Goal: Task Accomplishment & Management: Manage account settings

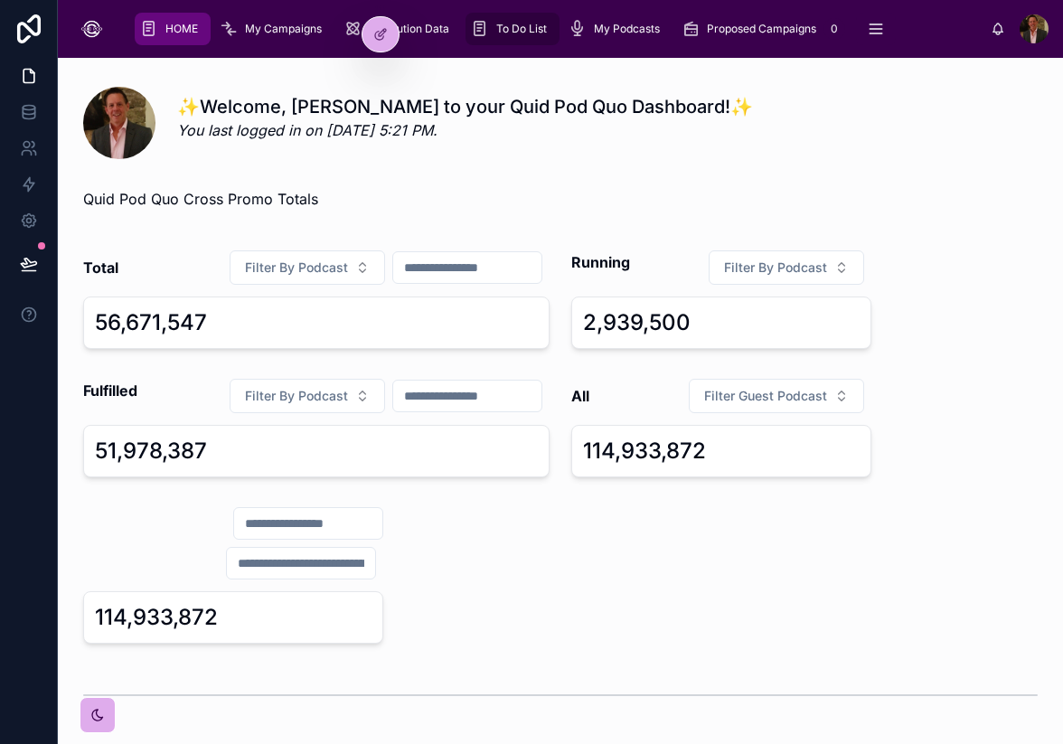
click at [520, 35] on span "To Do List" at bounding box center [521, 29] width 51 height 14
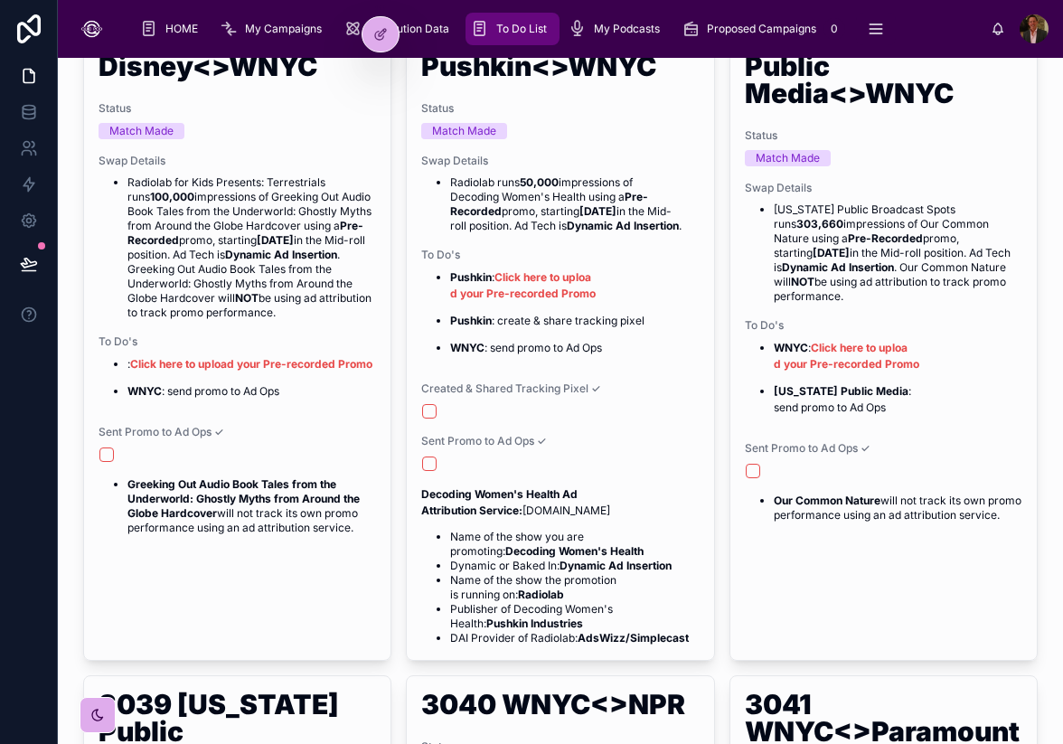
scroll to position [727, 0]
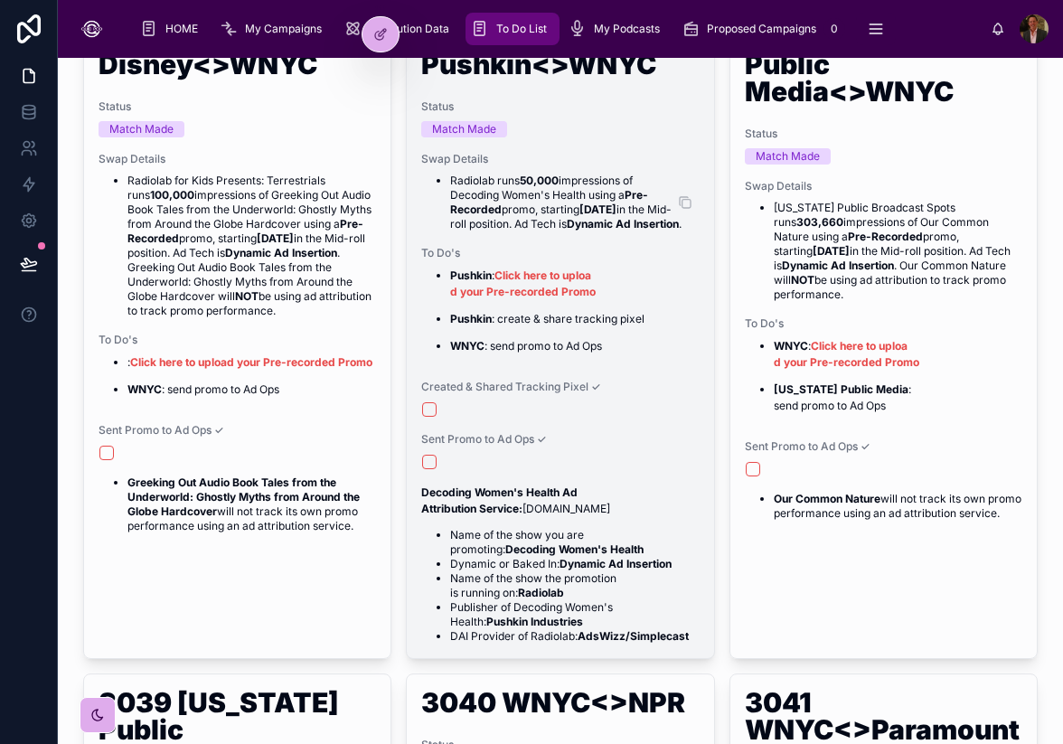
click at [620, 218] on li "Radiolab runs 50,000 impressions of Decoding Women's Health using a Pre-Recorde…" at bounding box center [574, 202] width 248 height 58
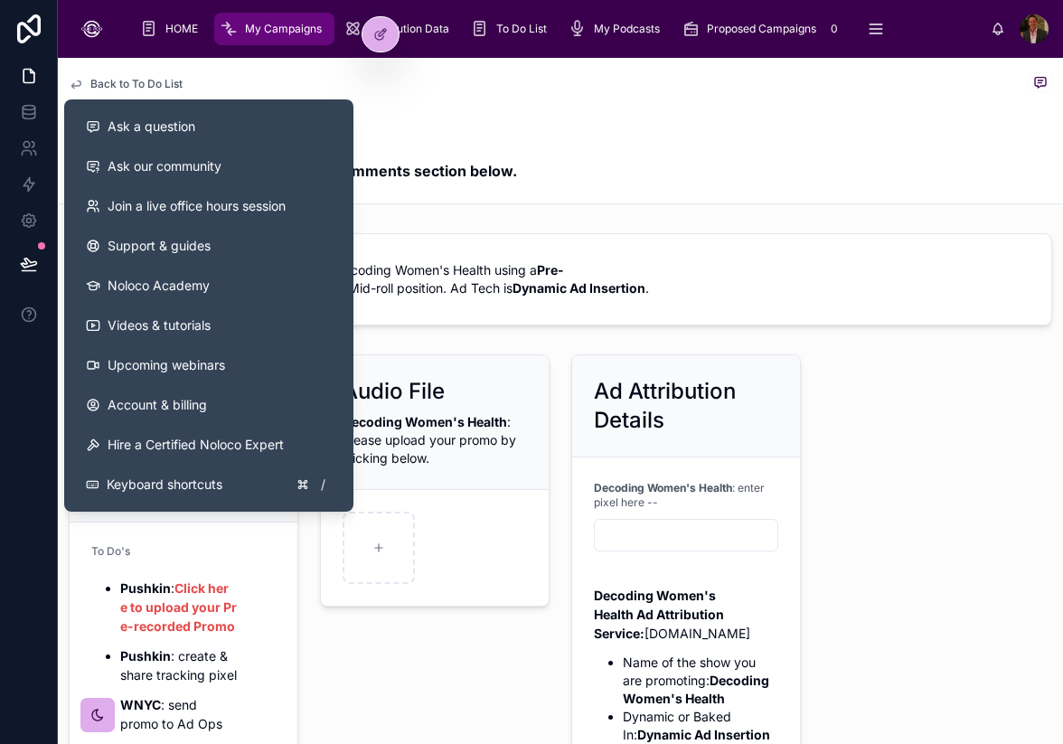
click at [33, 288] on div at bounding box center [29, 372] width 58 height 744
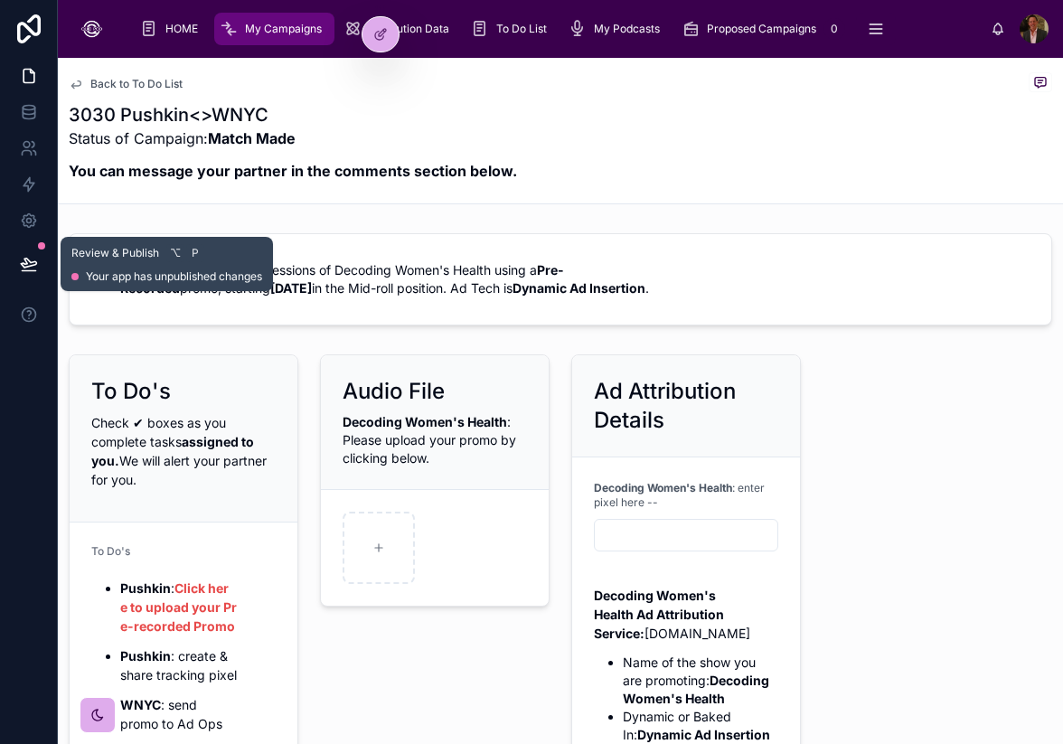
click at [32, 269] on icon at bounding box center [29, 264] width 18 height 18
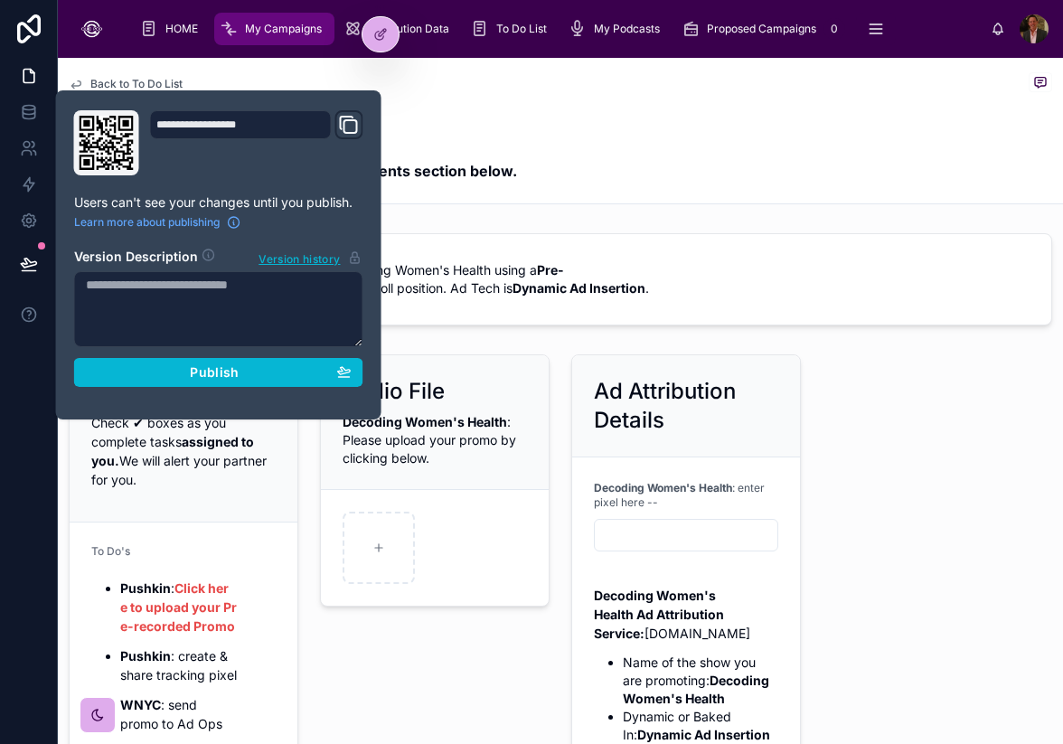
click at [254, 388] on div "**********" at bounding box center [219, 254] width 304 height 289
click at [248, 374] on div "Publish" at bounding box center [219, 372] width 266 height 16
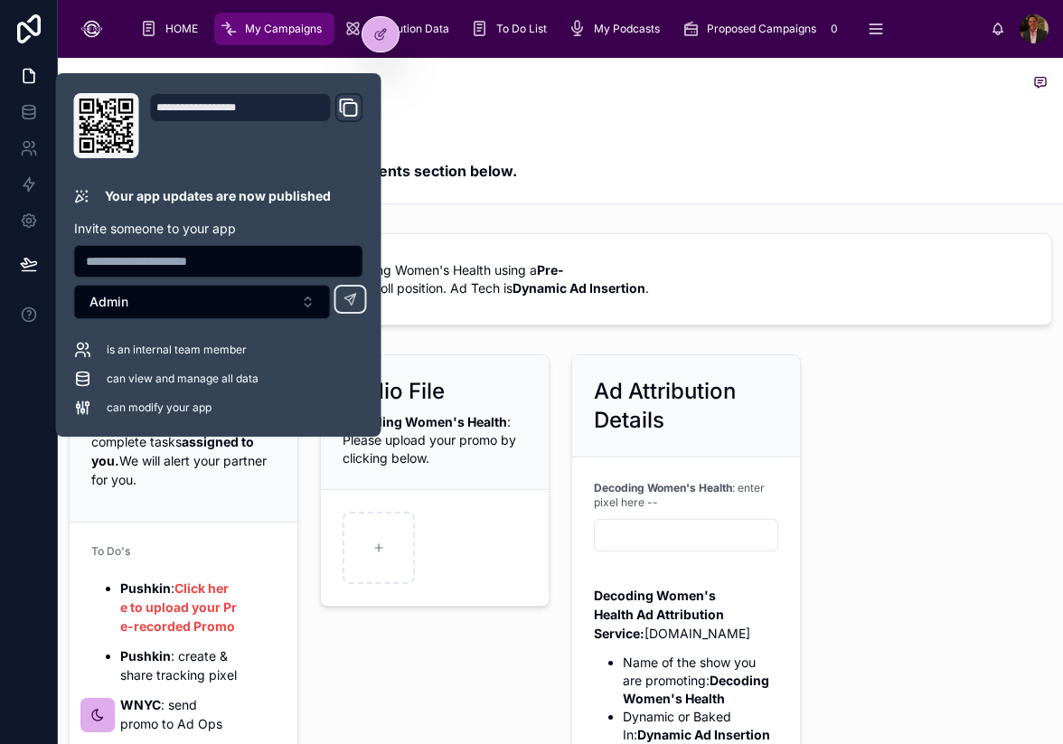
click at [488, 139] on p "Status of Campaign: Match Made" at bounding box center [293, 138] width 448 height 22
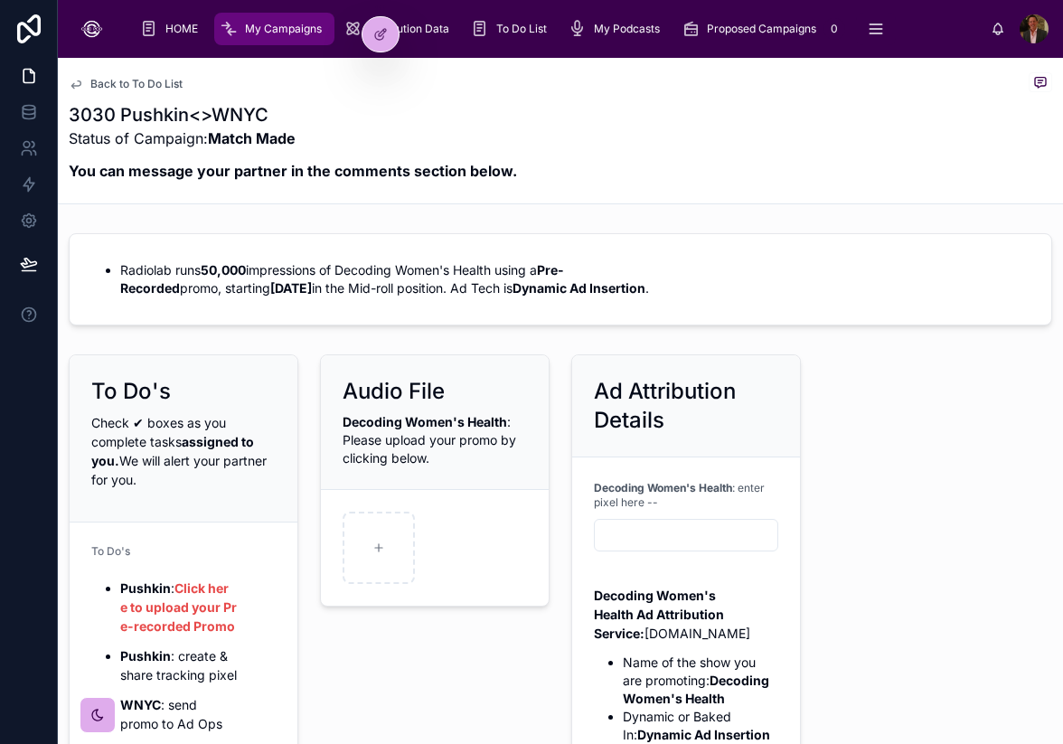
type input "**********"
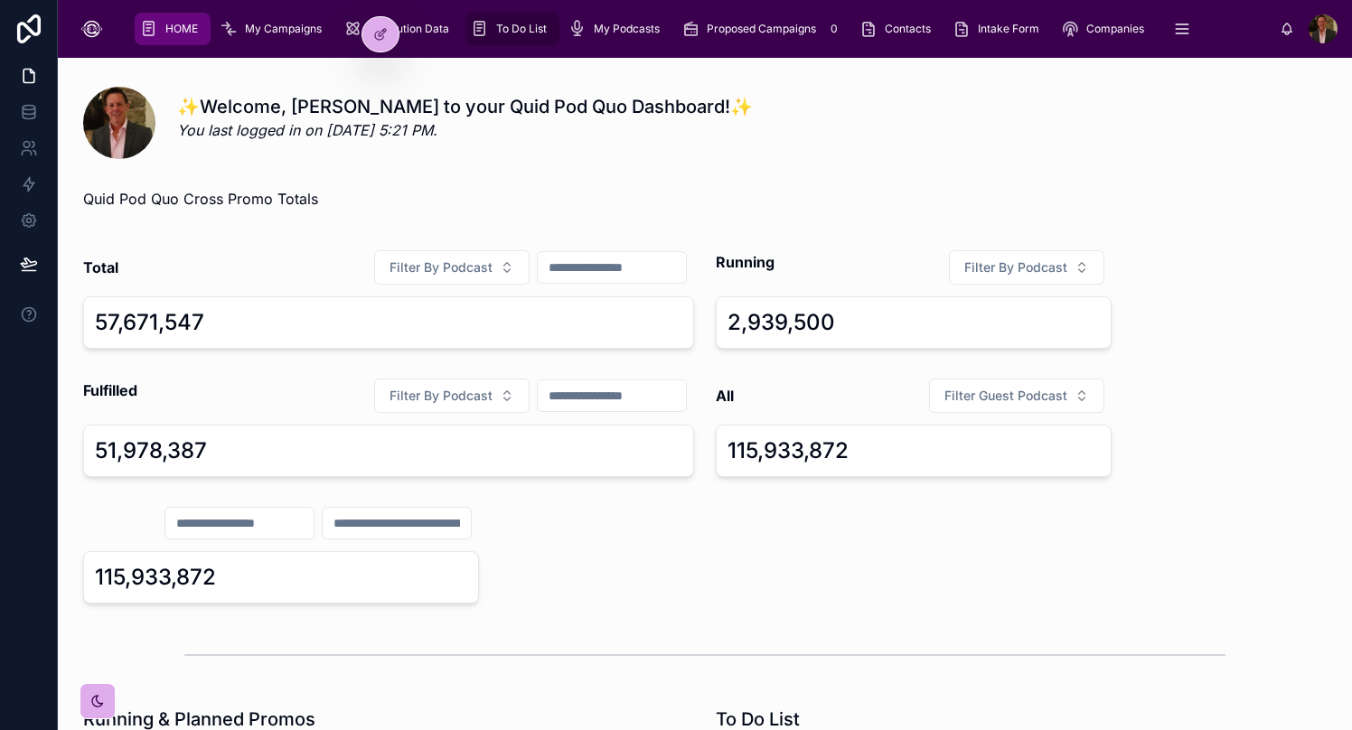
click at [502, 30] on span "To Do List" at bounding box center [521, 29] width 51 height 14
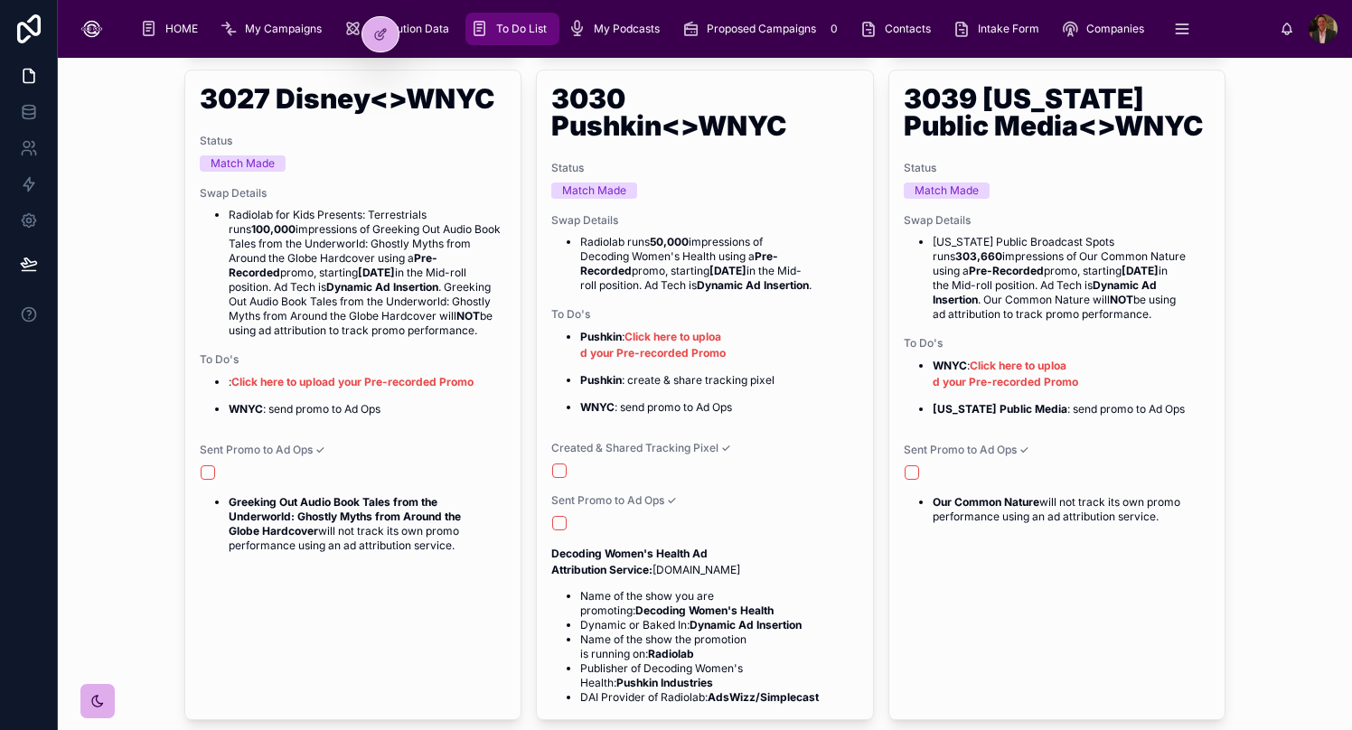
scroll to position [596, 0]
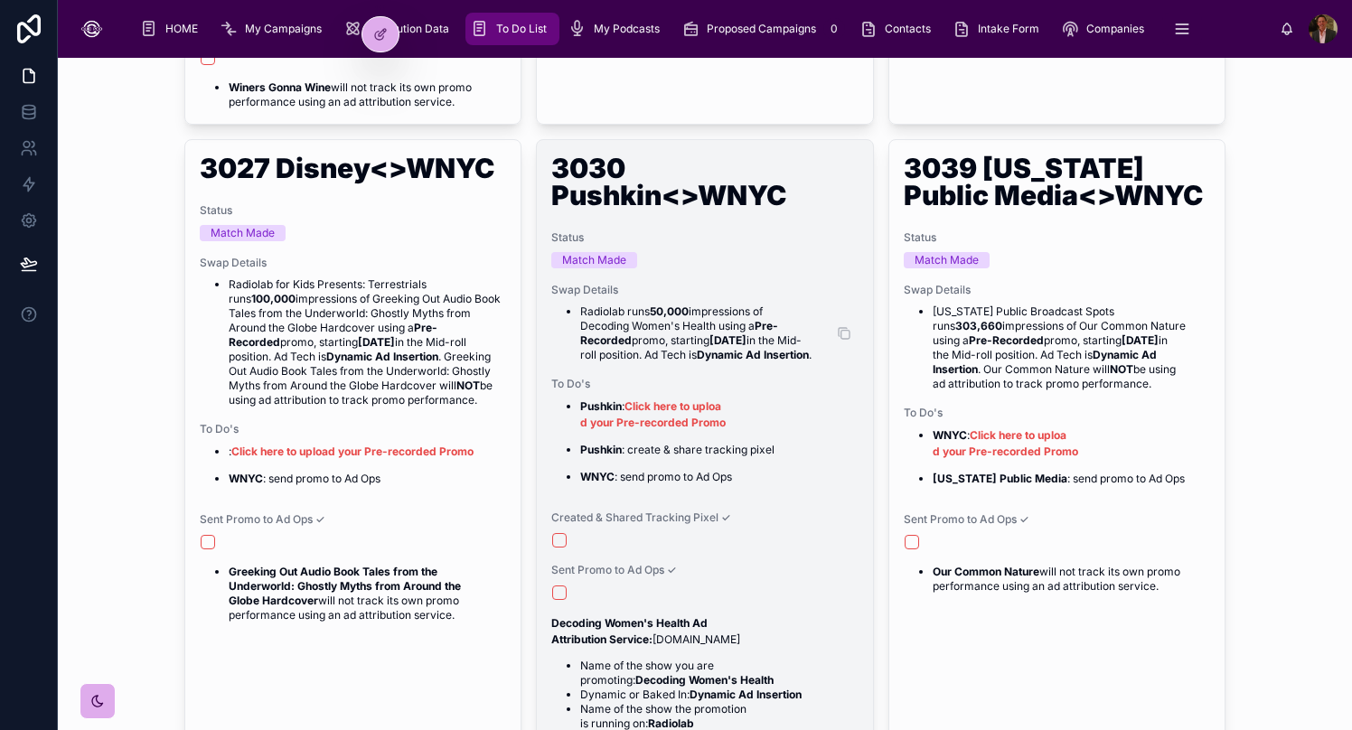
click at [738, 328] on strong "Pre-Recorded" at bounding box center [679, 333] width 198 height 28
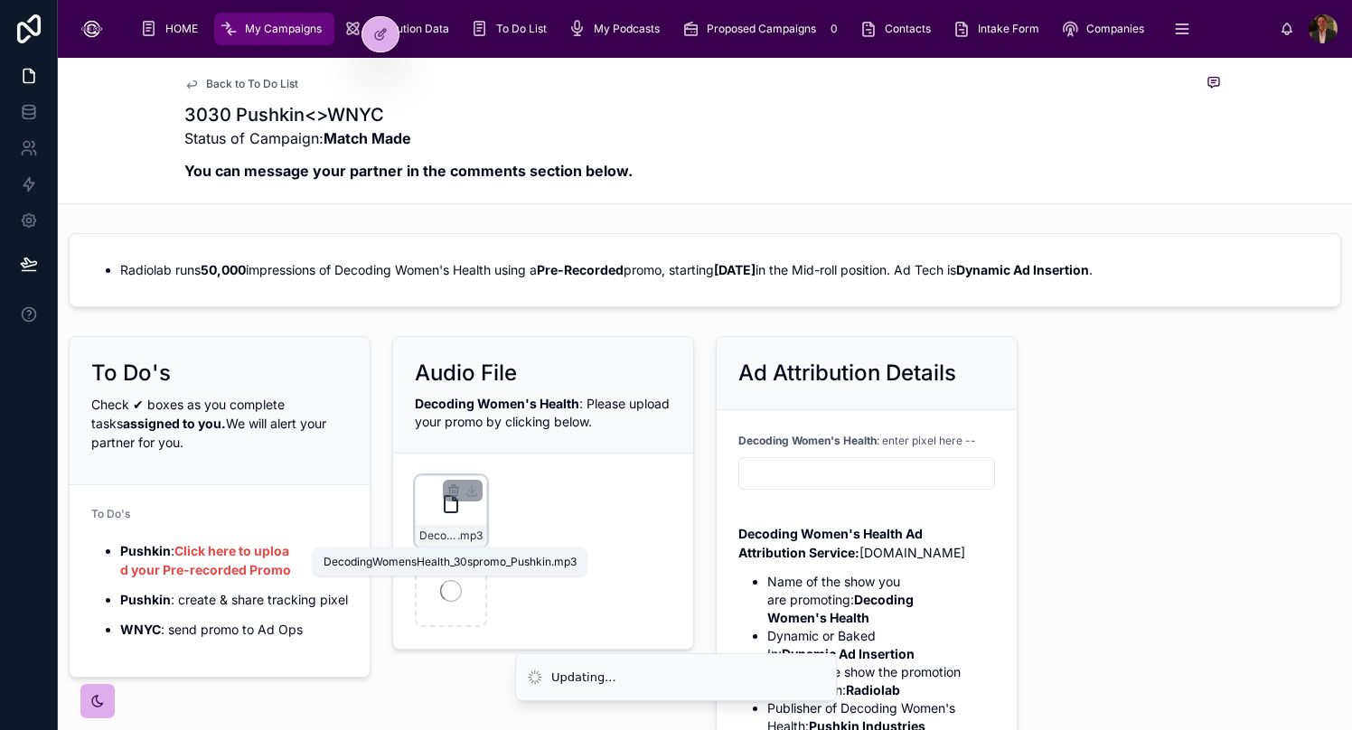
click at [470, 530] on span ".mp3" at bounding box center [469, 536] width 25 height 14
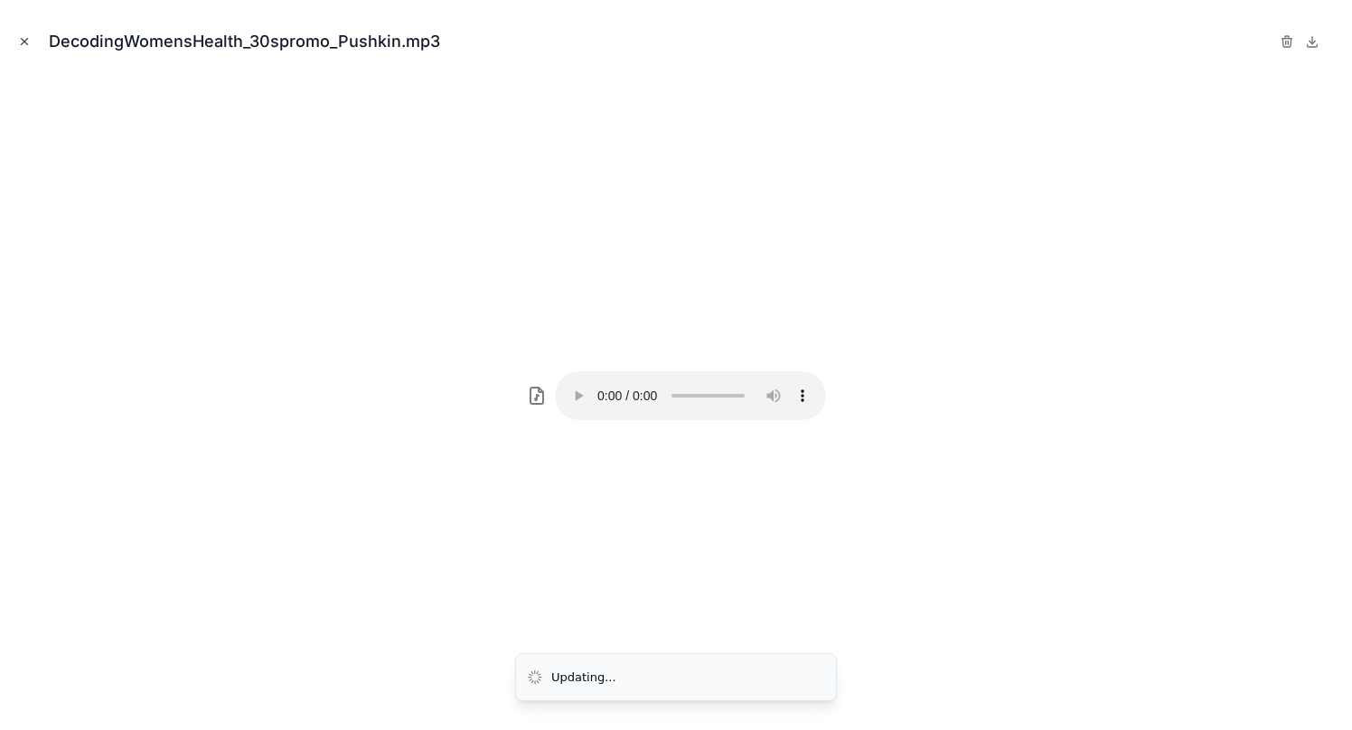
click at [25, 40] on icon "Close modal" at bounding box center [25, 42] width 6 height 6
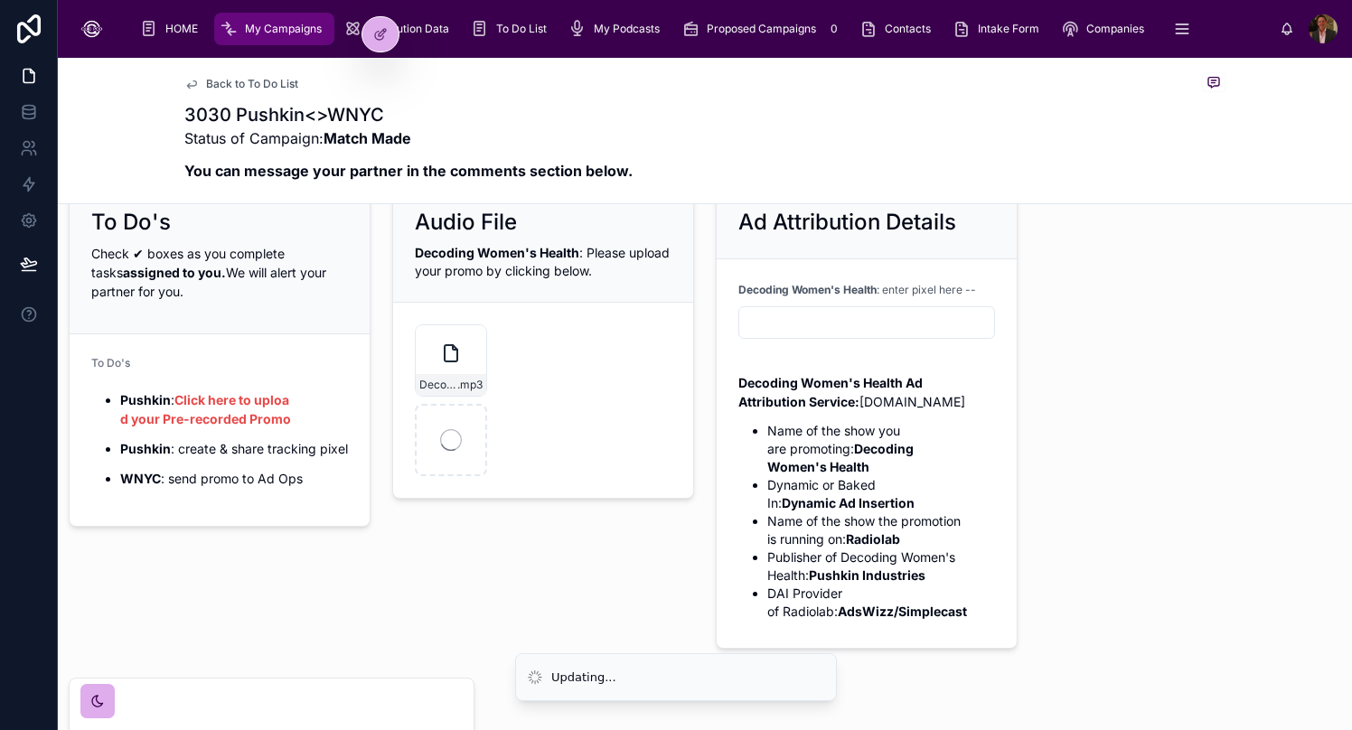
scroll to position [163, 0]
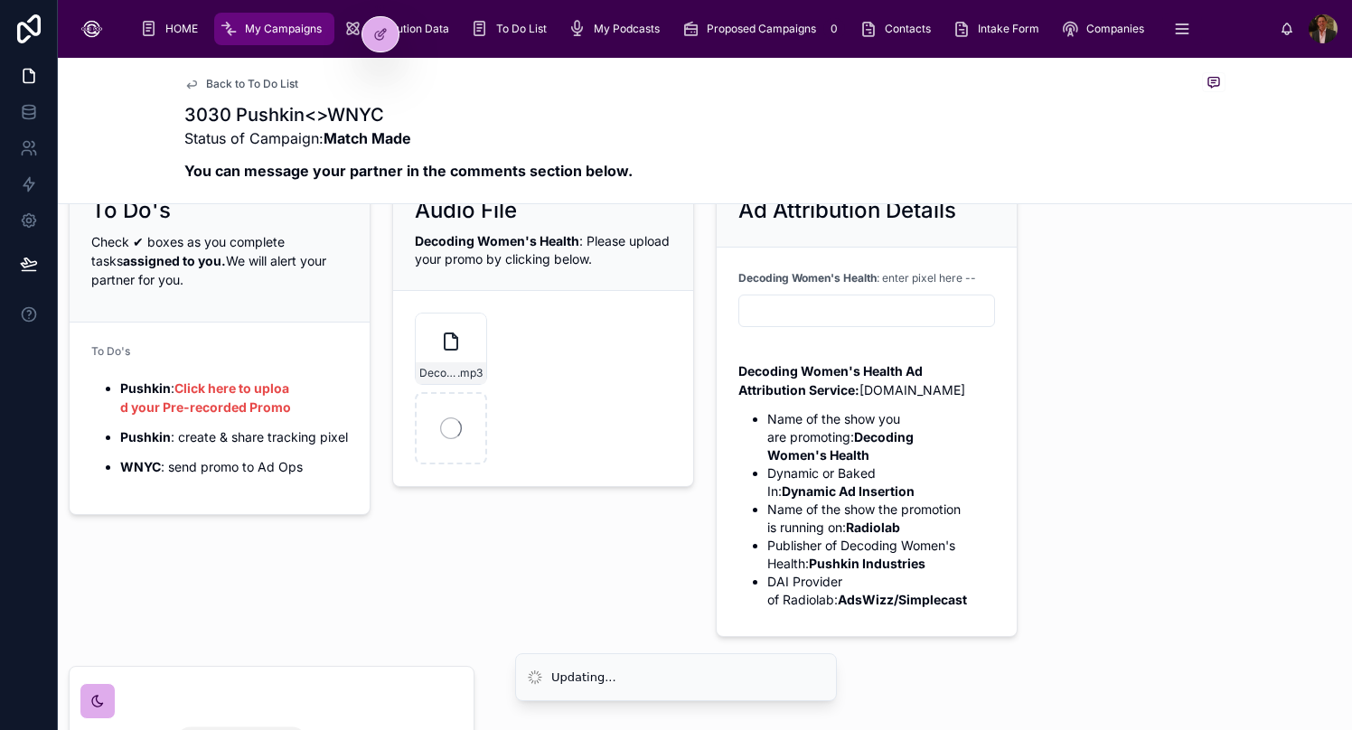
click at [783, 295] on div at bounding box center [866, 311] width 257 height 33
click at [782, 309] on input "text" at bounding box center [866, 310] width 255 height 25
paste input "**********"
type input "**********"
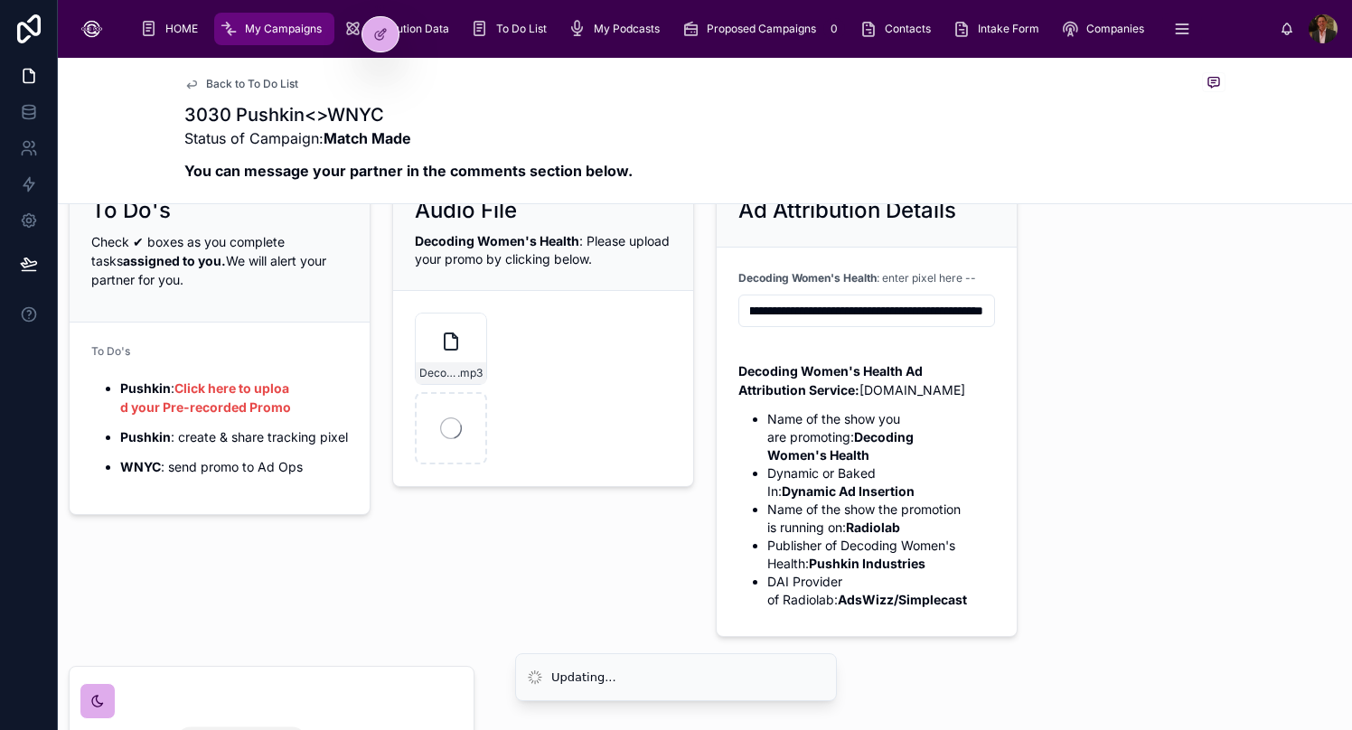
scroll to position [0, 0]
click at [1062, 388] on div "**********" at bounding box center [705, 592] width 1294 height 1059
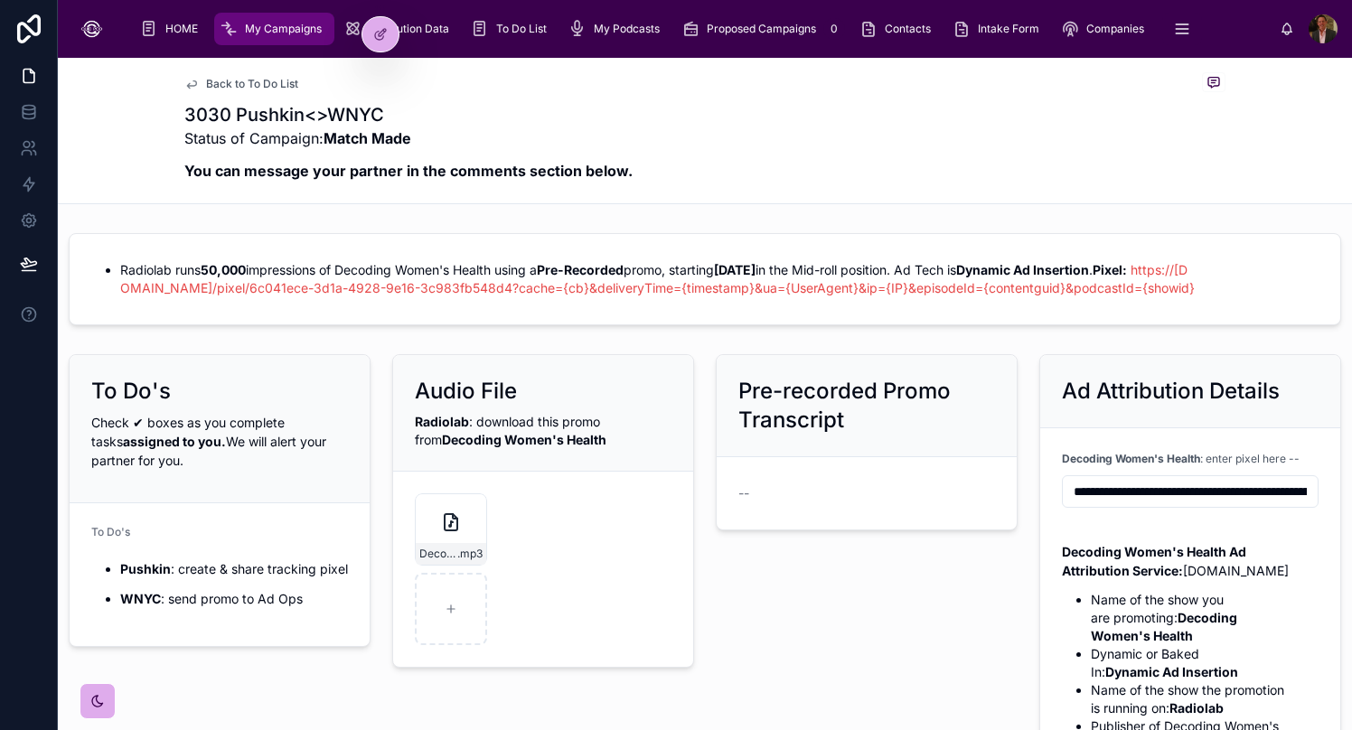
click at [846, 149] on div "3030 Pushkin<>WNYC Status of Campaign: Match Made You can message your partner …" at bounding box center [704, 147] width 1041 height 90
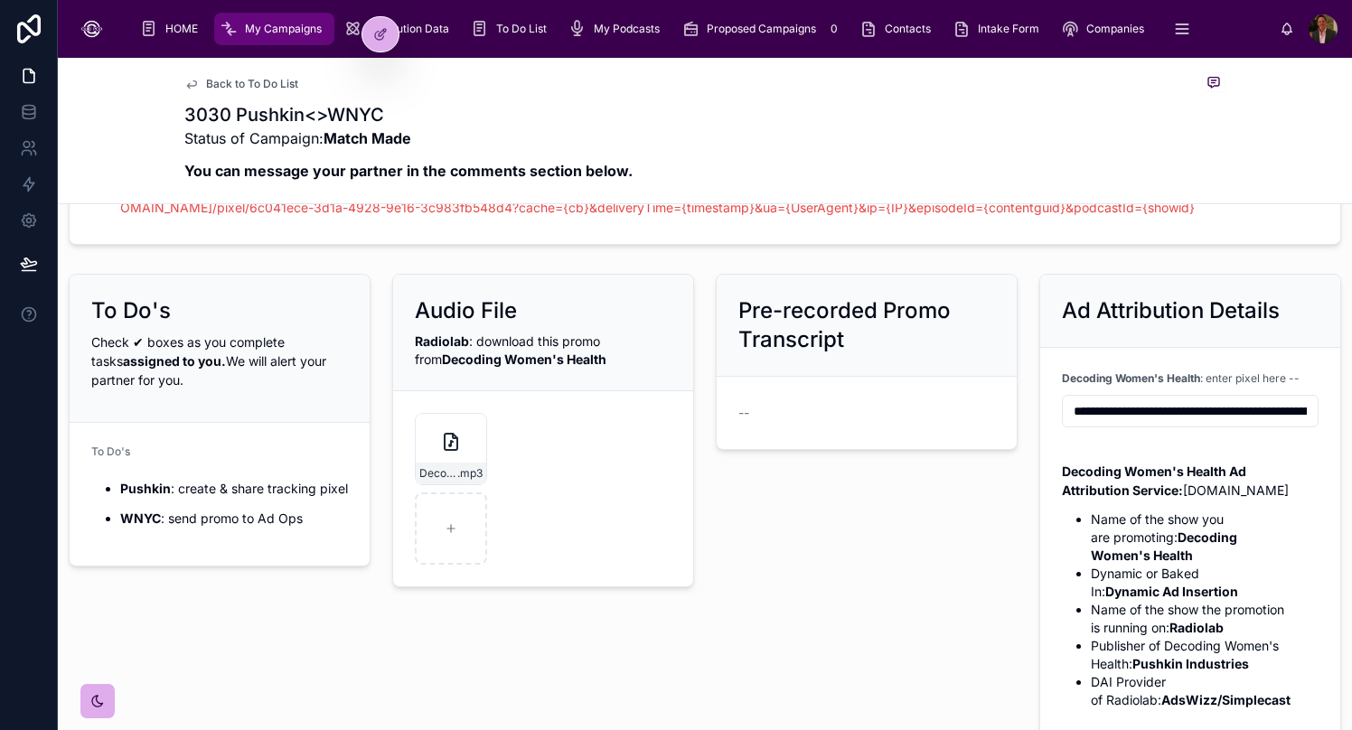
scroll to position [93, 0]
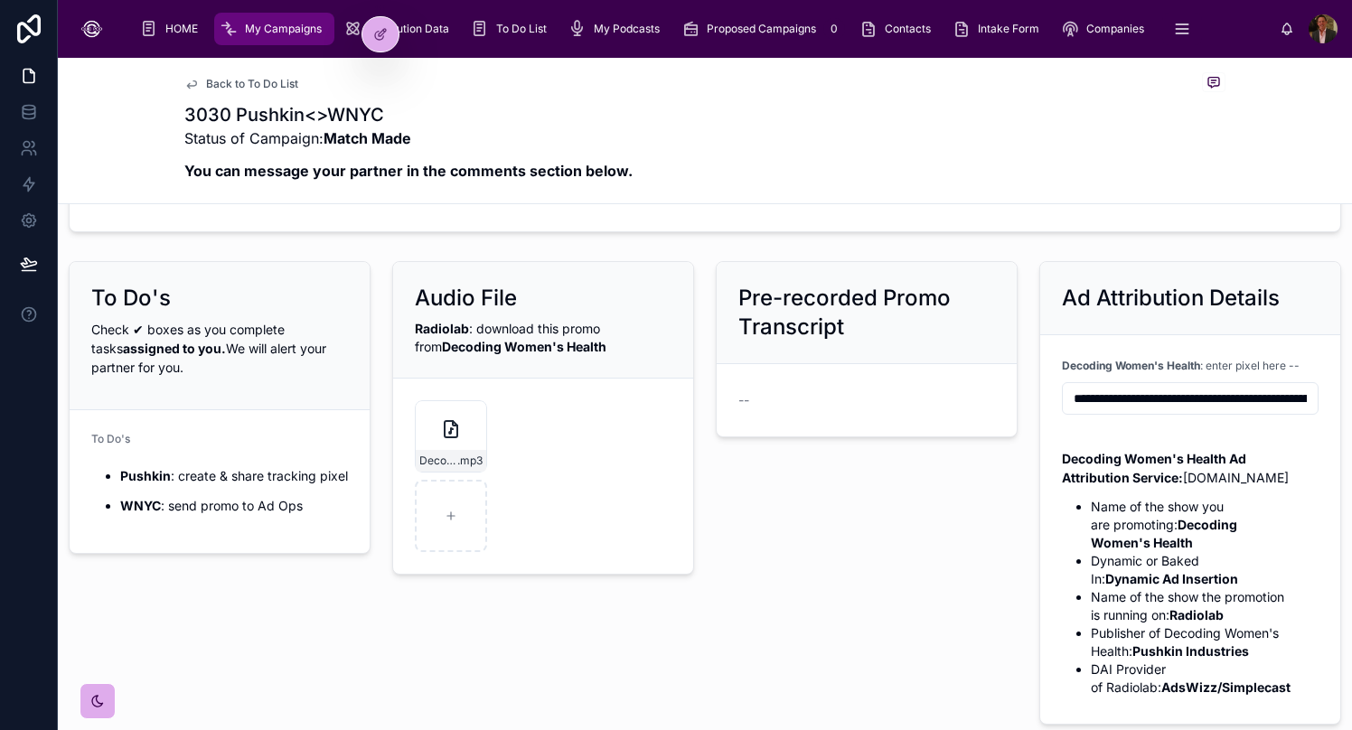
click at [835, 311] on h2 "Pre-recorded Promo Transcript" at bounding box center [866, 313] width 257 height 58
click at [792, 398] on div "--" at bounding box center [866, 400] width 257 height 18
click at [378, 42] on div at bounding box center [380, 34] width 36 height 34
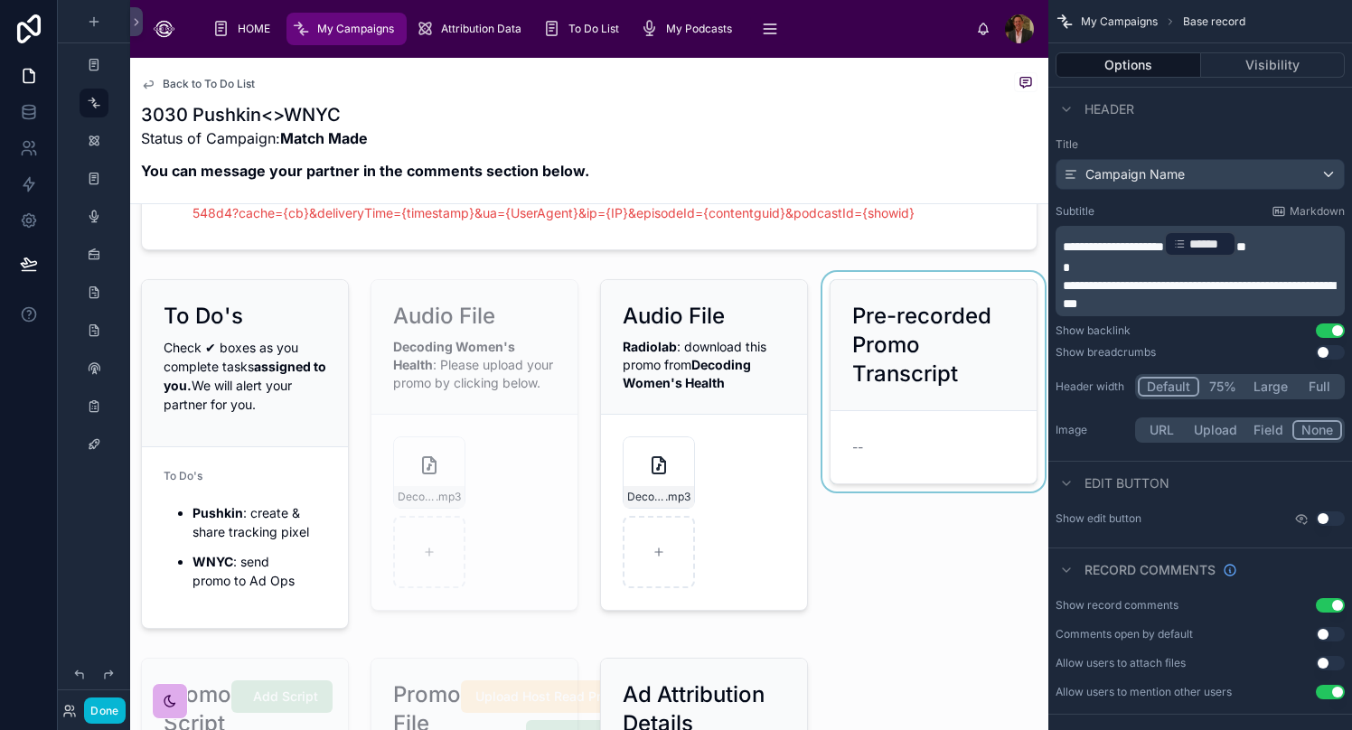
click at [934, 392] on div at bounding box center [934, 454] width 230 height 364
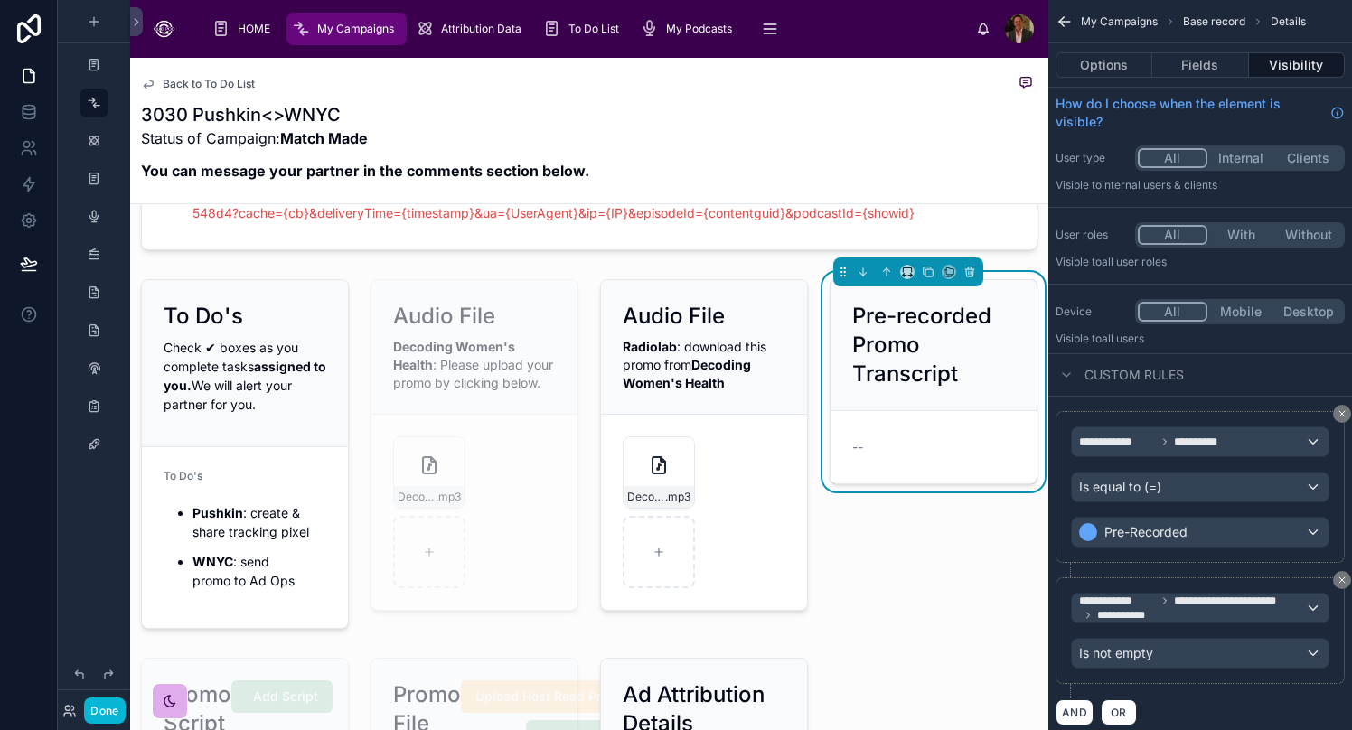
scroll to position [39, 0]
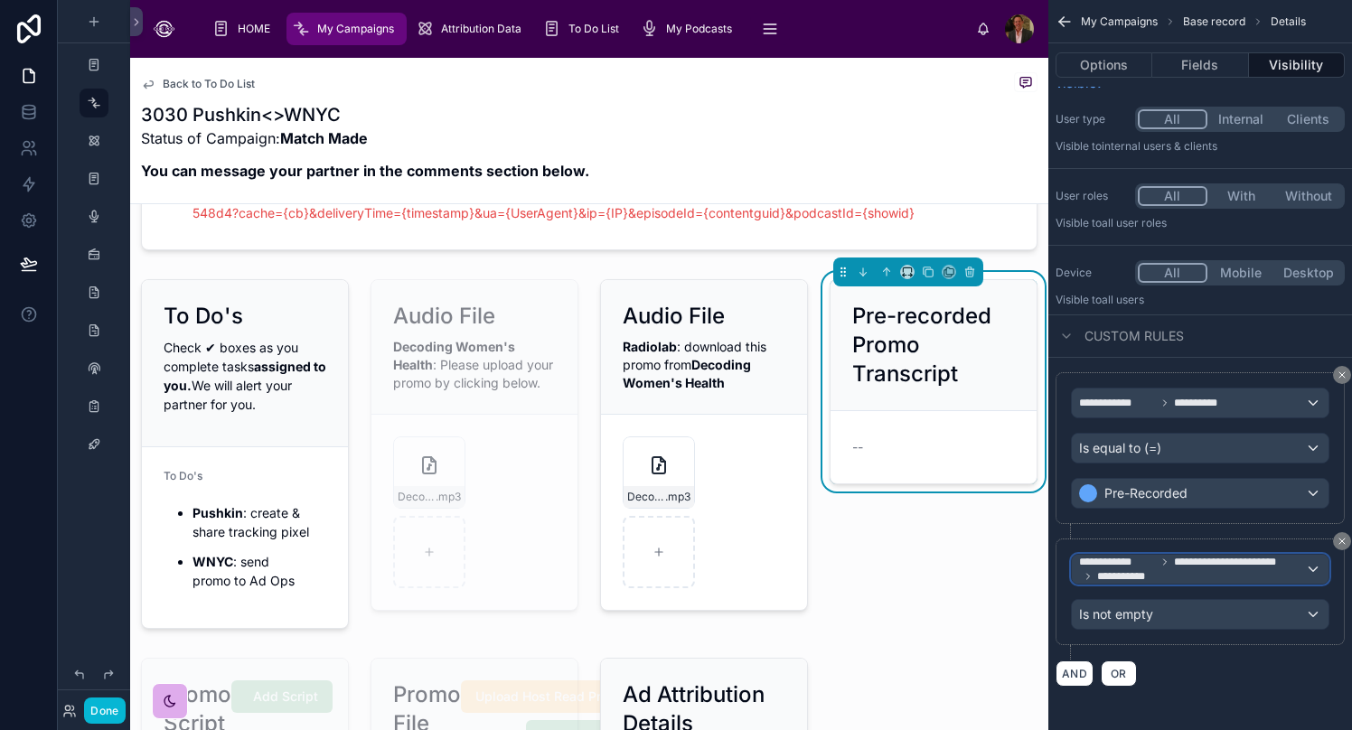
click at [1062, 570] on div "**********" at bounding box center [1200, 569] width 257 height 29
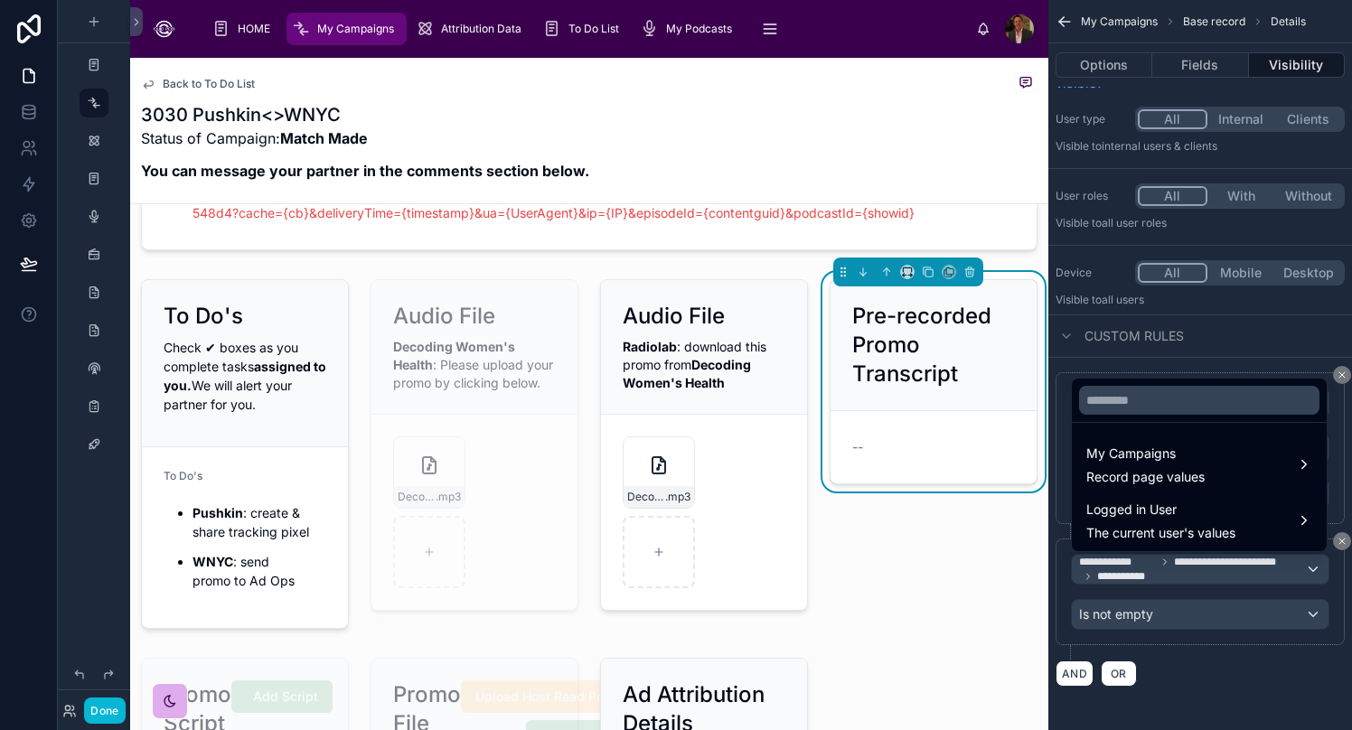
click at [1062, 570] on div "scrollable content" at bounding box center [676, 365] width 1352 height 730
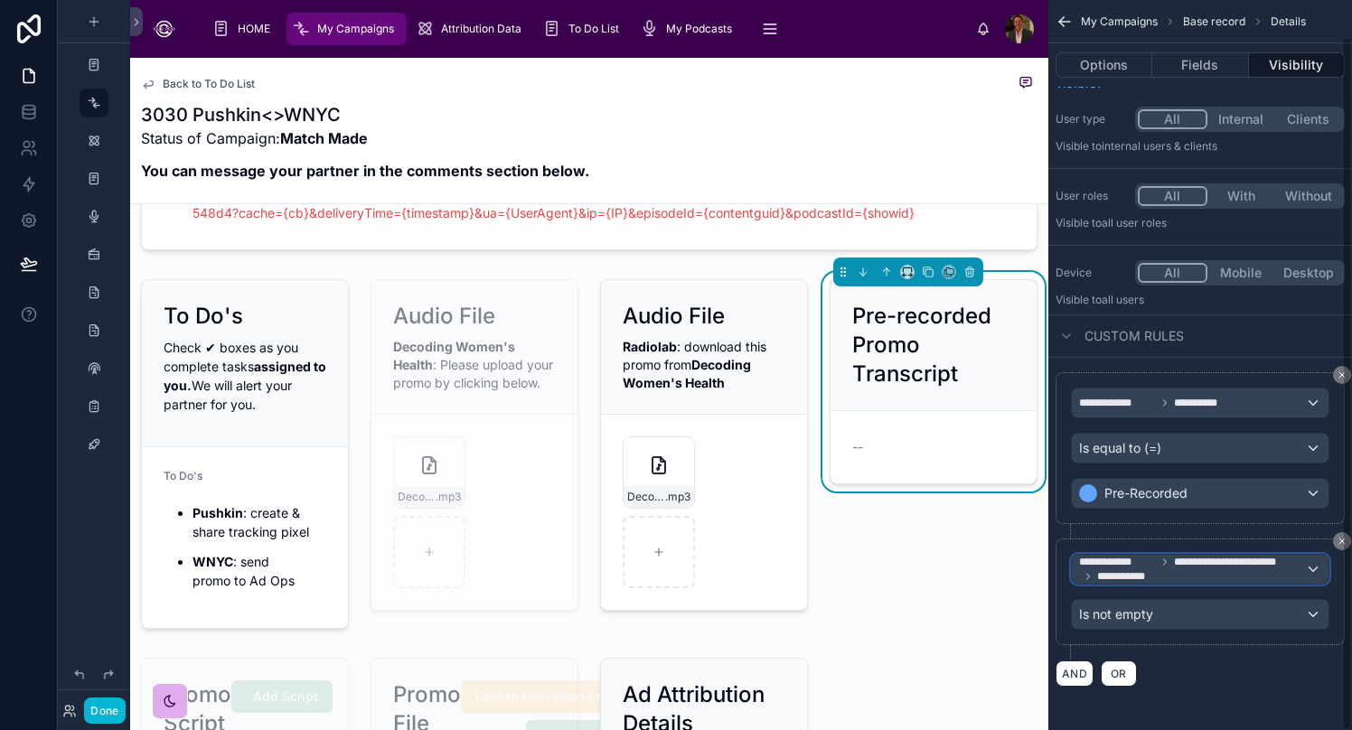
click at [1062, 570] on div "**********" at bounding box center [1200, 569] width 257 height 29
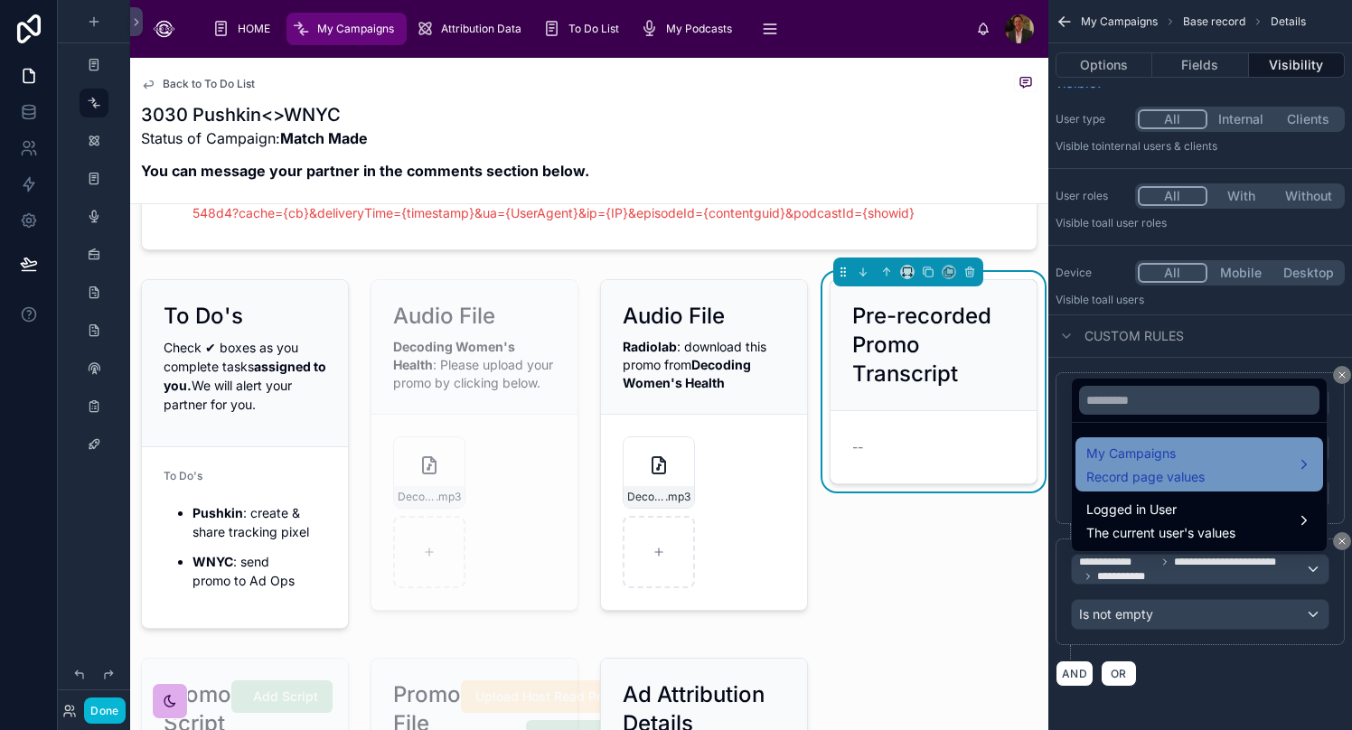
click at [1062, 456] on div "My Campaigns Record page values" at bounding box center [1199, 464] width 226 height 43
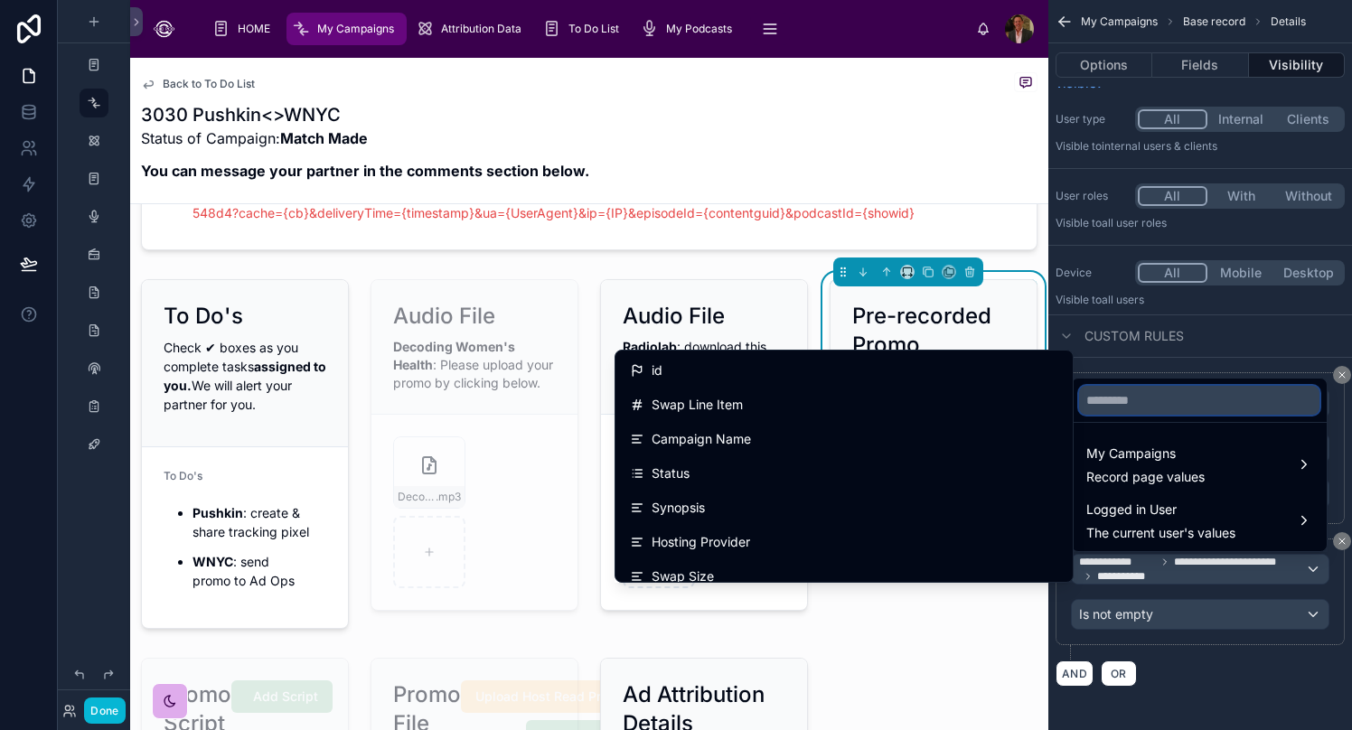
click at [1062, 396] on input "text" at bounding box center [1199, 400] width 240 height 29
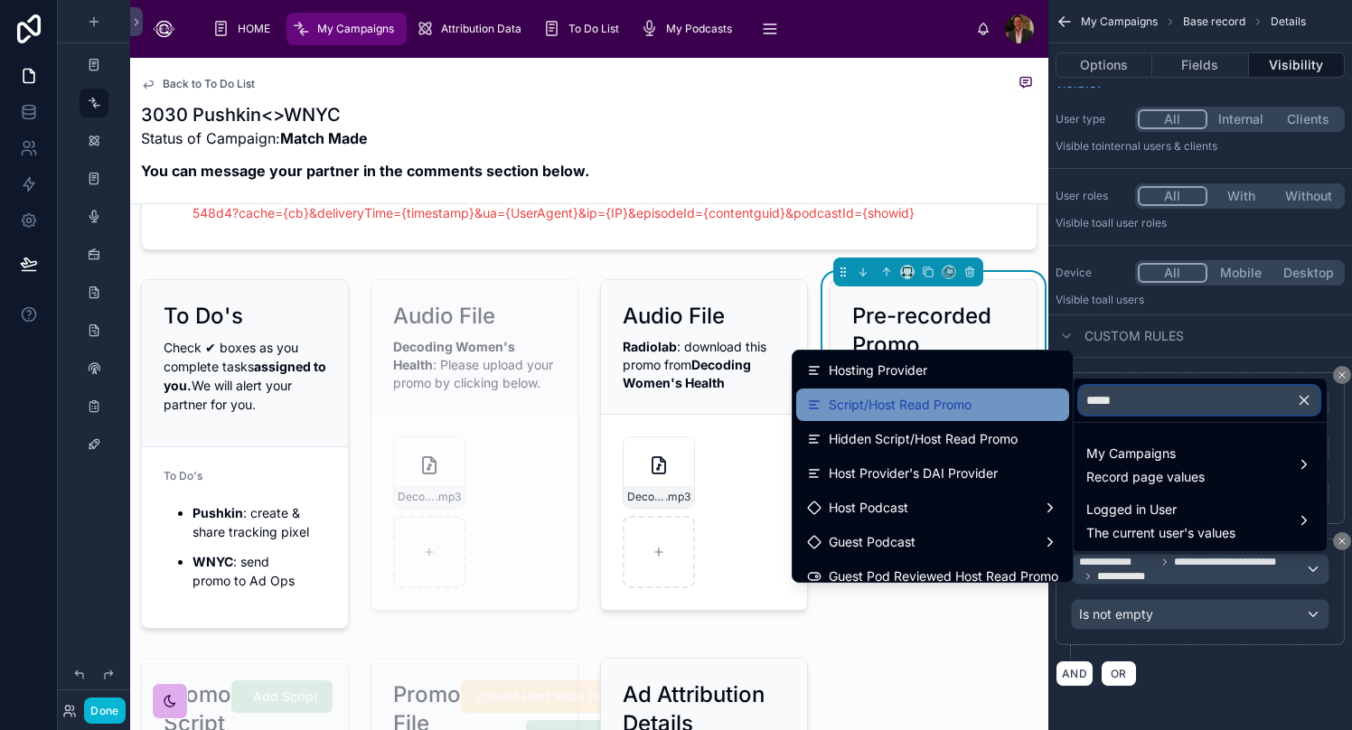
type input "****"
click at [980, 401] on div "Script/Host Read Promo" at bounding box center [932, 405] width 251 height 22
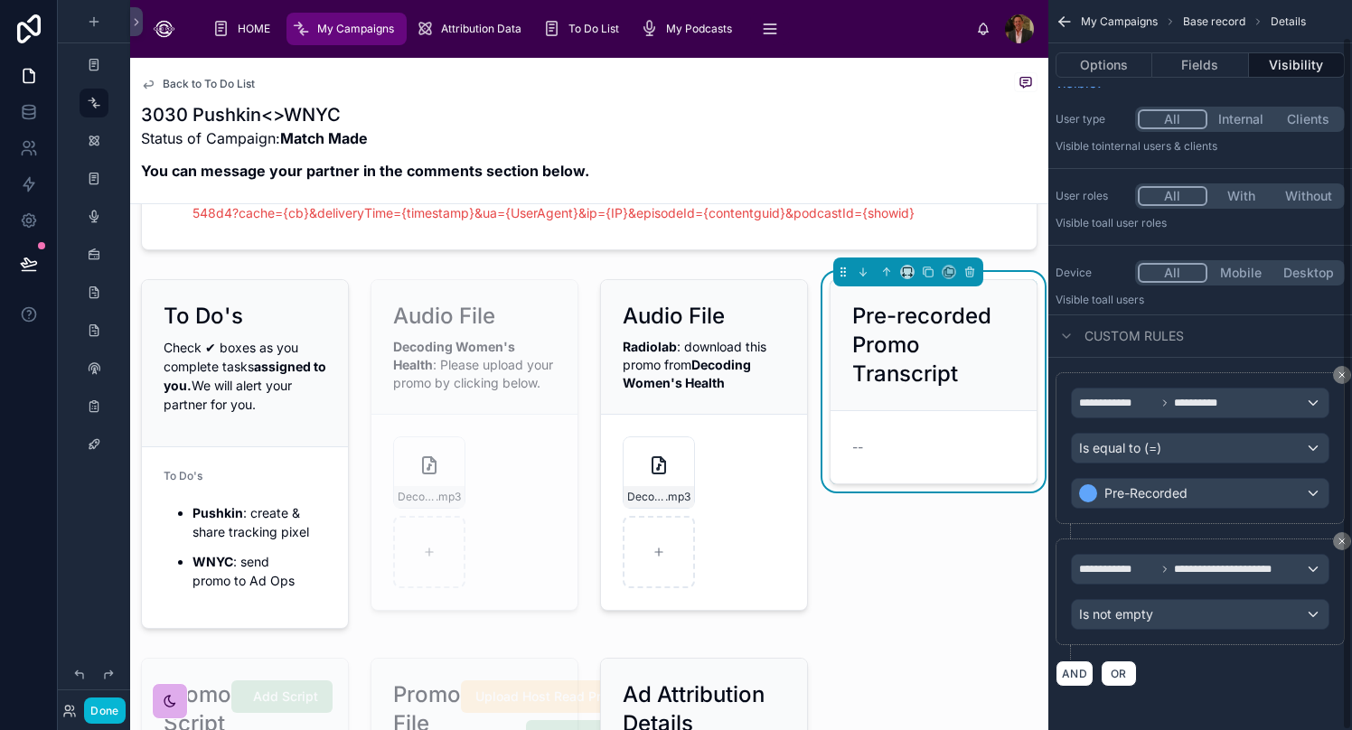
click at [1062, 679] on div "AND OR" at bounding box center [1199, 673] width 289 height 27
click at [107, 712] on button "Done" at bounding box center [104, 711] width 41 height 26
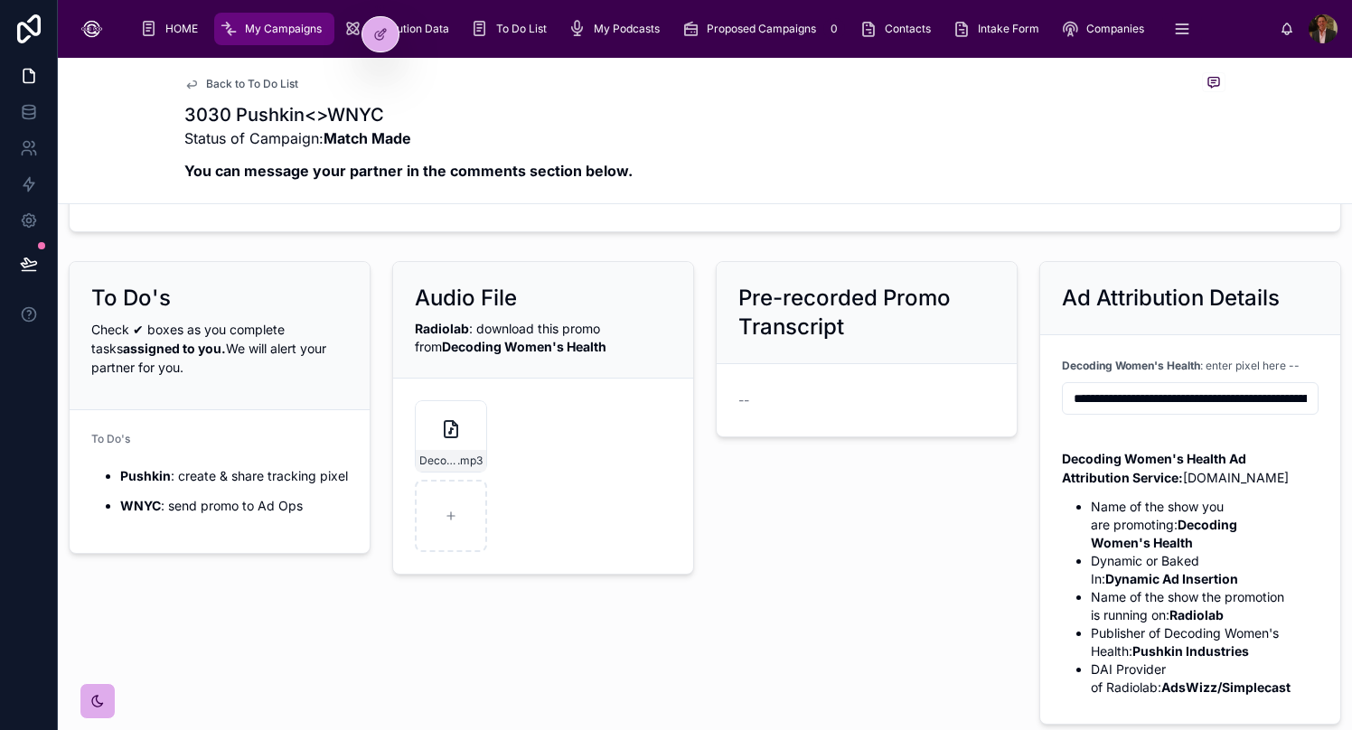
click at [825, 554] on div "Pre-recorded Promo Transcript --" at bounding box center [866, 493] width 323 height 478
click at [380, 27] on icon at bounding box center [380, 34] width 14 height 14
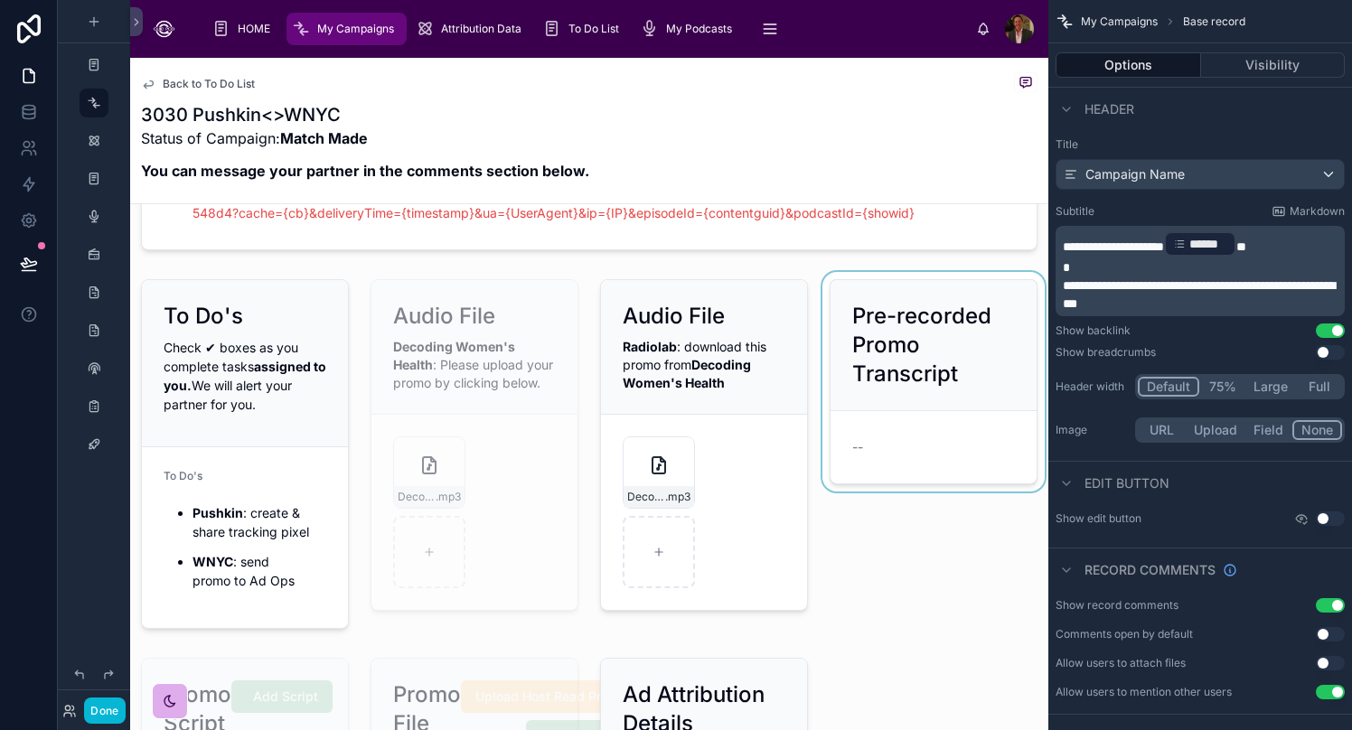
click at [916, 434] on div at bounding box center [934, 454] width 230 height 364
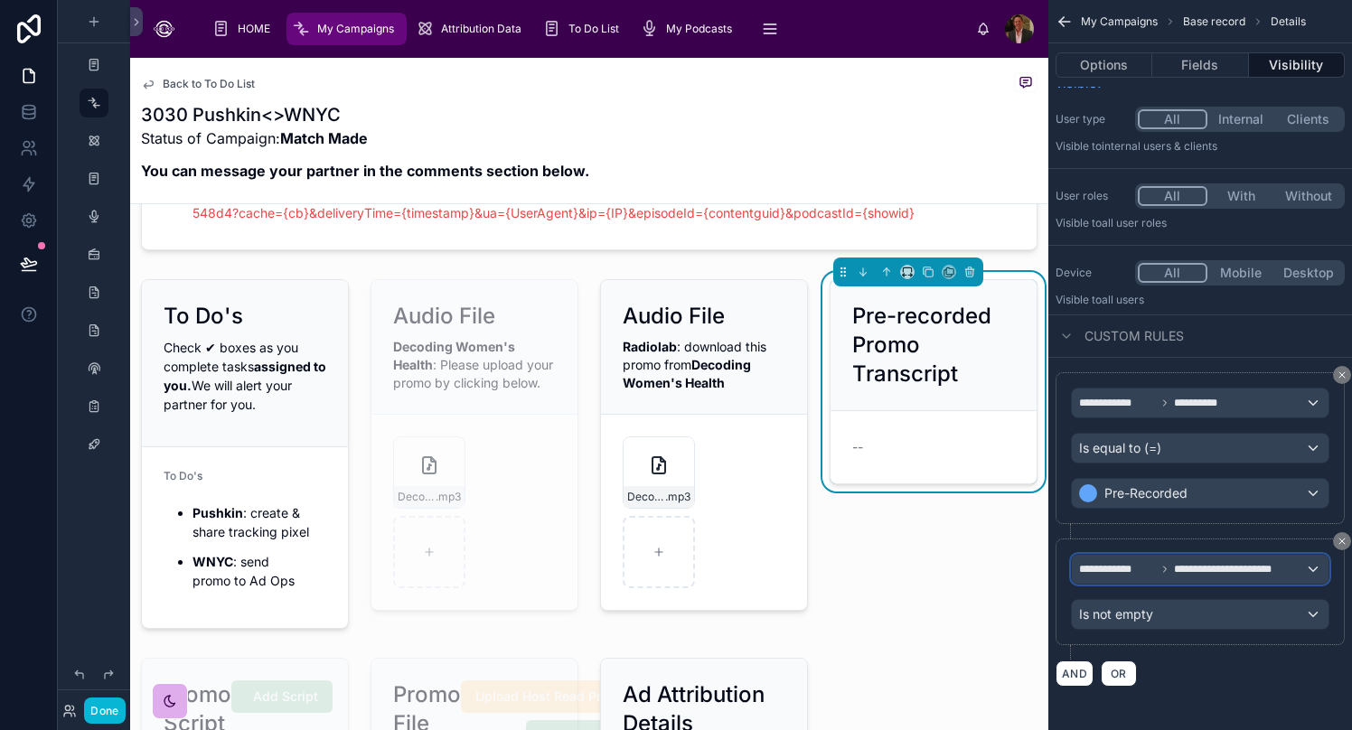
click at [1062, 582] on div "**********" at bounding box center [1200, 569] width 257 height 29
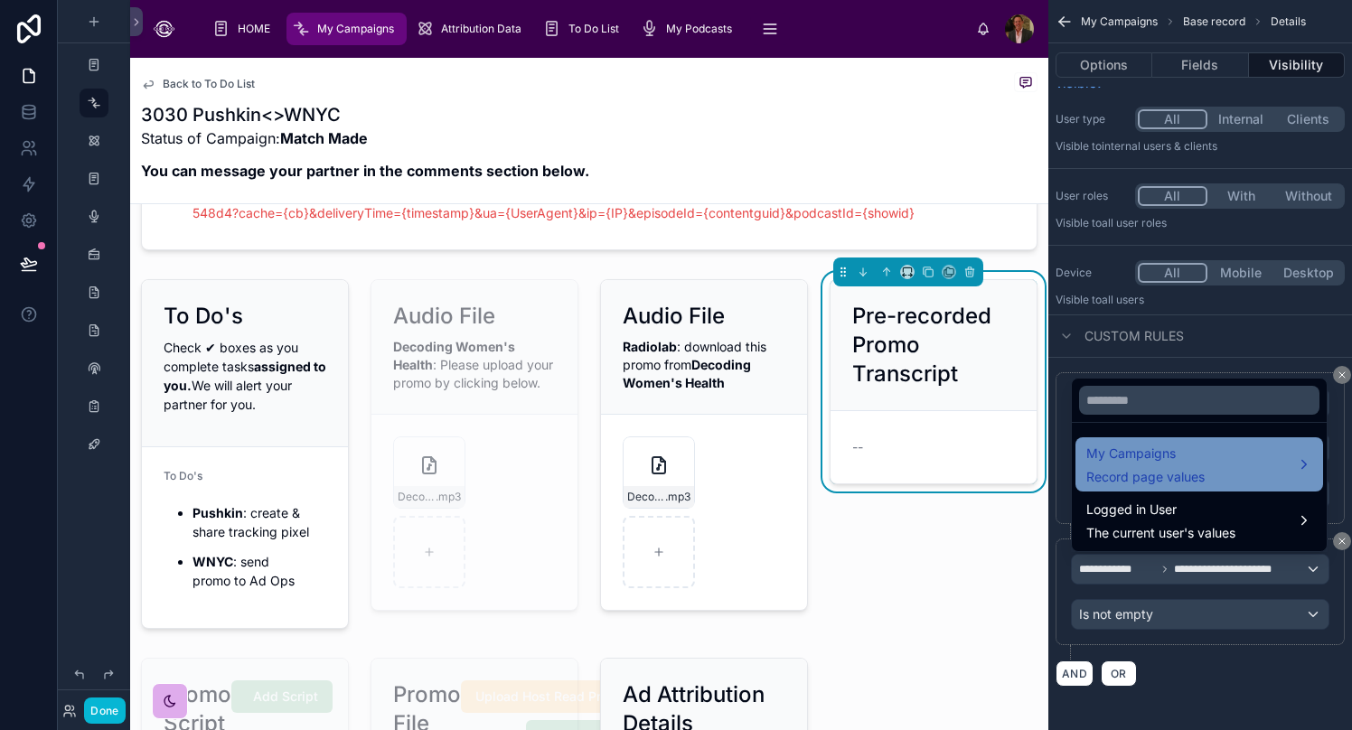
click at [1062, 467] on div "My Campaigns Record page values" at bounding box center [1199, 464] width 226 height 43
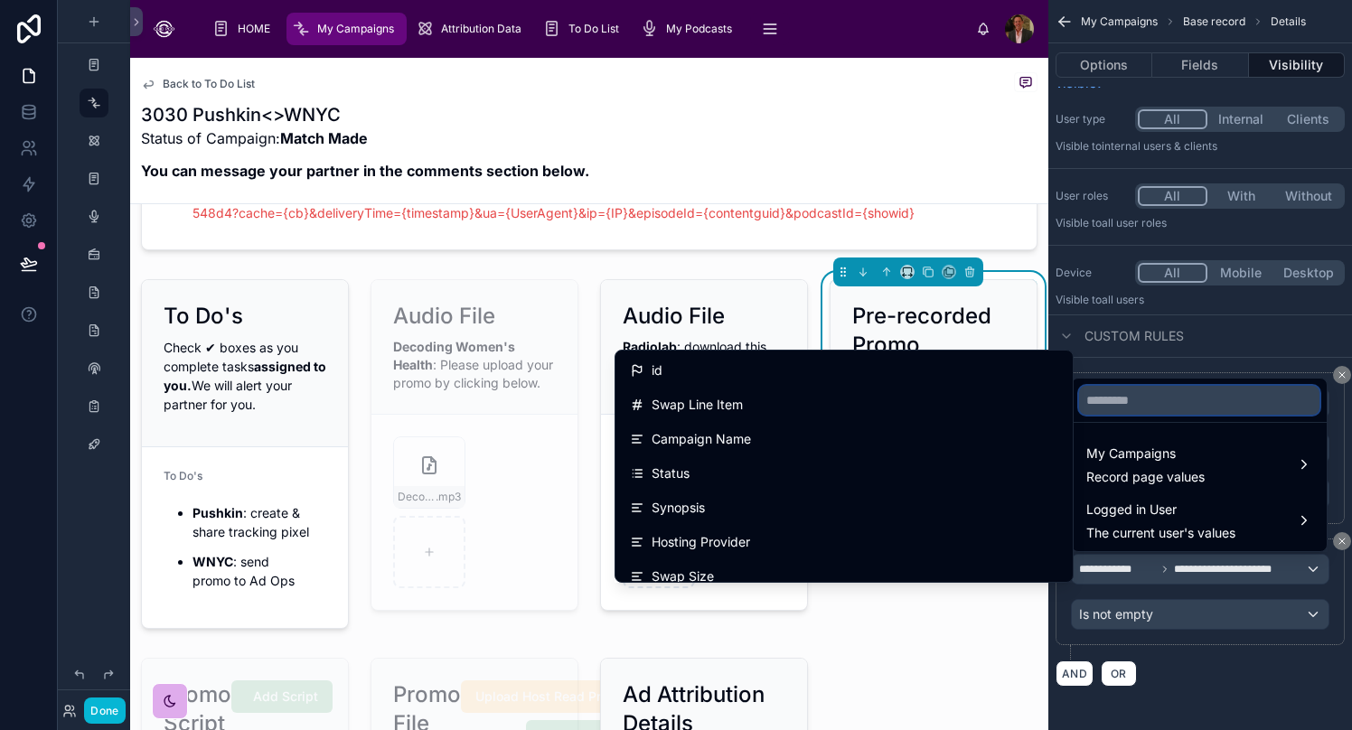
click at [1062, 404] on input "text" at bounding box center [1199, 400] width 240 height 29
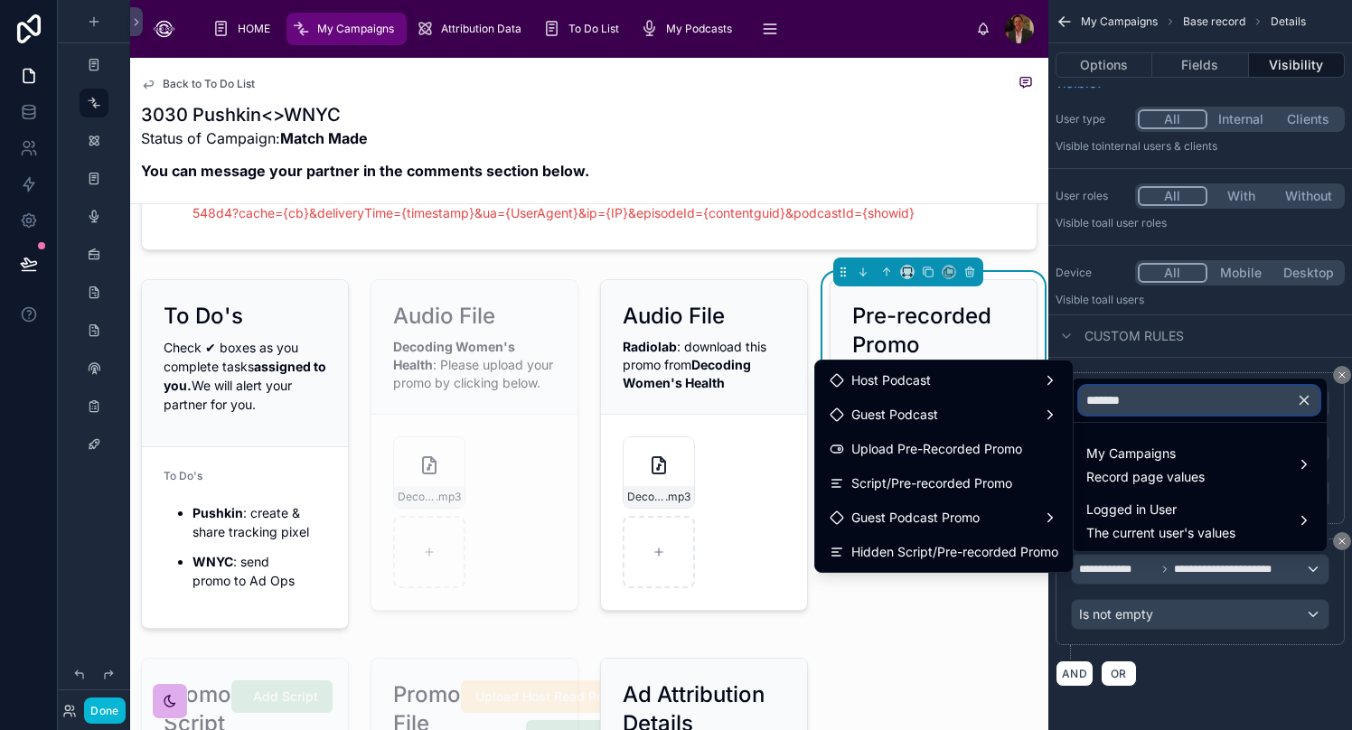
type input "********"
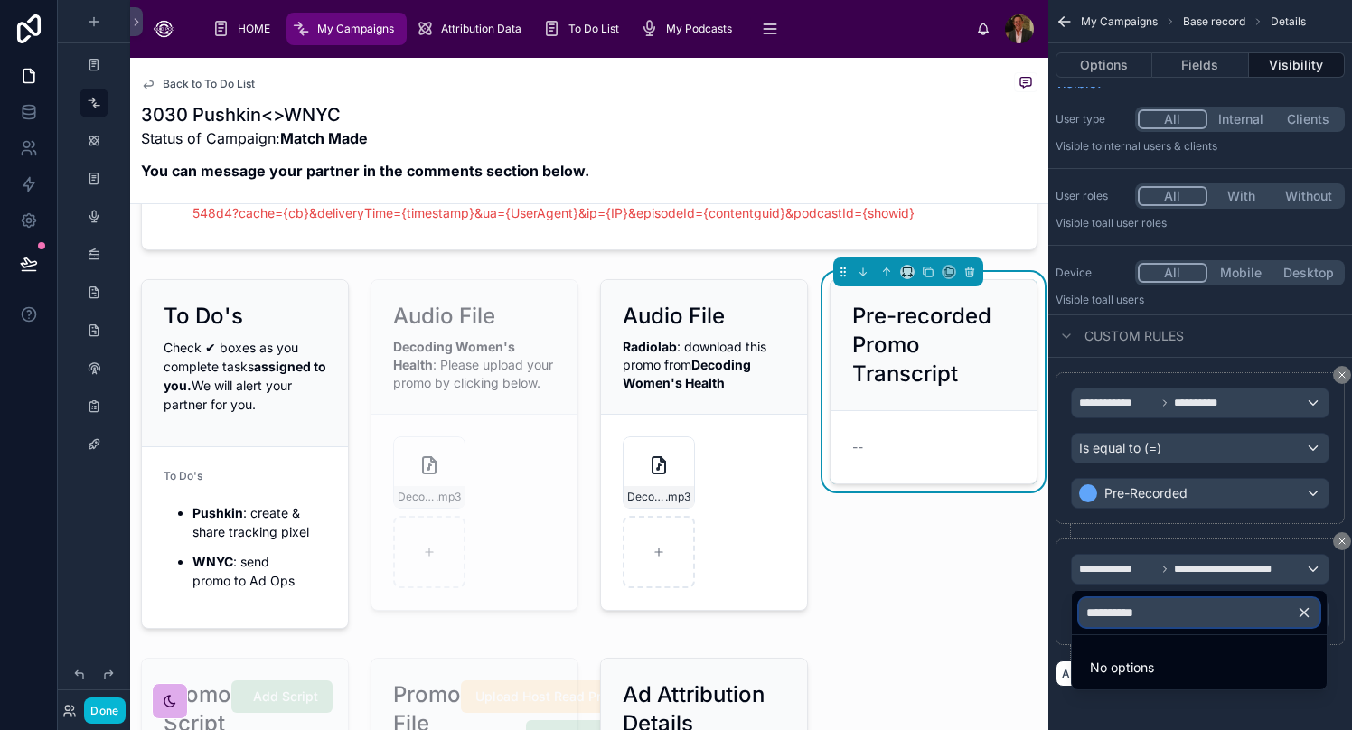
type input "**********"
click at [1062, 573] on div "scrollable content" at bounding box center [676, 365] width 1352 height 730
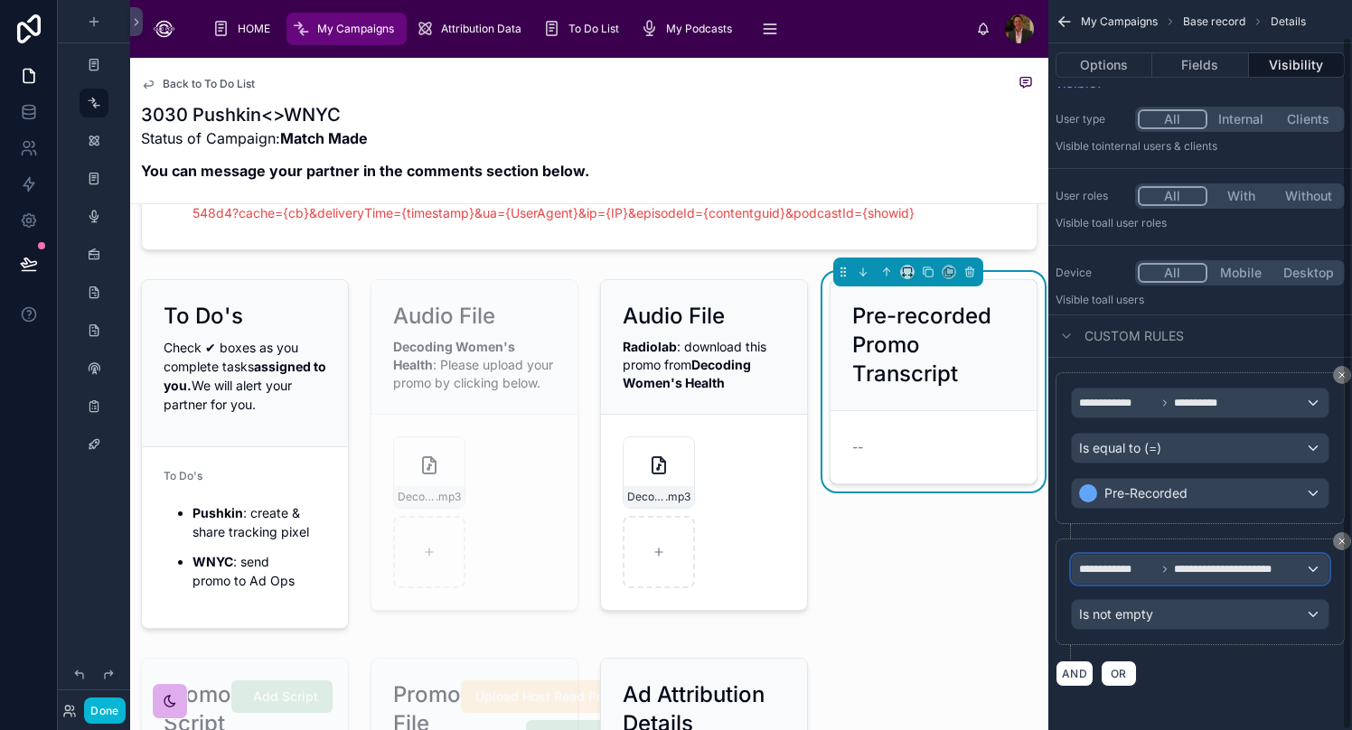
click at [1062, 566] on span "**********" at bounding box center [1235, 569] width 123 height 14
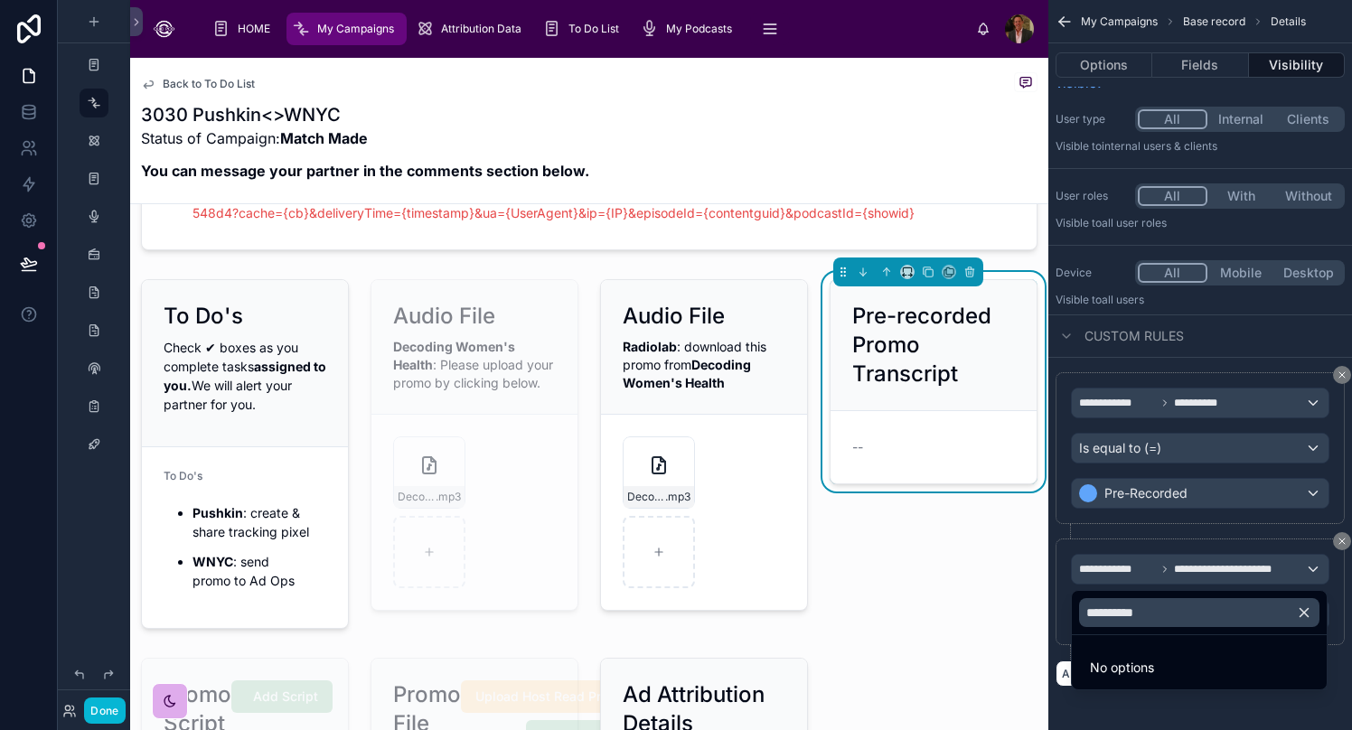
click at [1062, 617] on icon "button" at bounding box center [1304, 613] width 16 height 16
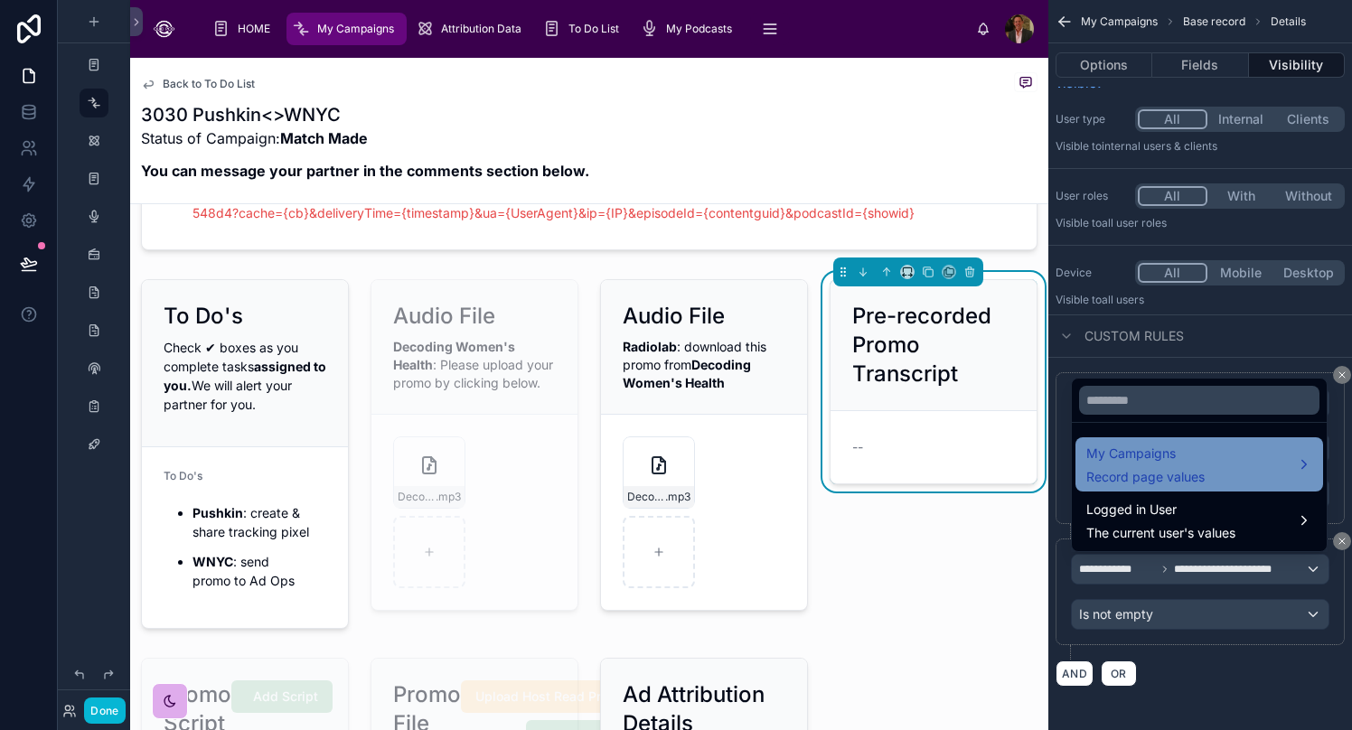
click at [1062, 451] on div "My Campaigns Record page values" at bounding box center [1199, 464] width 226 height 43
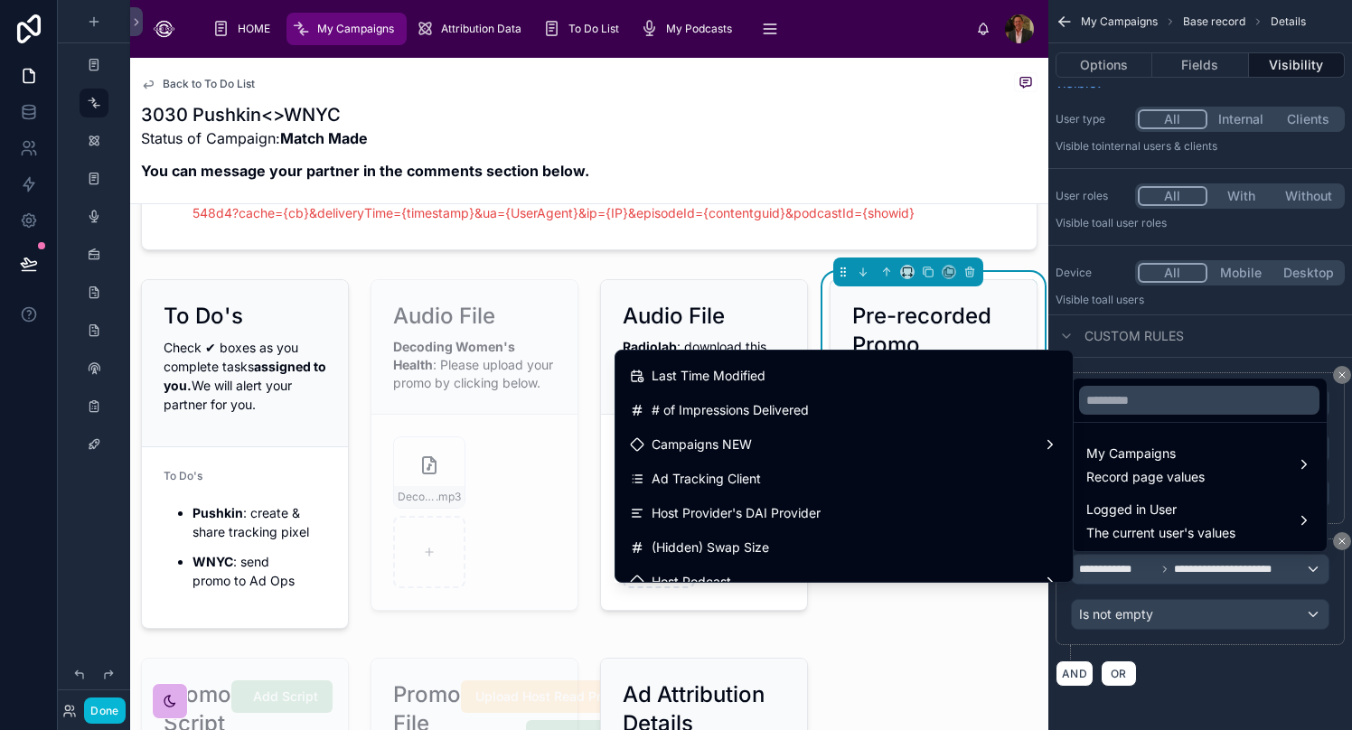
scroll to position [682, 0]
click at [1062, 407] on input "text" at bounding box center [1199, 400] width 240 height 29
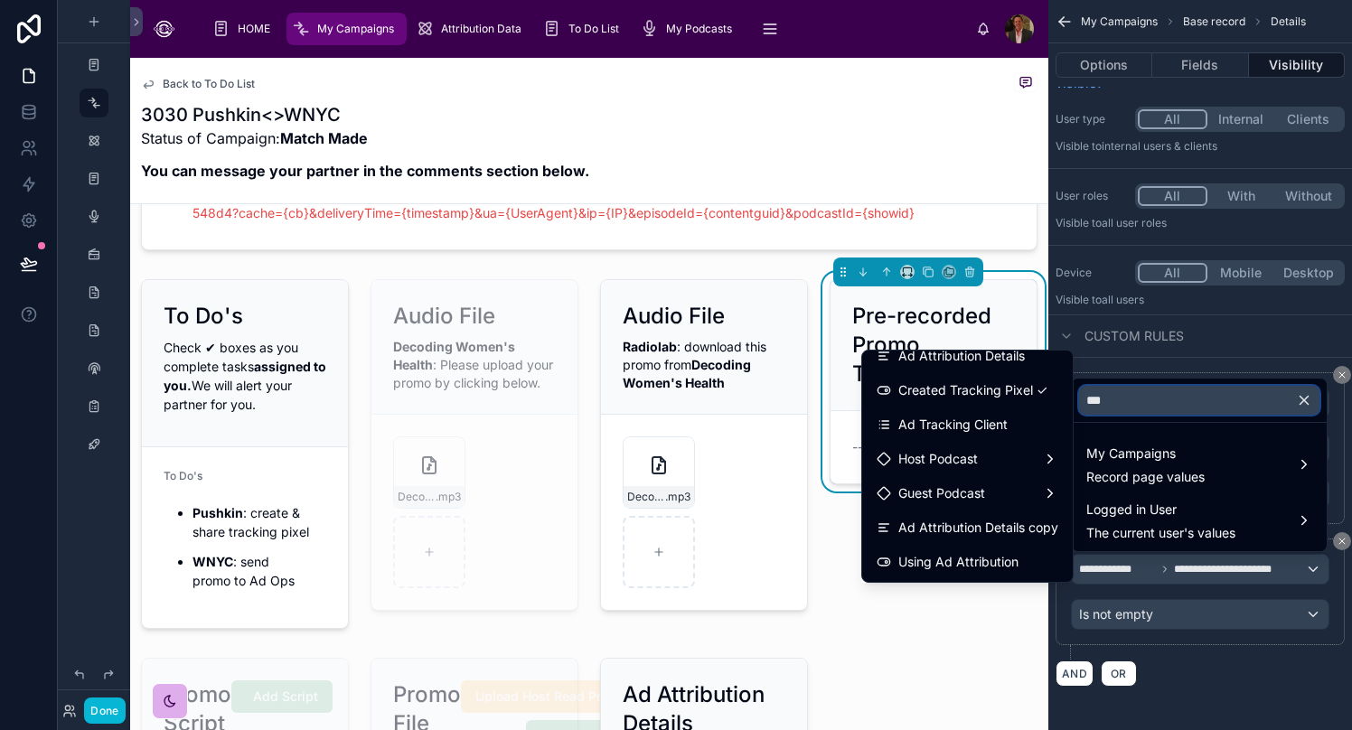
scroll to position [0, 0]
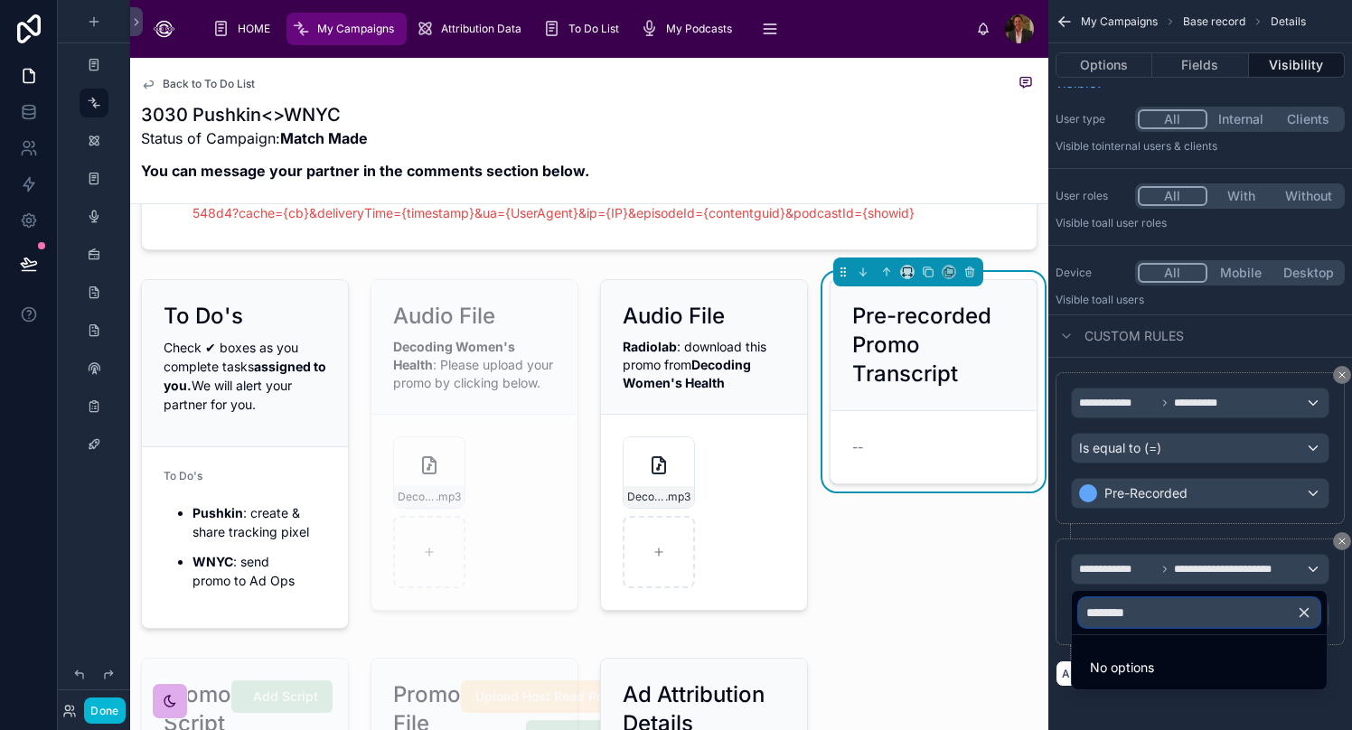
type input "*******"
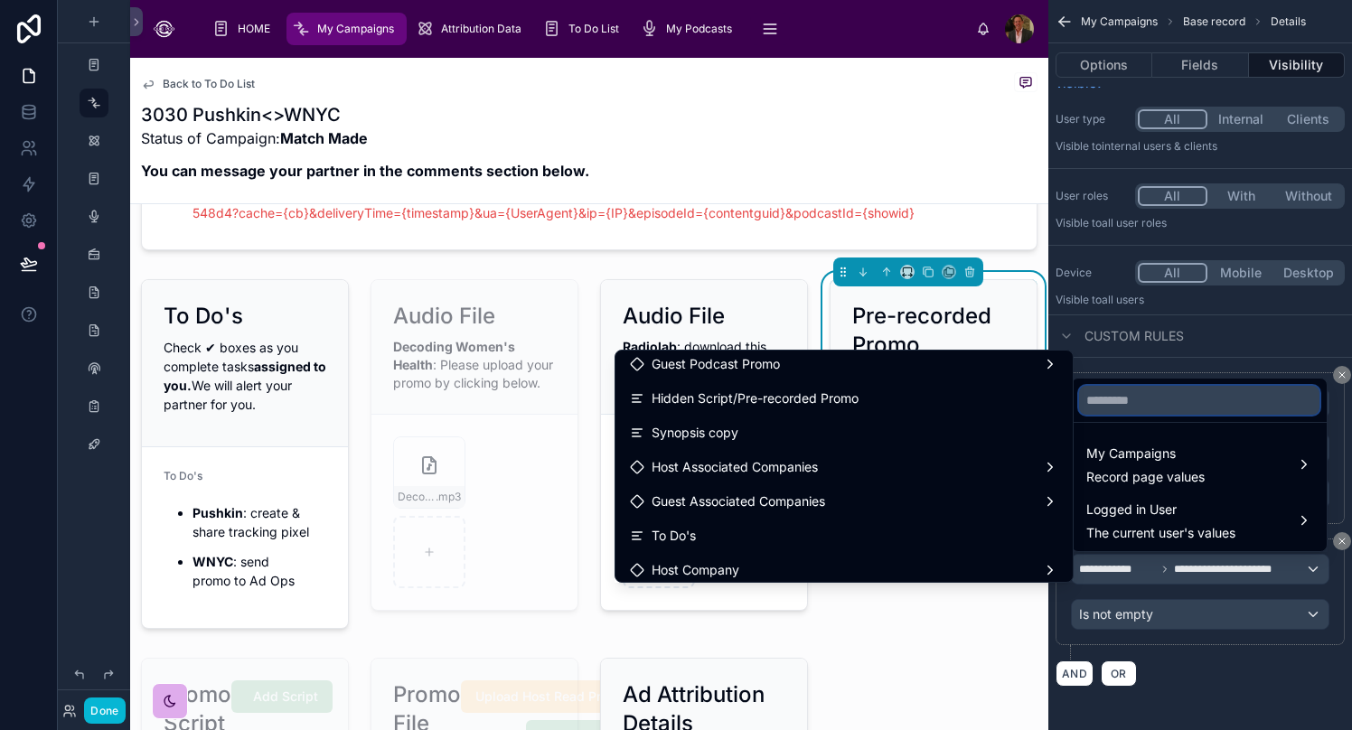
scroll to position [2086, 0]
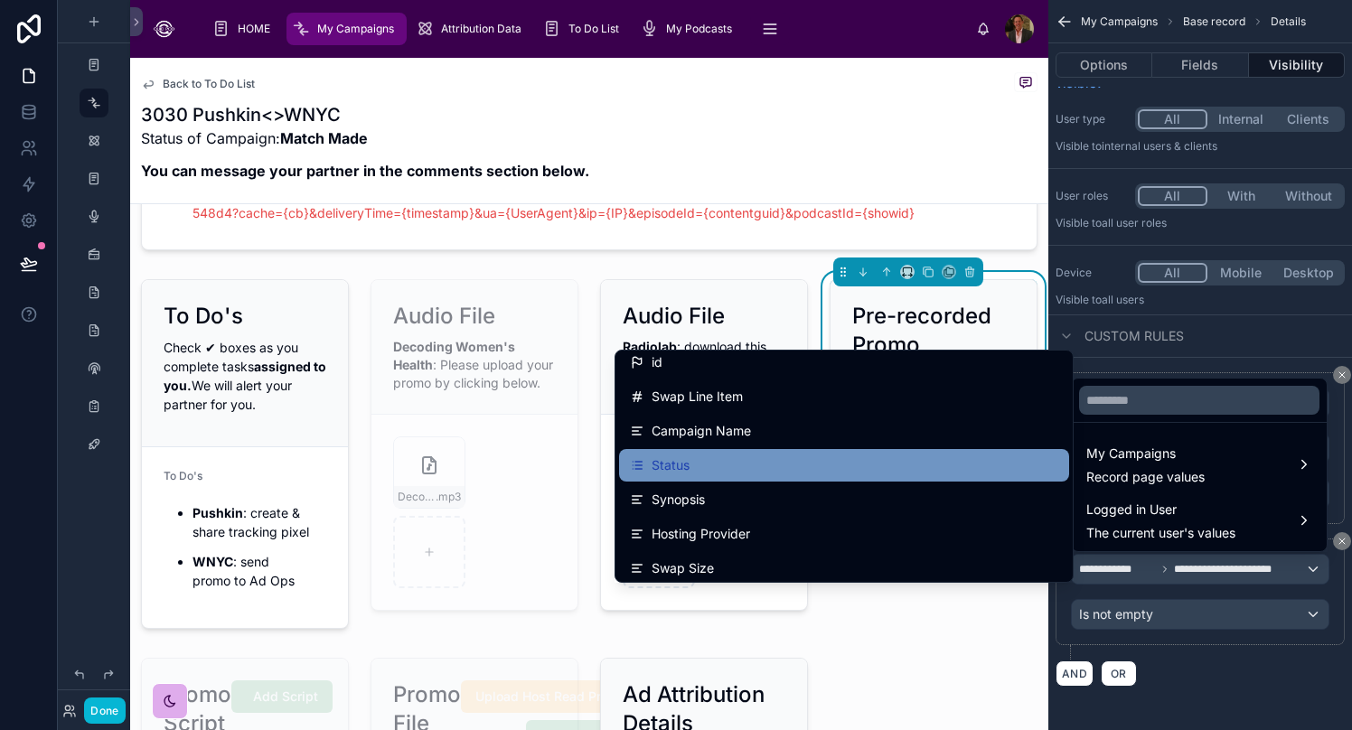
scroll to position [0, 0]
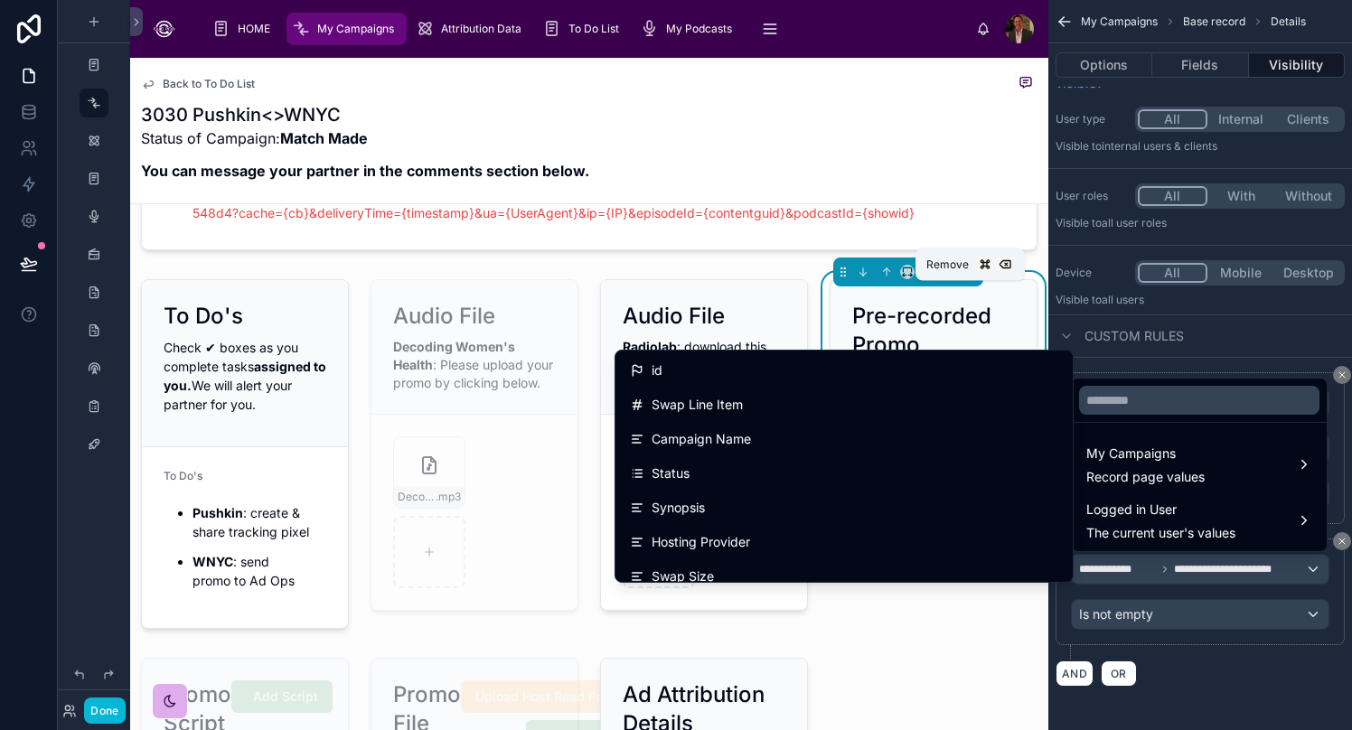
click at [971, 278] on icon at bounding box center [969, 272] width 13 height 13
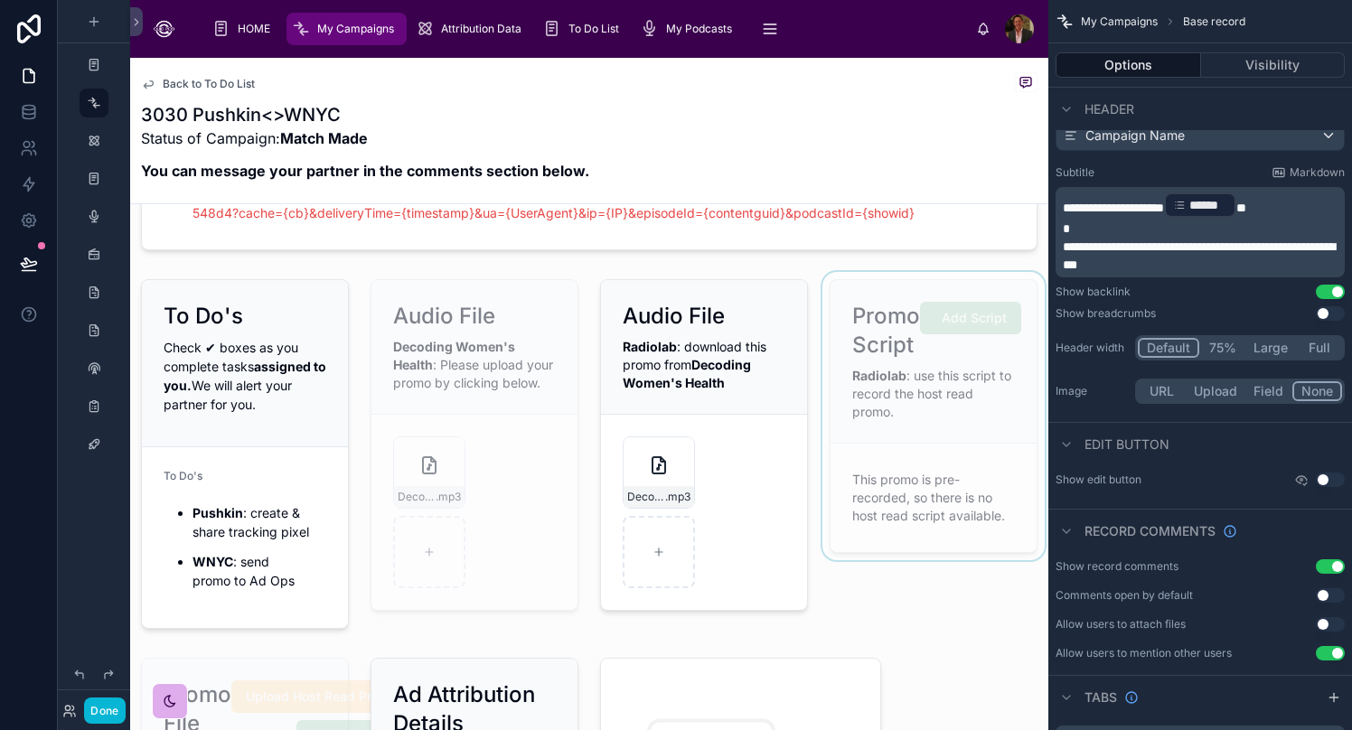
click at [937, 636] on div at bounding box center [934, 454] width 230 height 364
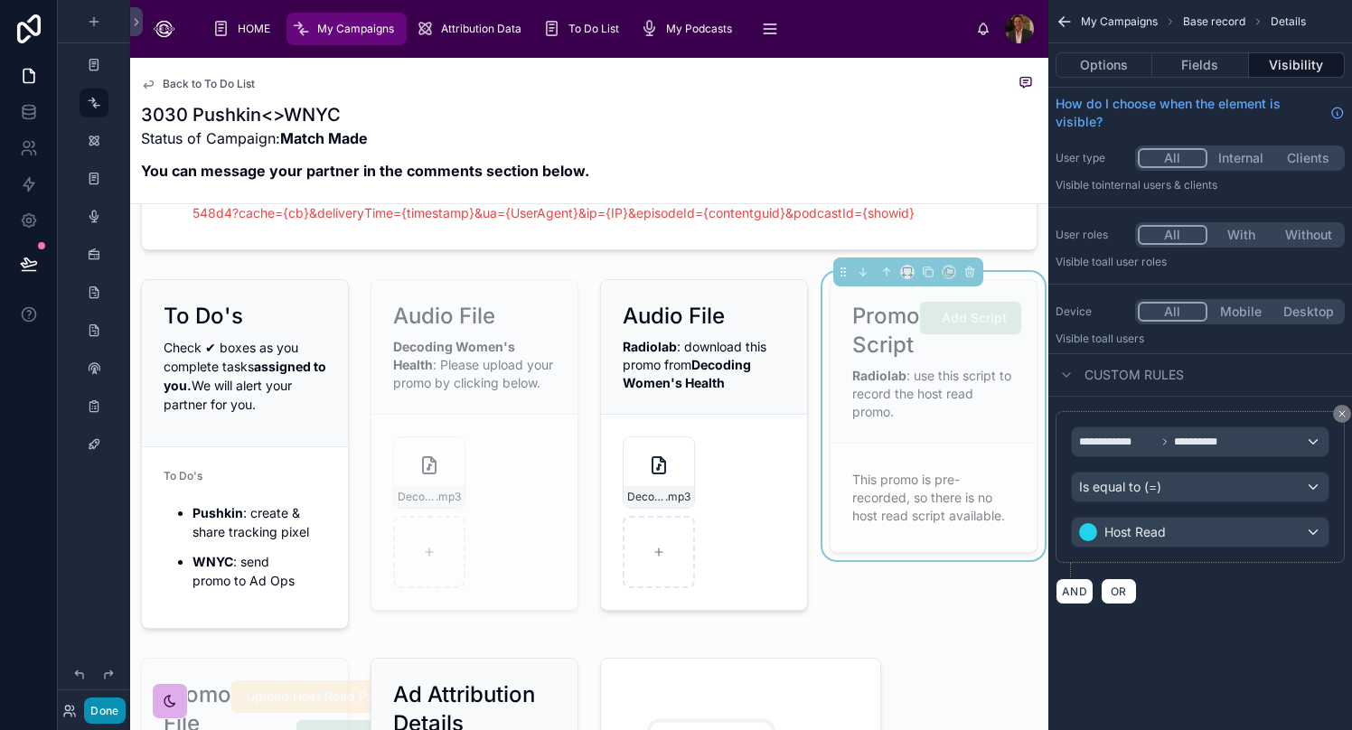
click at [95, 711] on button "Done" at bounding box center [104, 711] width 41 height 26
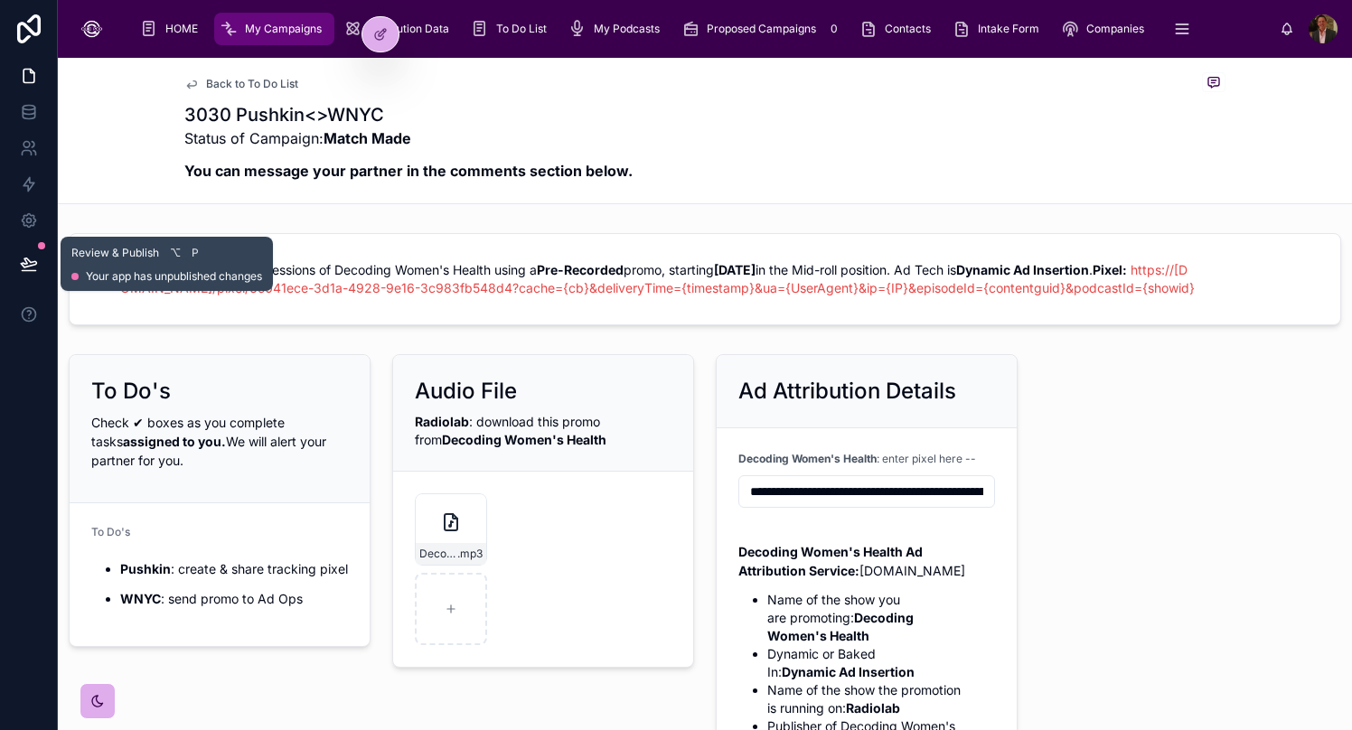
click at [40, 265] on button at bounding box center [29, 264] width 40 height 51
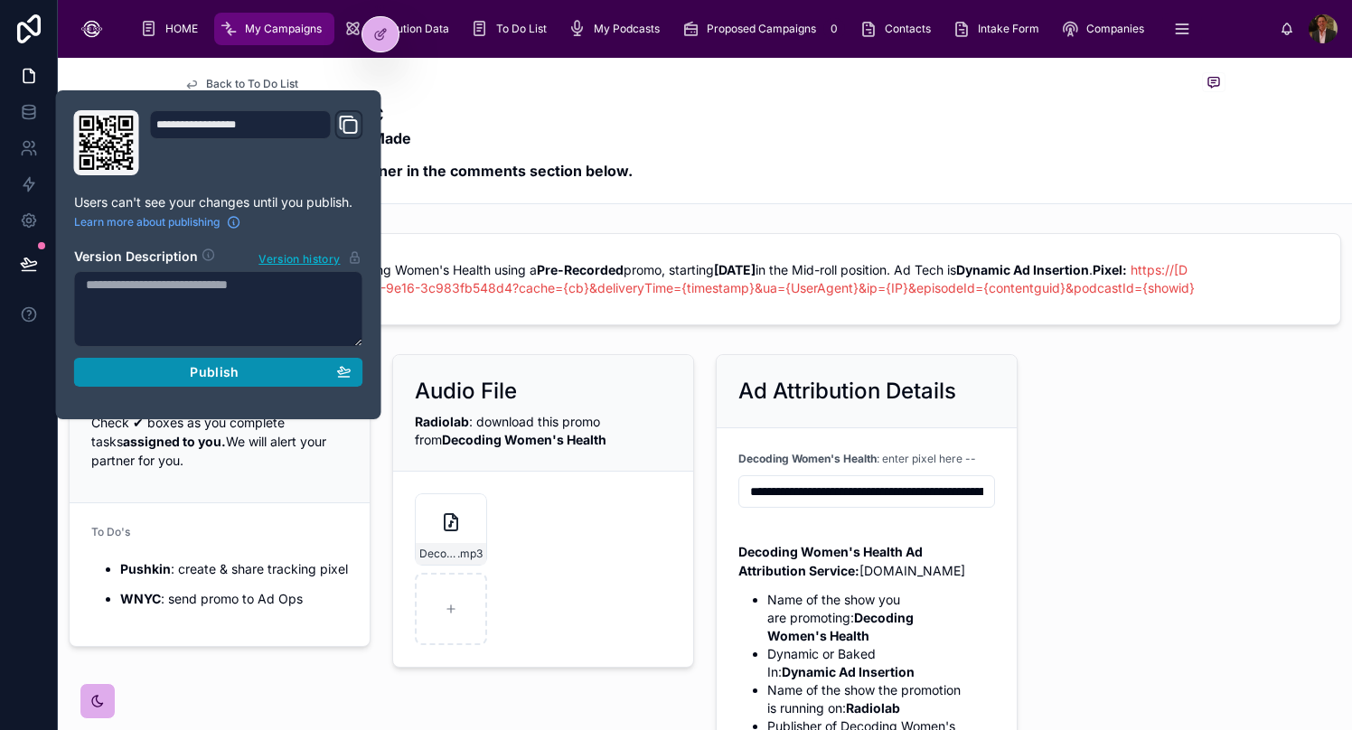
click at [224, 374] on span "Publish" at bounding box center [214, 372] width 49 height 16
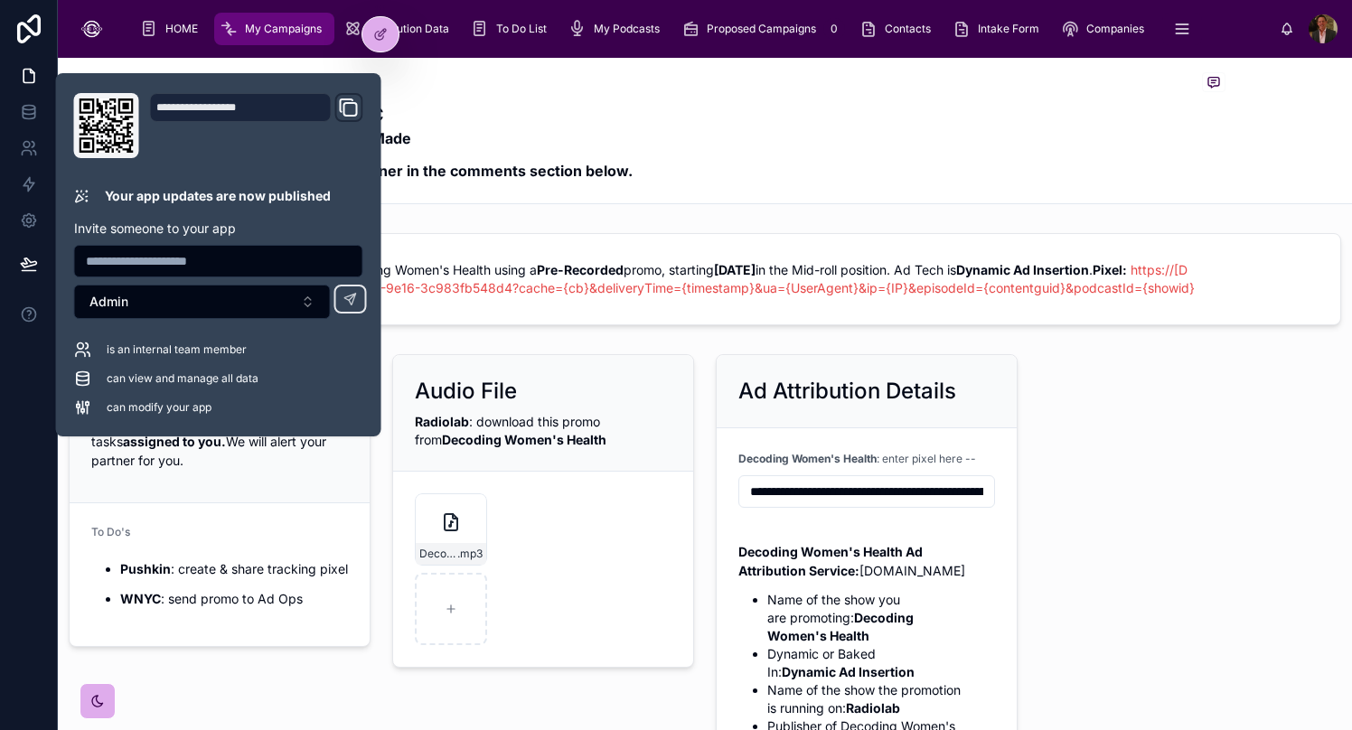
click at [594, 687] on div "Audio File Radiolab : download this promo from Decoding Women's Health Decoding…" at bounding box center [542, 586] width 323 height 478
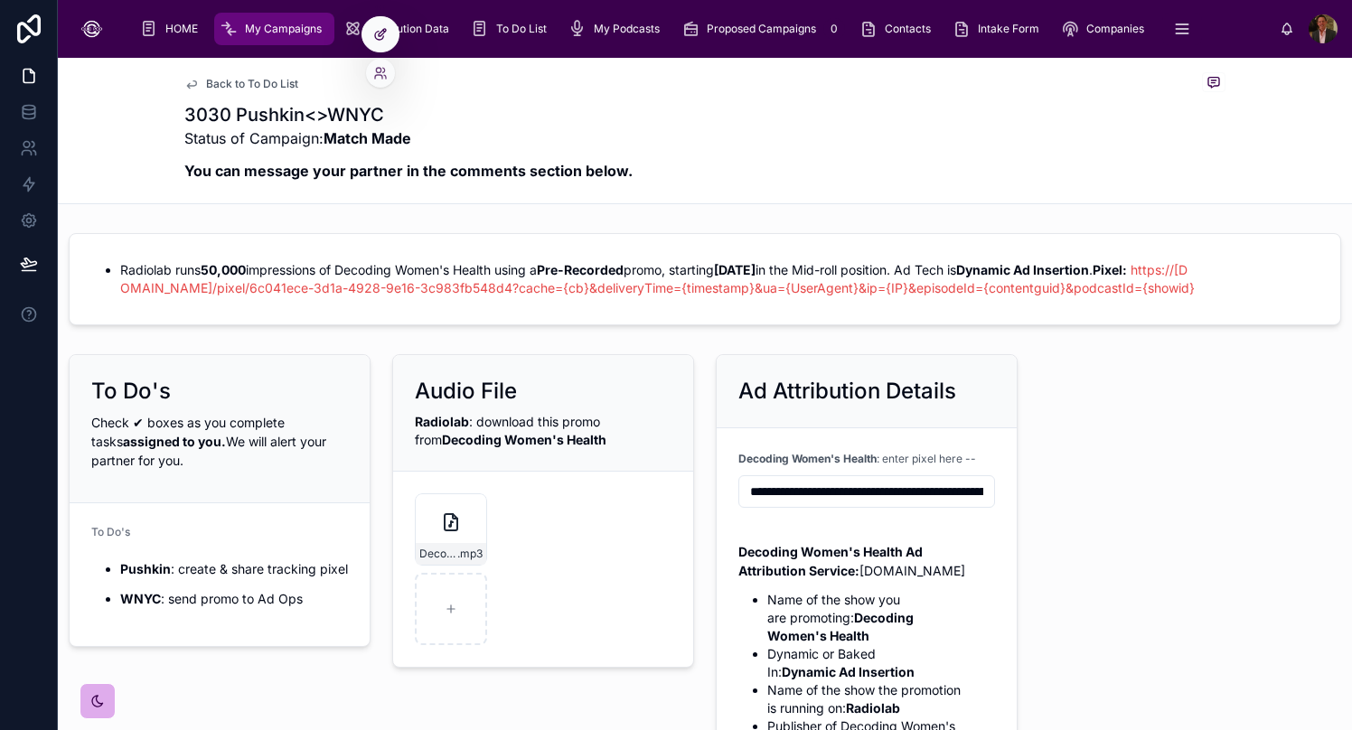
click at [380, 44] on div at bounding box center [380, 34] width 36 height 34
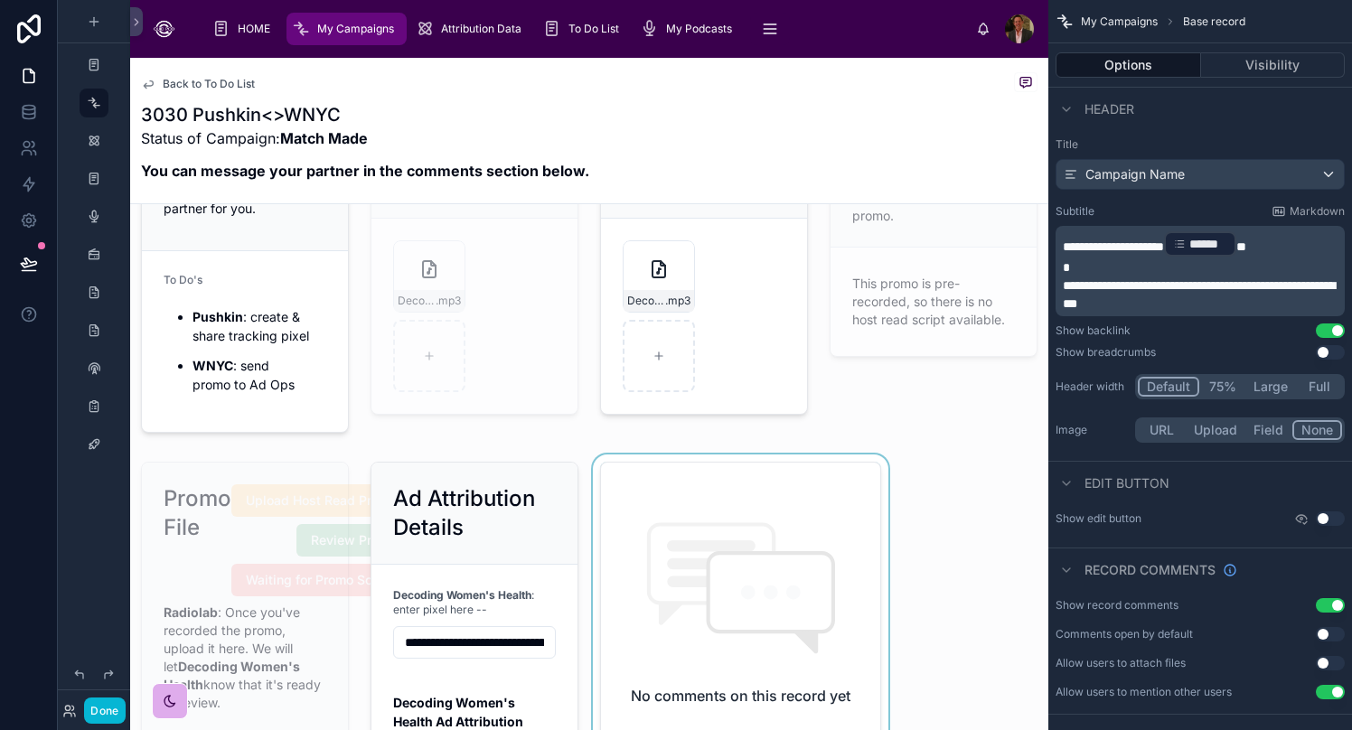
scroll to position [184, 0]
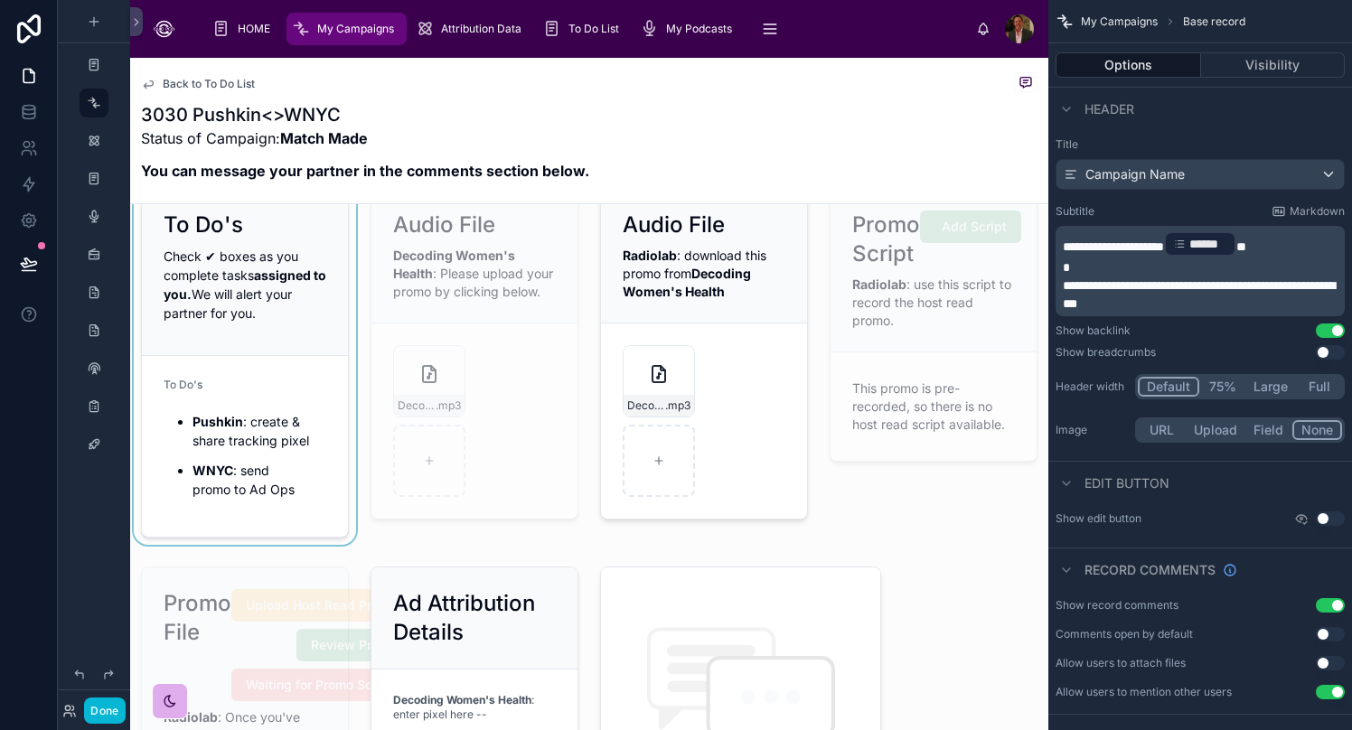
click at [272, 402] on div at bounding box center [245, 363] width 230 height 364
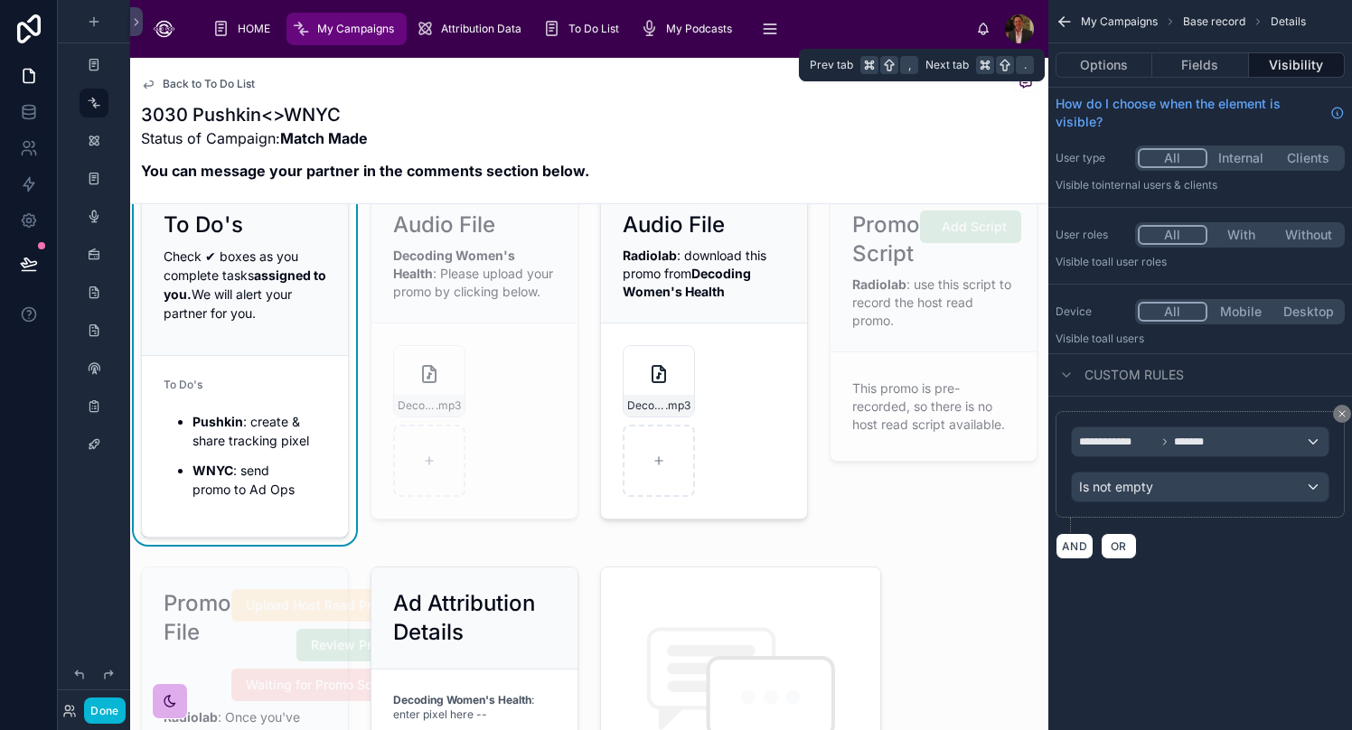
click at [1062, 78] on div "Options Fields Visibility" at bounding box center [1200, 64] width 304 height 43
click at [1062, 68] on button "Fields" at bounding box center [1200, 64] width 96 height 25
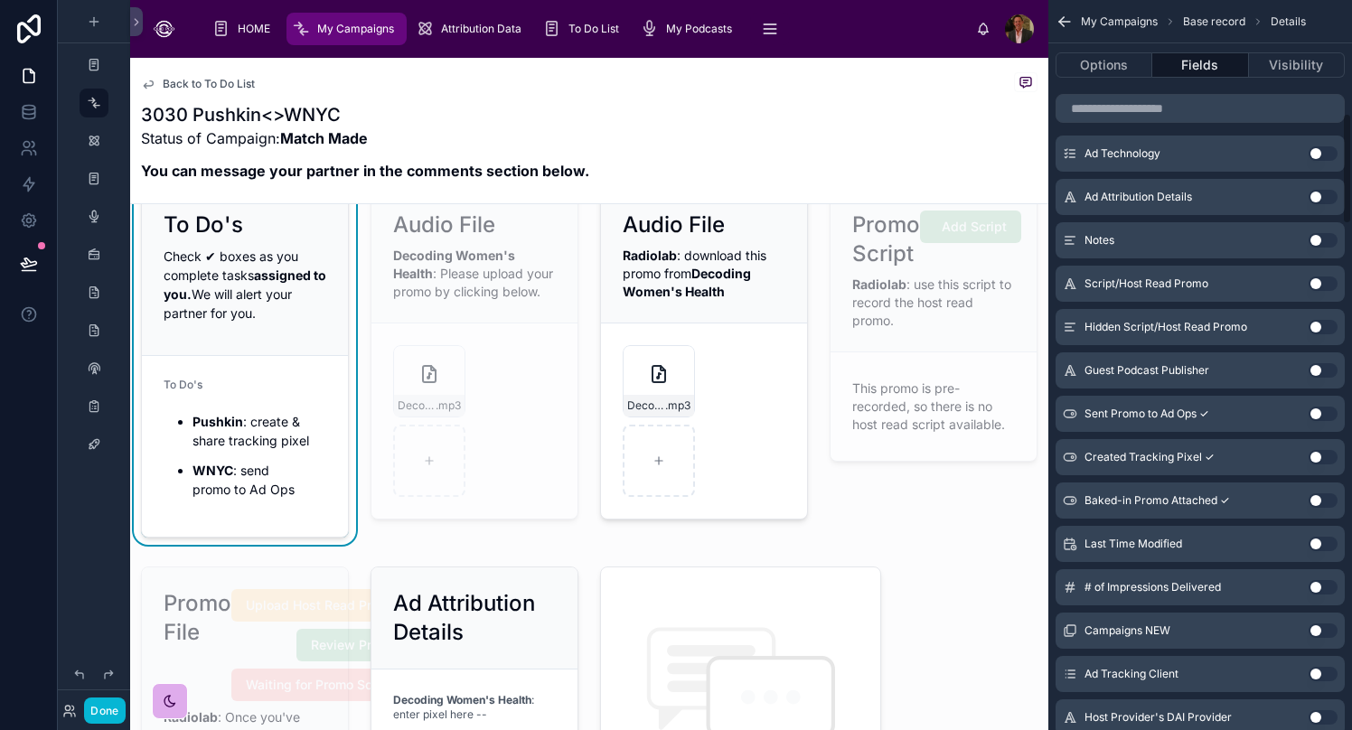
scroll to position [760, 0]
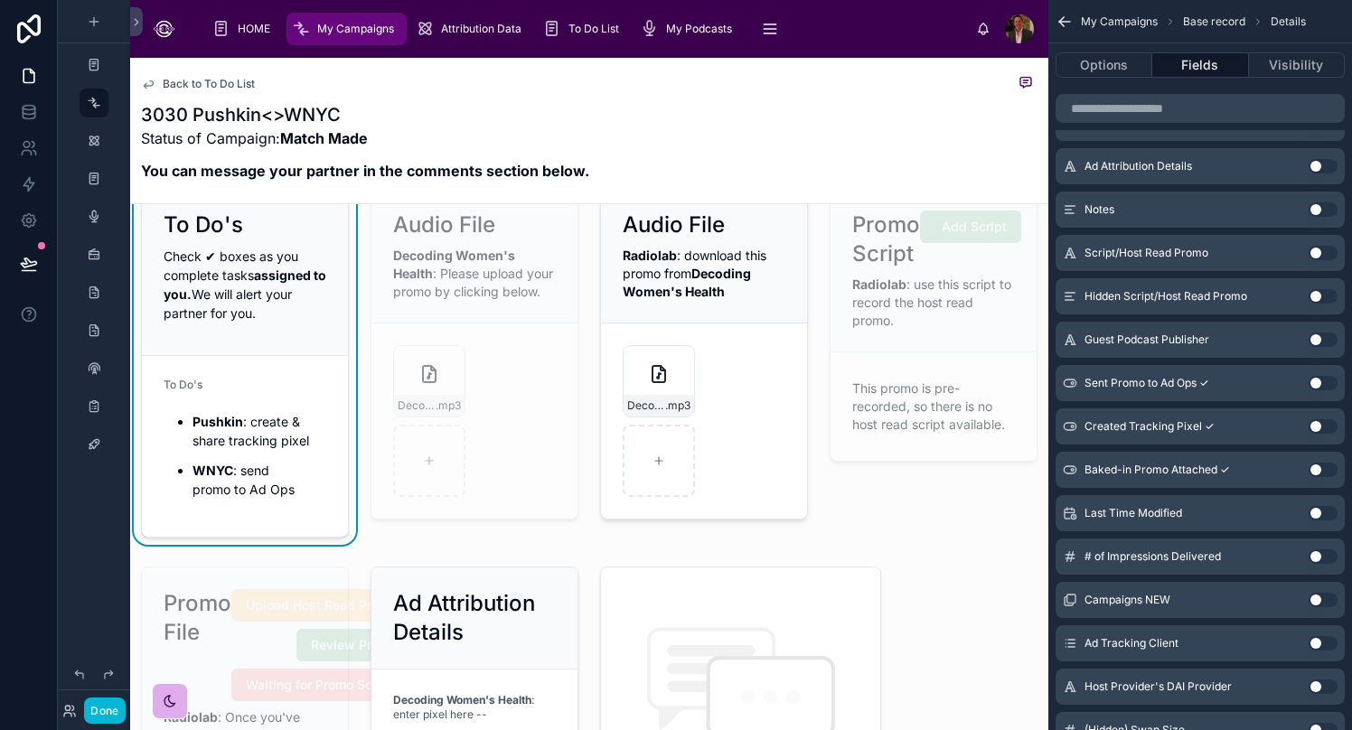
click at [1062, 382] on button "Use setting" at bounding box center [1322, 383] width 29 height 14
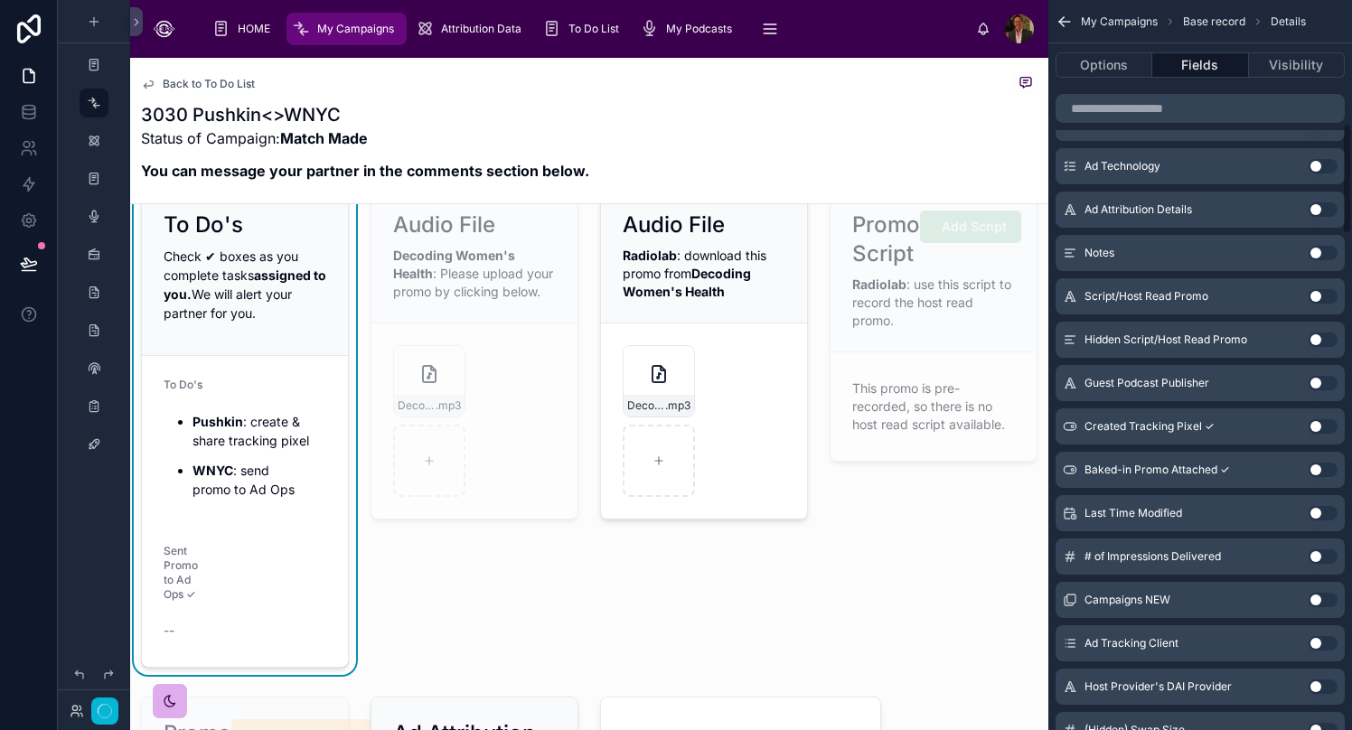
scroll to position [803, 0]
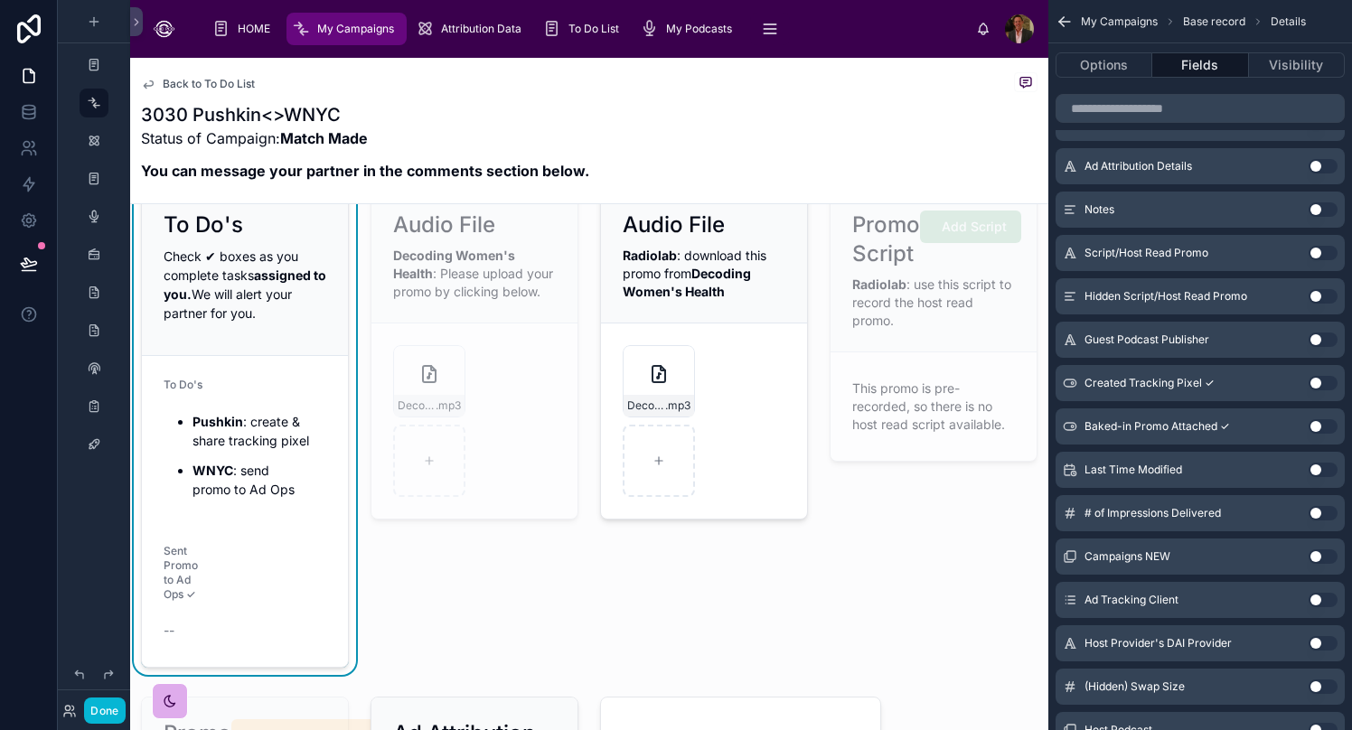
click at [1062, 386] on button "Use setting" at bounding box center [1322, 383] width 29 height 14
click at [1062, 389] on button "Use setting" at bounding box center [1322, 383] width 29 height 14
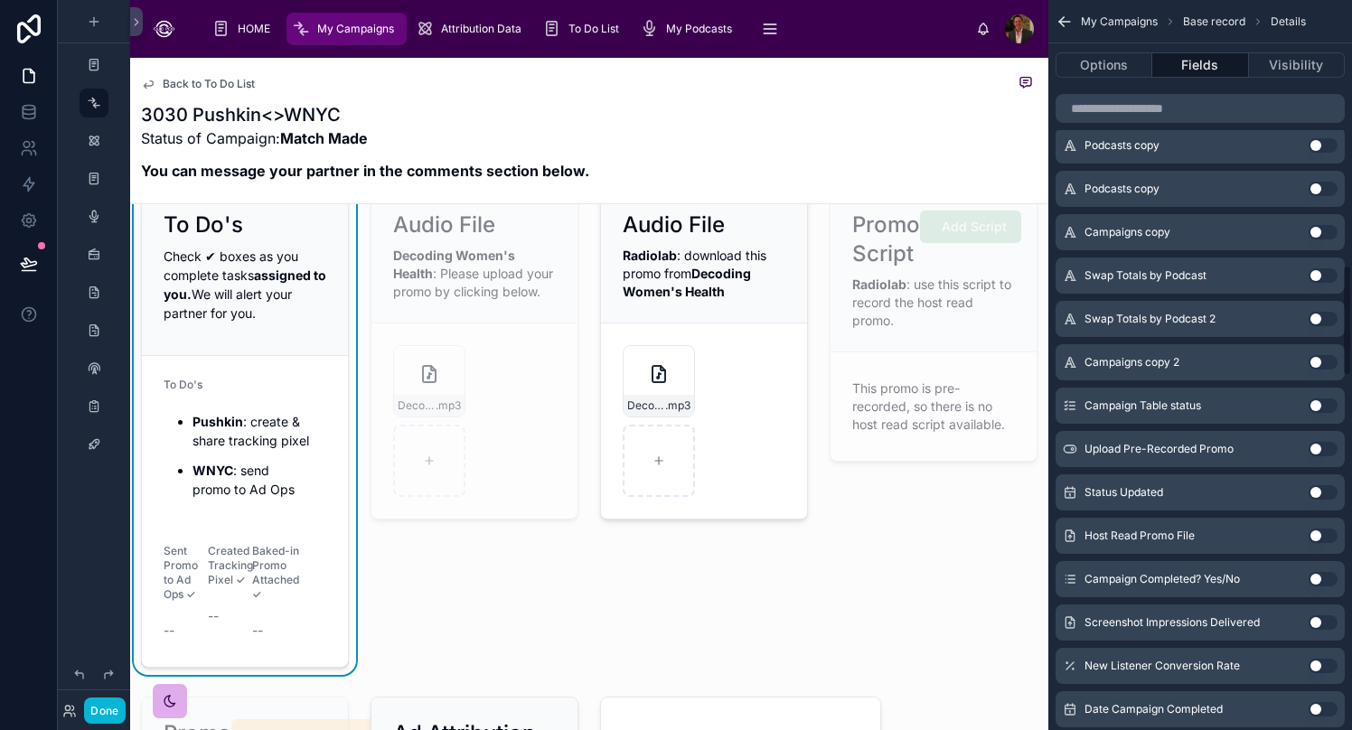
scroll to position [1740, 0]
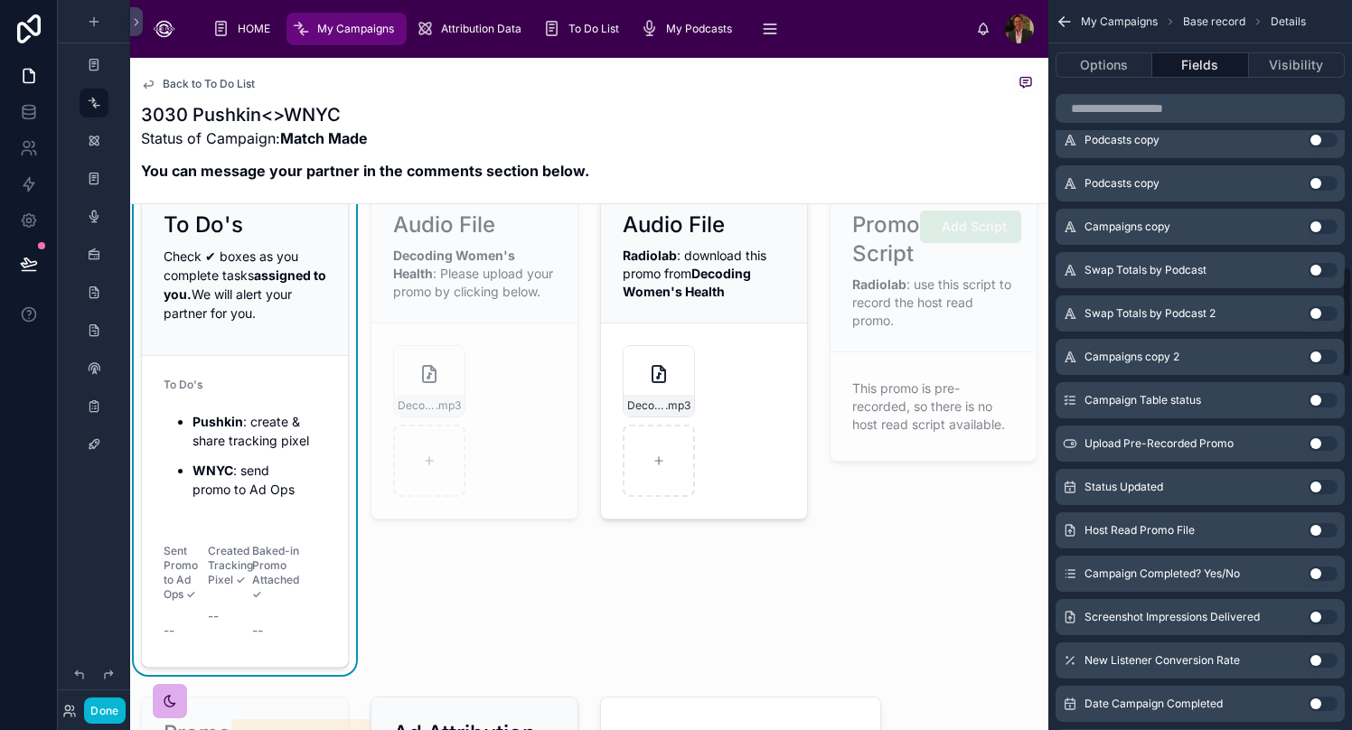
click at [1062, 444] on button "Use setting" at bounding box center [1322, 443] width 29 height 14
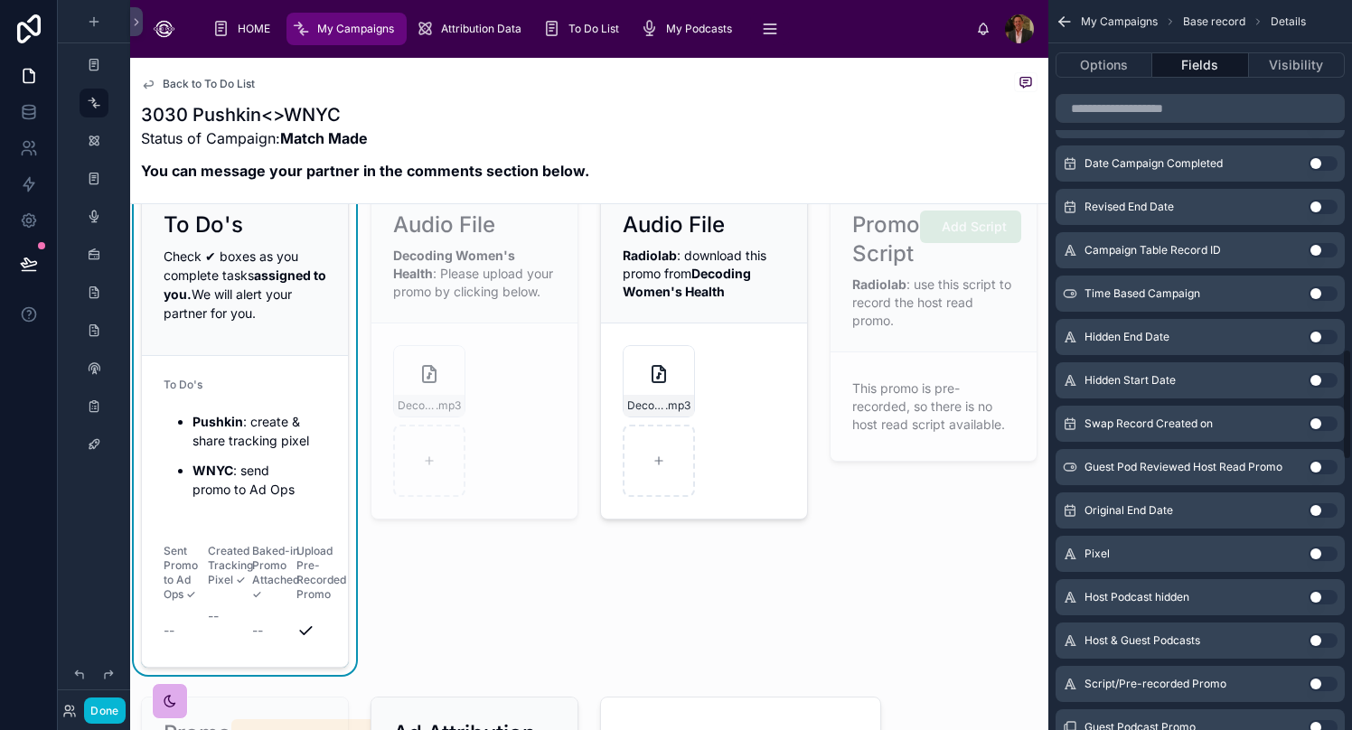
scroll to position [2284, 0]
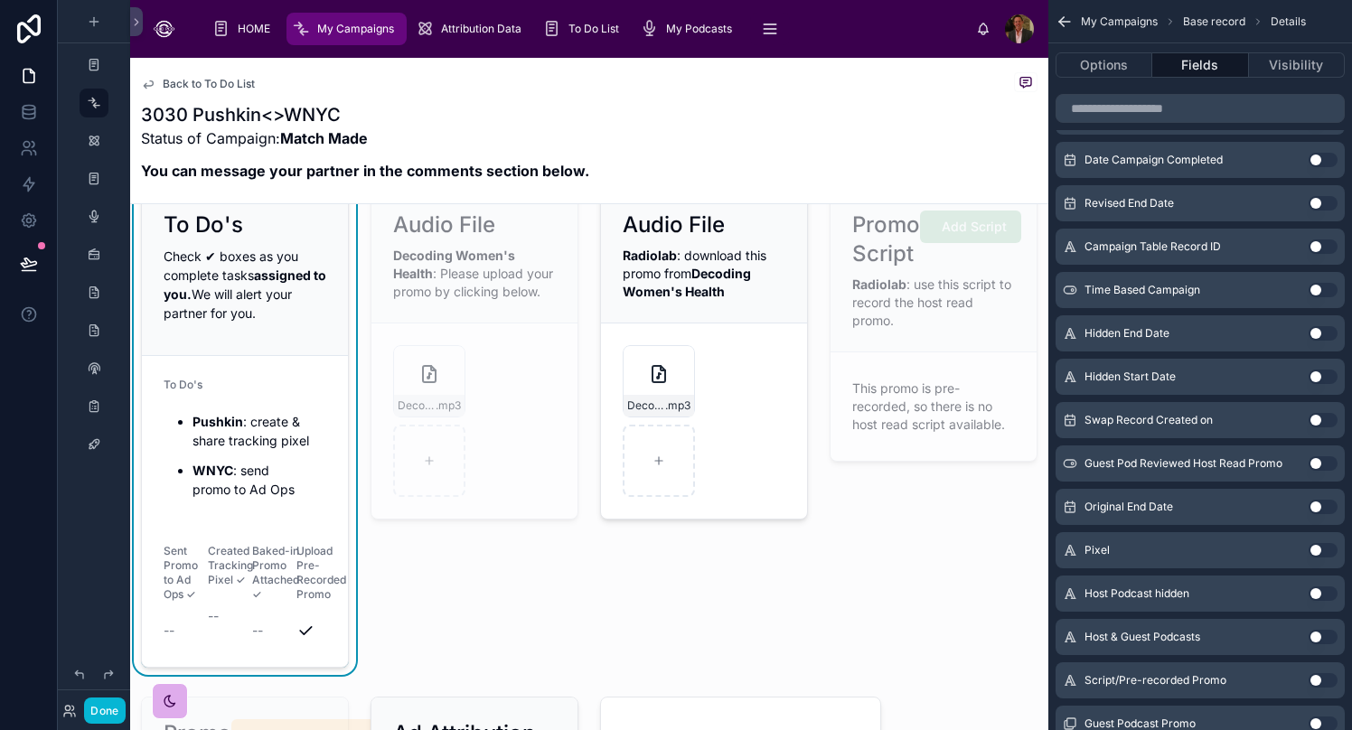
click at [1062, 466] on button "Use setting" at bounding box center [1322, 463] width 29 height 14
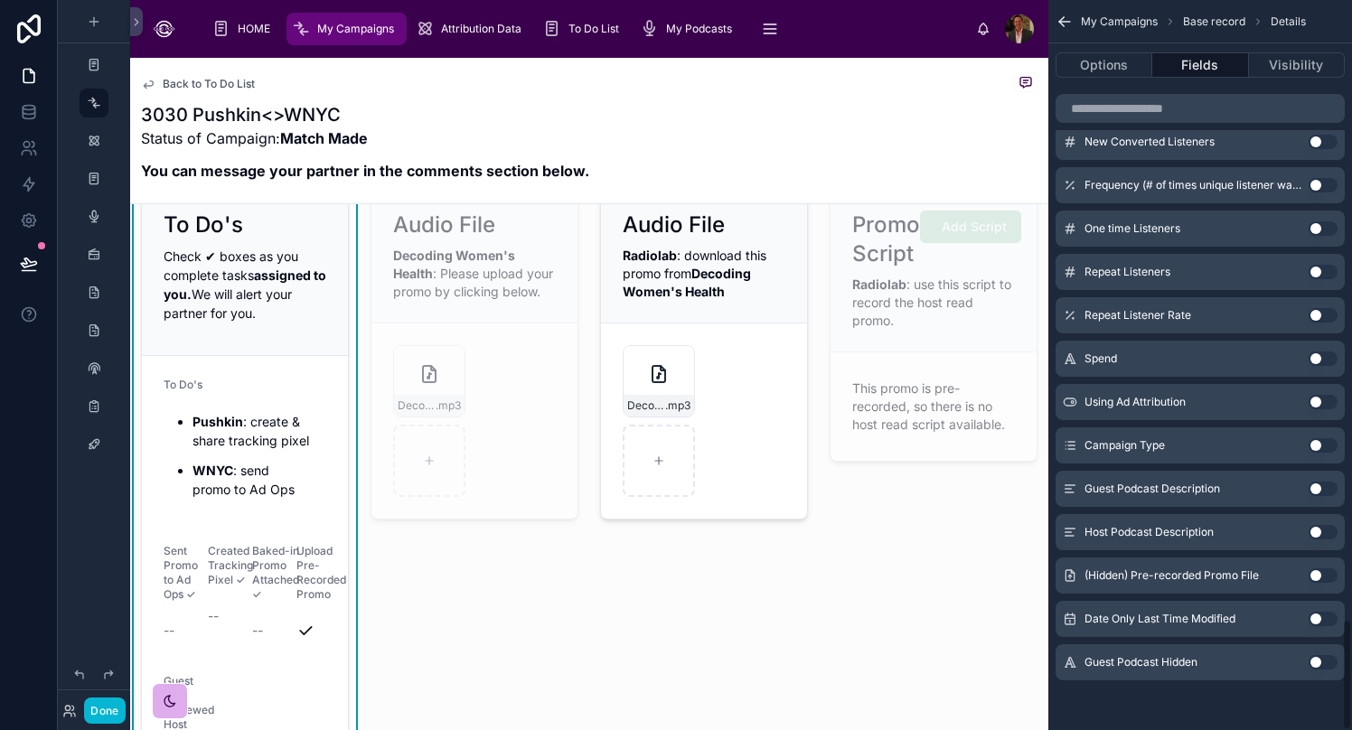
scroll to position [4038, 0]
click at [306, 499] on p "WNYC : send promo to Ad Ops" at bounding box center [259, 480] width 134 height 38
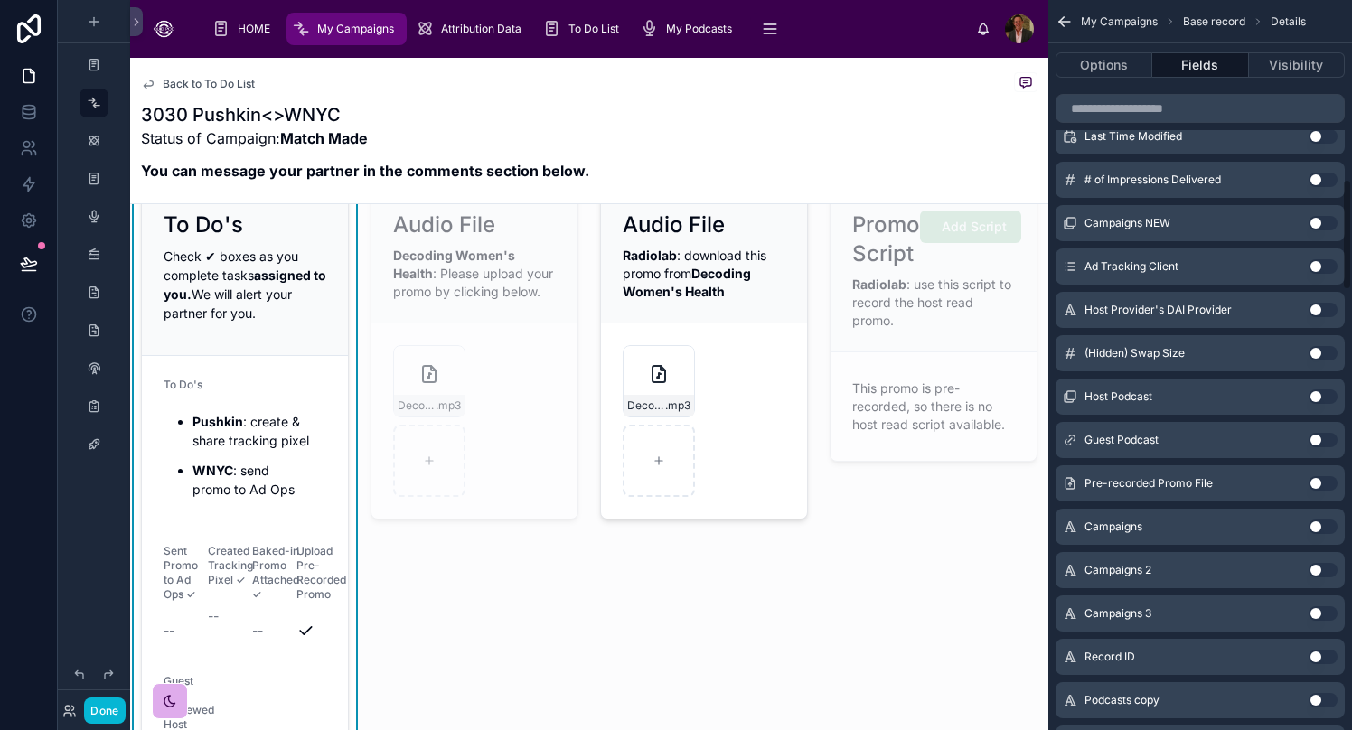
scroll to position [0, 0]
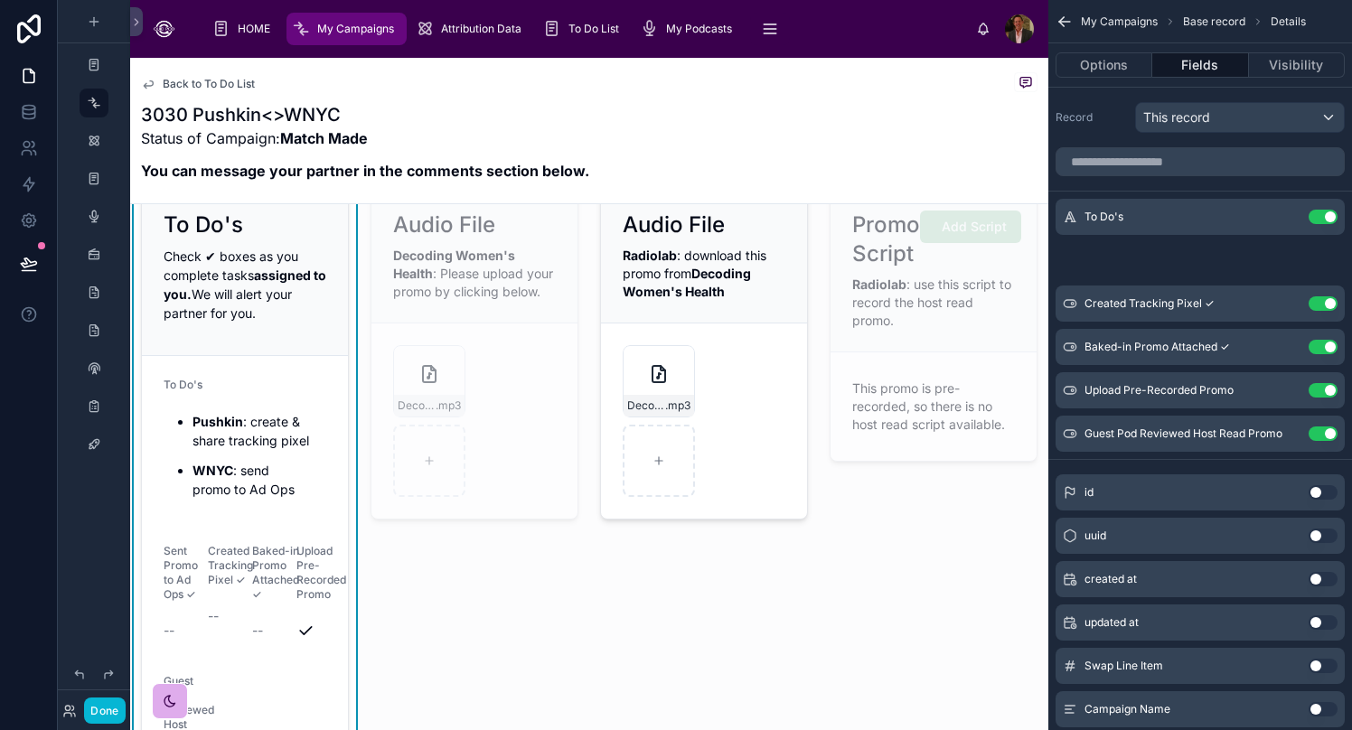
drag, startPoint x: 1063, startPoint y: 260, endPoint x: 1063, endPoint y: 462, distance: 201.5
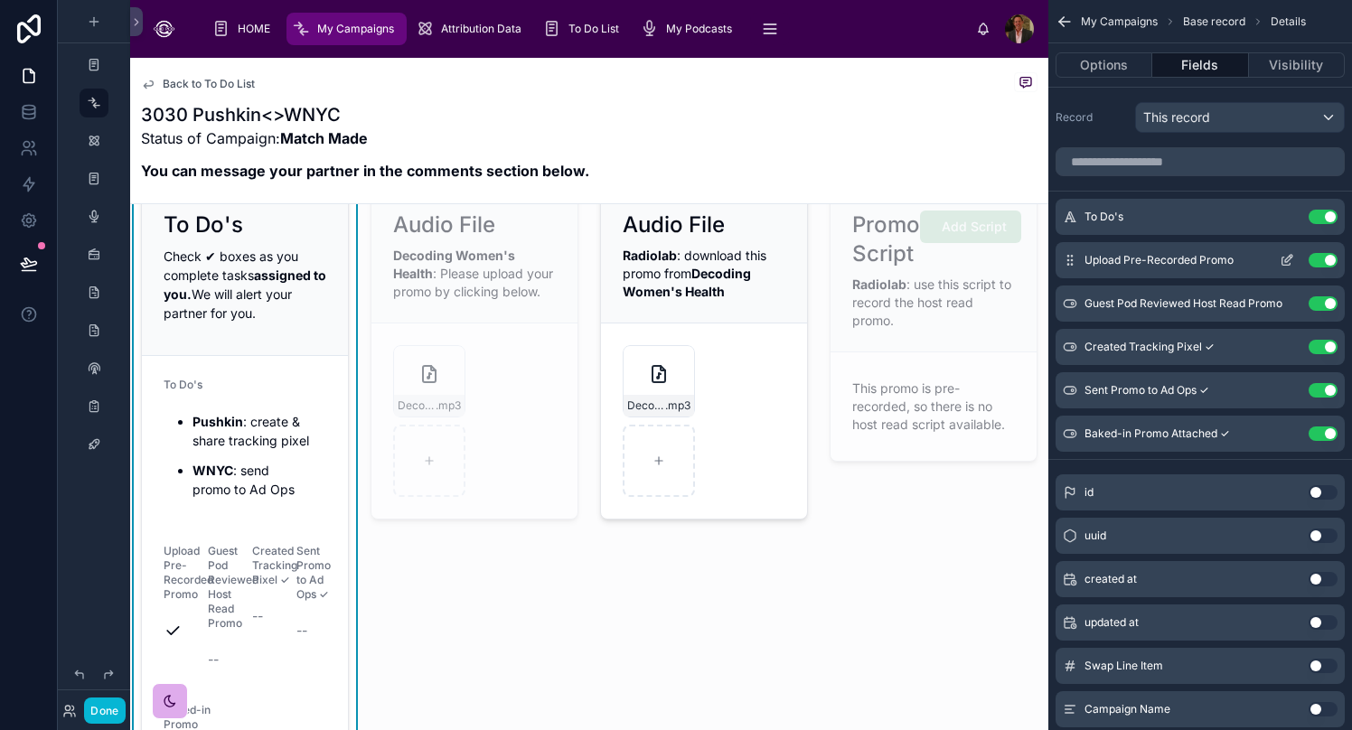
click at [1062, 266] on icon "scrollable content" at bounding box center [1287, 260] width 14 height 14
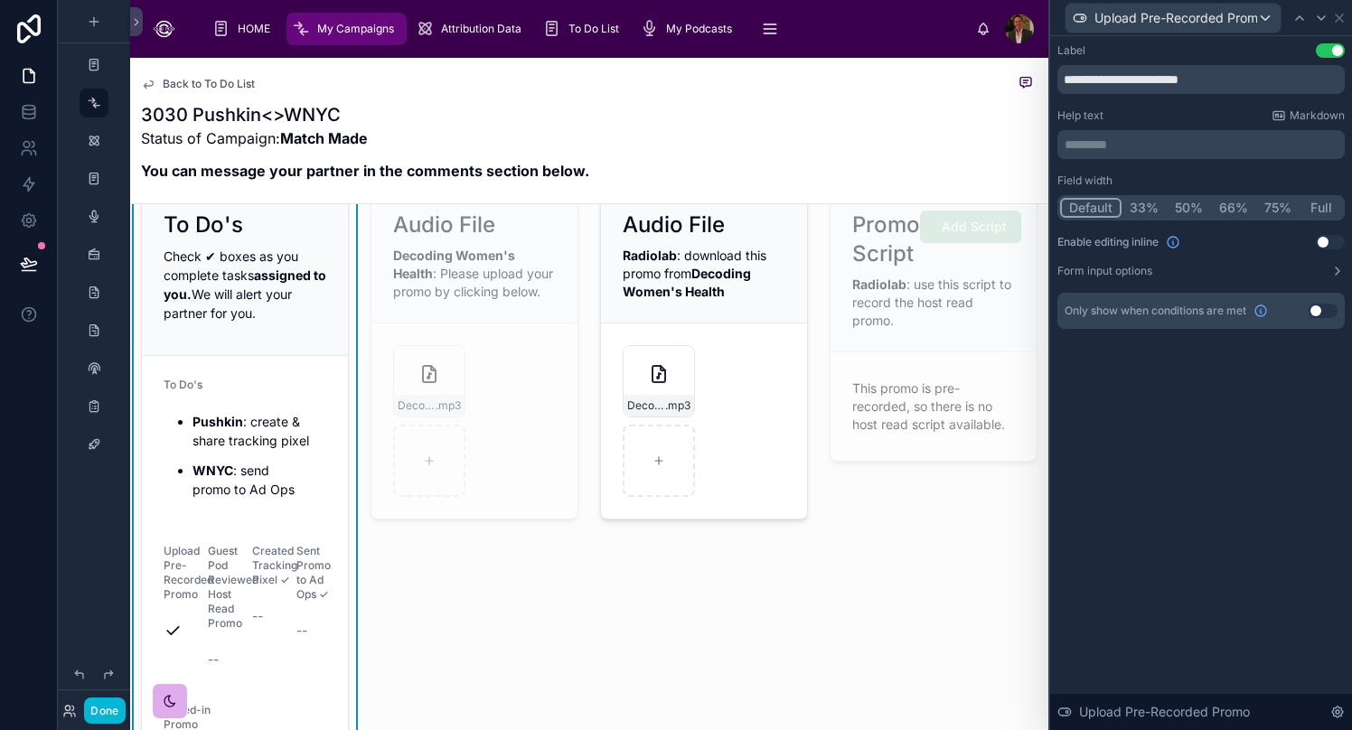
click at [1062, 211] on button "Full" at bounding box center [1320, 208] width 42 height 20
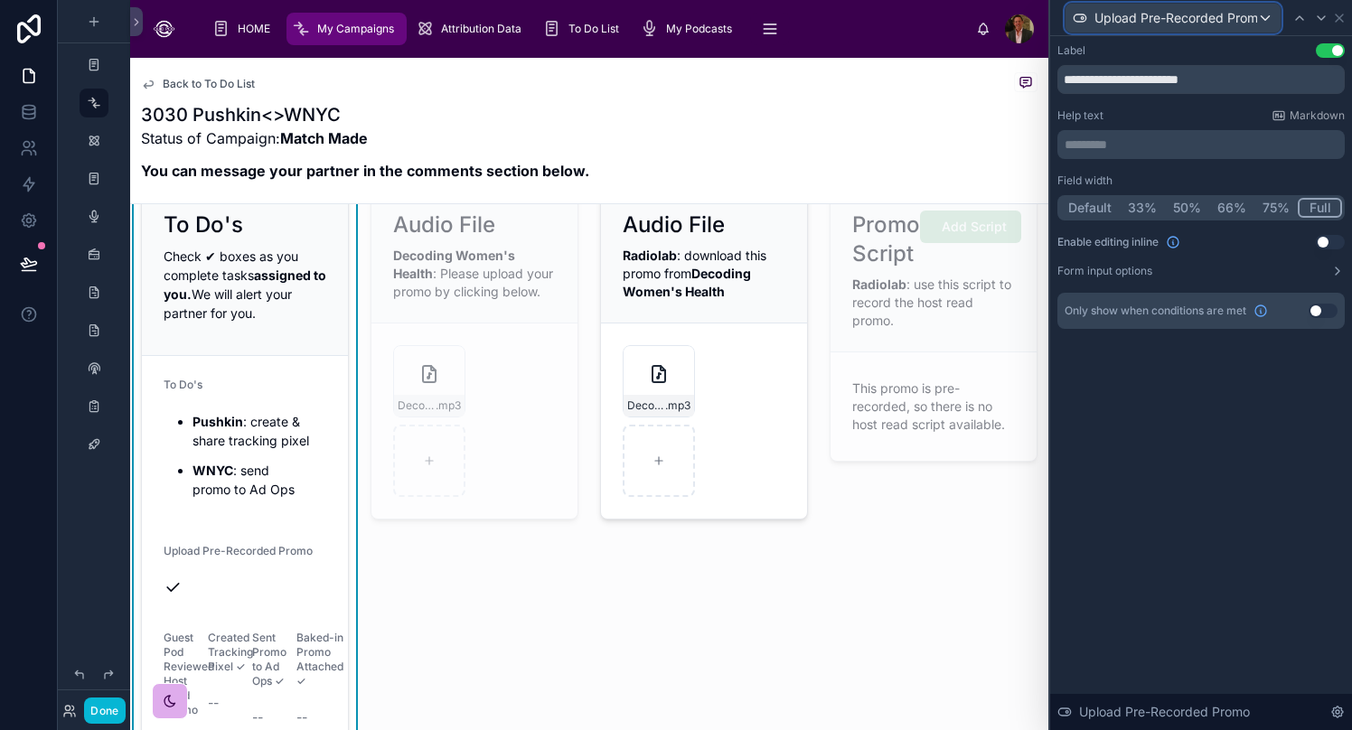
click at [1062, 10] on div "Upload Pre-Recorded Promo" at bounding box center [1172, 18] width 215 height 29
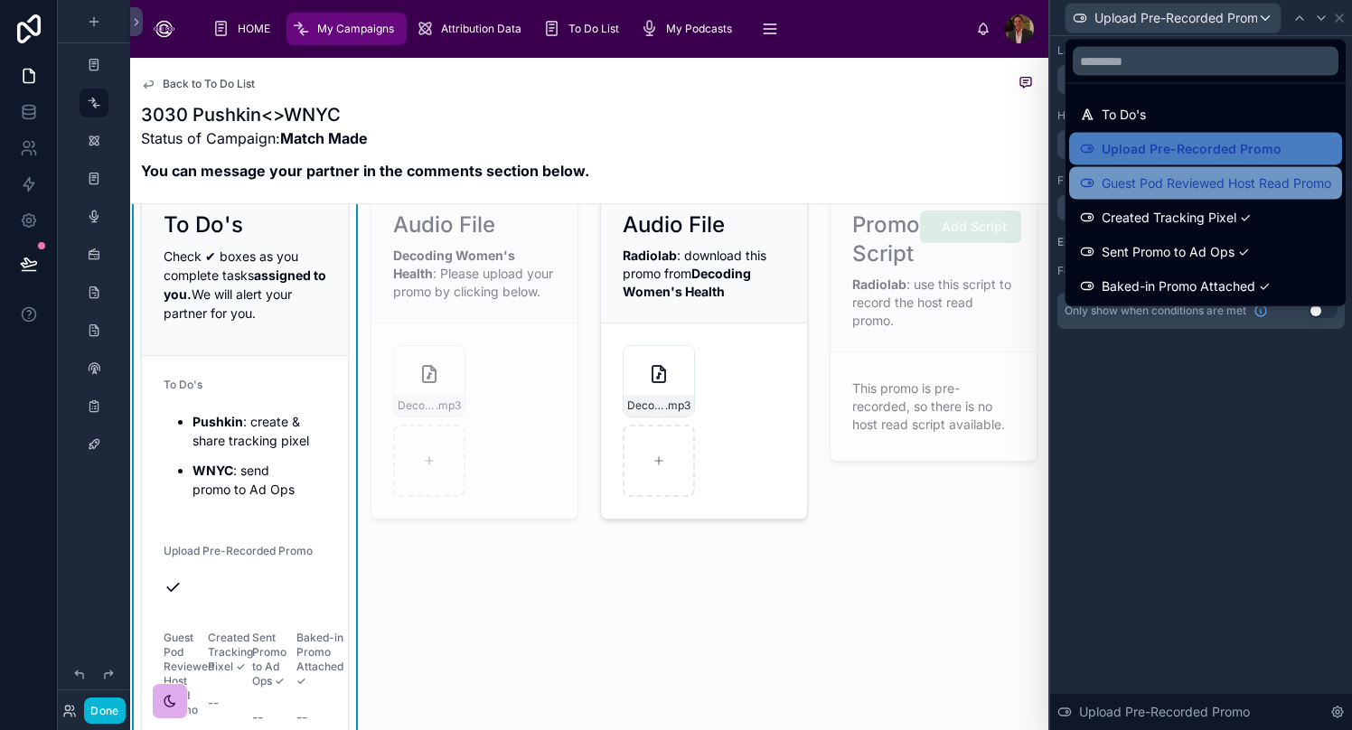
click at [1062, 190] on span "Guest Pod Reviewed Host Read Promo" at bounding box center [1217, 184] width 230 height 22
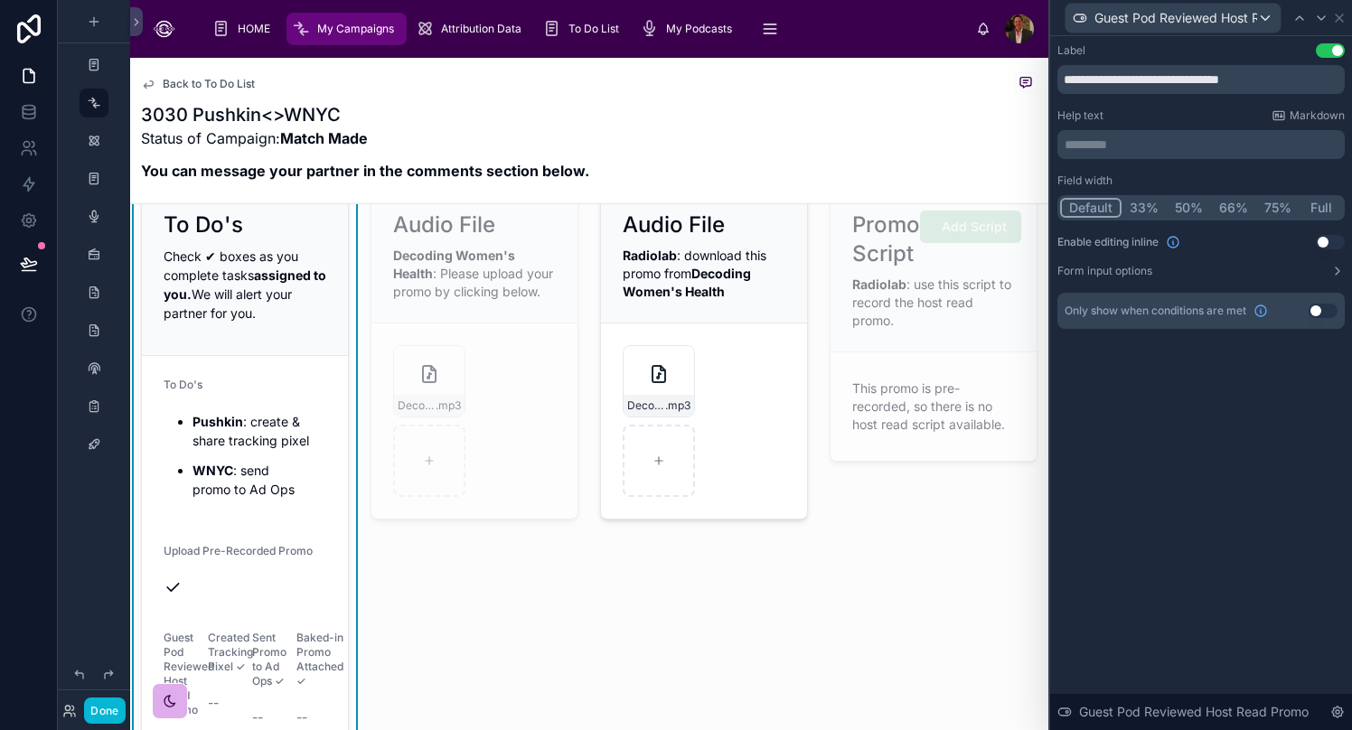
click at [1062, 200] on button "Full" at bounding box center [1320, 208] width 42 height 20
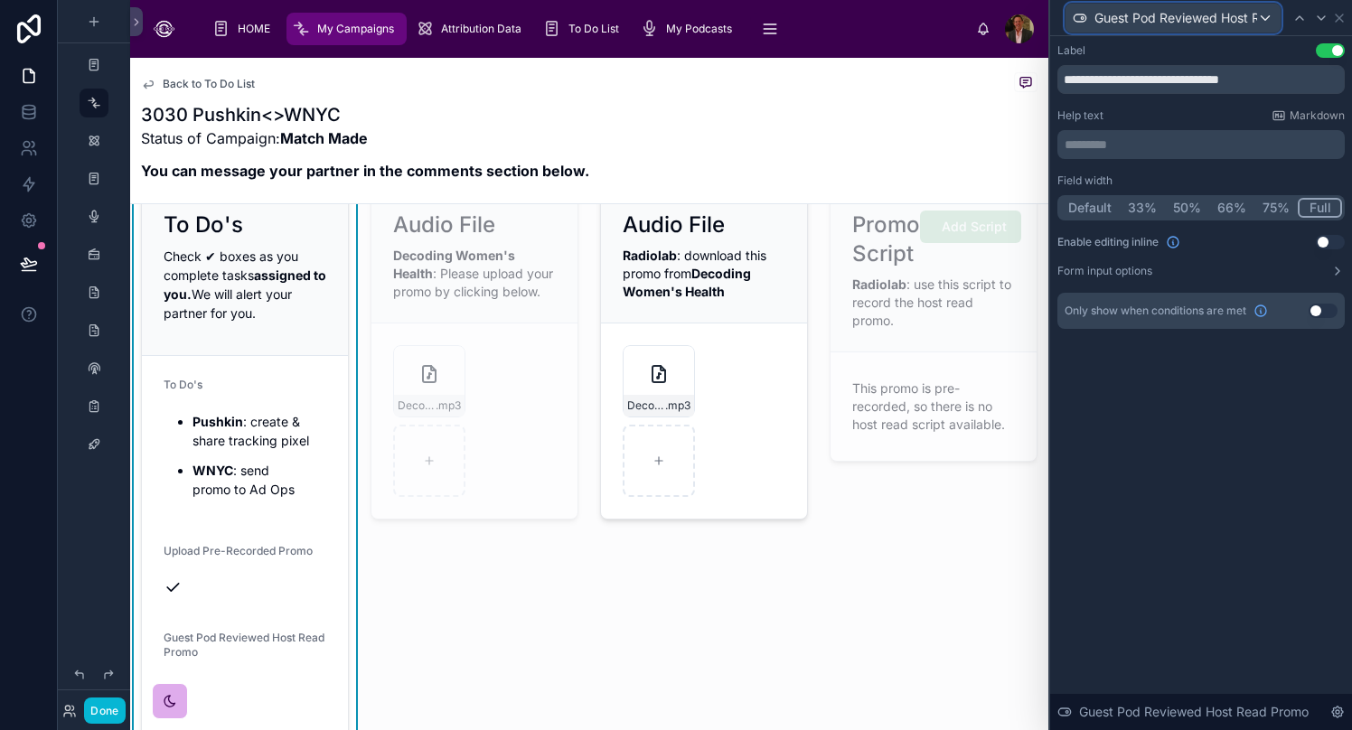
click at [1062, 17] on span "Guest Pod Reviewed Host Read Promo" at bounding box center [1175, 18] width 163 height 18
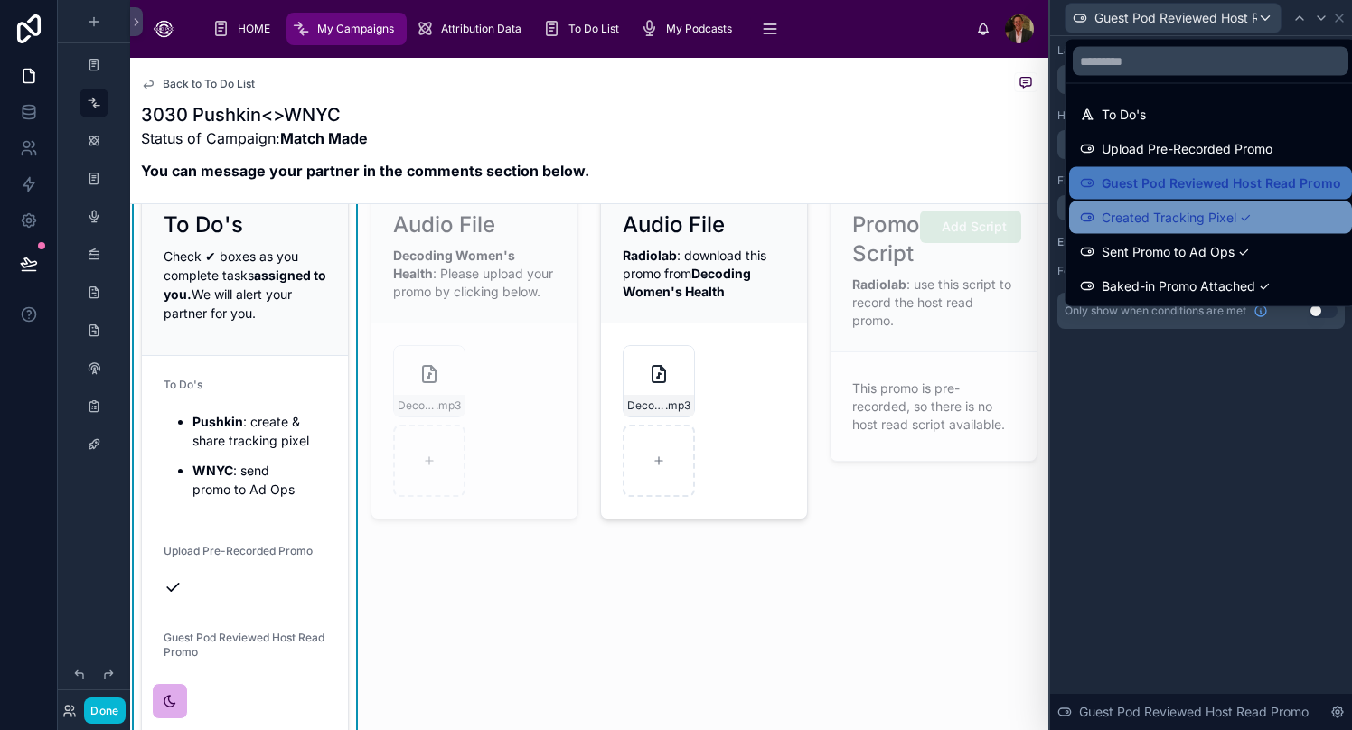
click at [1062, 211] on span "Created Tracking Pixel ✓" at bounding box center [1176, 218] width 149 height 22
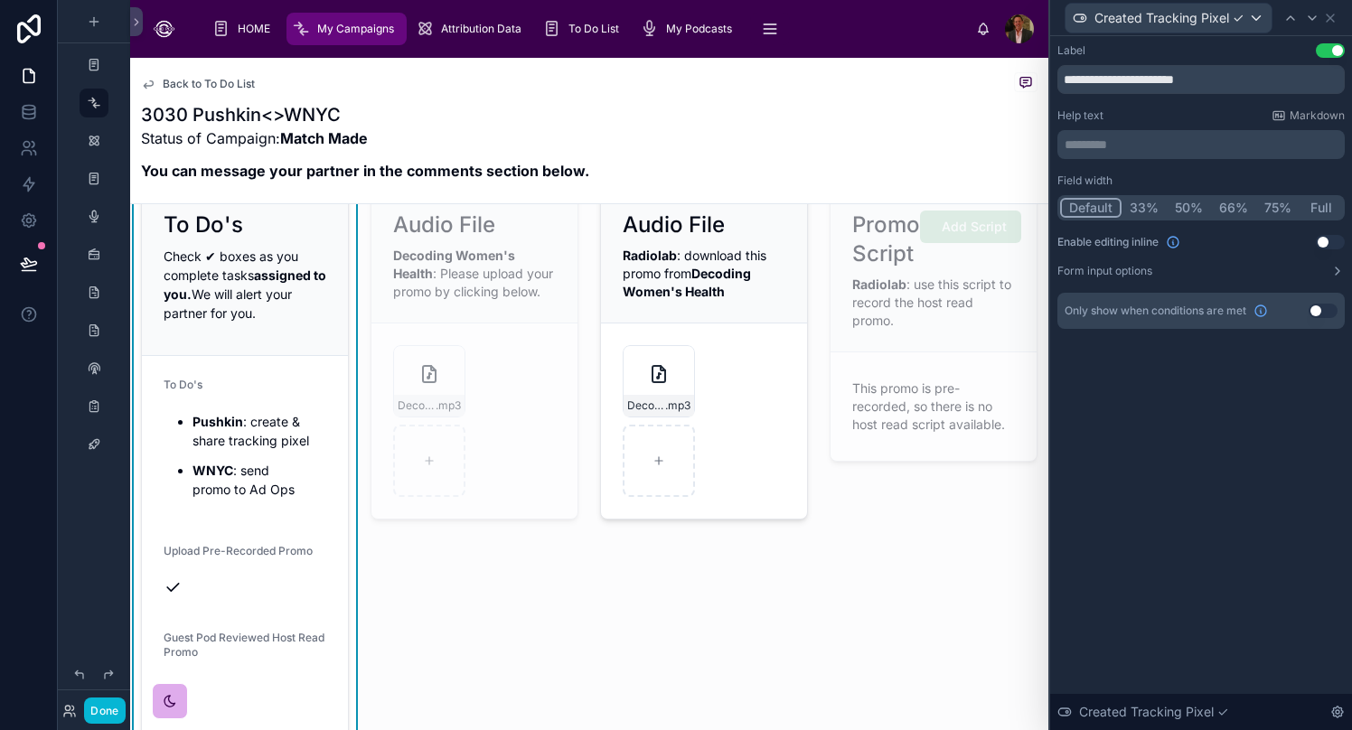
click at [1062, 207] on button "Full" at bounding box center [1320, 208] width 42 height 20
click at [1062, 23] on div "Created Tracking Pixel ✓" at bounding box center [1168, 18] width 206 height 29
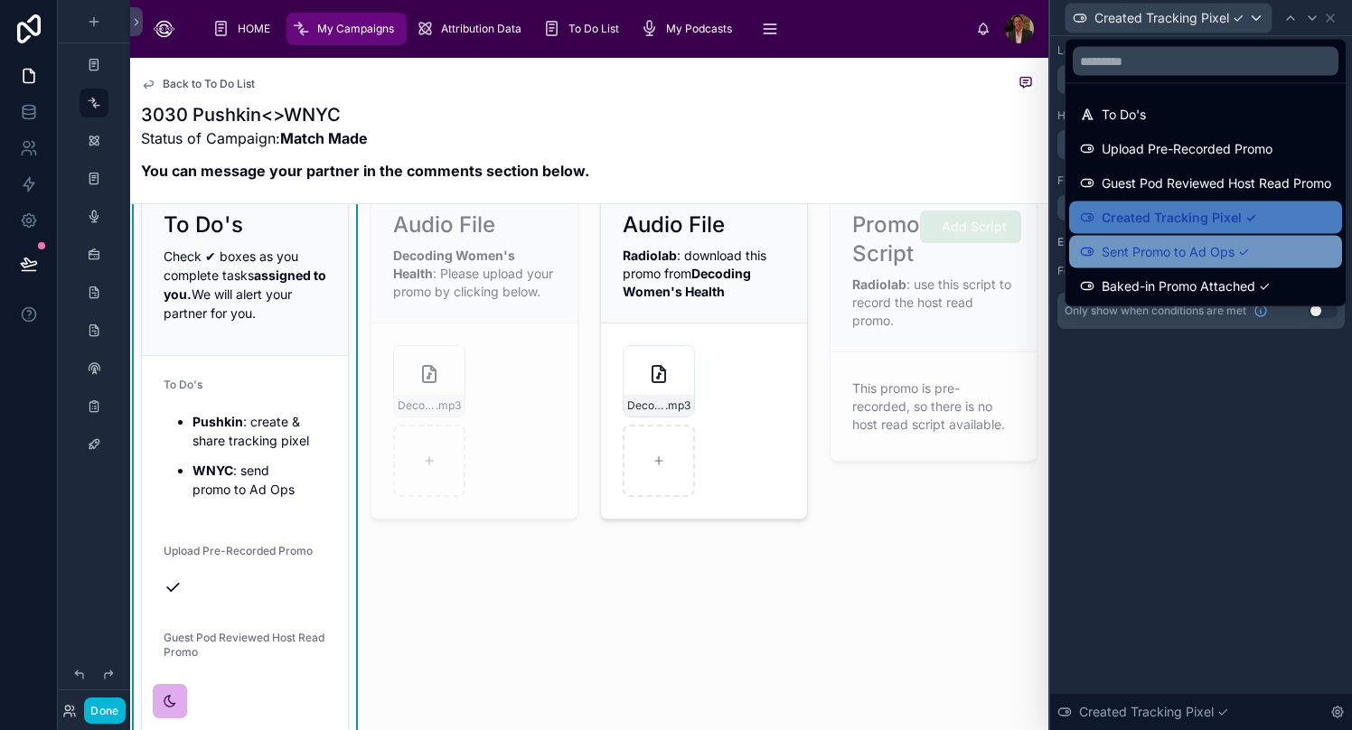
click at [1062, 264] on div "Sent Promo to Ad Ops ✓" at bounding box center [1205, 252] width 273 height 33
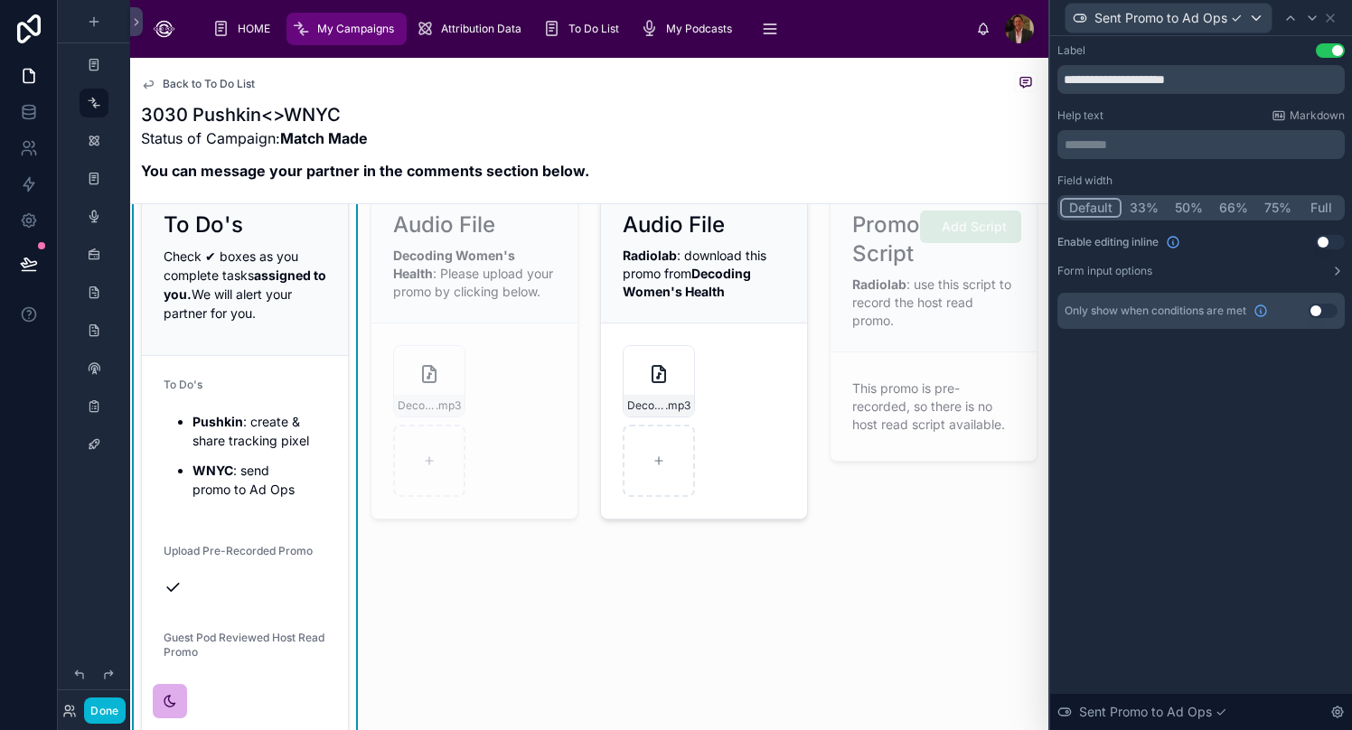
click at [1062, 210] on button "Full" at bounding box center [1320, 208] width 42 height 20
click at [1062, 14] on div "Sent Promo to Ad Ops ✓" at bounding box center [1168, 18] width 206 height 29
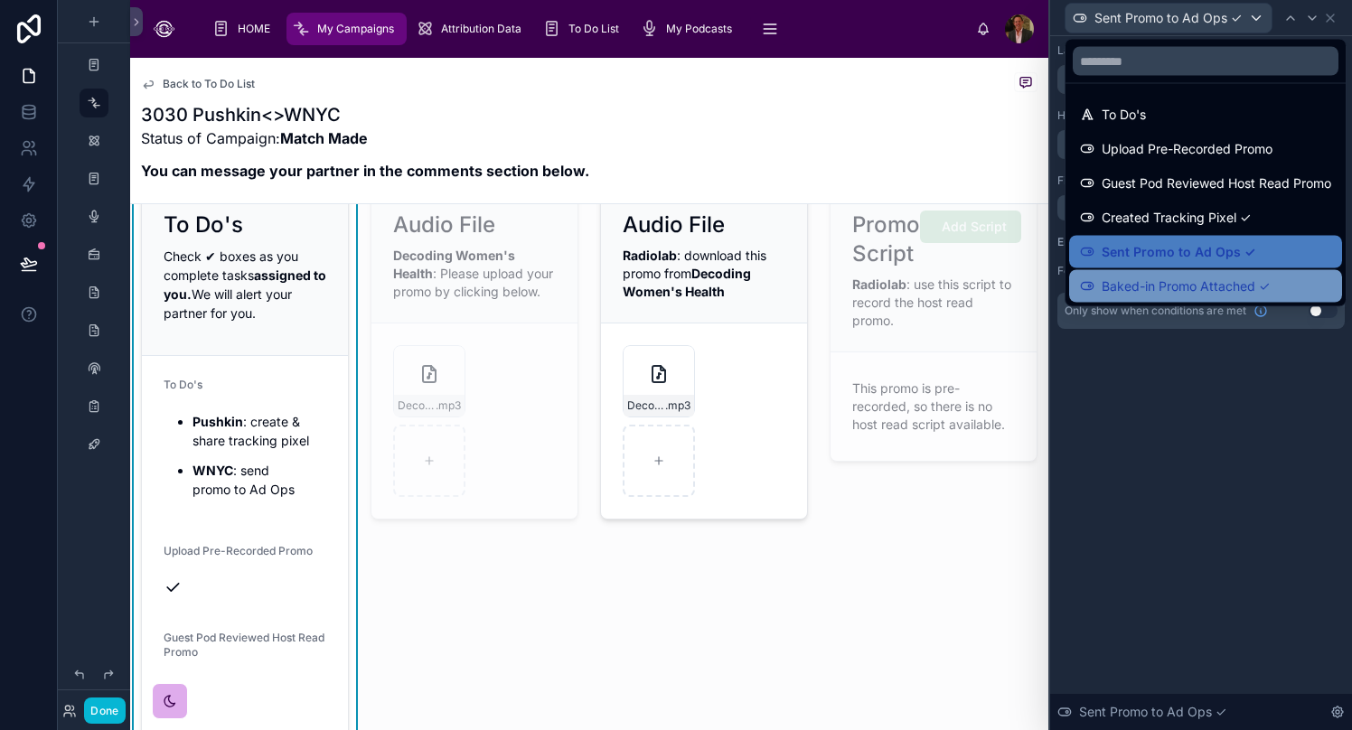
click at [1062, 296] on span "Baked-in Promo Attached ✓" at bounding box center [1186, 287] width 168 height 22
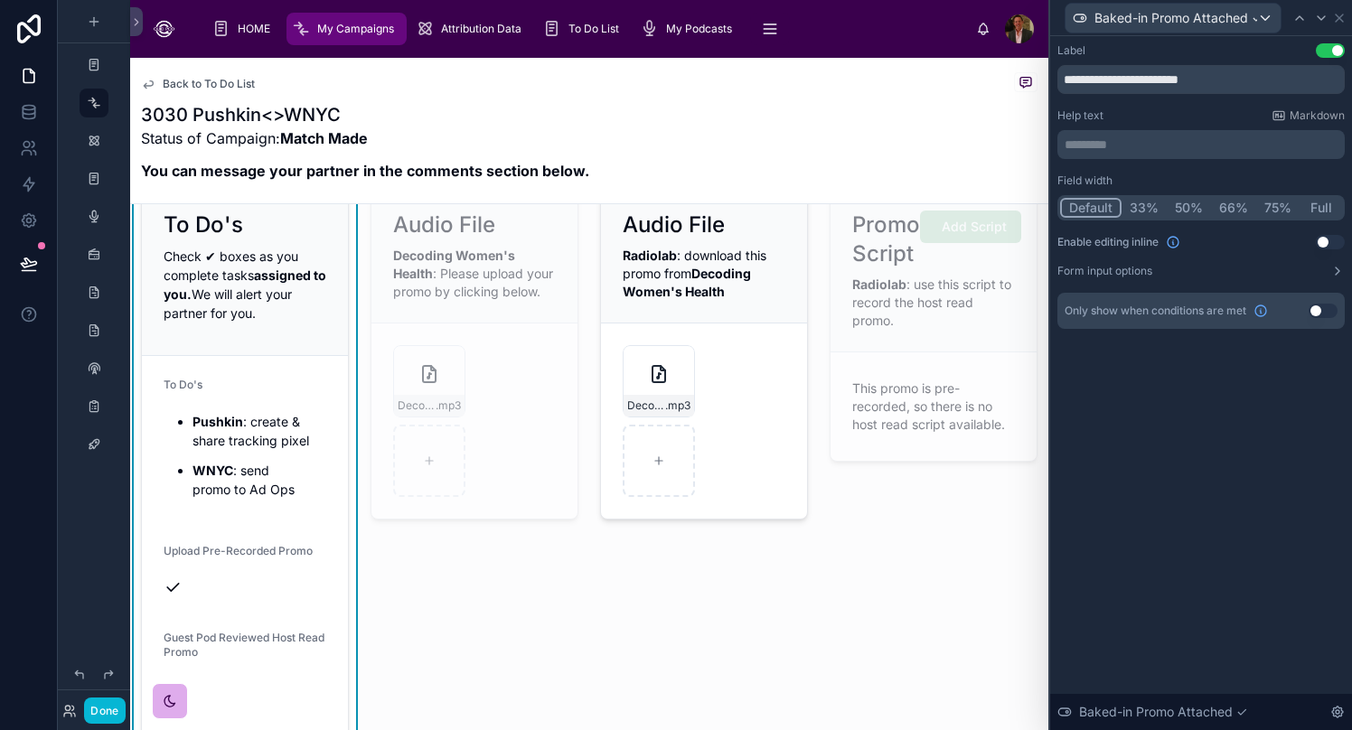
click at [1062, 207] on button "Full" at bounding box center [1320, 208] width 42 height 20
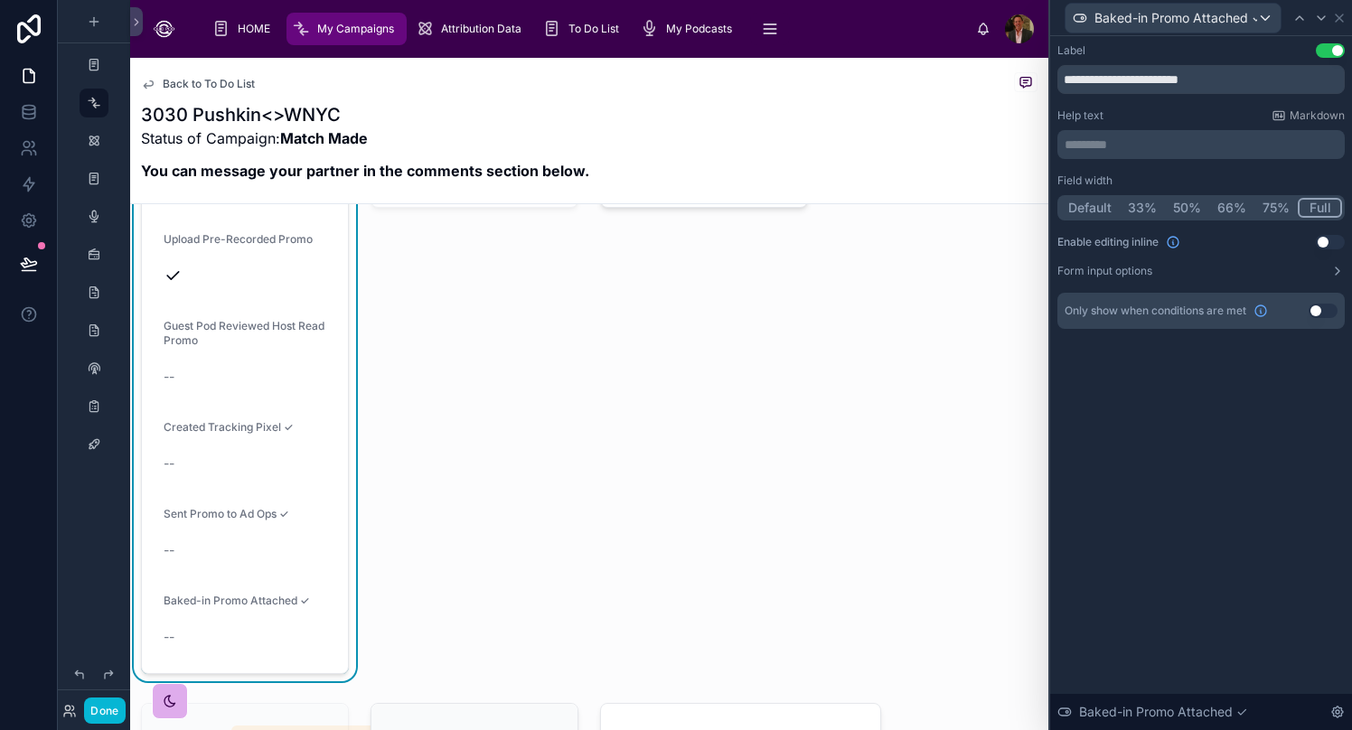
scroll to position [485, 0]
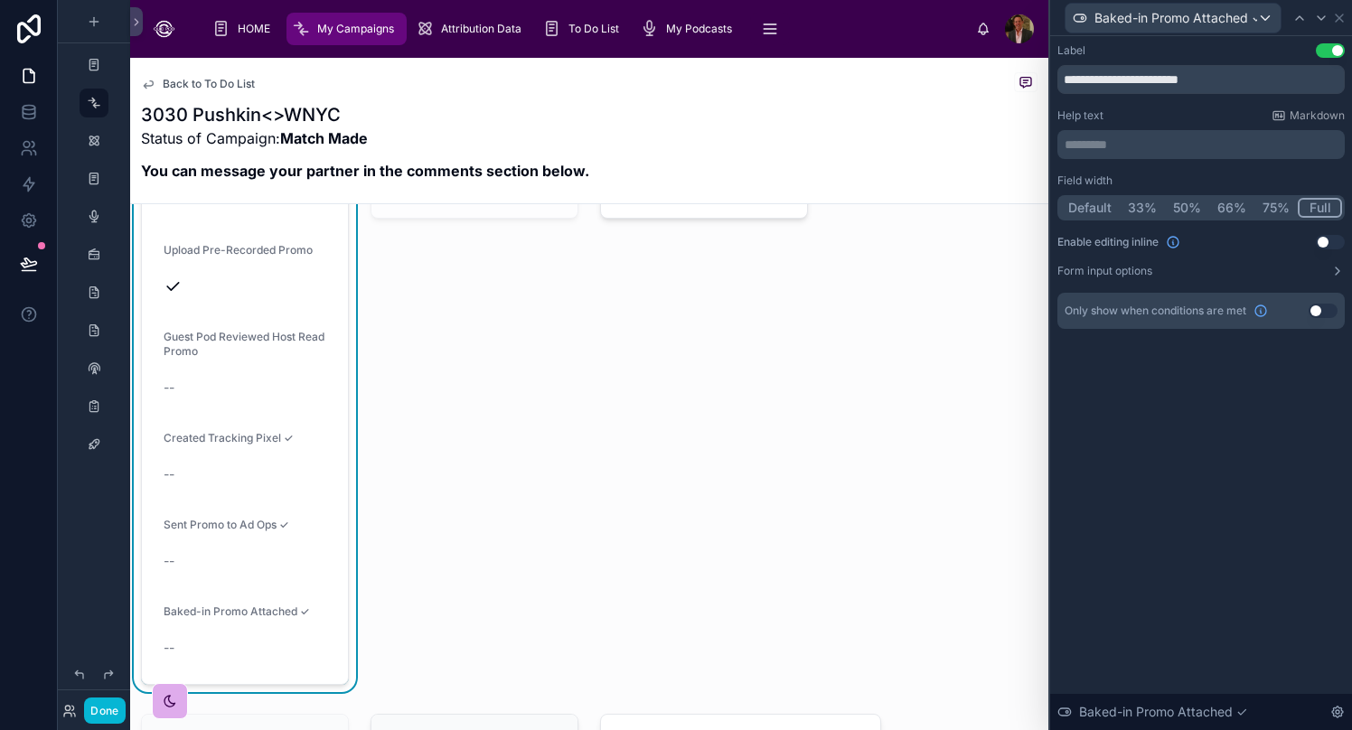
click at [1062, 248] on button "Use setting" at bounding box center [1330, 242] width 29 height 14
click at [1062, 314] on button "Use setting" at bounding box center [1322, 311] width 29 height 14
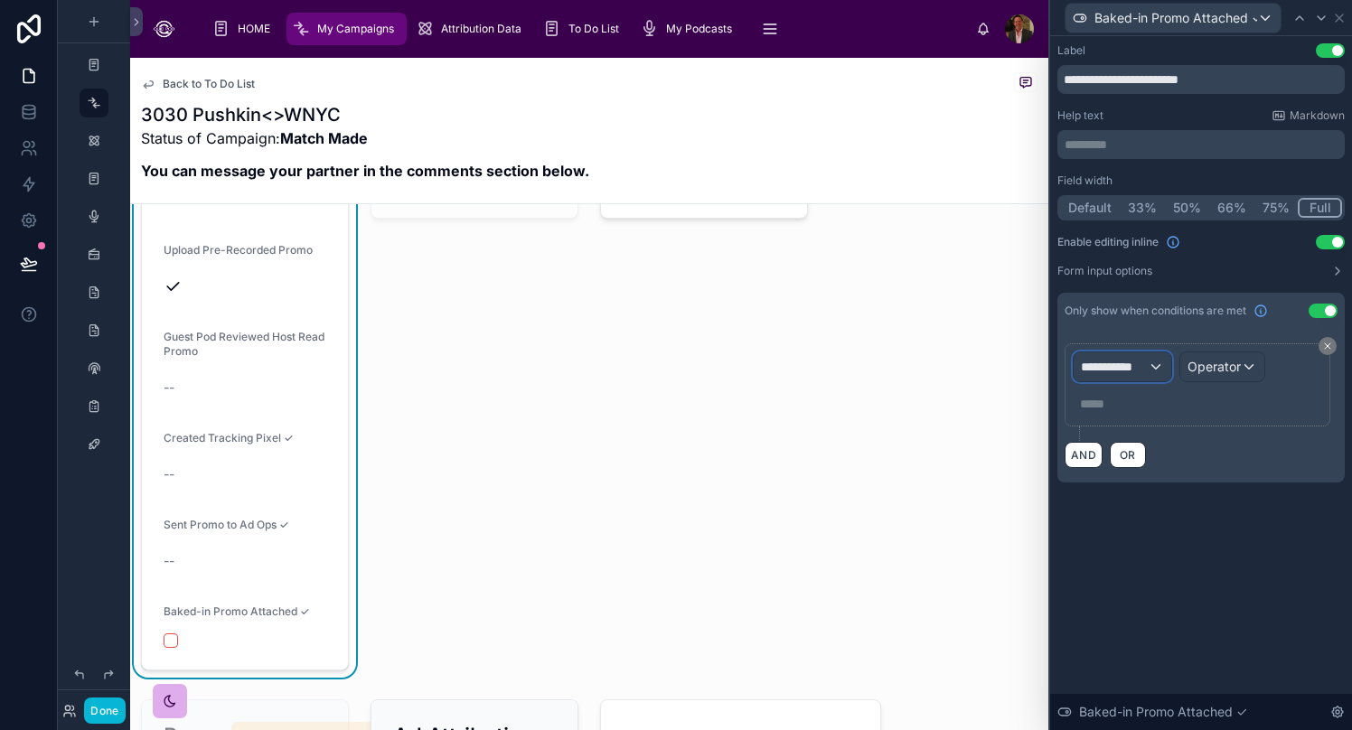
click at [1062, 366] on div "**********" at bounding box center [1122, 366] width 98 height 29
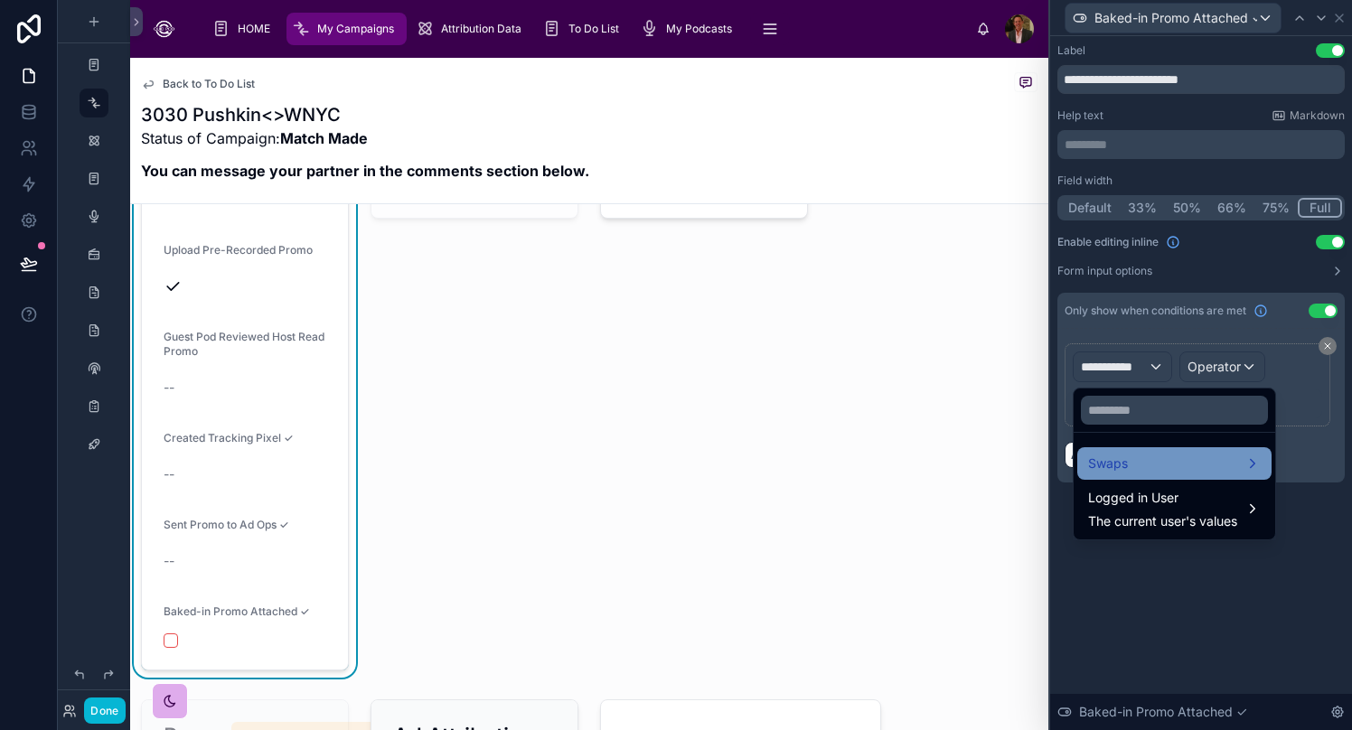
click at [1062, 455] on div "Swaps" at bounding box center [1174, 464] width 173 height 22
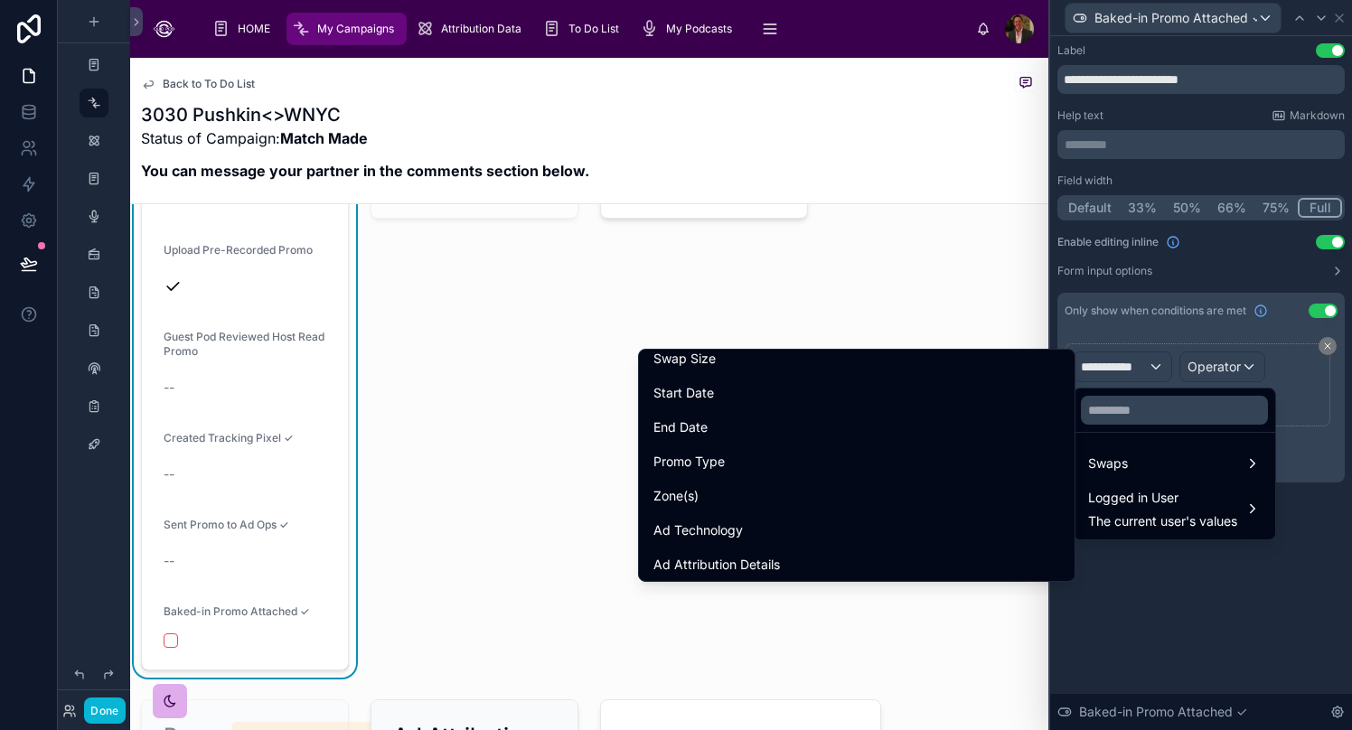
scroll to position [323, 0]
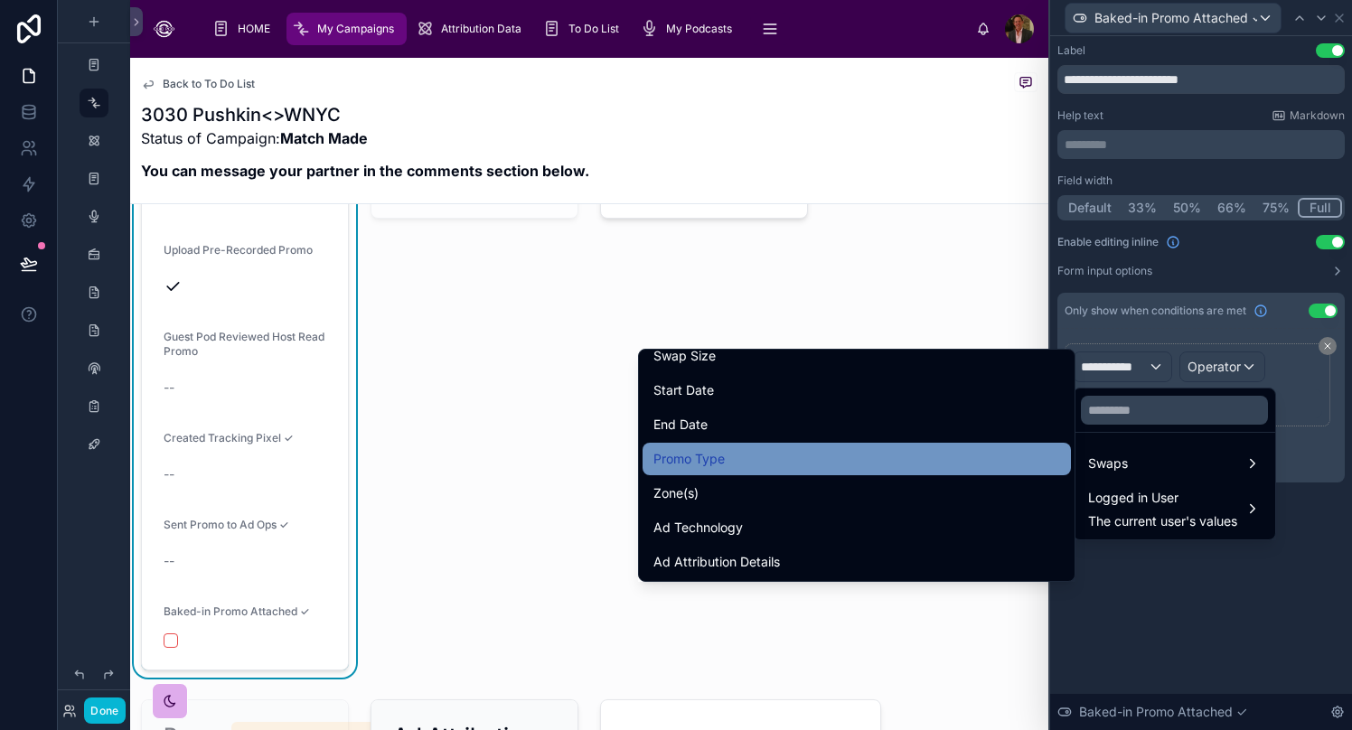
click at [851, 460] on div "Promo Type" at bounding box center [856, 459] width 407 height 22
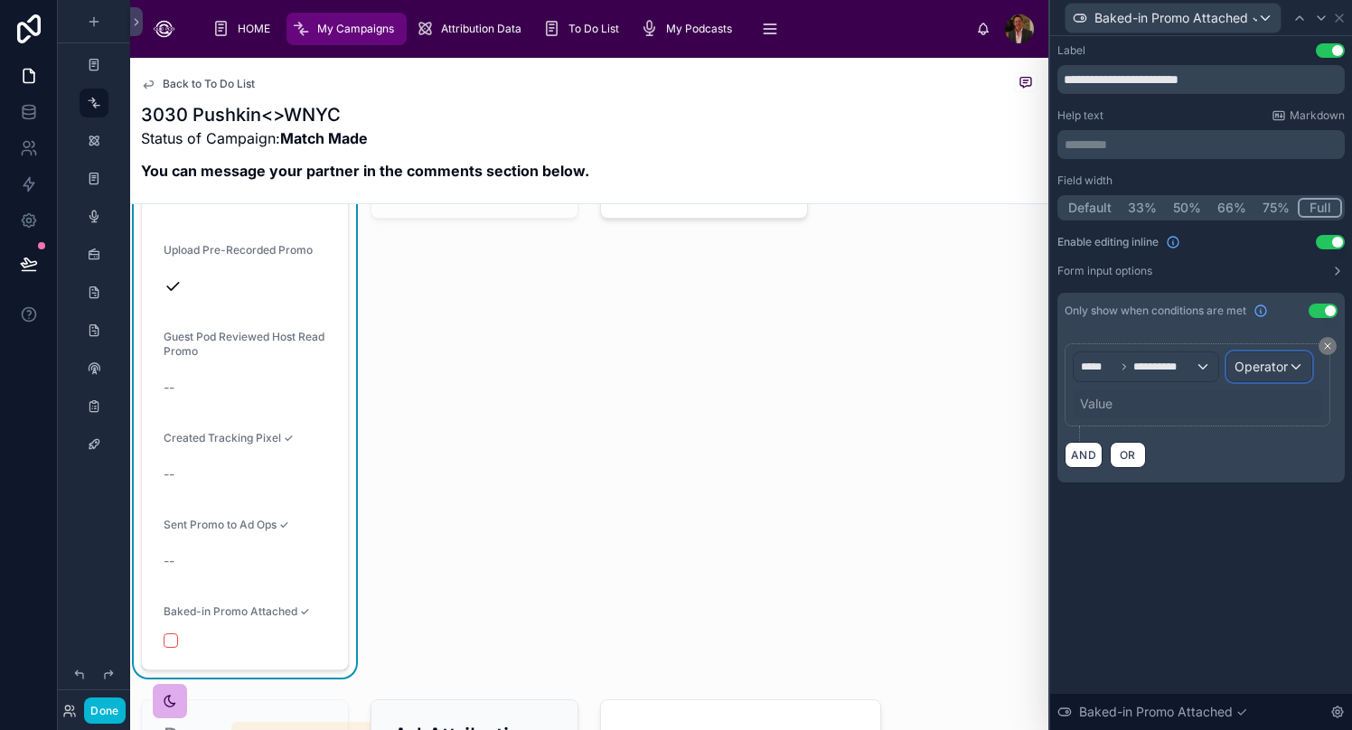
click at [1062, 376] on div "Operator" at bounding box center [1269, 366] width 84 height 29
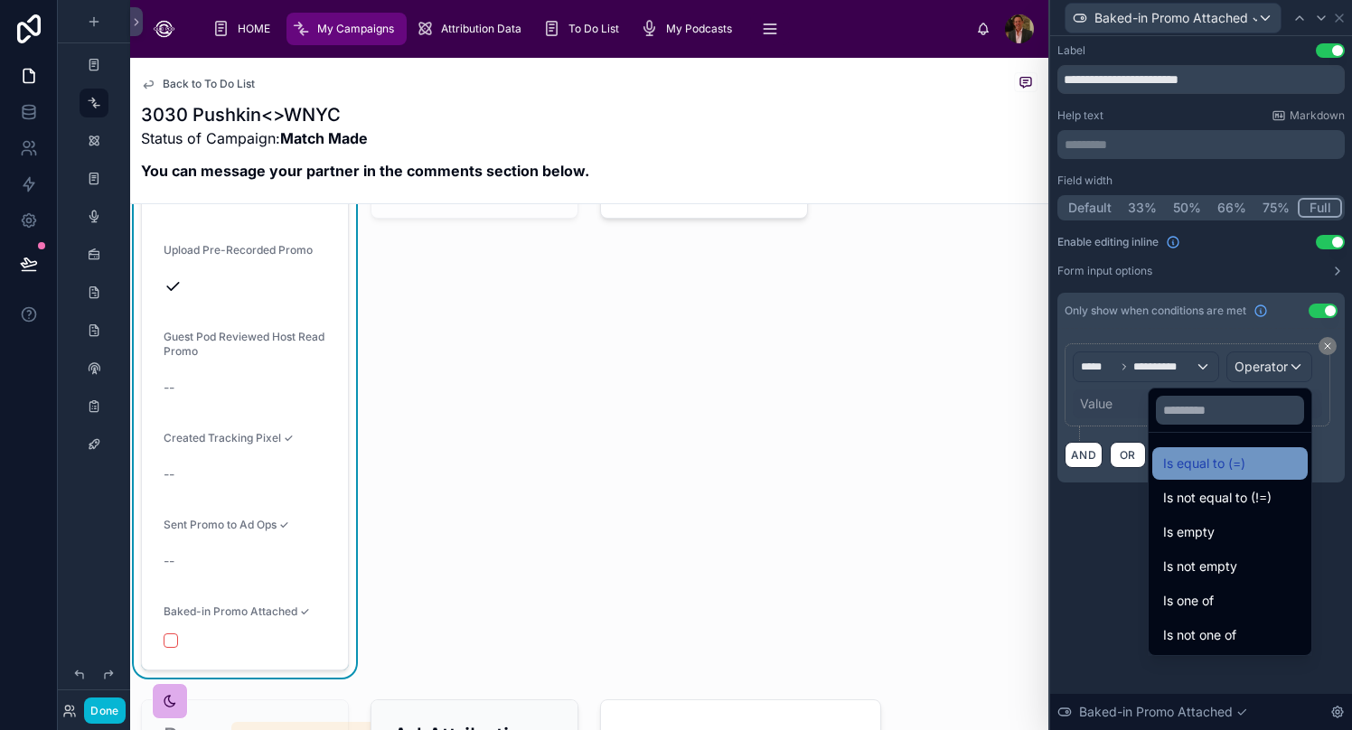
click at [1062, 478] on div "Is equal to (=)" at bounding box center [1229, 463] width 155 height 33
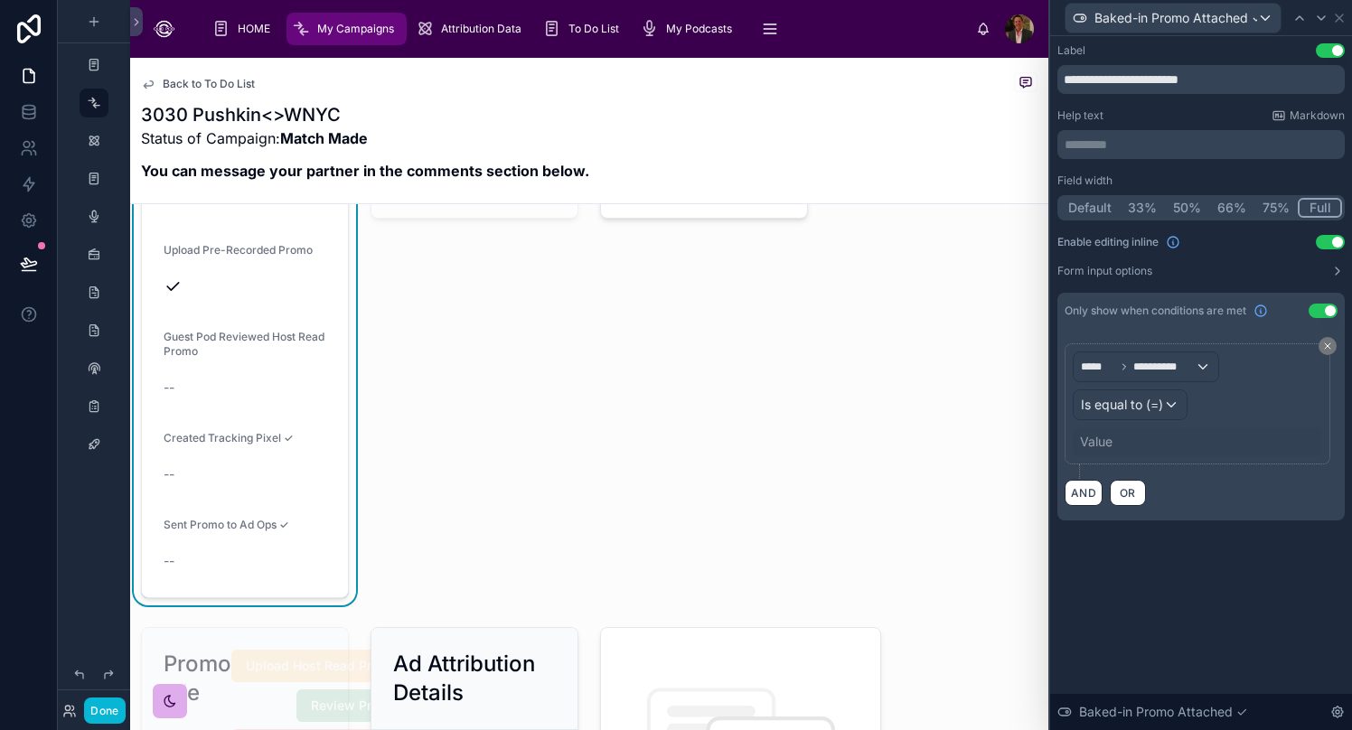
click at [1062, 440] on div "Value" at bounding box center [1197, 441] width 249 height 29
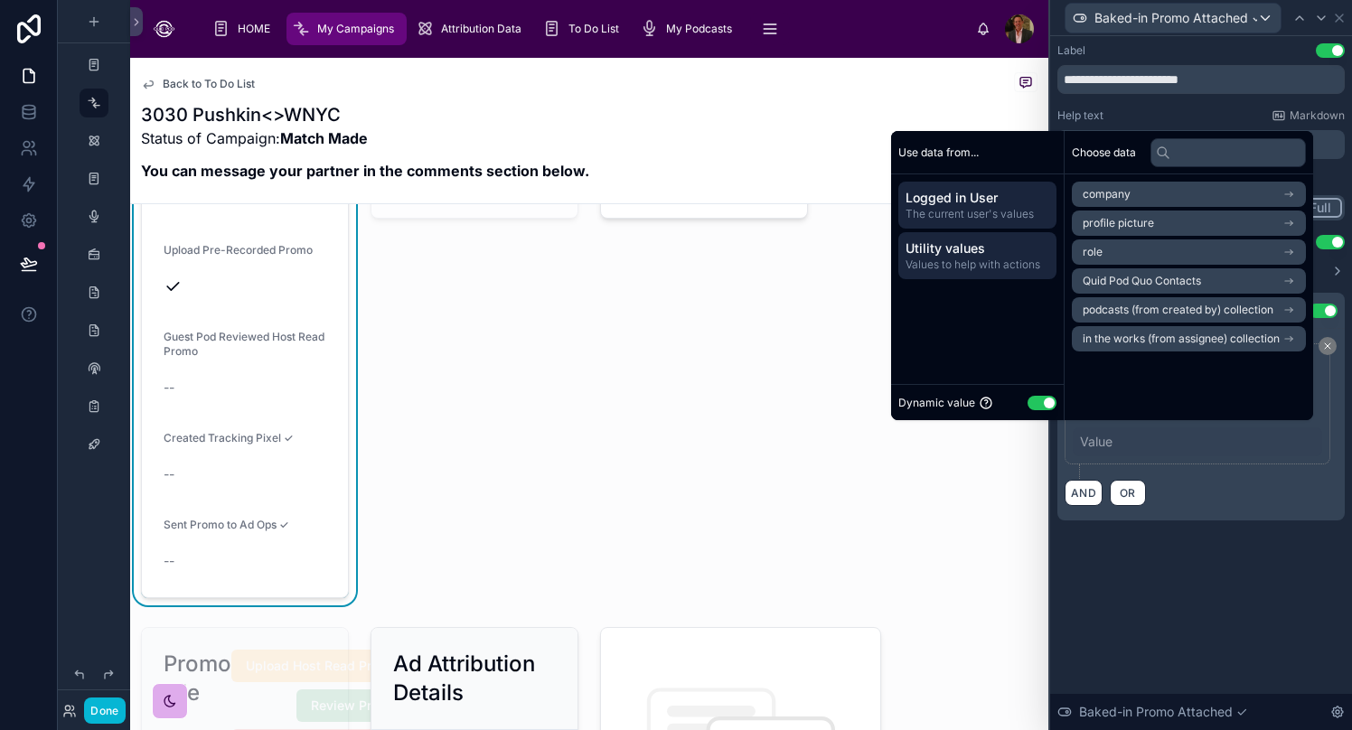
click at [997, 261] on span "Values to help with actions" at bounding box center [977, 265] width 144 height 14
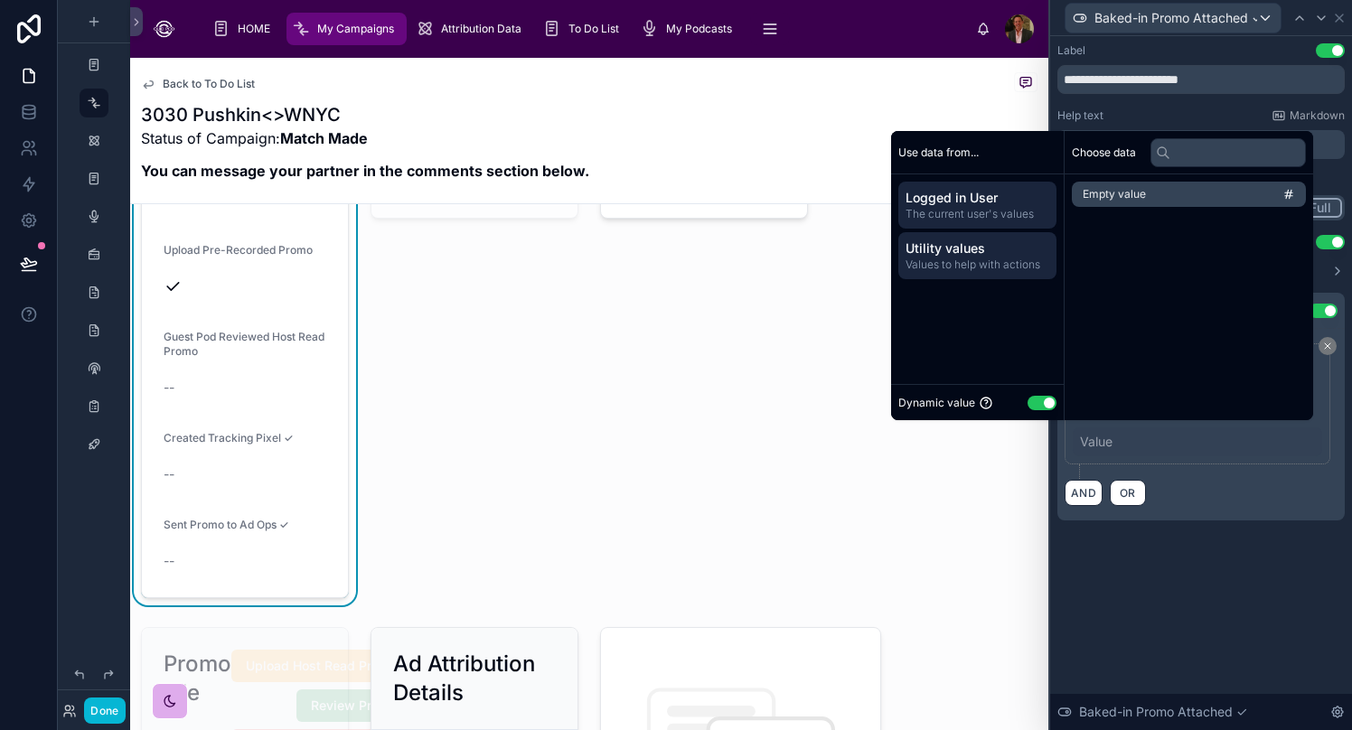
click at [1003, 212] on span "The current user's values" at bounding box center [977, 214] width 144 height 14
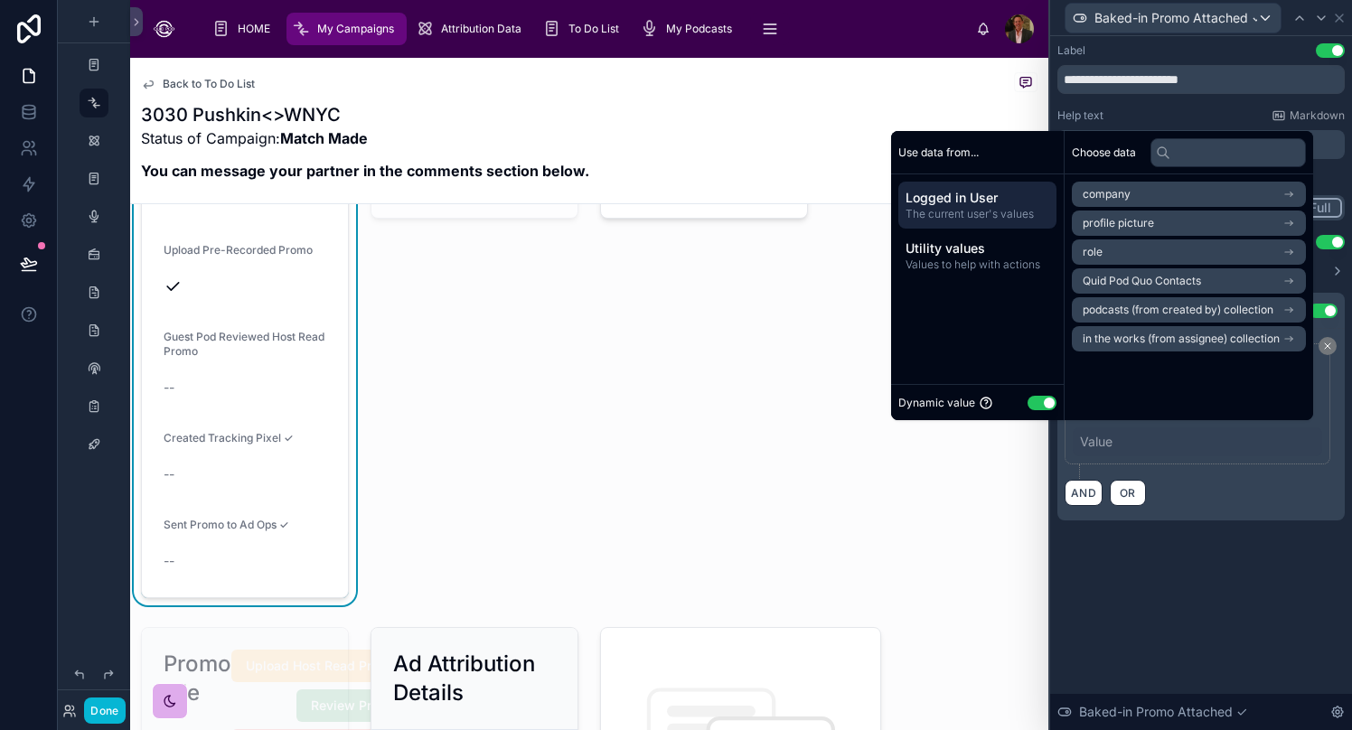
click at [1062, 313] on span "podcasts (from created by) collection" at bounding box center [1178, 310] width 191 height 14
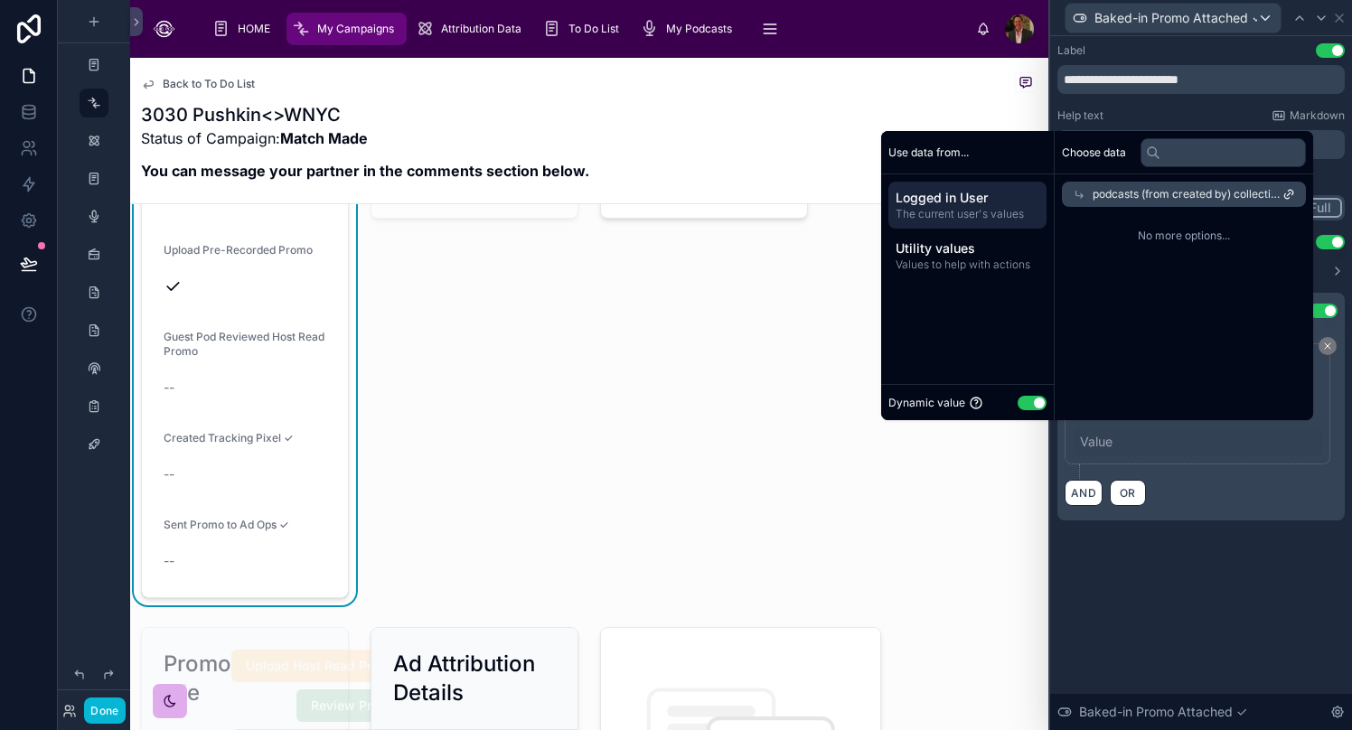
click at [1062, 196] on icon at bounding box center [1288, 194] width 13 height 13
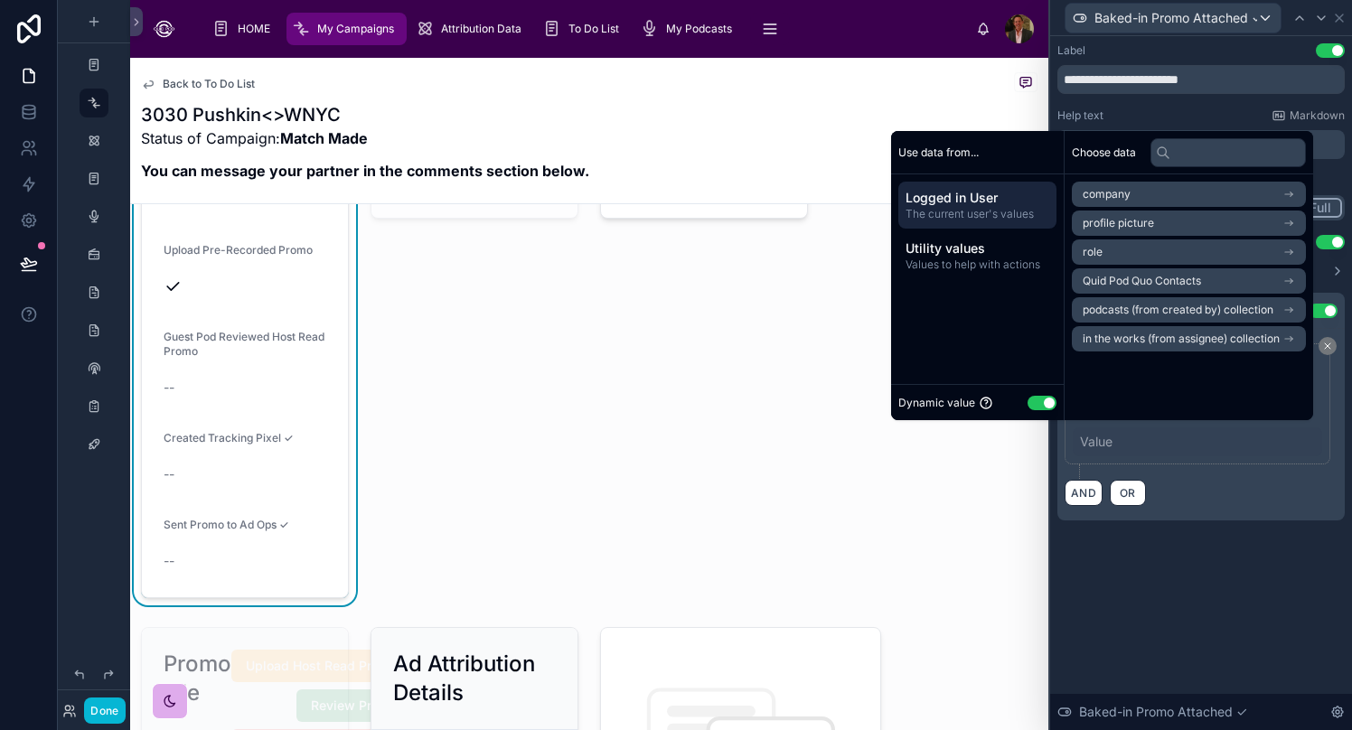
click at [1027, 403] on button "Use setting" at bounding box center [1041, 403] width 29 height 14
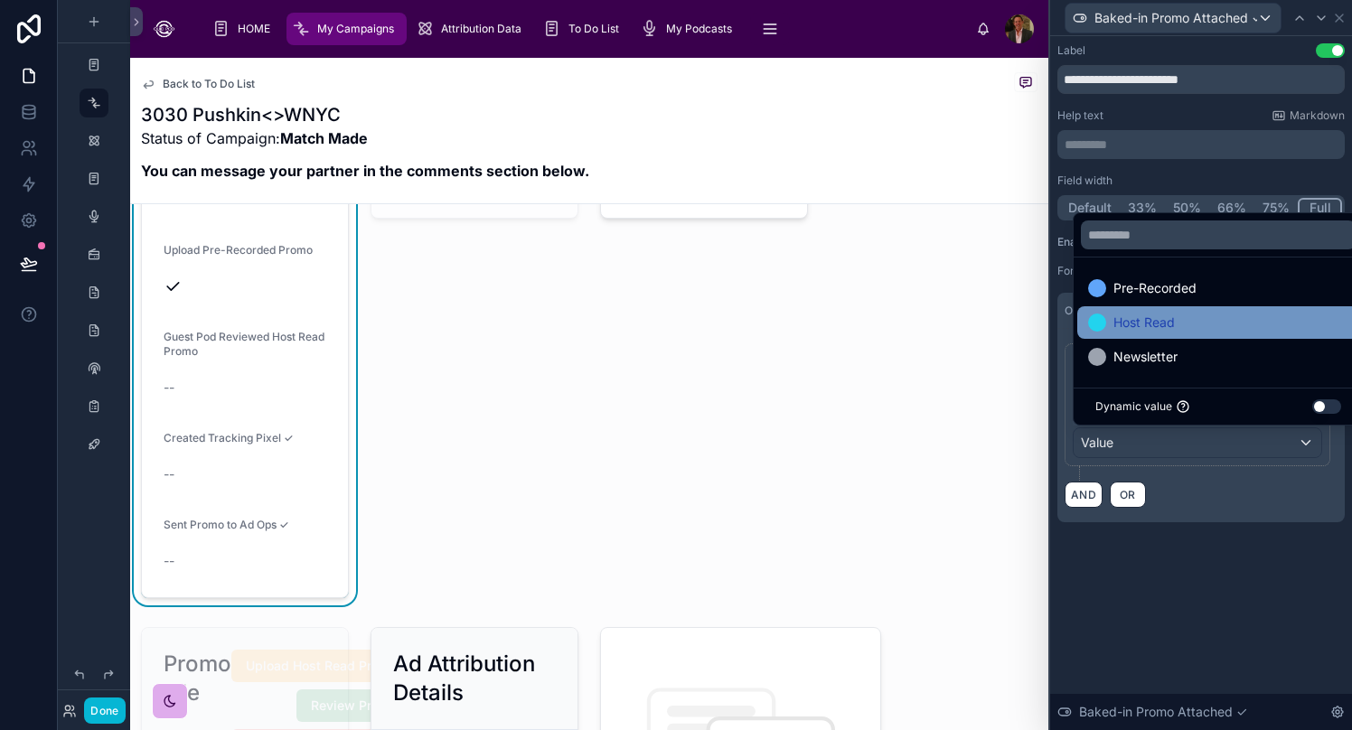
click at [1062, 330] on span "Host Read" at bounding box center [1143, 323] width 61 height 22
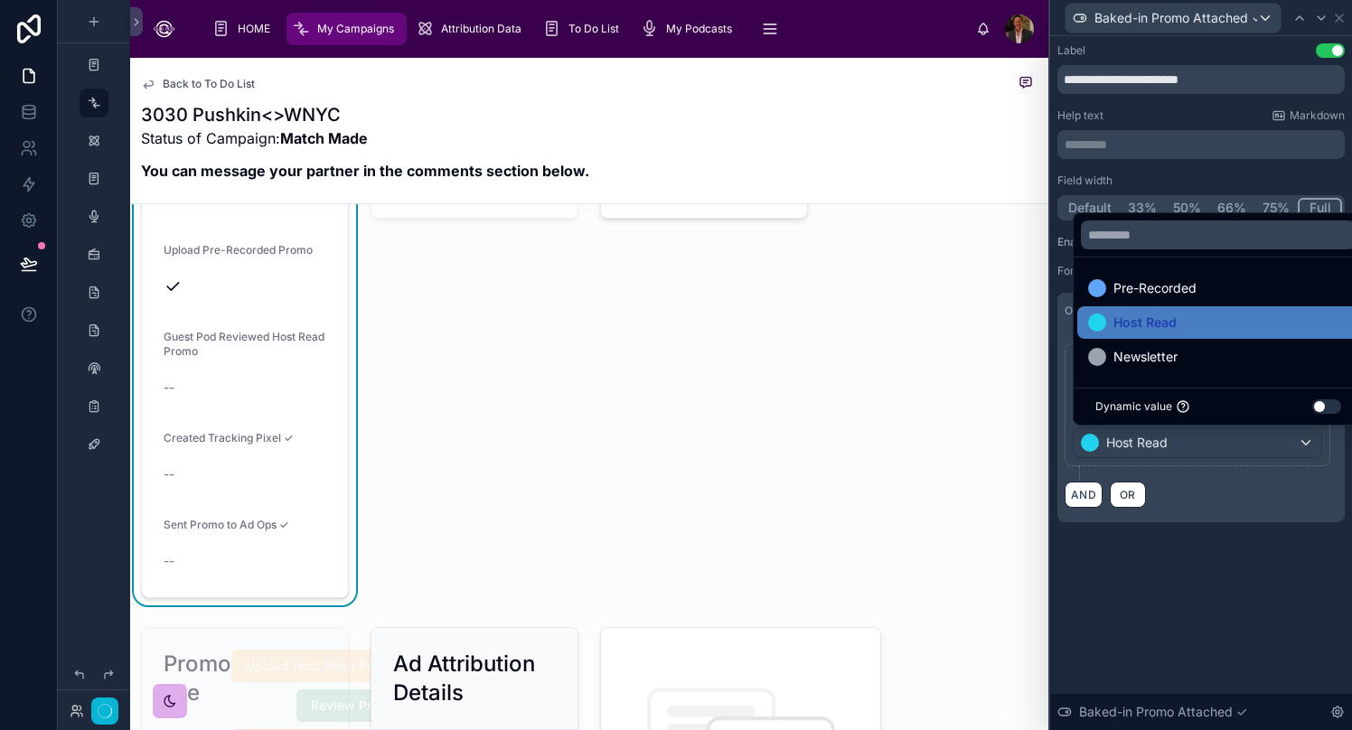
click at [1062, 583] on div "**********" at bounding box center [1201, 383] width 302 height 694
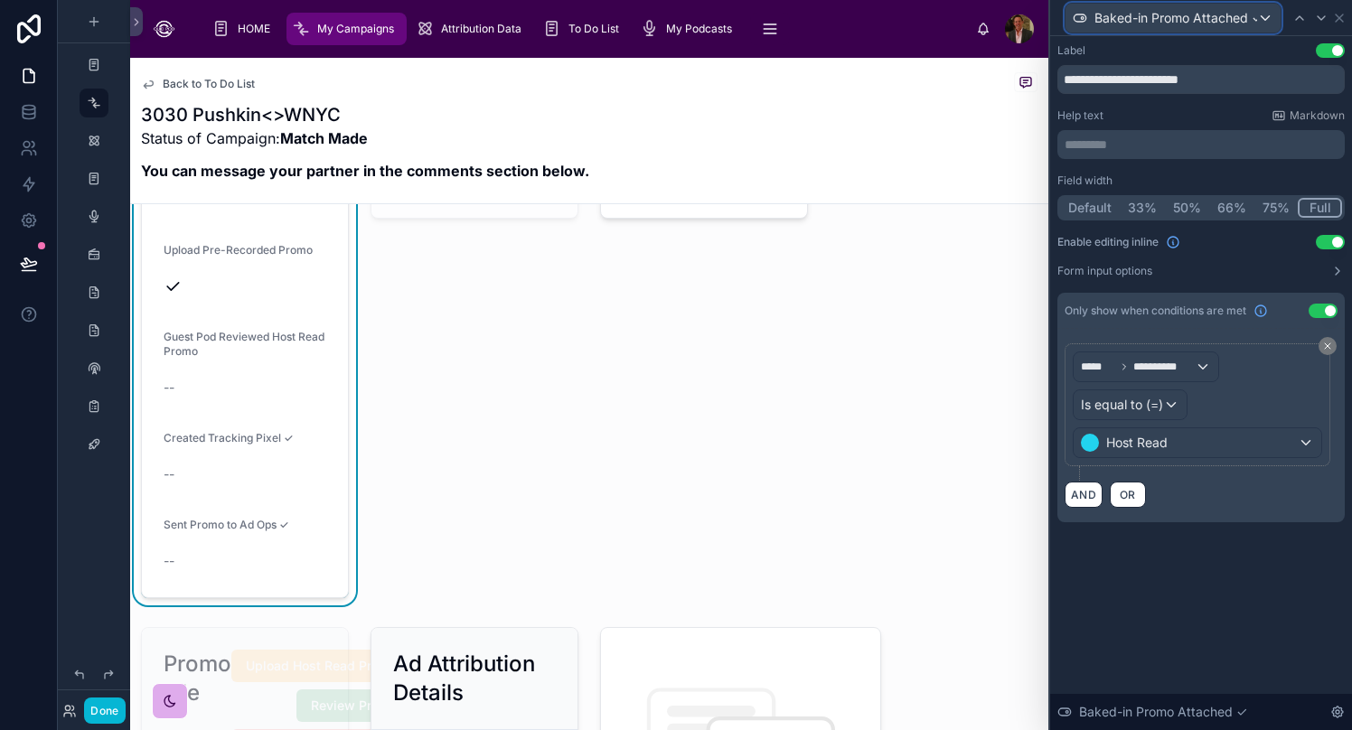
click at [1062, 23] on div "Baked-in Promo Attached ✓" at bounding box center [1172, 18] width 215 height 29
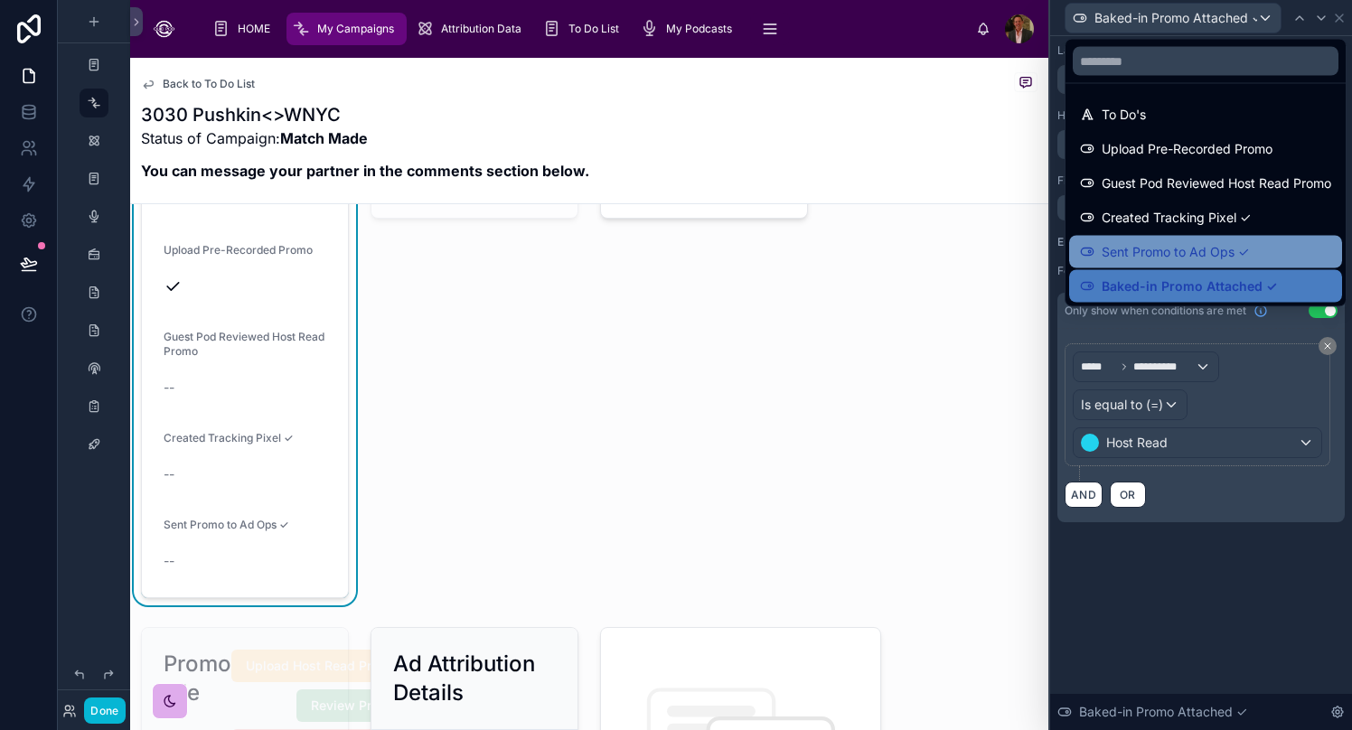
click at [1062, 256] on span "Sent Promo to Ad Ops ✓" at bounding box center [1175, 252] width 147 height 22
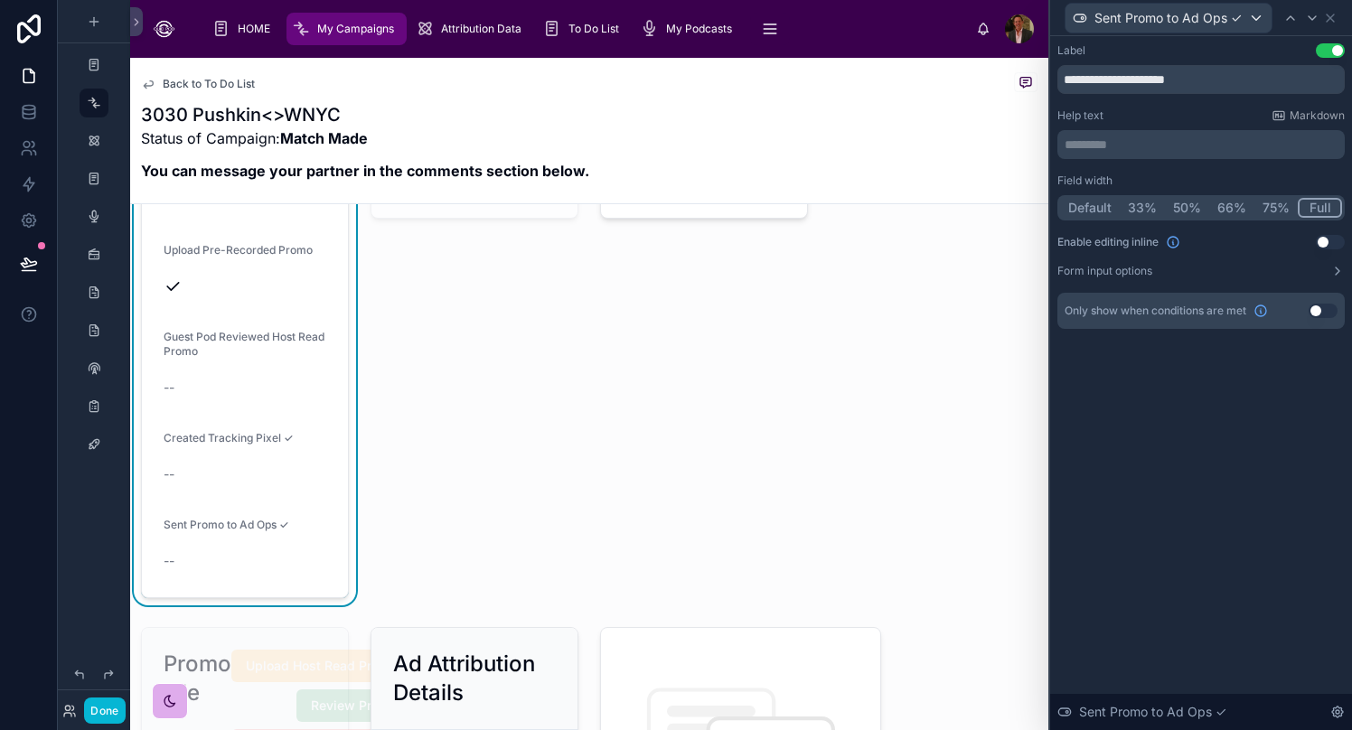
click at [1062, 245] on button "Use setting" at bounding box center [1330, 242] width 29 height 14
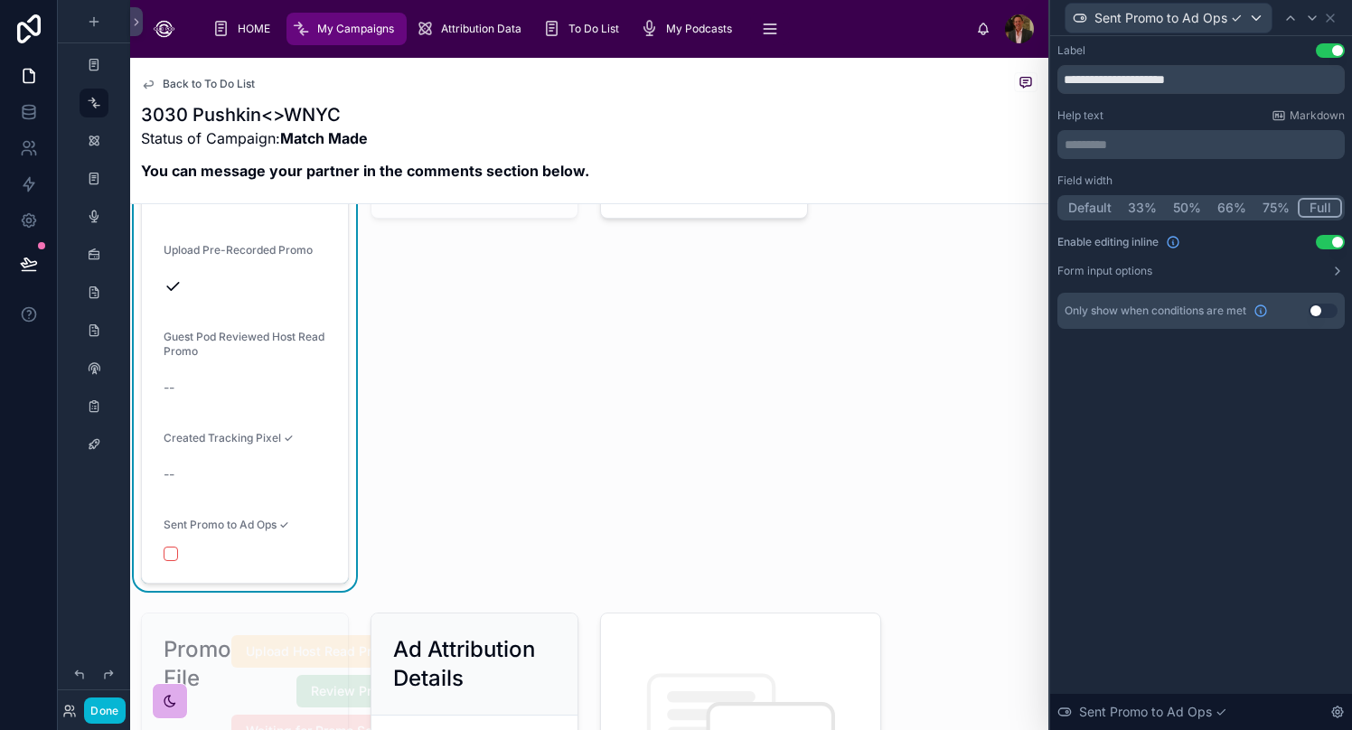
click at [1062, 317] on button "Use setting" at bounding box center [1322, 311] width 29 height 14
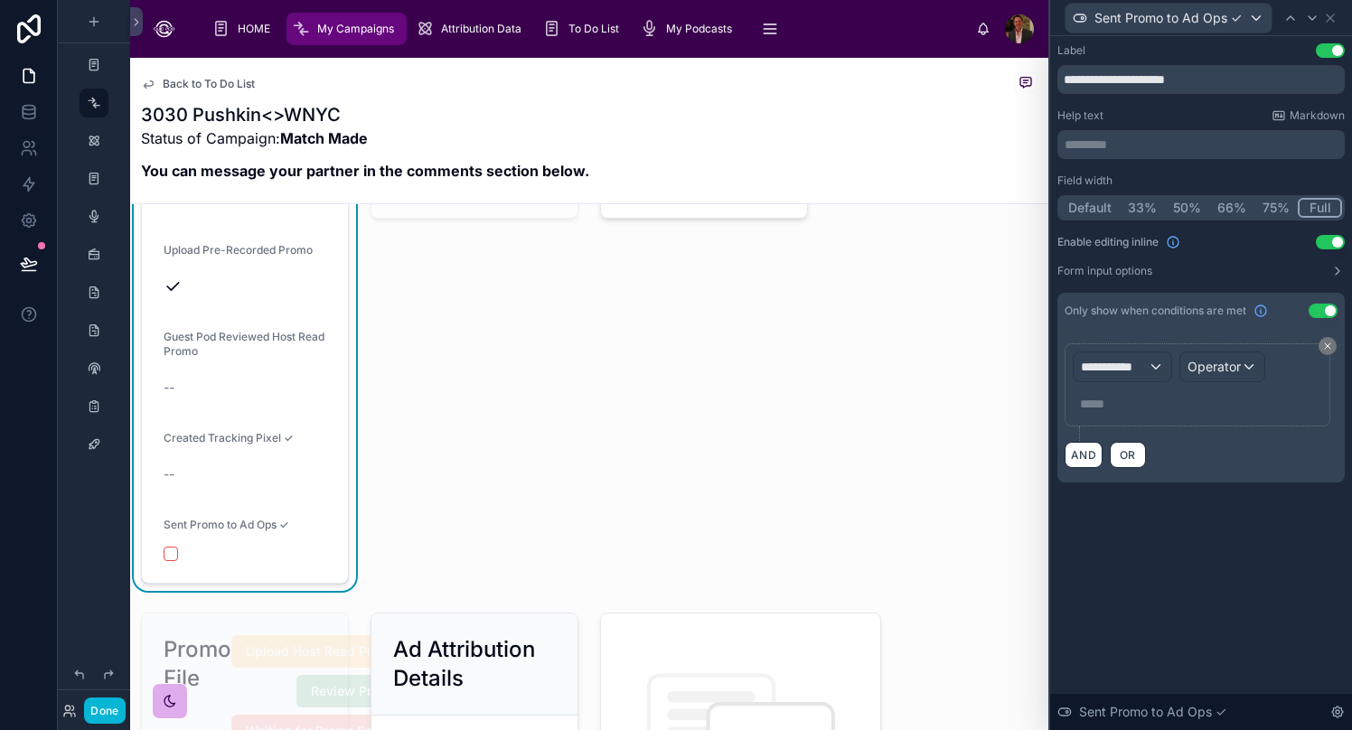
click at [1062, 315] on div "Use setting" at bounding box center [1322, 311] width 29 height 14
click at [1062, 308] on button "Use setting" at bounding box center [1322, 311] width 29 height 14
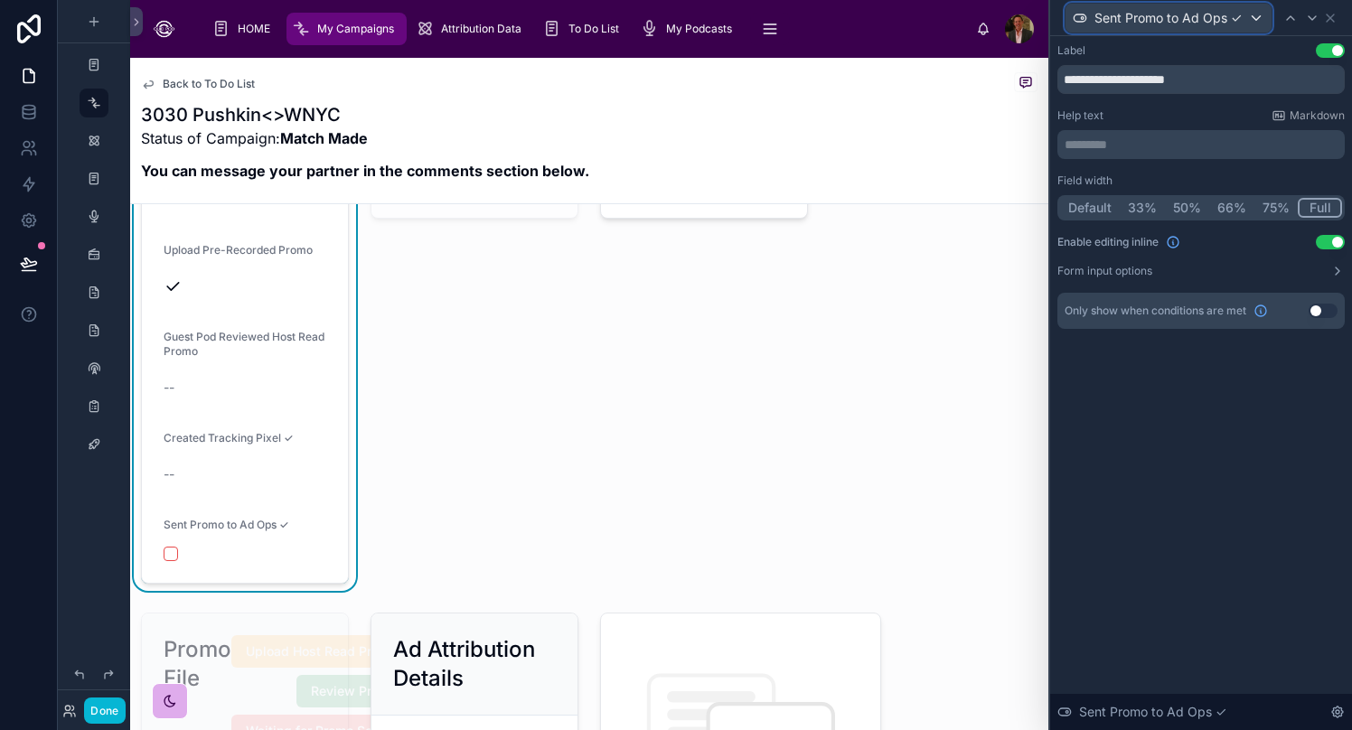
click at [1062, 17] on div "Sent Promo to Ad Ops ✓" at bounding box center [1168, 18] width 206 height 29
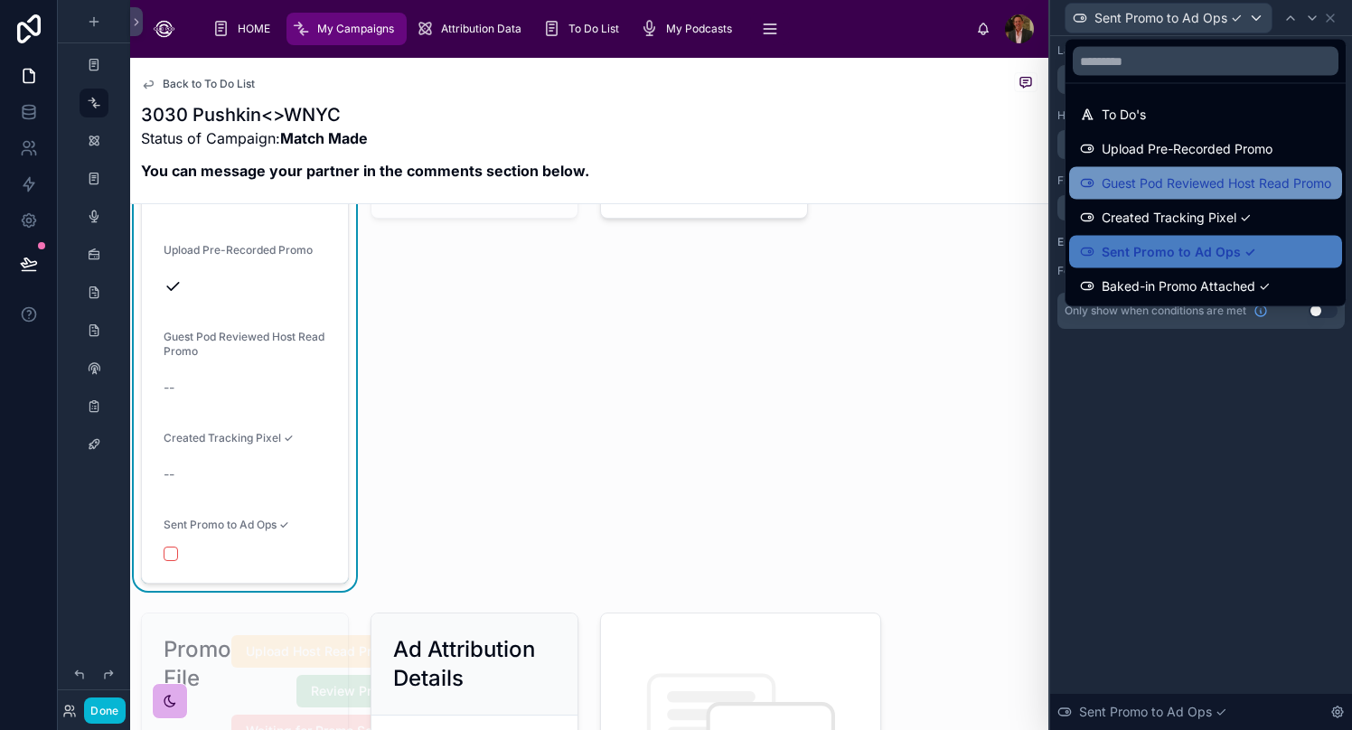
click at [1062, 191] on span "Guest Pod Reviewed Host Read Promo" at bounding box center [1217, 184] width 230 height 22
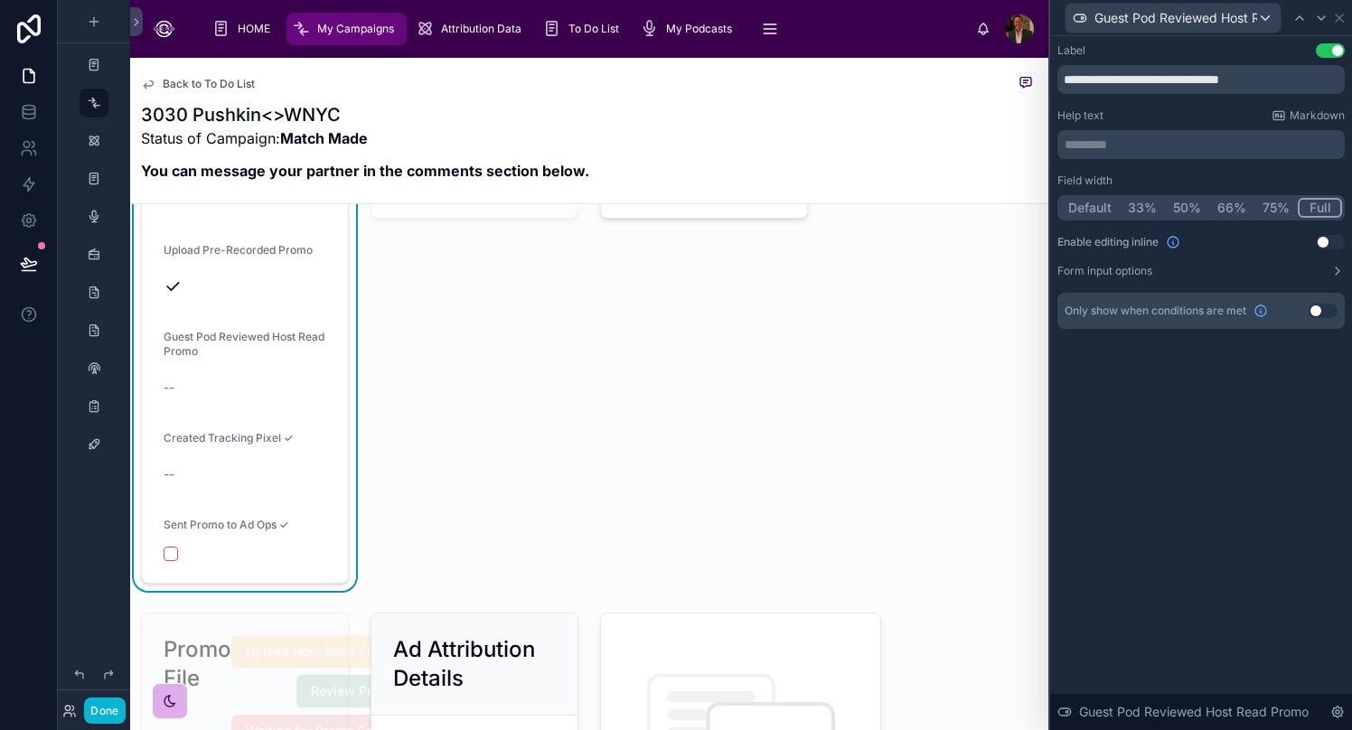
click at [1062, 240] on button "Use setting" at bounding box center [1330, 242] width 29 height 14
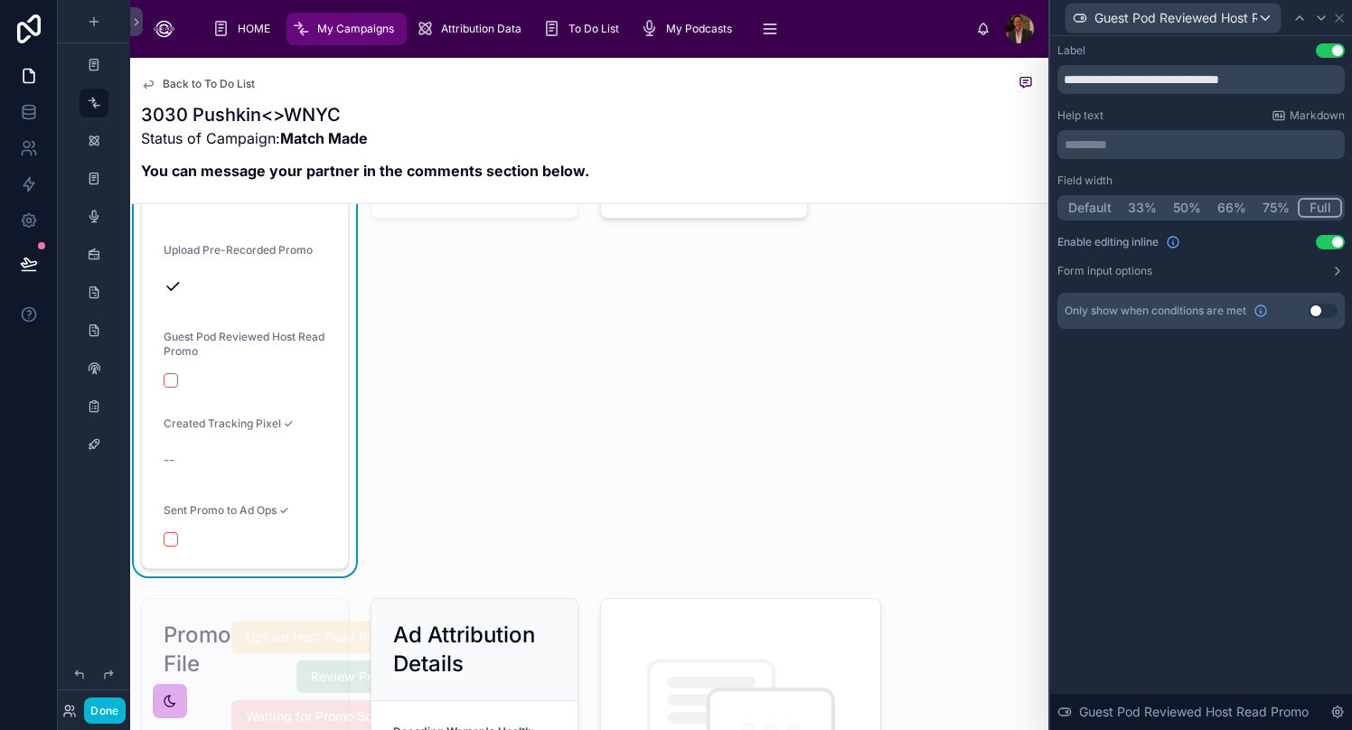
click at [1062, 313] on button "Use setting" at bounding box center [1322, 311] width 29 height 14
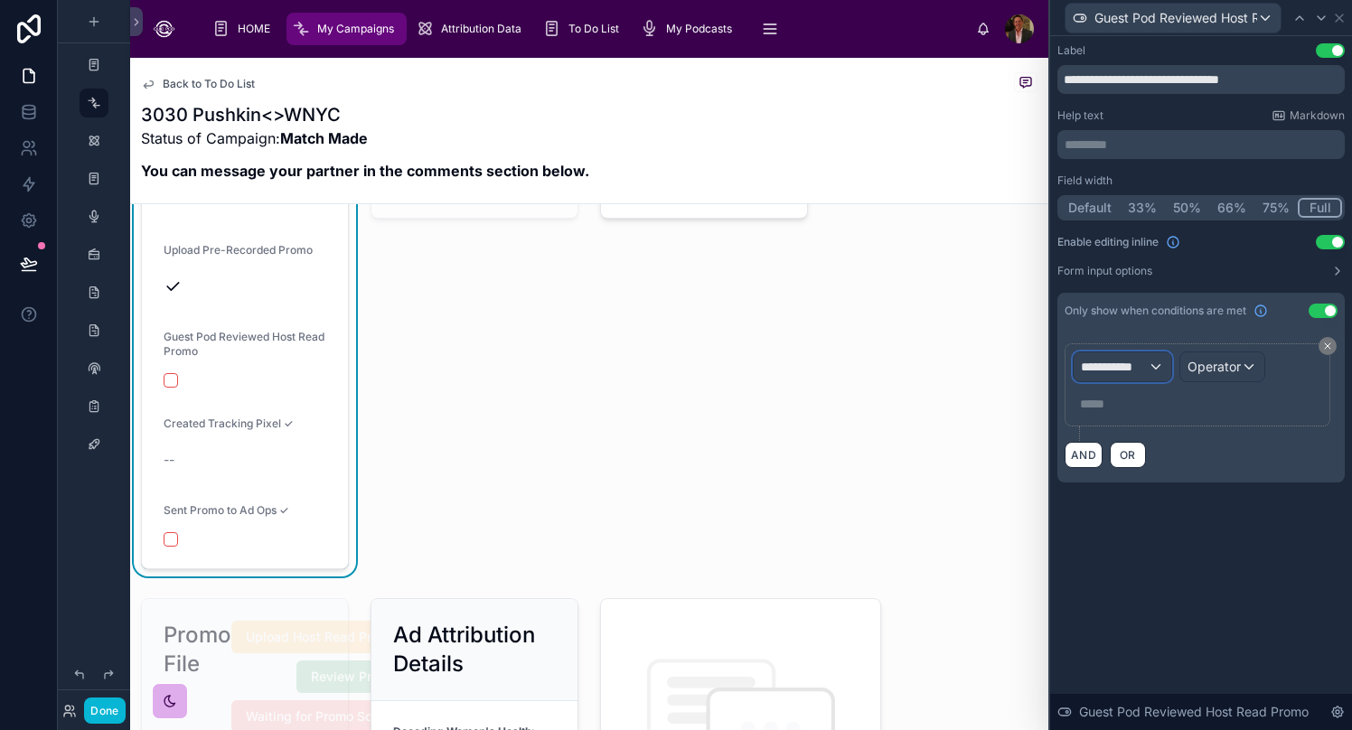
click at [1062, 367] on div "**********" at bounding box center [1122, 366] width 98 height 29
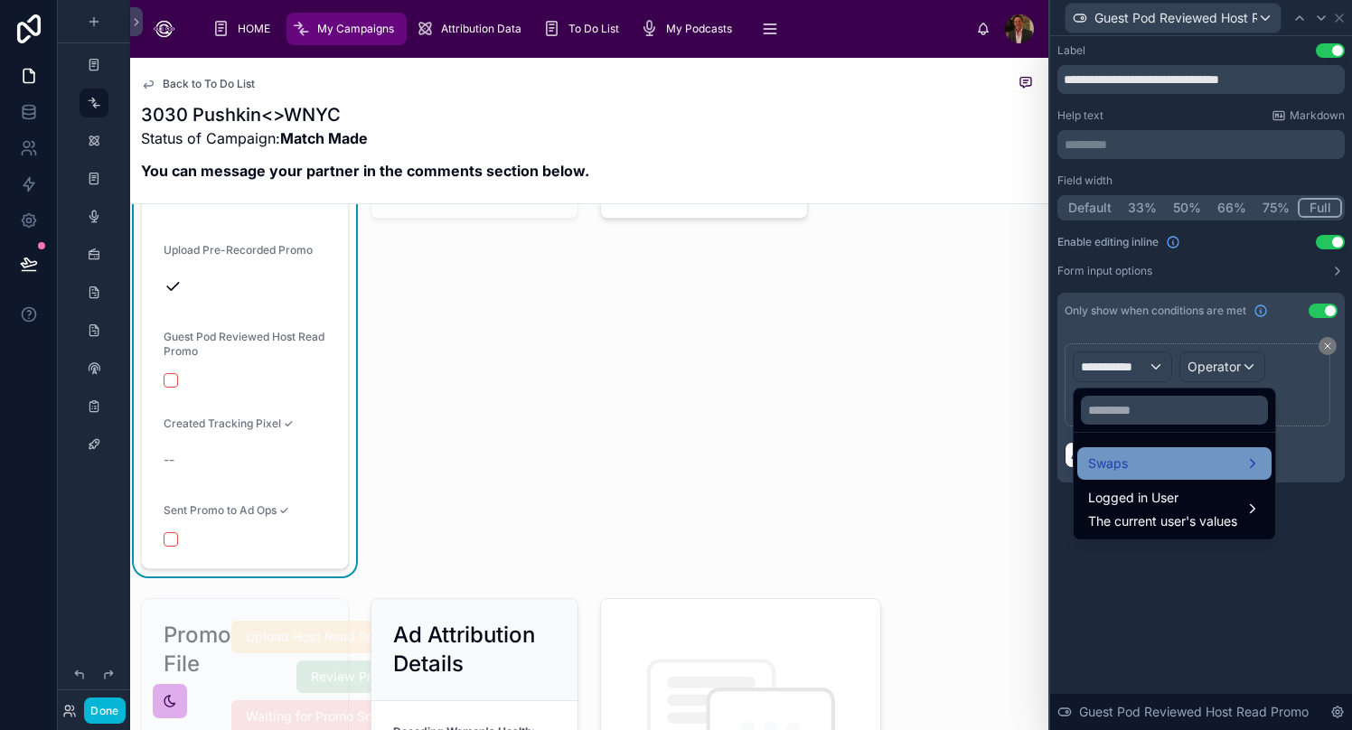
click at [1062, 465] on div "Swaps" at bounding box center [1174, 464] width 173 height 22
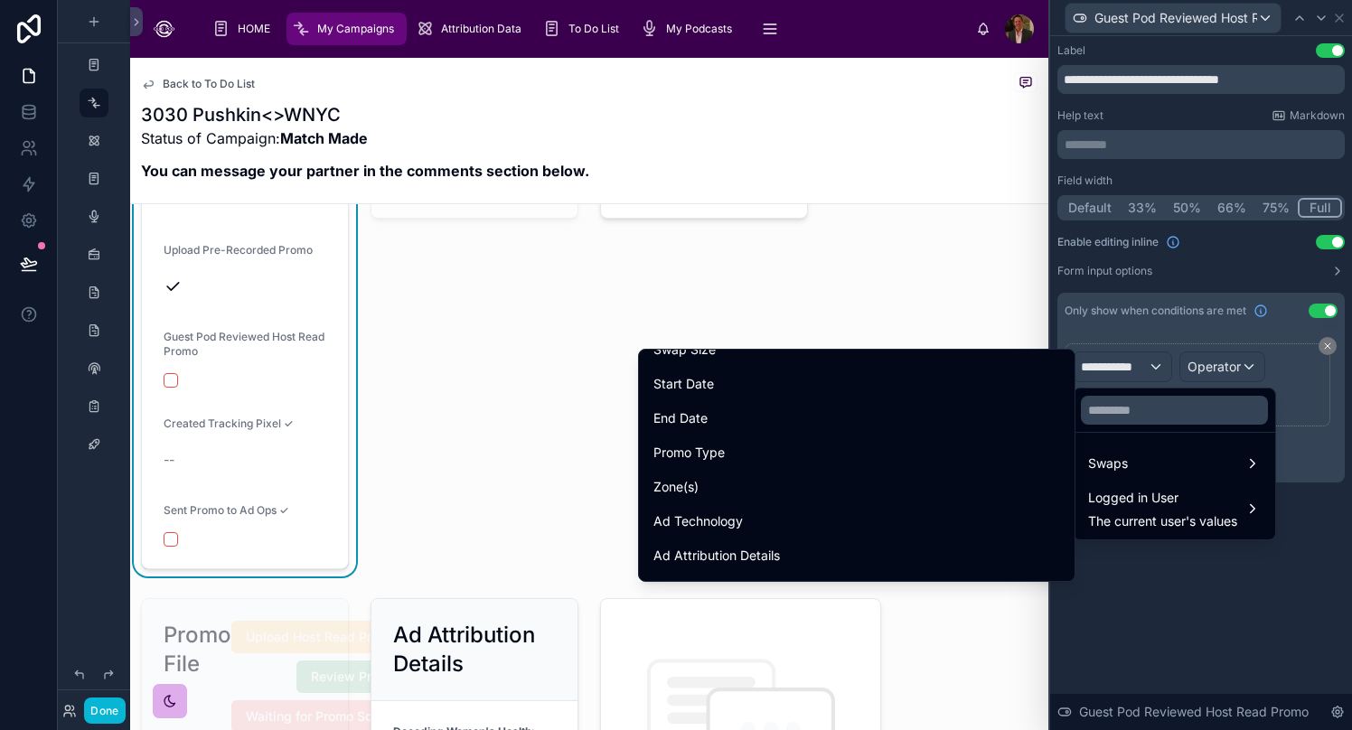
scroll to position [337, 0]
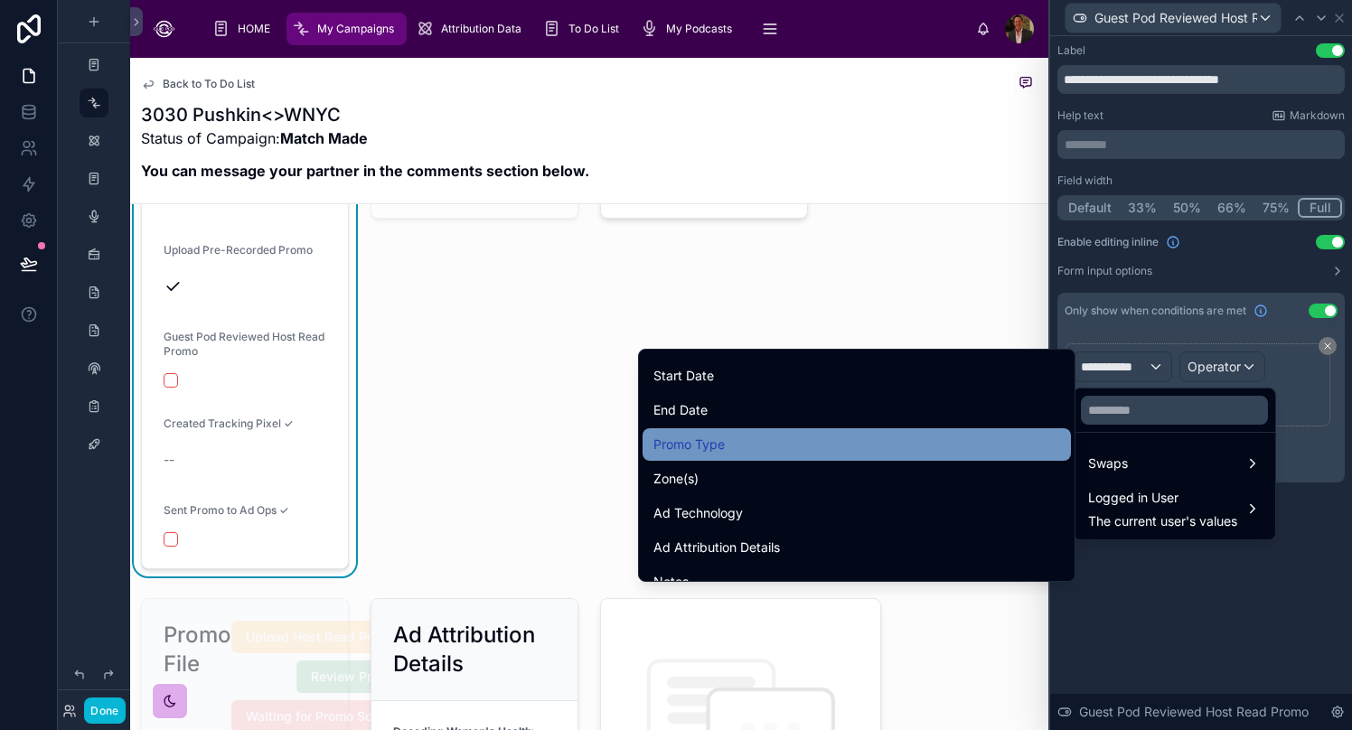
click at [860, 455] on div "Promo Type" at bounding box center [856, 445] width 407 height 22
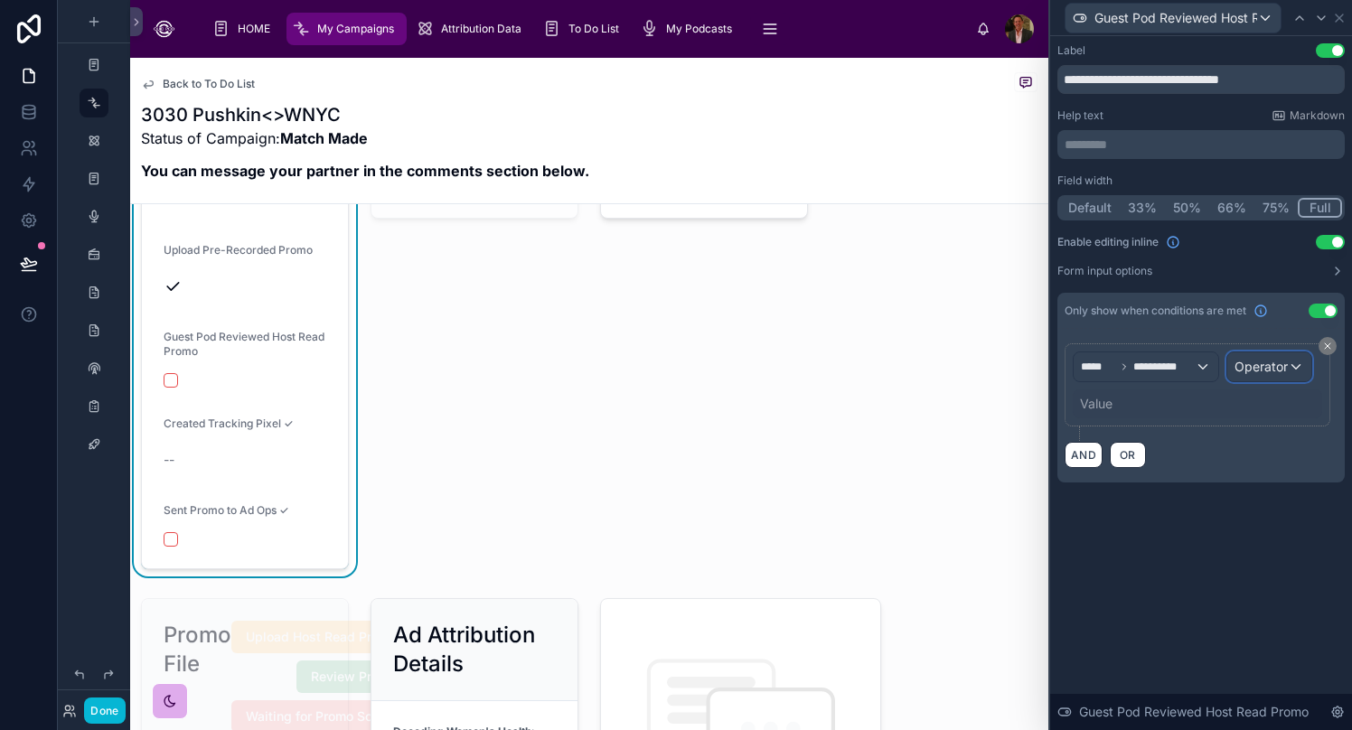
click at [1062, 370] on div "Operator" at bounding box center [1269, 366] width 84 height 29
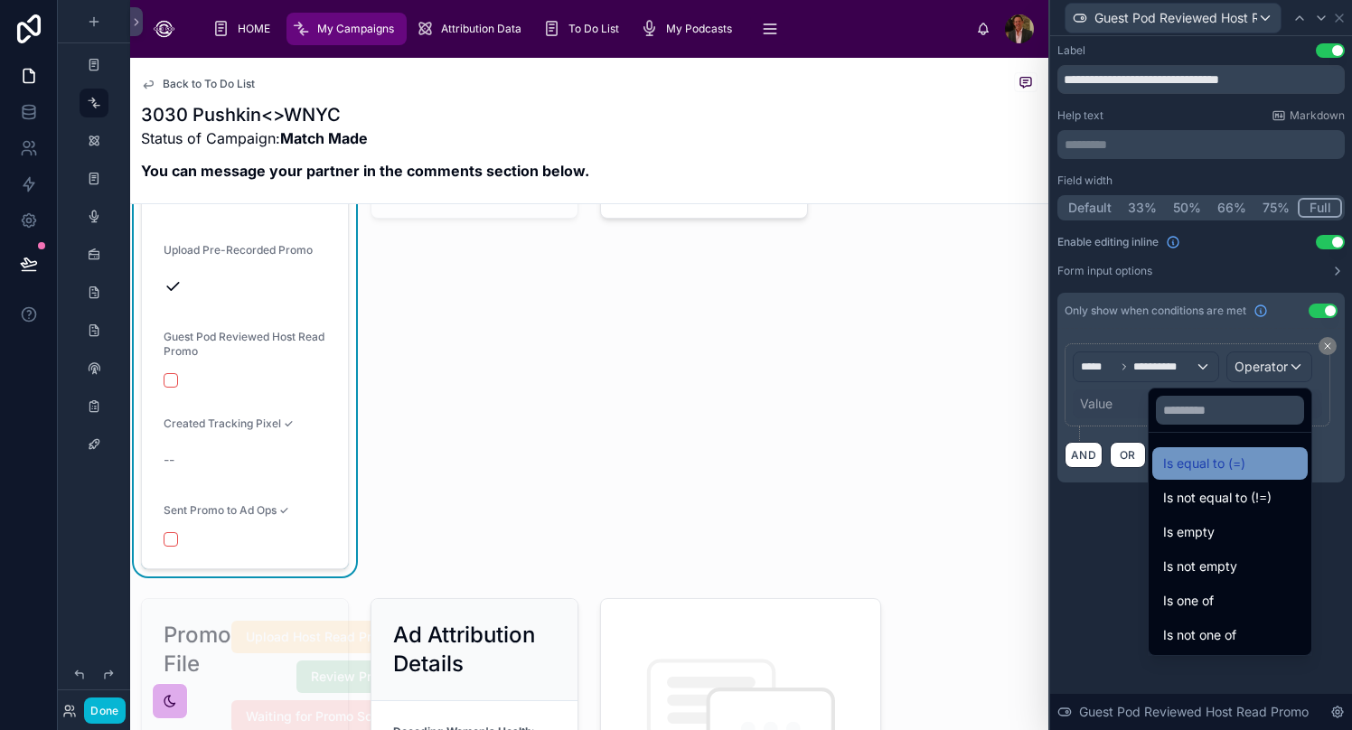
click at [1062, 463] on div "Is equal to (=)" at bounding box center [1230, 464] width 134 height 22
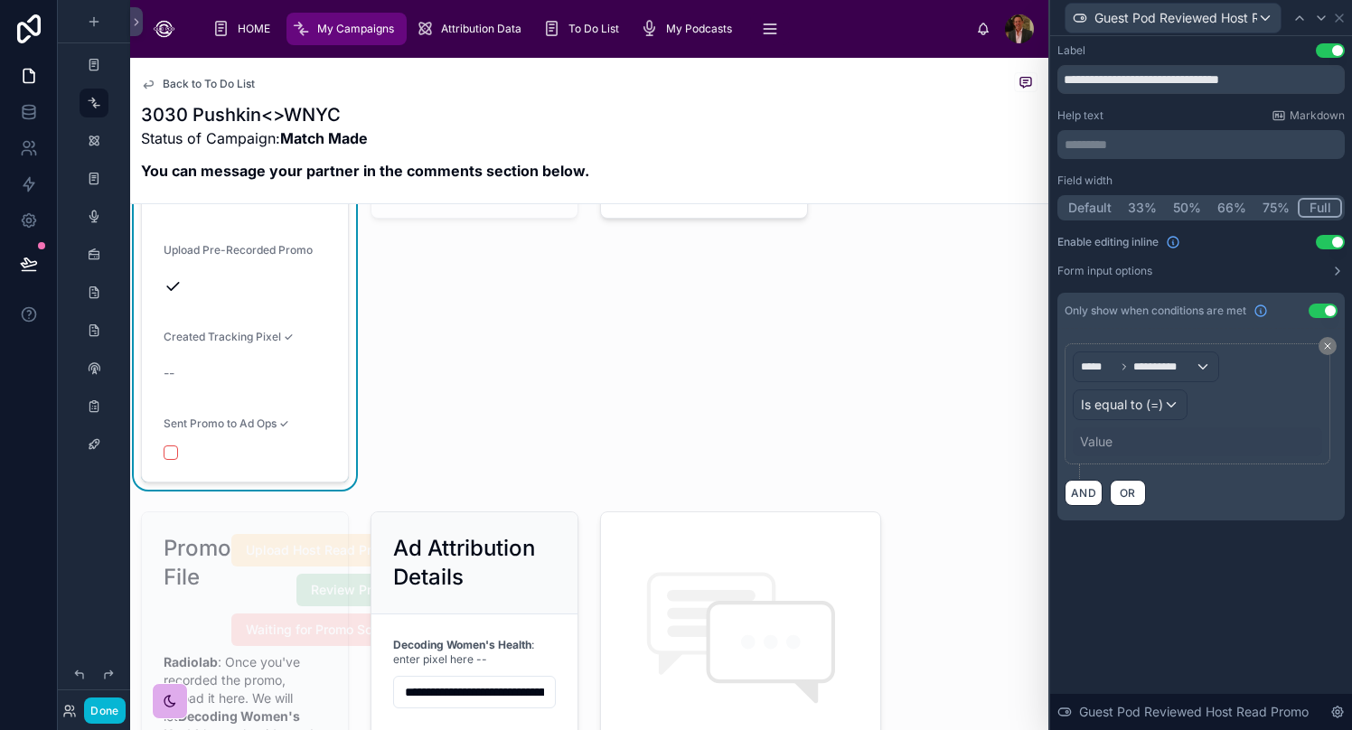
click at [1062, 437] on div "Value" at bounding box center [1096, 442] width 33 height 18
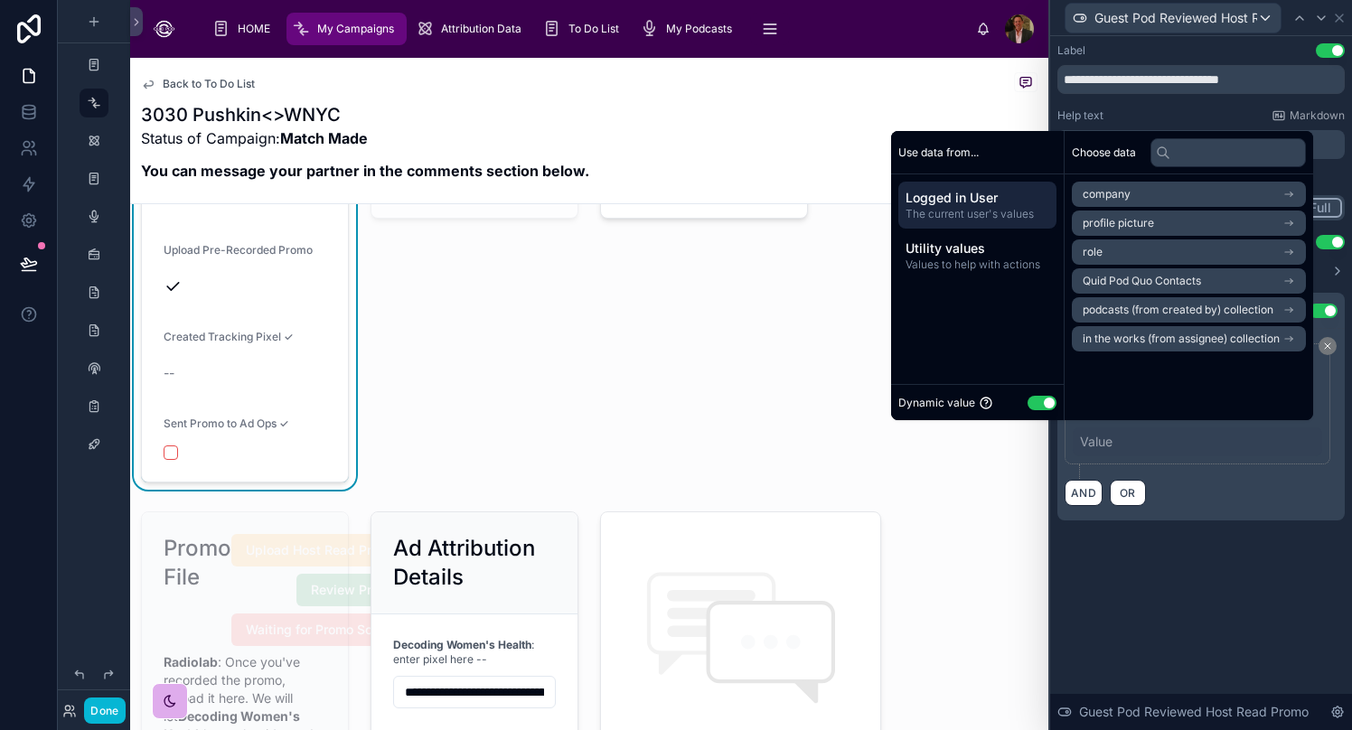
click at [1027, 406] on button "Use setting" at bounding box center [1041, 403] width 29 height 14
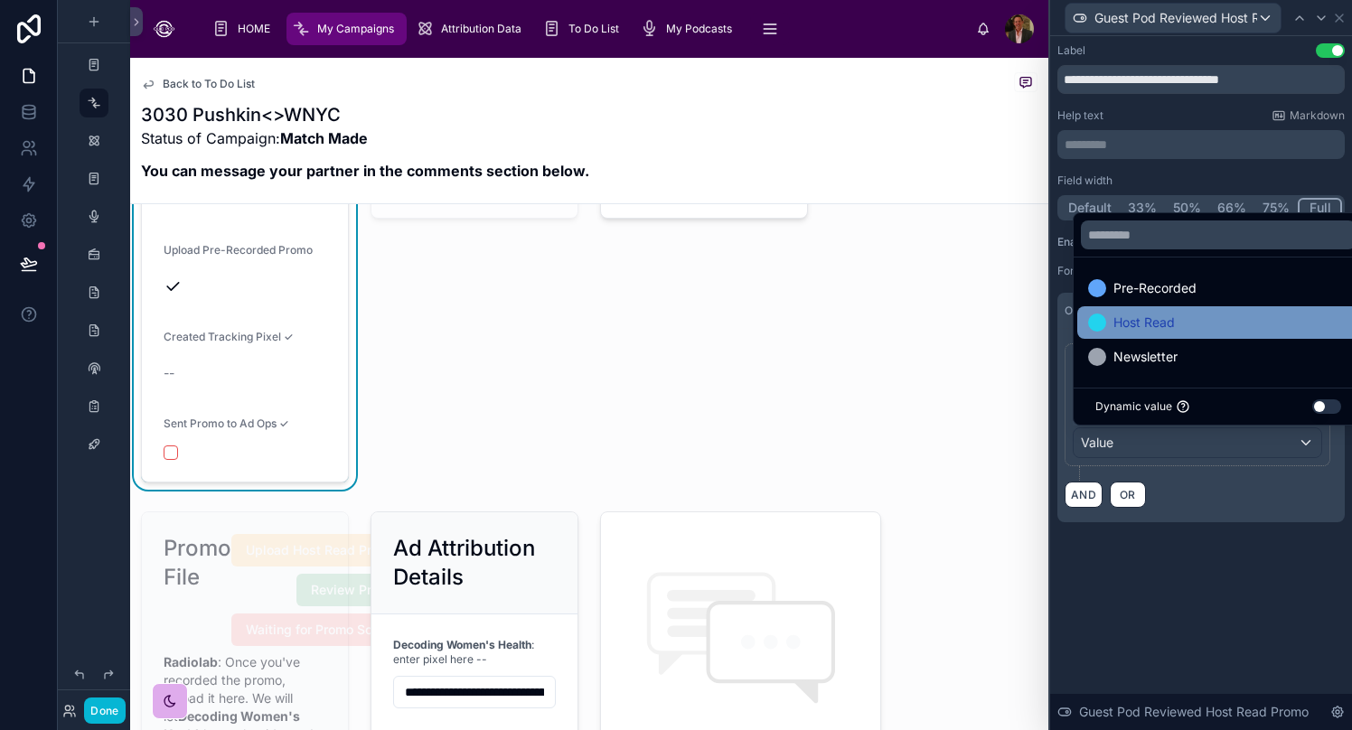
click at [1062, 330] on span "Host Read" at bounding box center [1143, 323] width 61 height 22
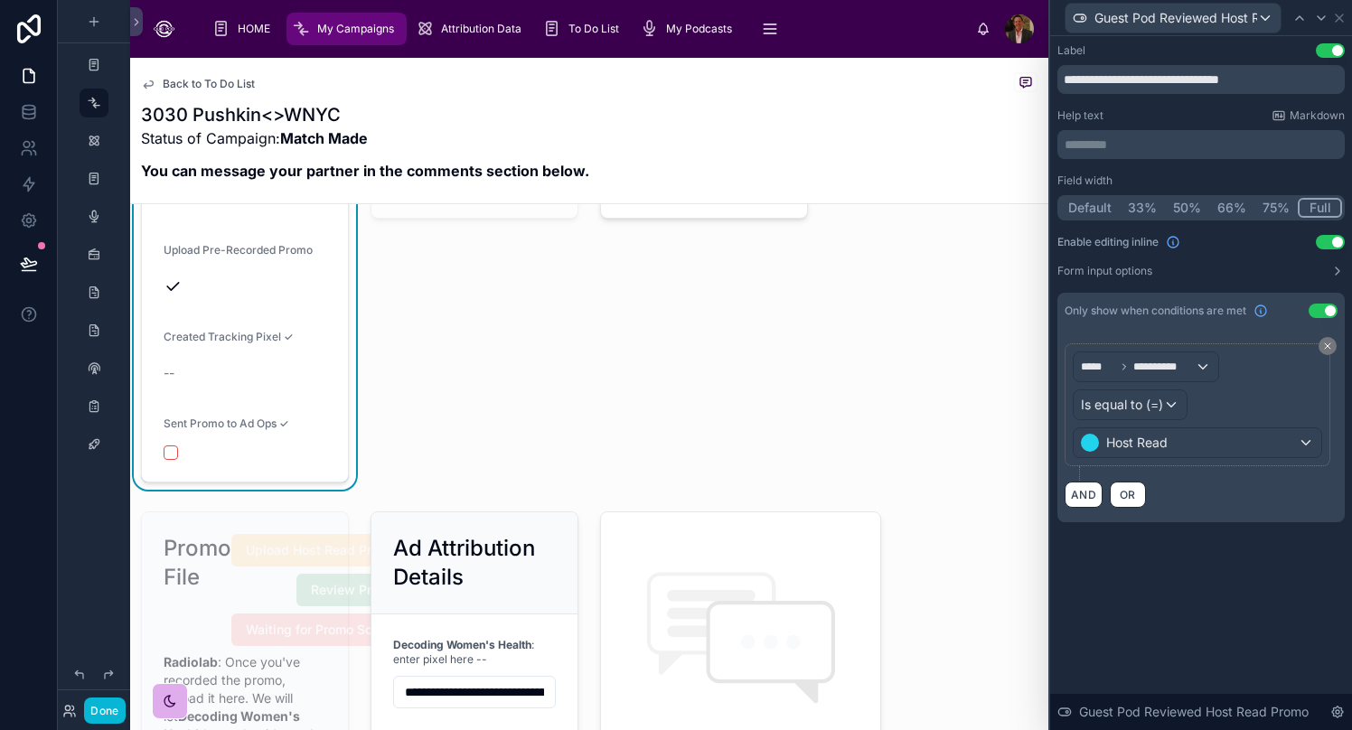
click at [1062, 622] on div "**********" at bounding box center [1201, 383] width 302 height 694
click at [1062, 18] on div "Guest Pod Reviewed Host Read Promo" at bounding box center [1172, 18] width 215 height 29
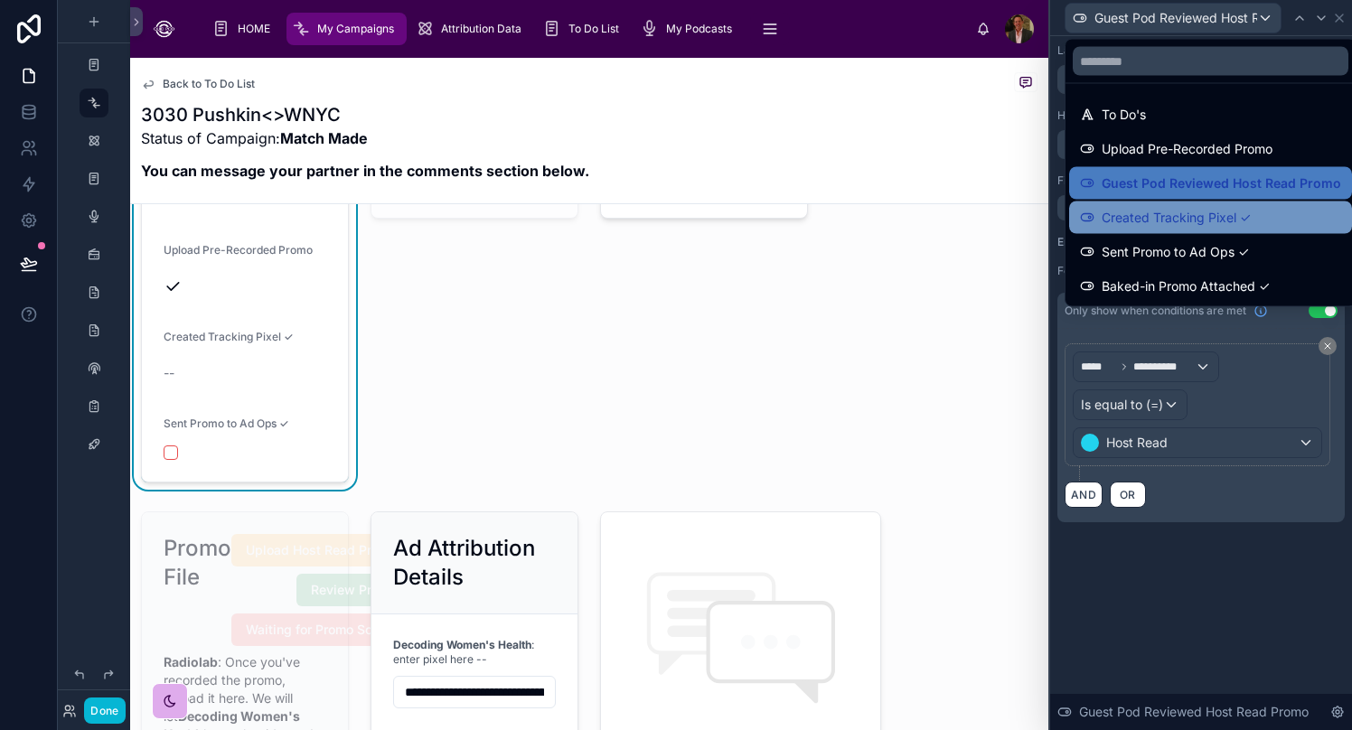
click at [1062, 215] on span "Created Tracking Pixel ✓" at bounding box center [1176, 218] width 149 height 22
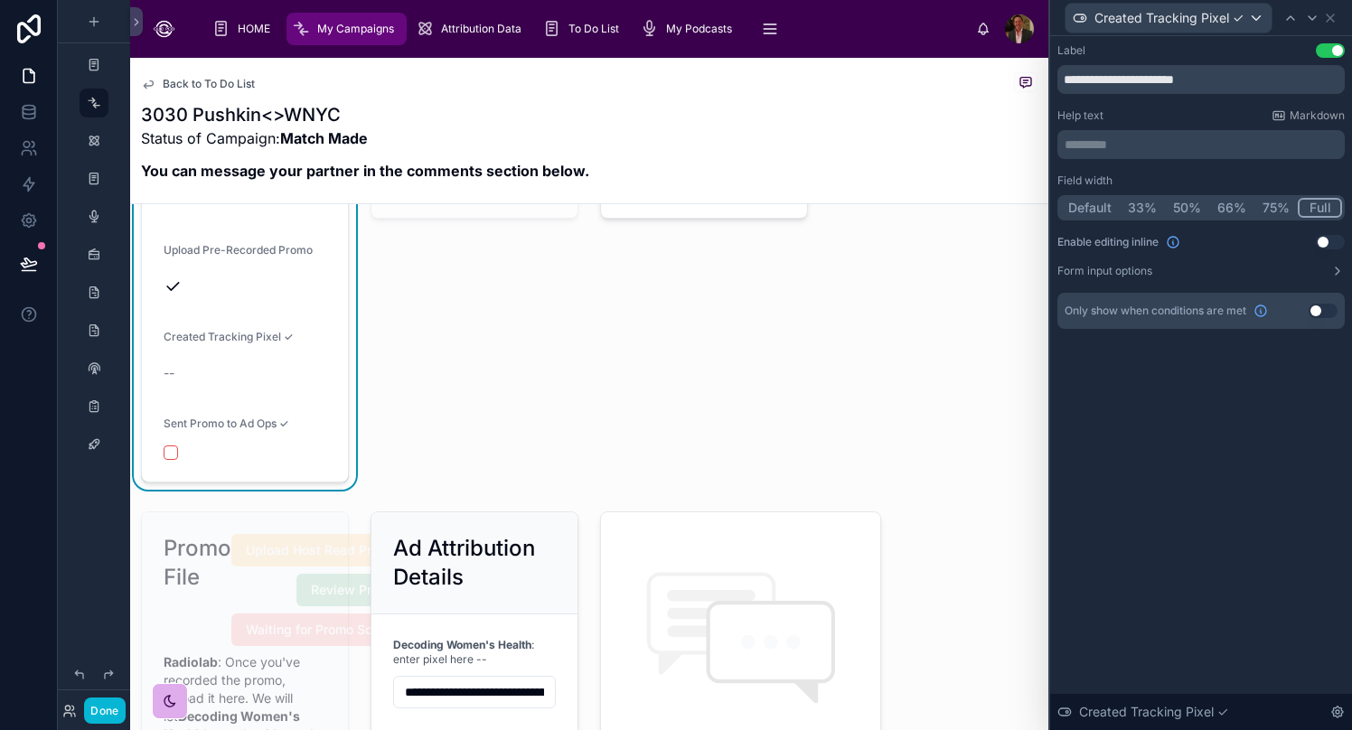
click at [1062, 248] on button "Use setting" at bounding box center [1330, 242] width 29 height 14
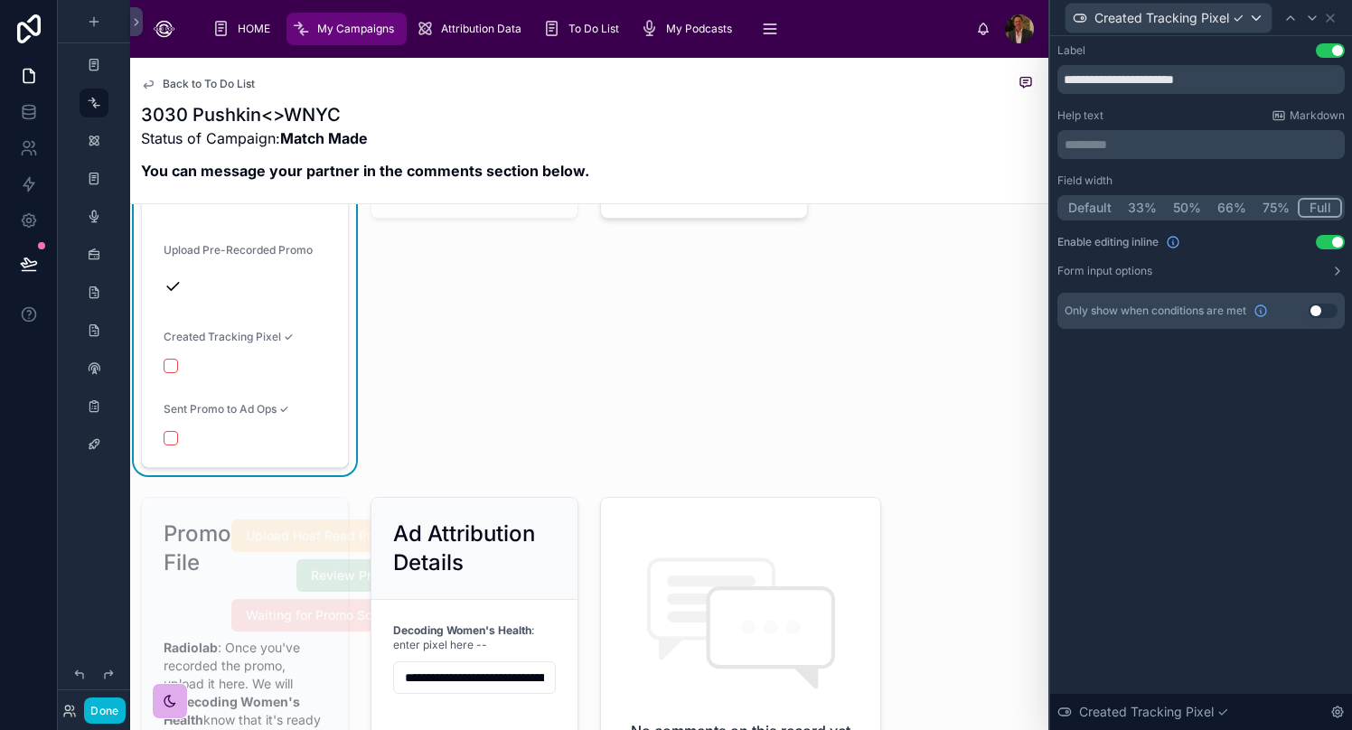
click at [1062, 313] on button "Use setting" at bounding box center [1322, 311] width 29 height 14
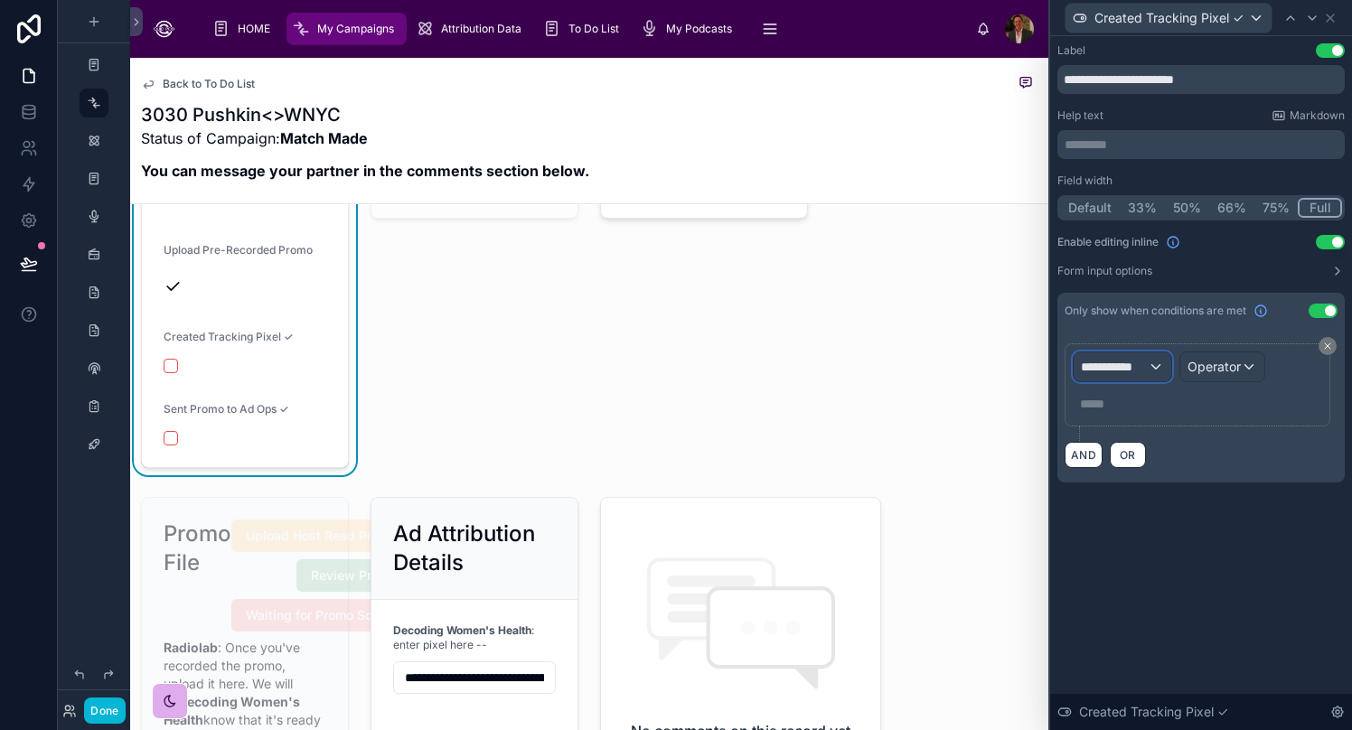
click at [1062, 362] on div "**********" at bounding box center [1122, 366] width 98 height 29
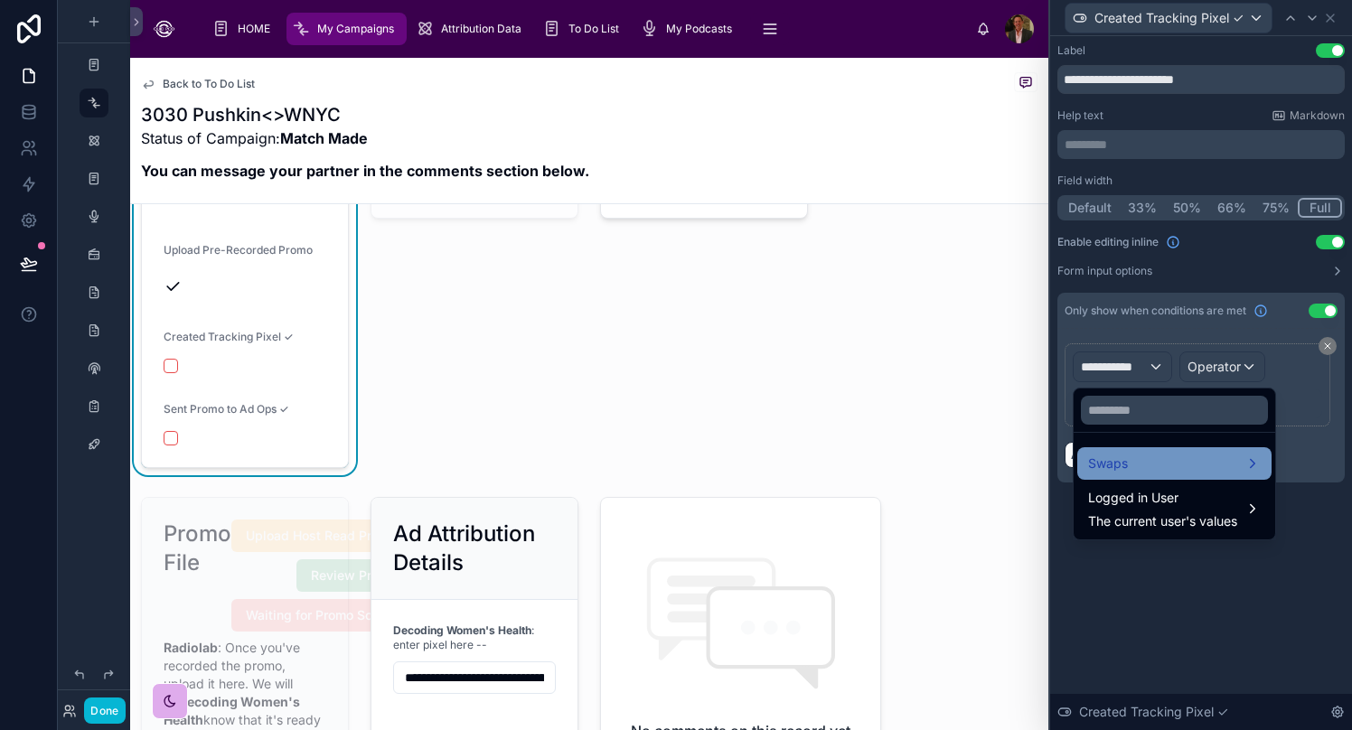
click at [1062, 464] on div "Swaps" at bounding box center [1174, 464] width 173 height 22
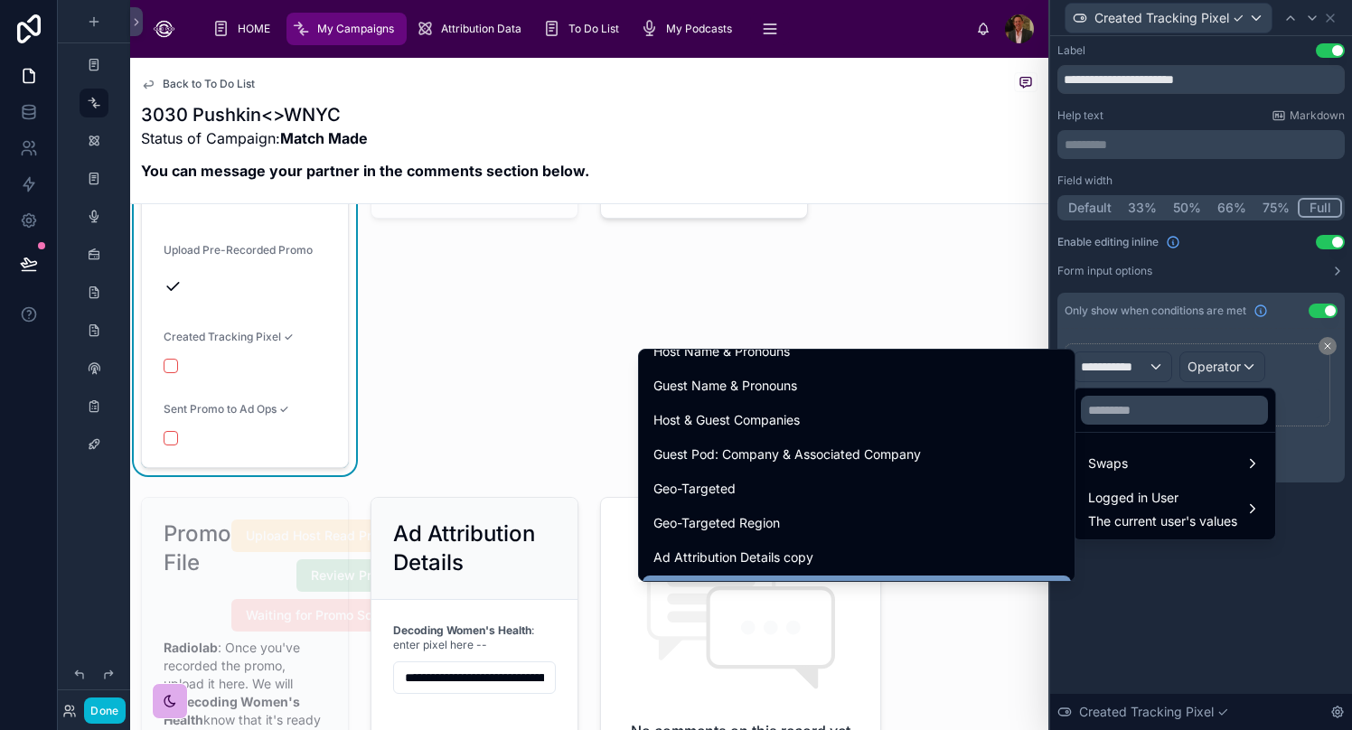
scroll to position [2756, 0]
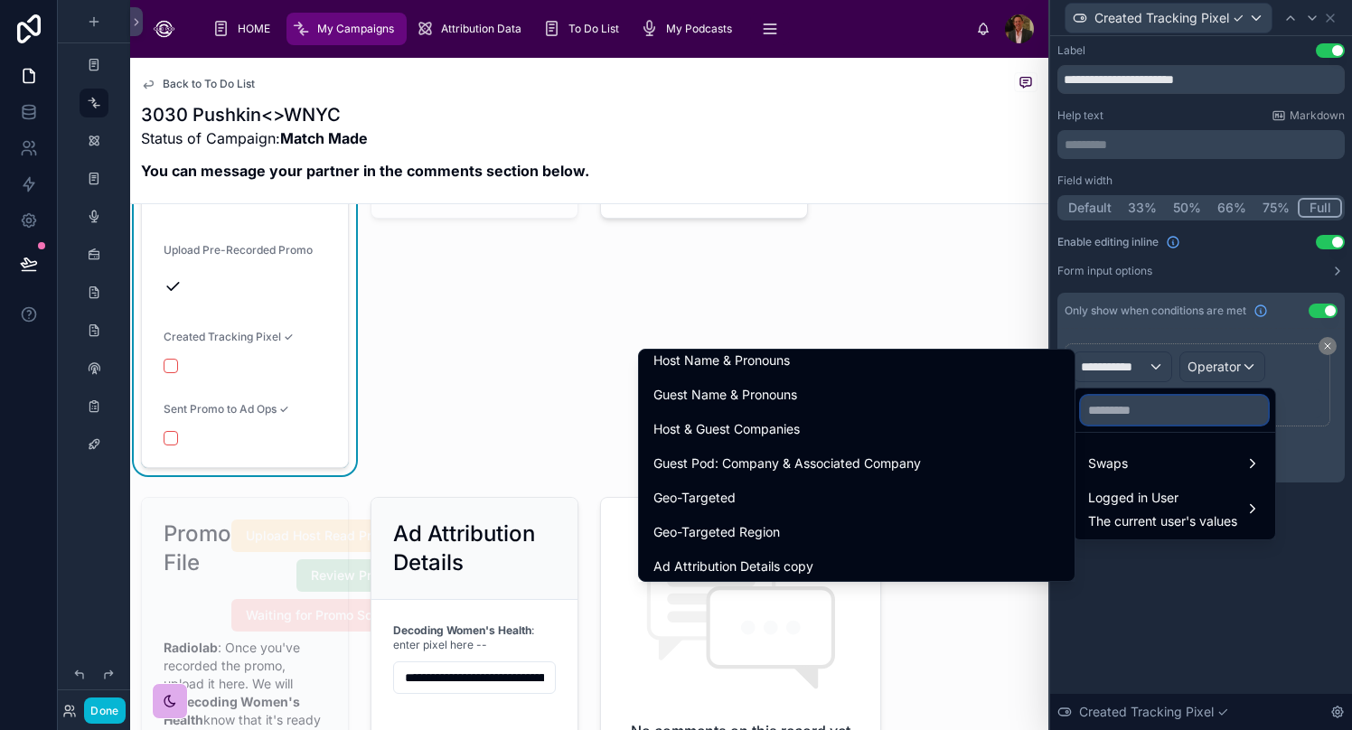
click at [1062, 406] on input "text" at bounding box center [1174, 410] width 187 height 29
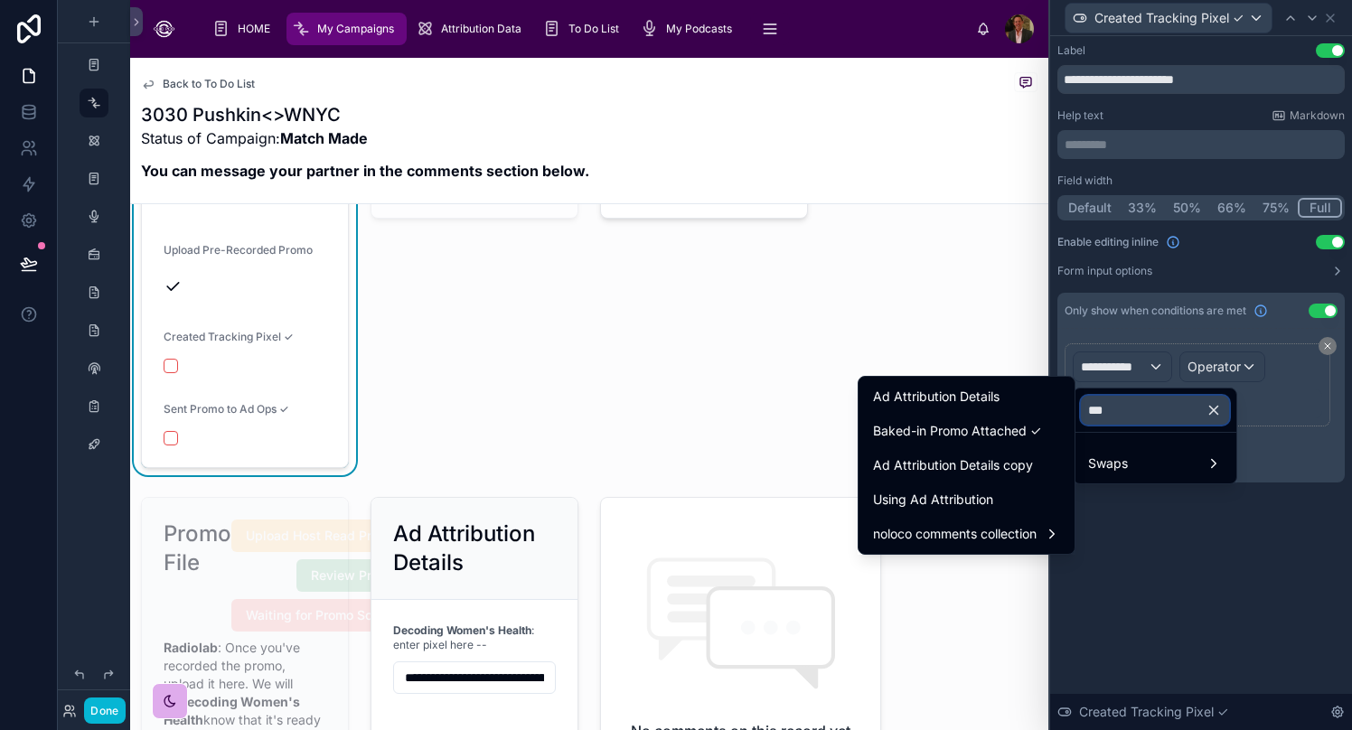
scroll to position [0, 0]
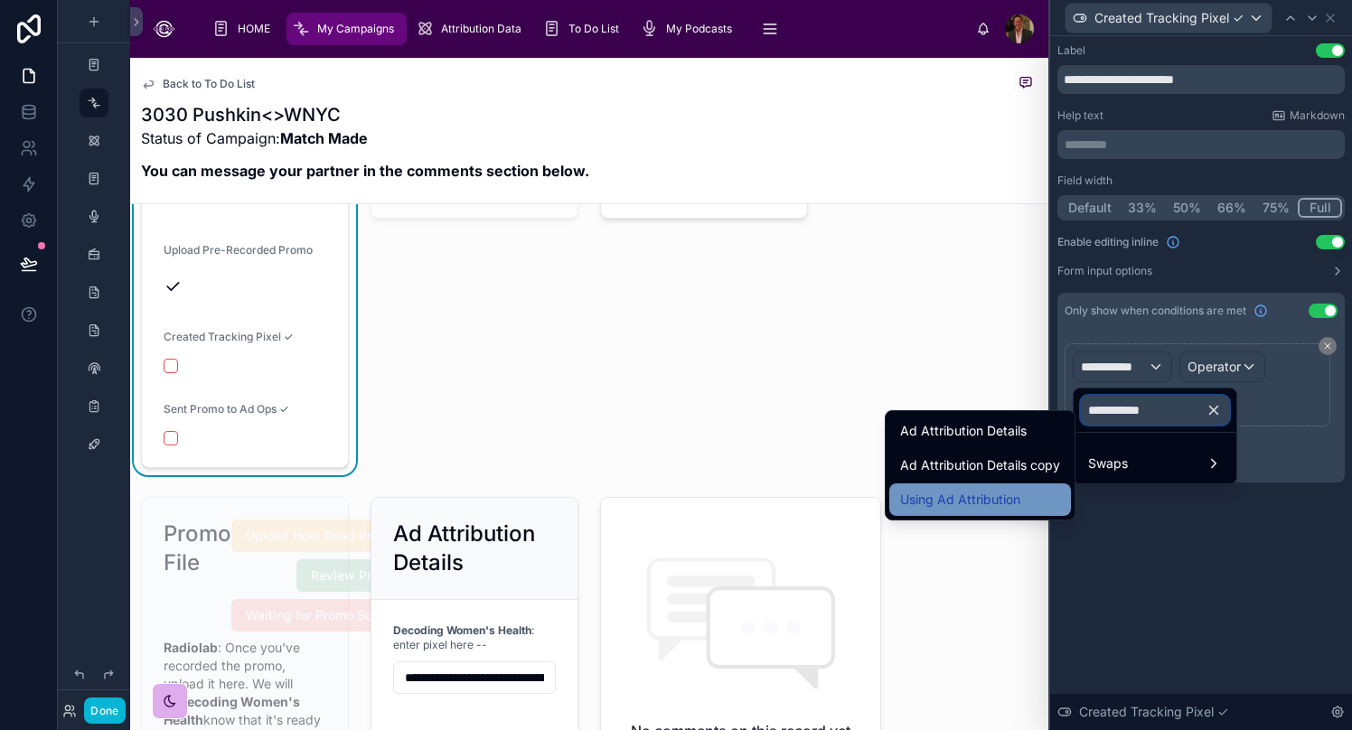
type input "**********"
click at [1027, 491] on div "Using Ad Attribution" at bounding box center [980, 500] width 160 height 22
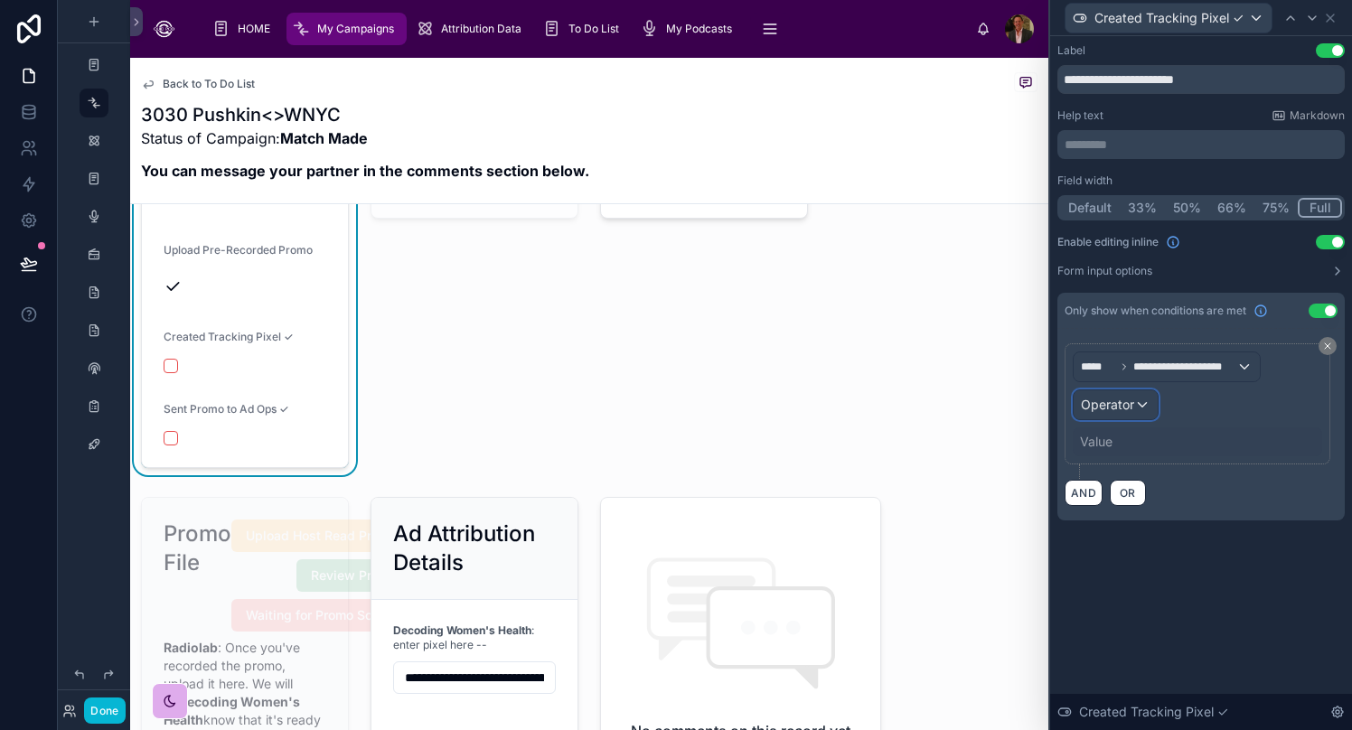
click at [1062, 408] on div "Operator" at bounding box center [1115, 404] width 84 height 29
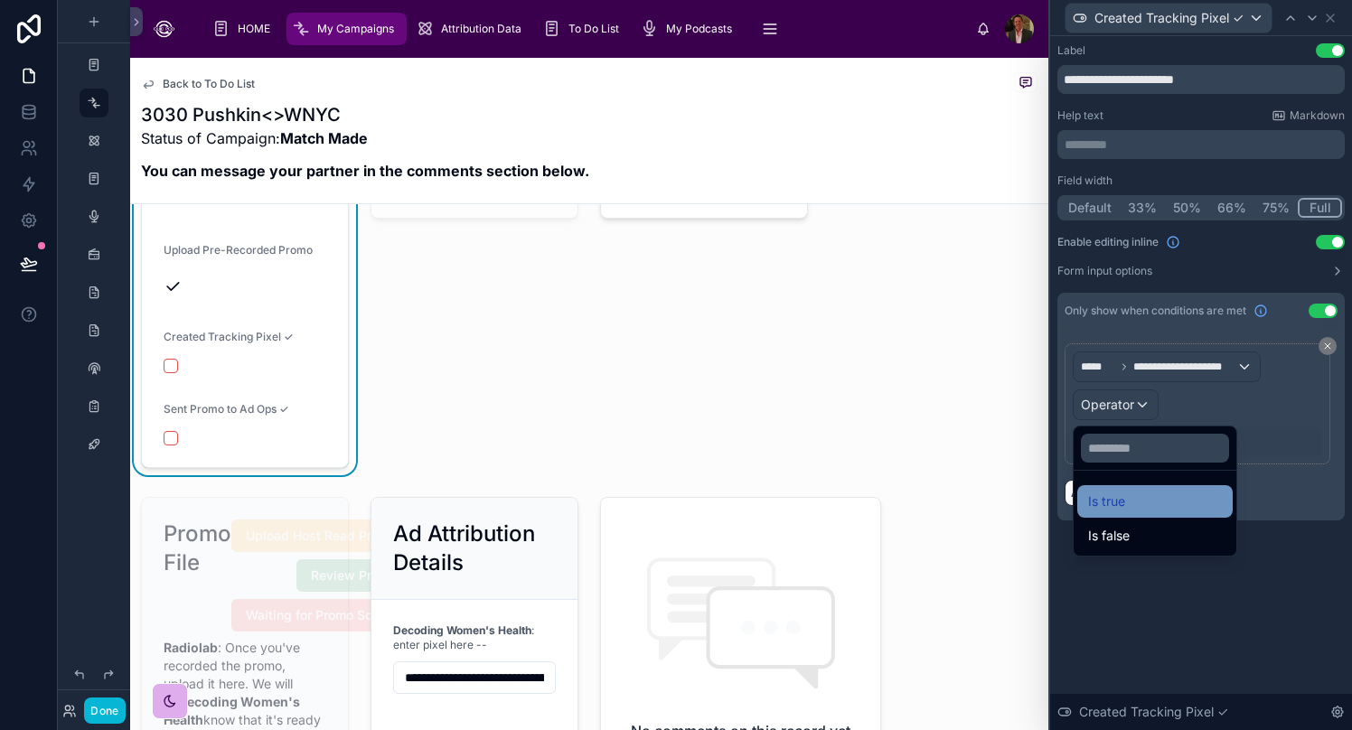
click at [1062, 494] on div "Is true" at bounding box center [1155, 502] width 134 height 22
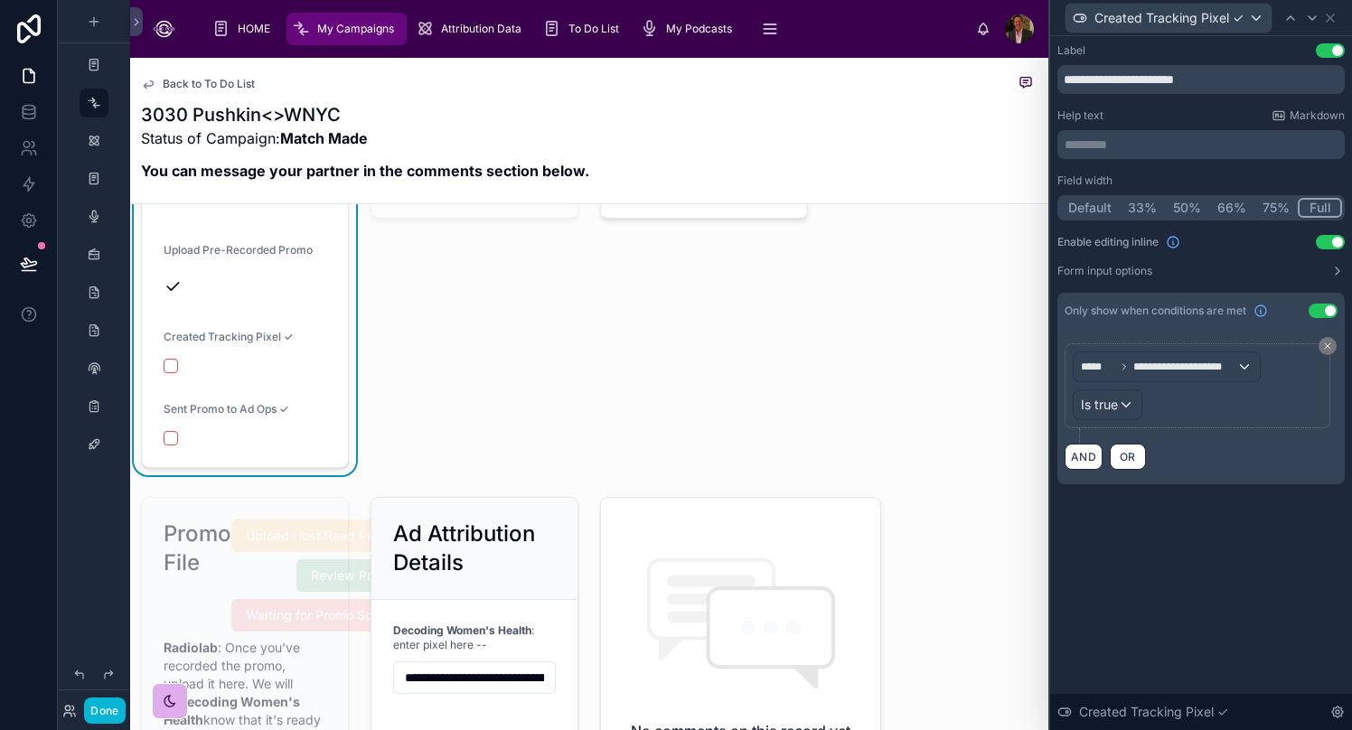
click at [1062, 563] on div "**********" at bounding box center [1201, 383] width 302 height 694
click at [1062, 17] on icon at bounding box center [1330, 18] width 14 height 14
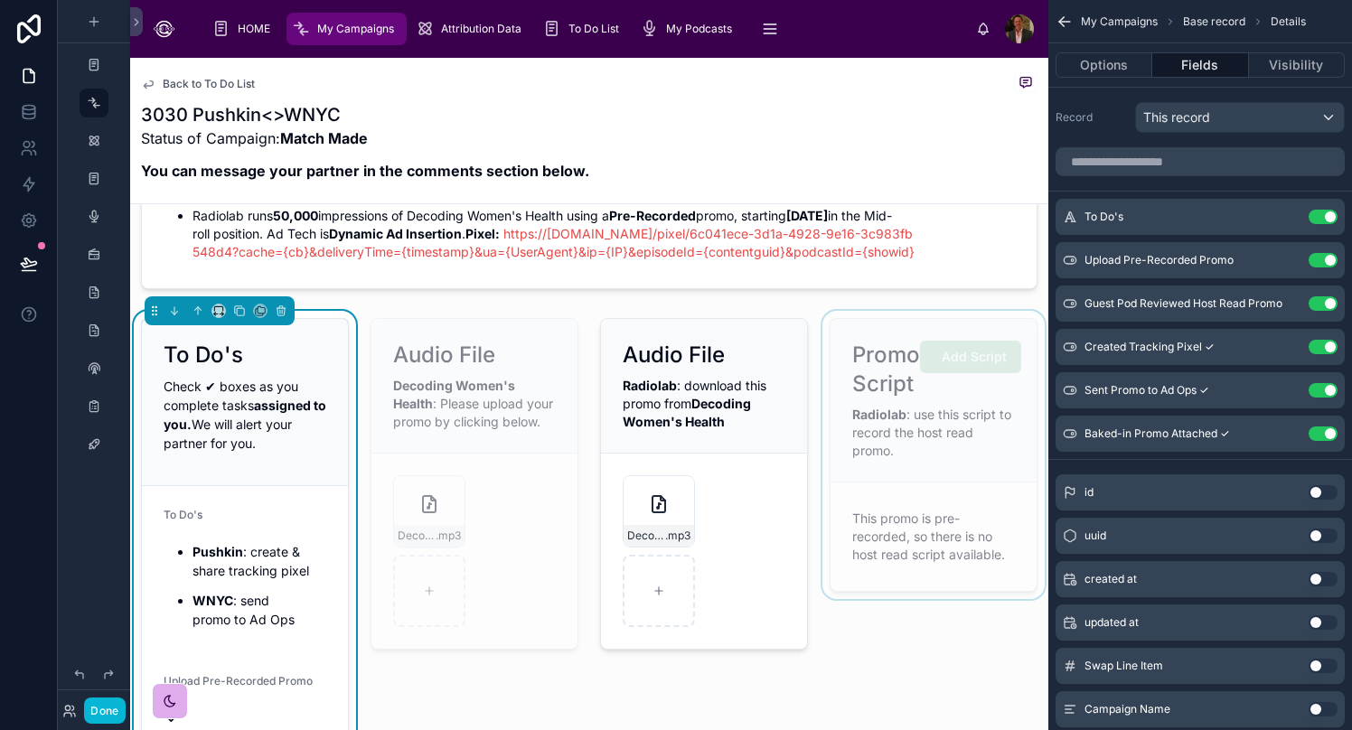
scroll to position [65, 0]
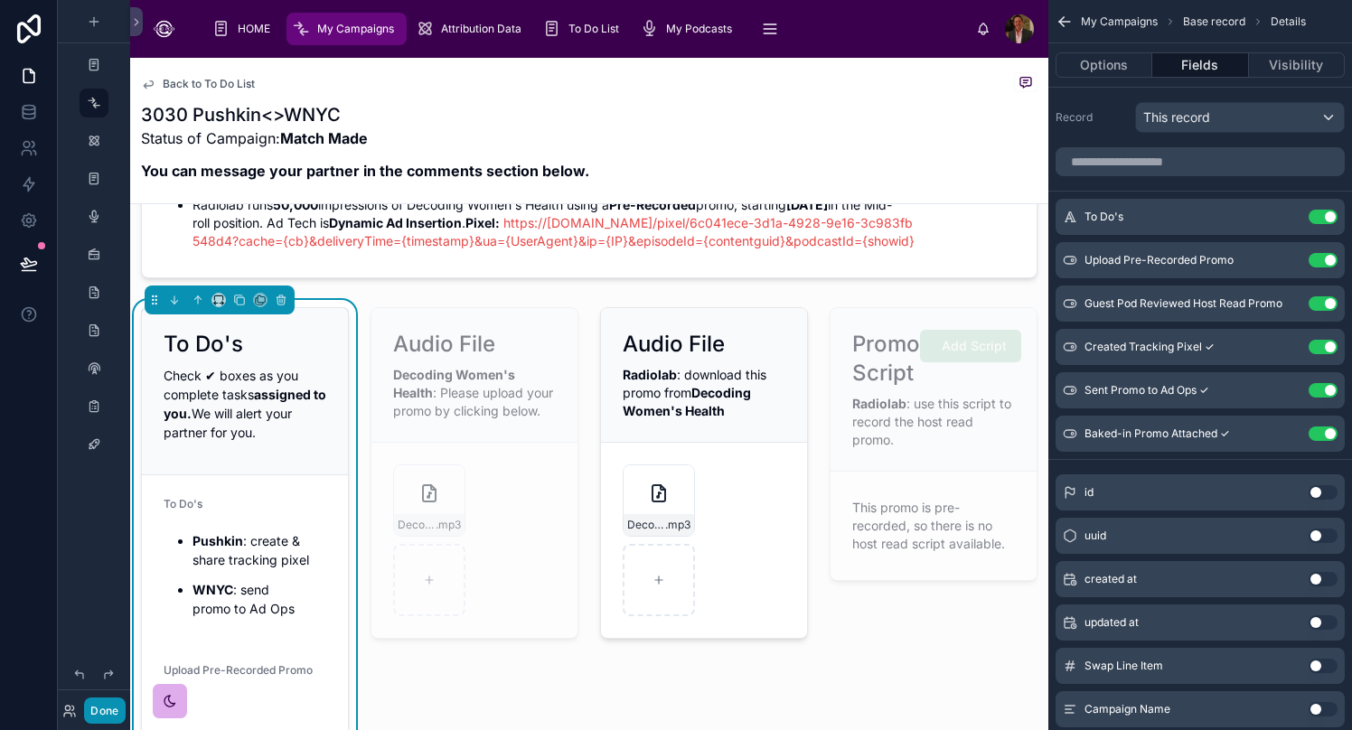
click at [102, 715] on button "Done" at bounding box center [104, 711] width 41 height 26
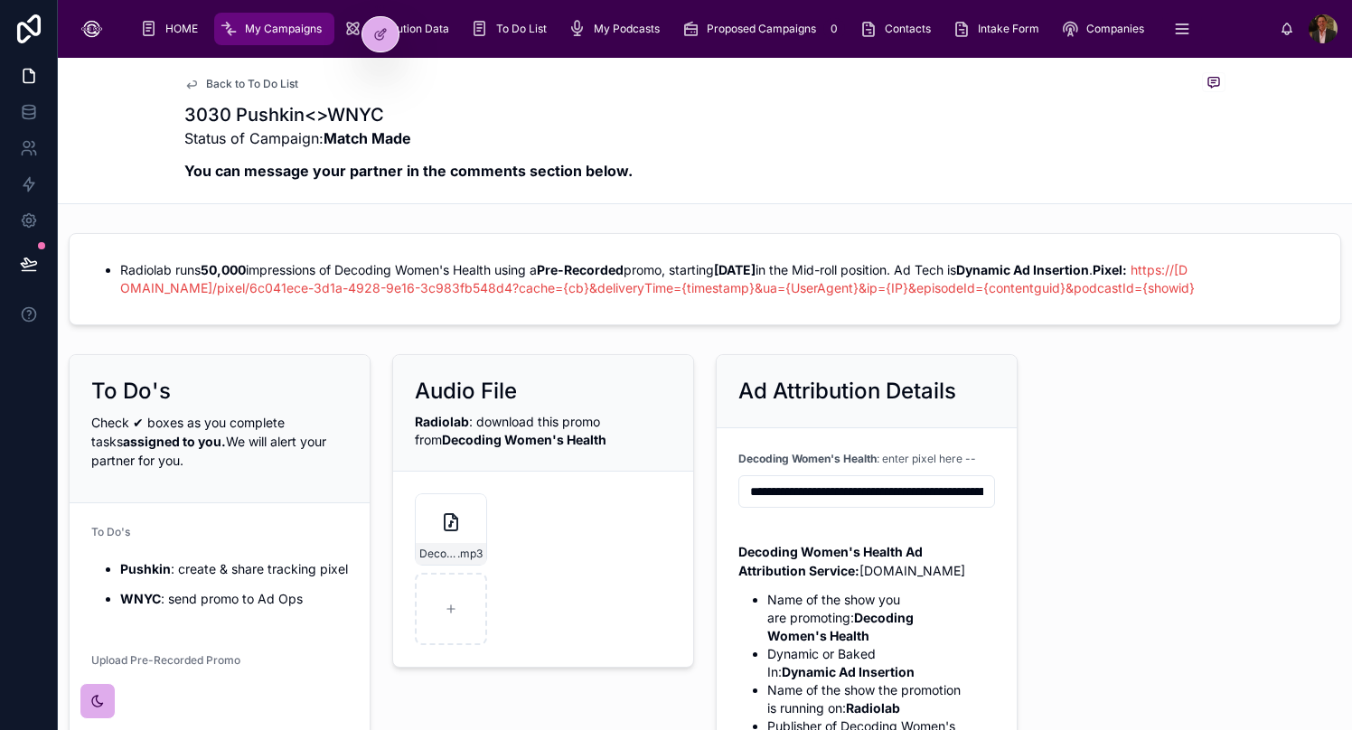
scroll to position [27, 0]
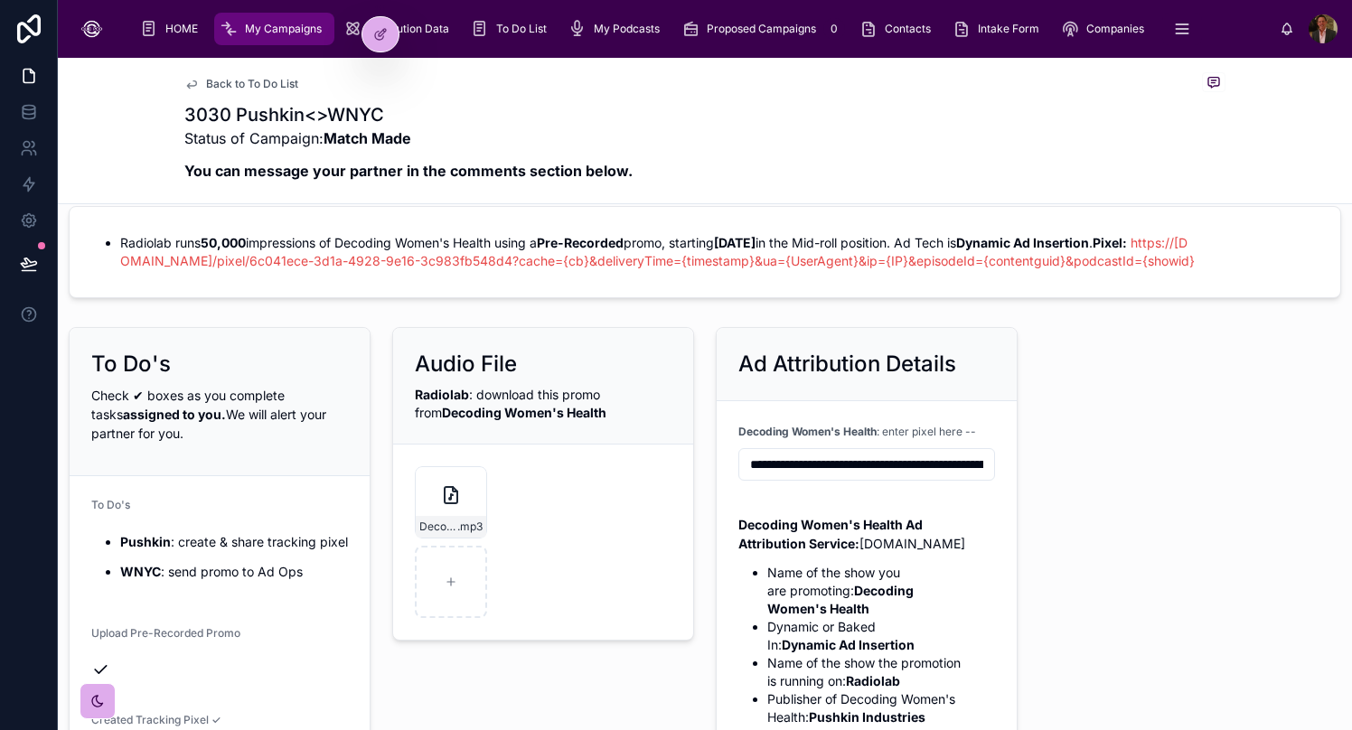
click at [635, 497] on form "DecodingWomensHealth_30spromo_Pushkin .mp3" at bounding box center [543, 542] width 300 height 195
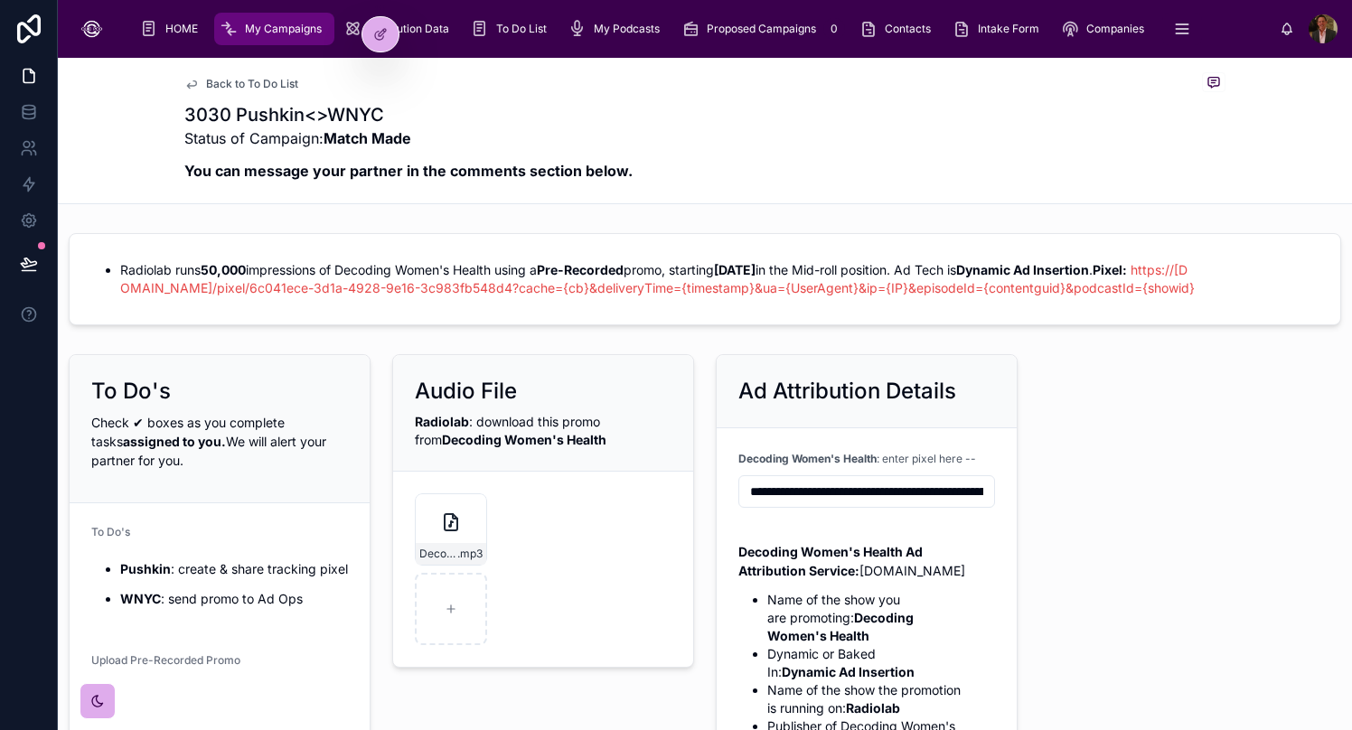
scroll to position [31, 0]
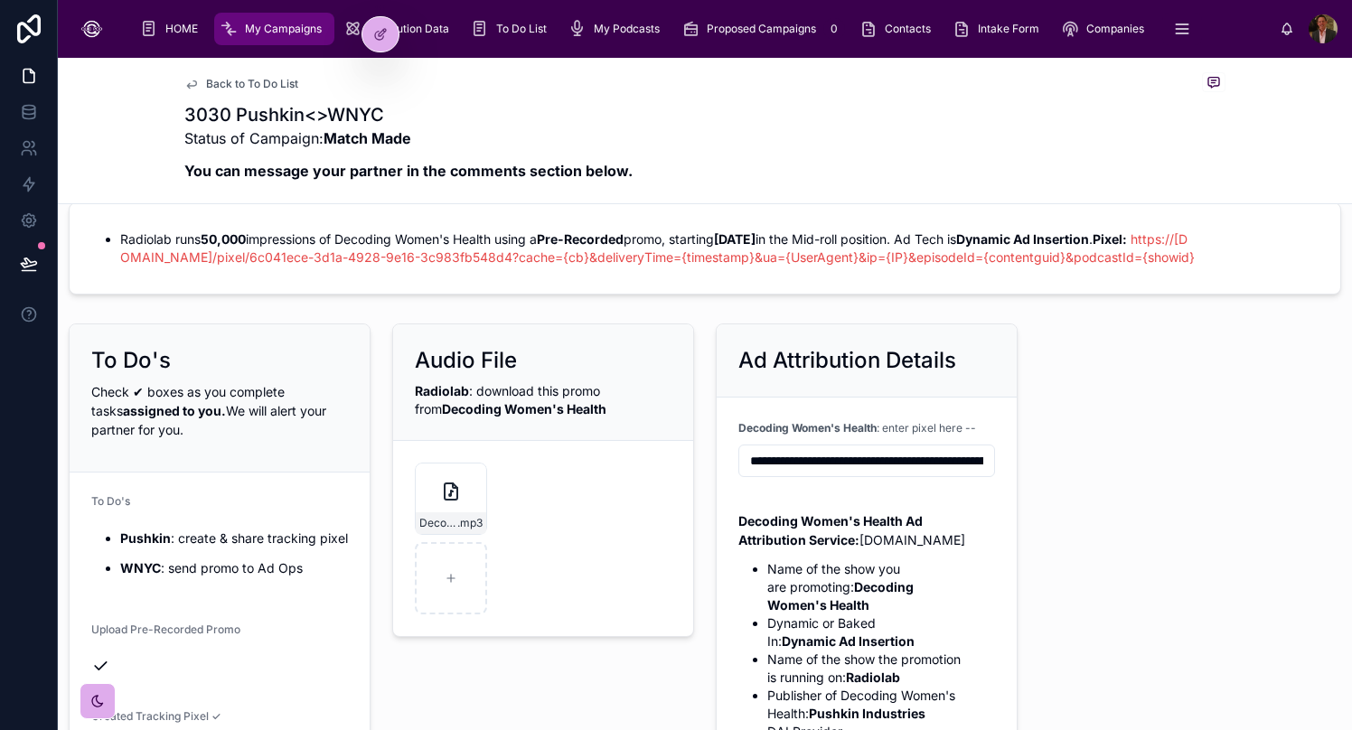
click at [595, 522] on form "DecodingWomensHealth_30spromo_Pushkin .mp3" at bounding box center [543, 538] width 300 height 195
click at [590, 416] on div "Radiolab : download this promo from Decoding Women's Health" at bounding box center [543, 400] width 257 height 36
click at [376, 44] on div at bounding box center [380, 34] width 36 height 34
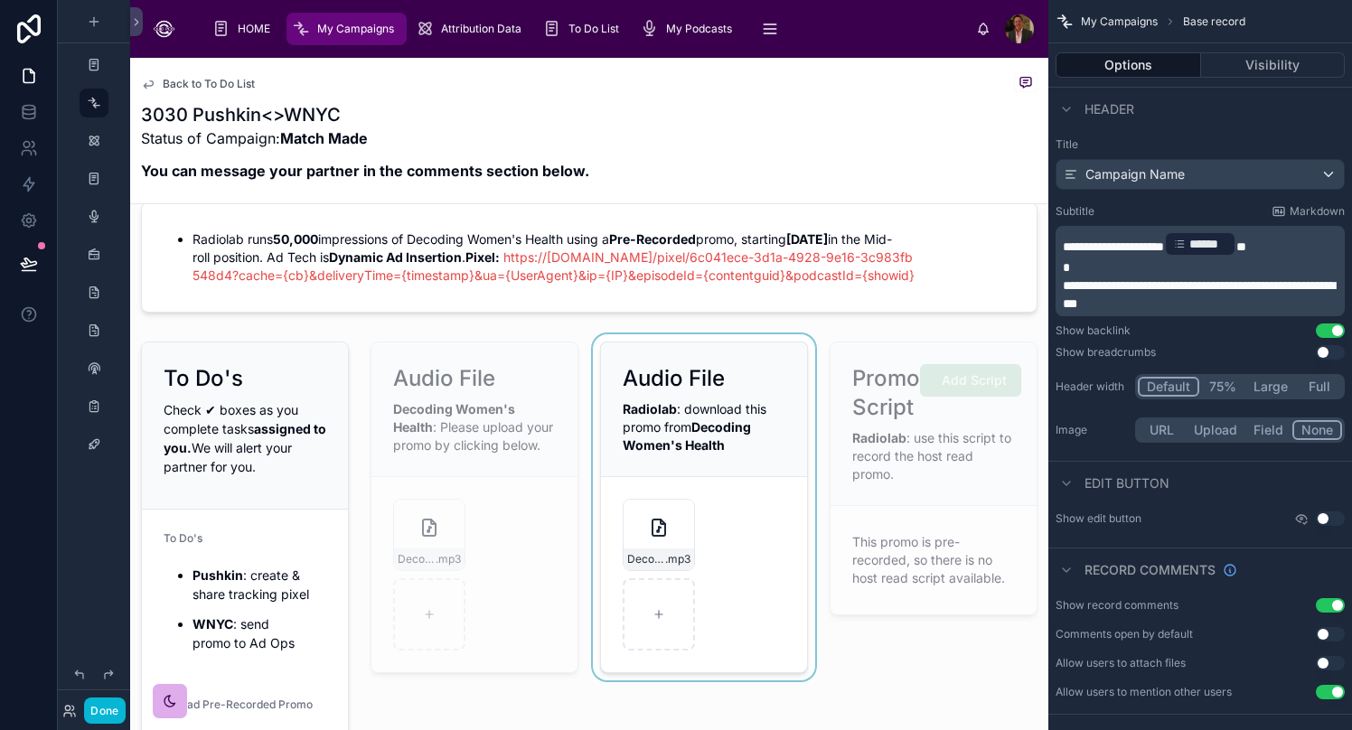
click at [774, 464] on div at bounding box center [704, 631] width 230 height 595
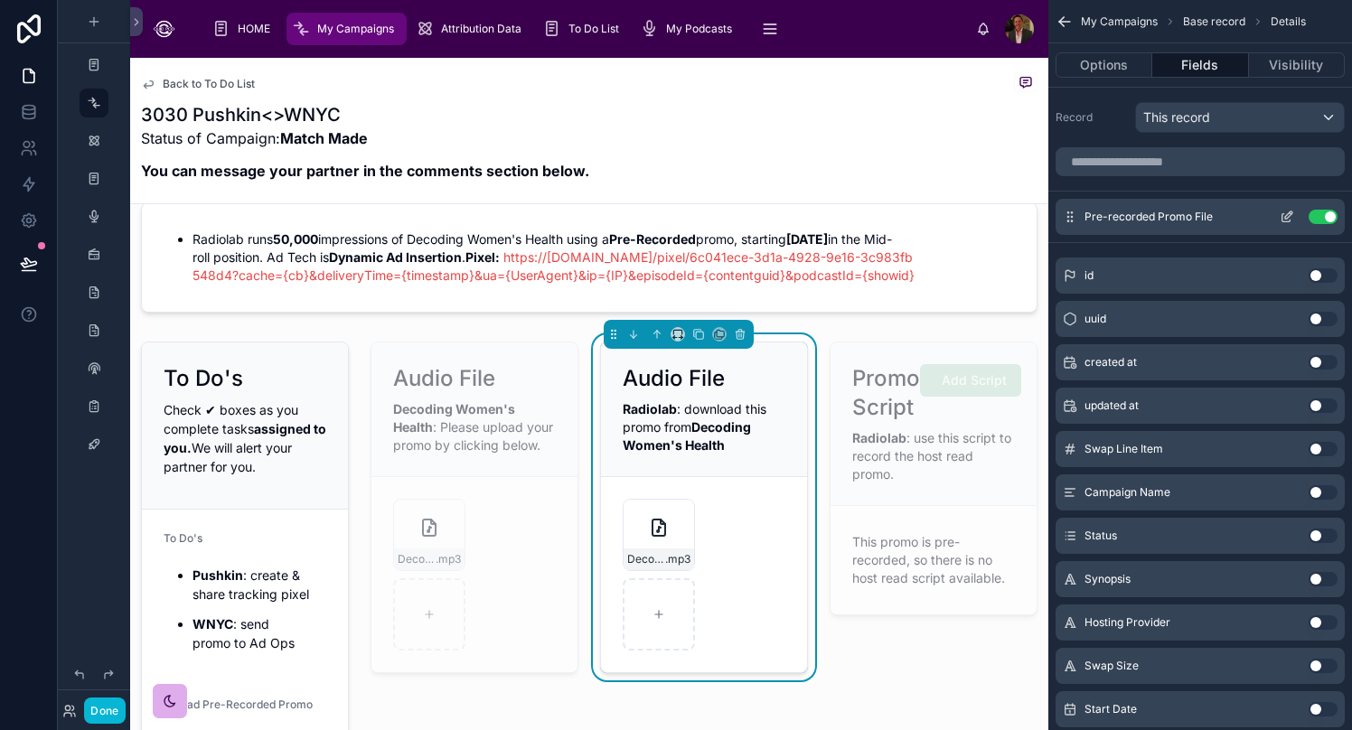
click at [1062, 220] on icon "scrollable content" at bounding box center [1287, 217] width 14 height 14
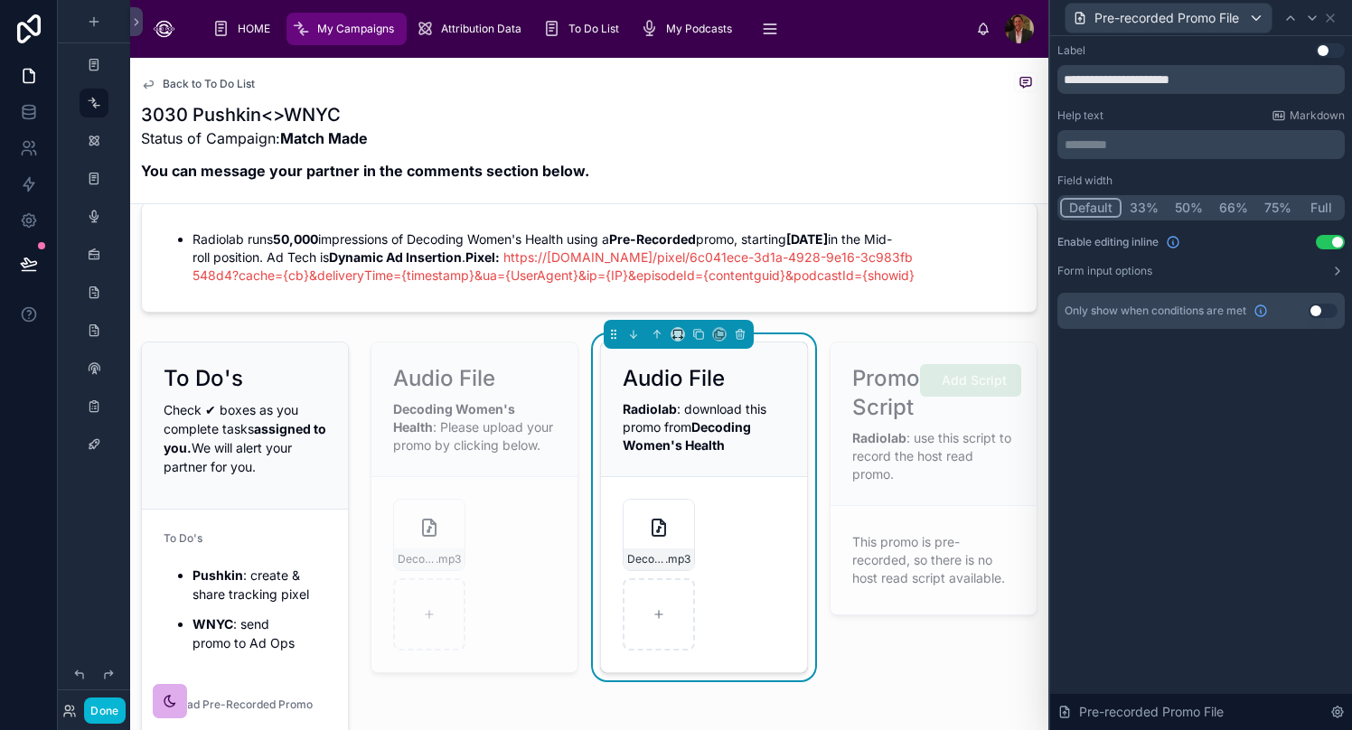
click at [1062, 149] on p "********* ﻿" at bounding box center [1202, 145] width 277 height 18
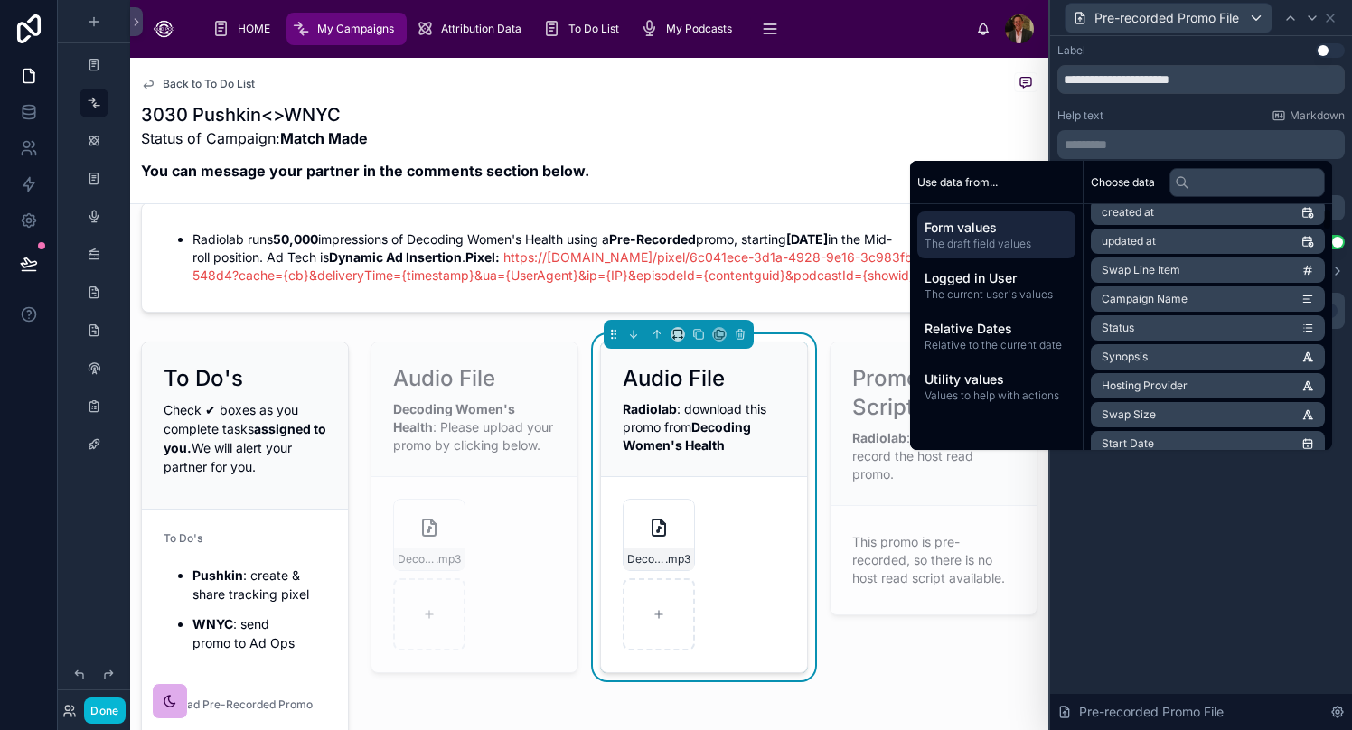
scroll to position [76, 0]
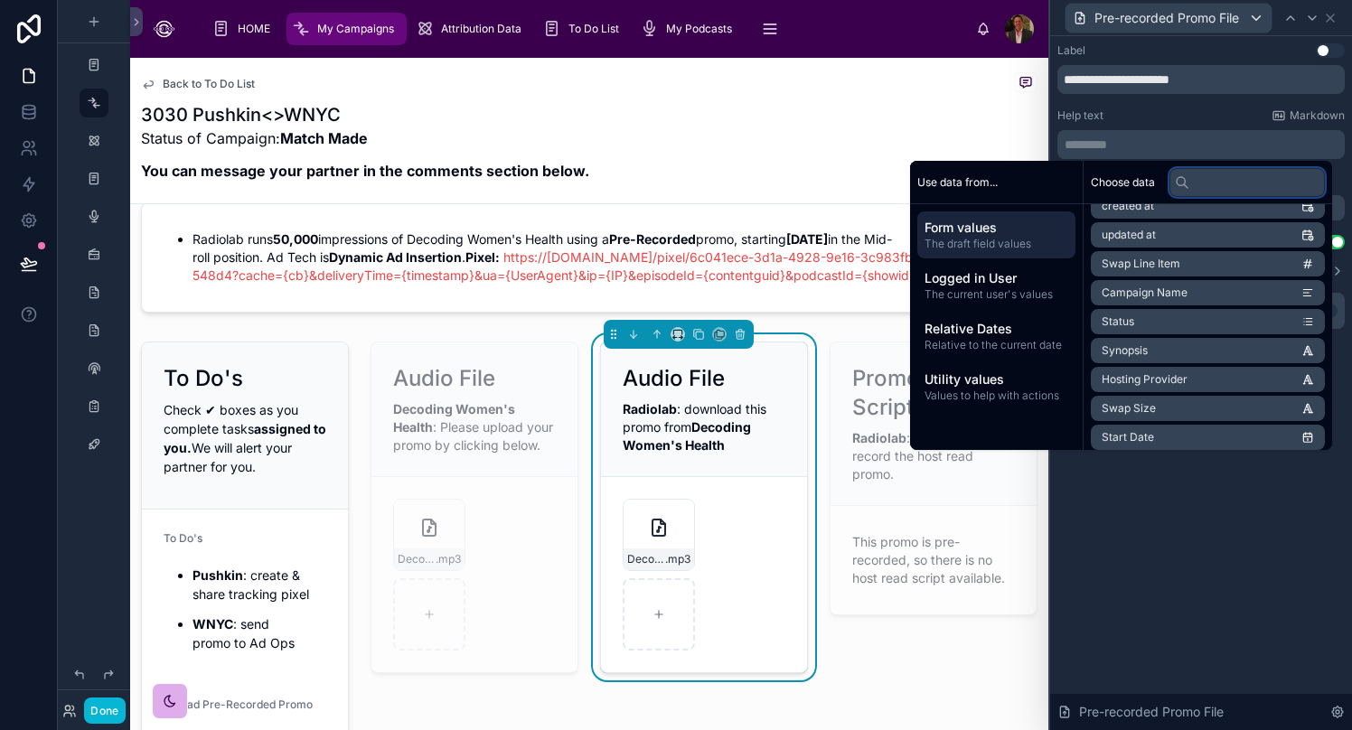
click at [1062, 183] on input "text" at bounding box center [1246, 182] width 155 height 29
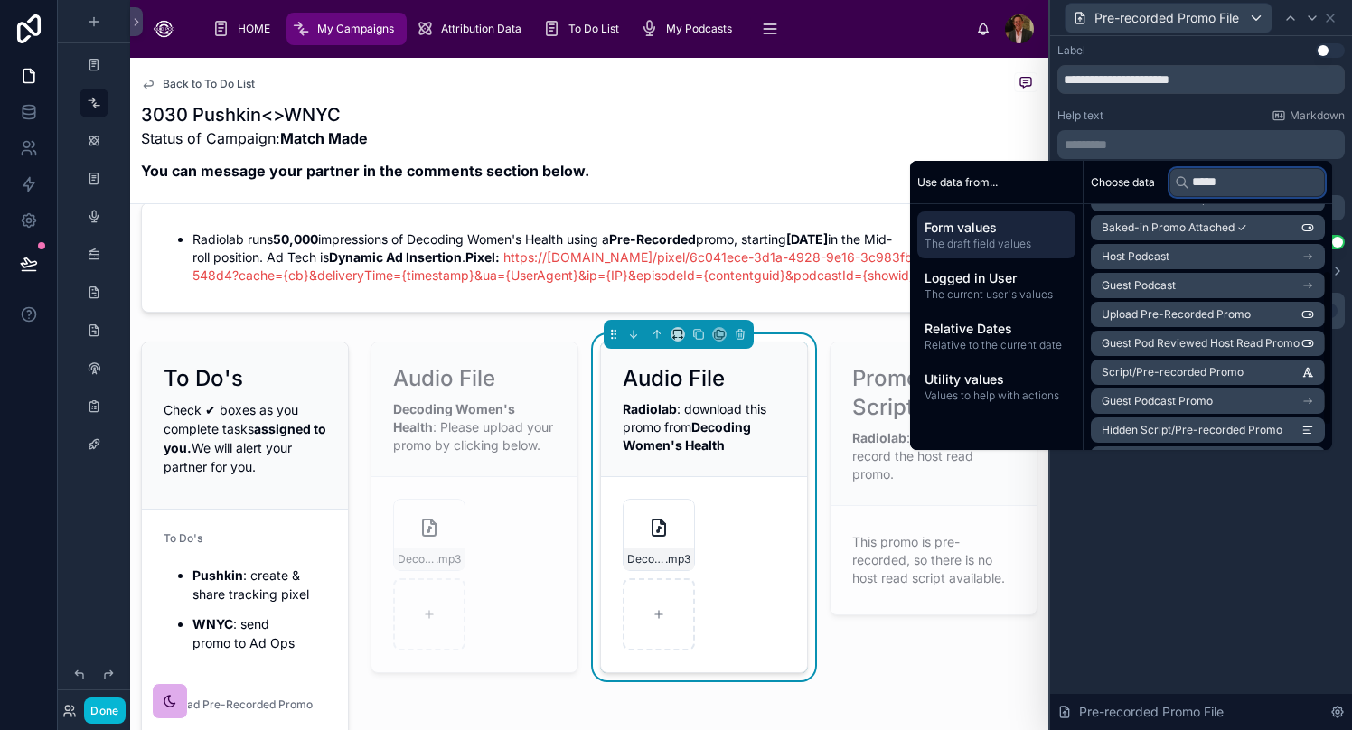
scroll to position [113, 0]
click at [1062, 180] on input "*****" at bounding box center [1246, 182] width 155 height 29
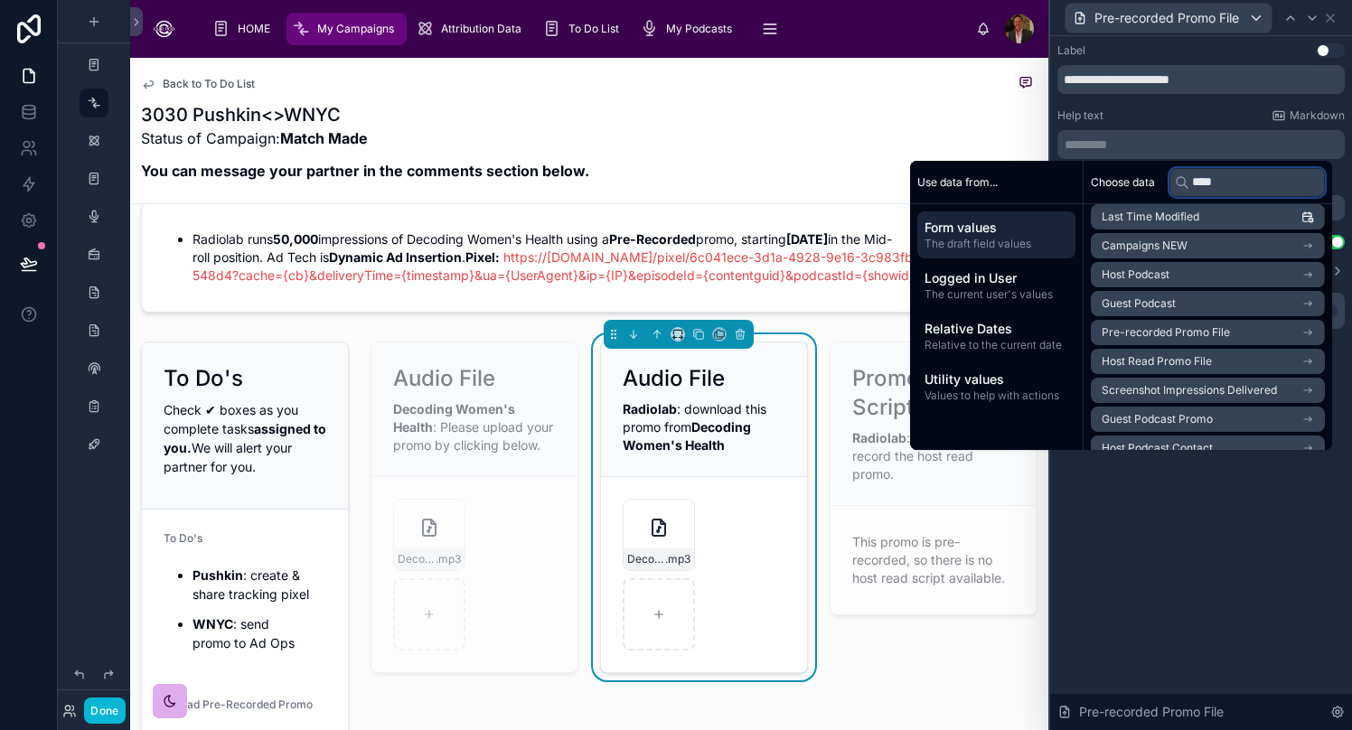
scroll to position [0, 0]
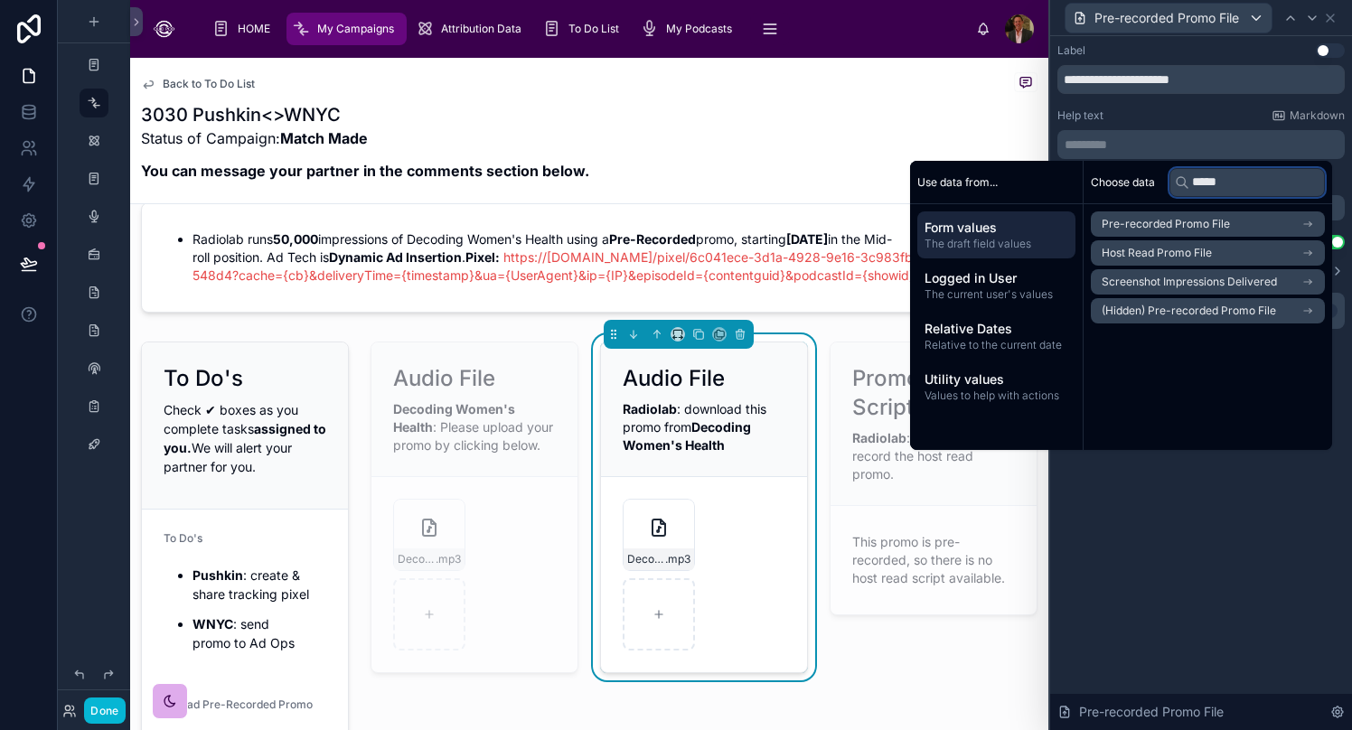
type input "****"
click at [1062, 223] on li "Pre-recorded Promo File" at bounding box center [1208, 223] width 234 height 25
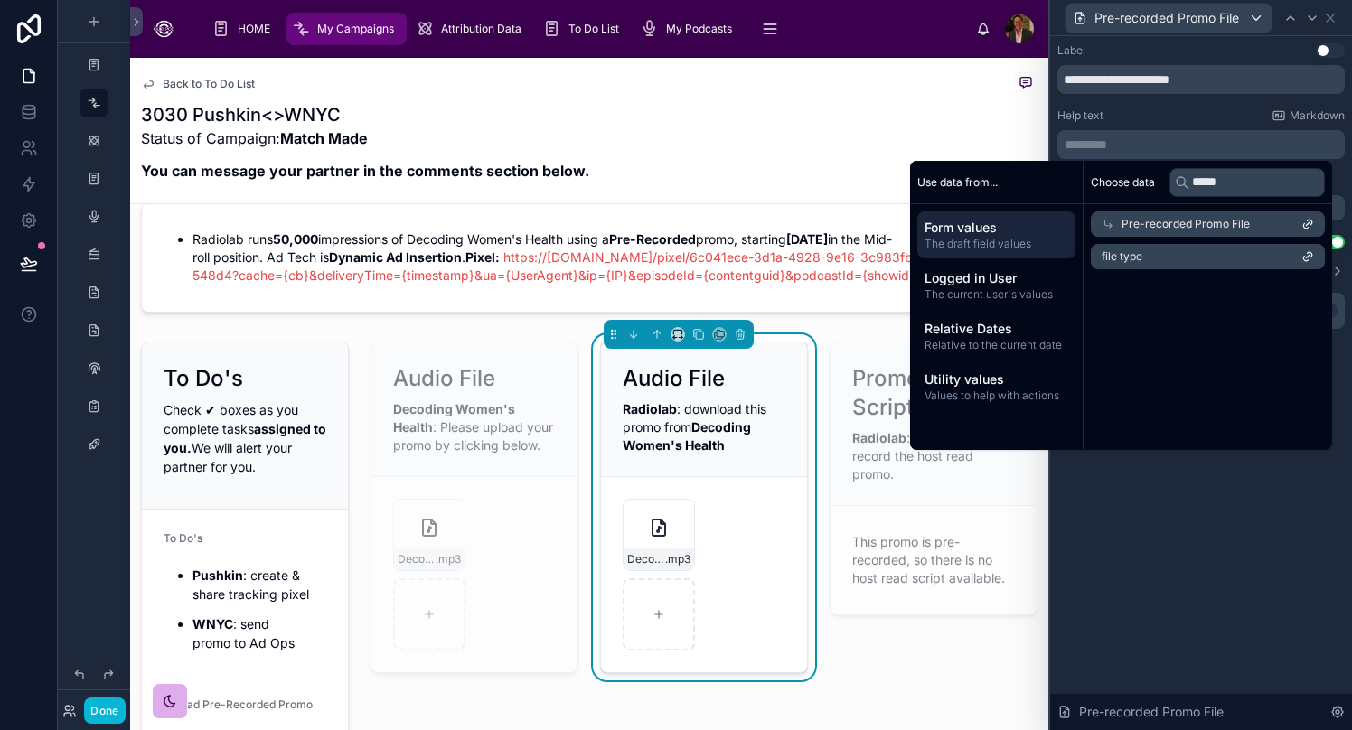
click at [1062, 222] on div "Pre-recorded Promo File" at bounding box center [1208, 223] width 234 height 25
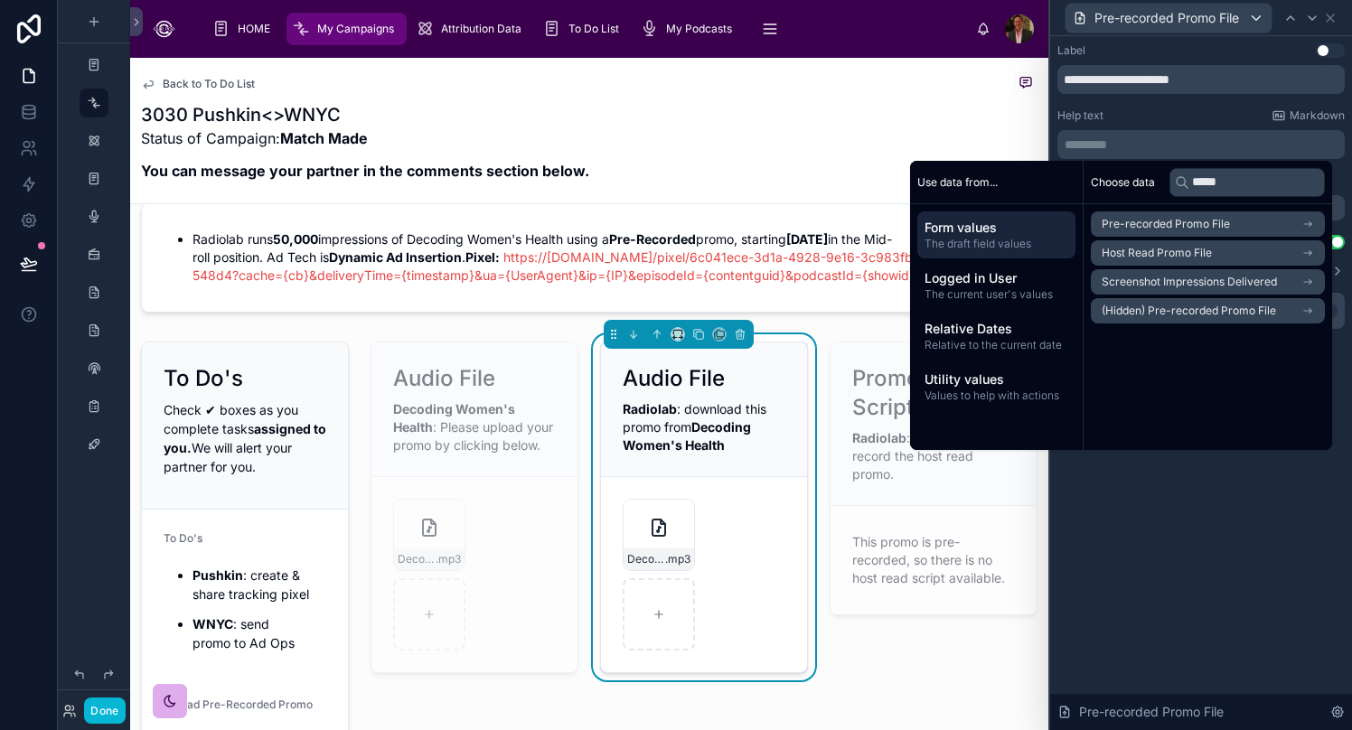
click at [1062, 220] on li "Pre-recorded Promo File" at bounding box center [1208, 223] width 234 height 25
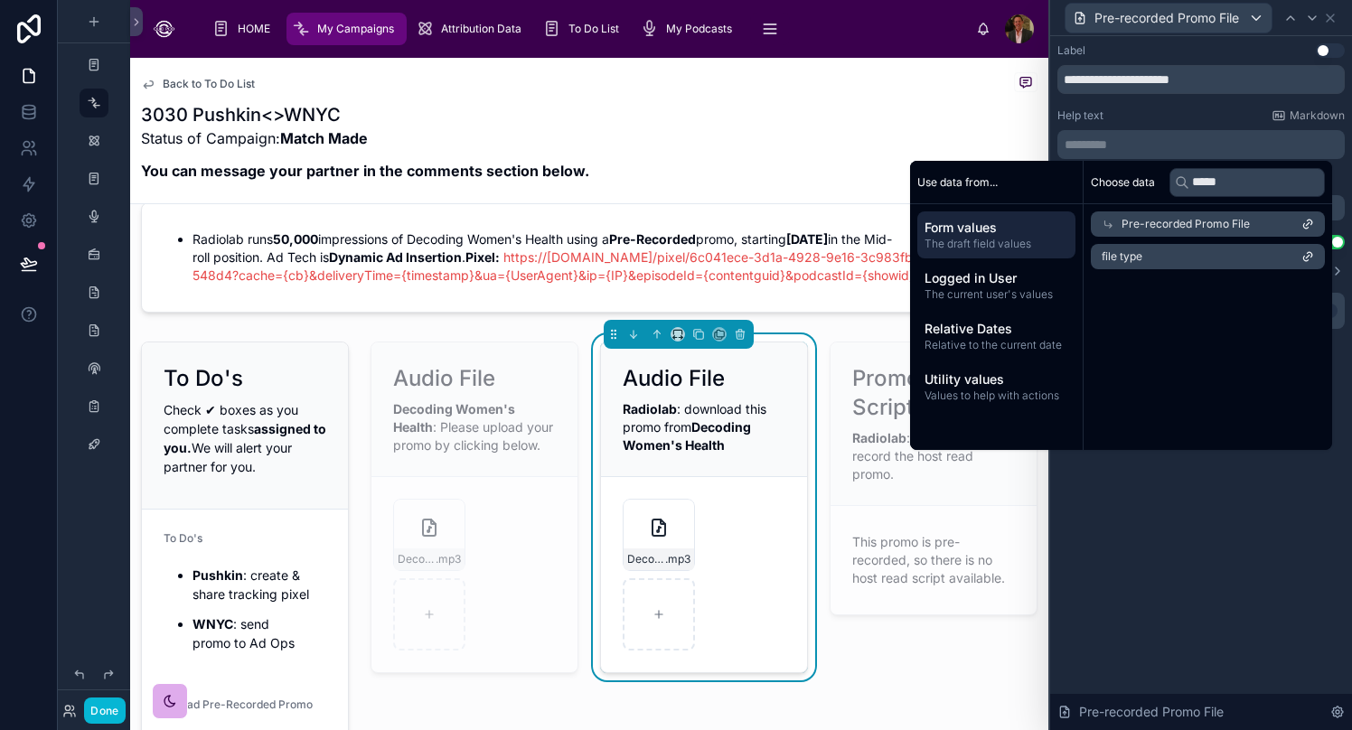
click at [1062, 253] on icon "scrollable content" at bounding box center [1309, 254] width 5 height 5
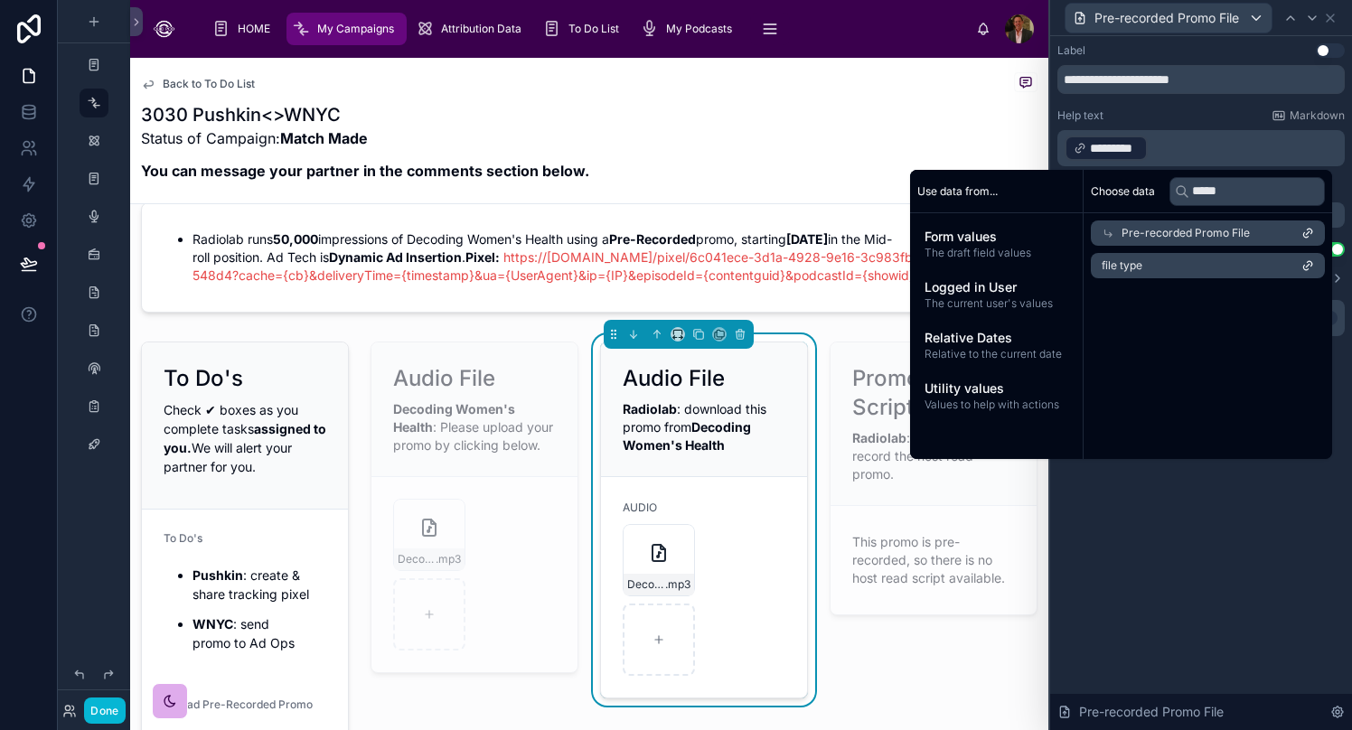
click at [1062, 267] on icon "scrollable content" at bounding box center [1307, 265] width 13 height 13
click at [1062, 239] on div "Pre-recorded Promo File" at bounding box center [1208, 232] width 234 height 25
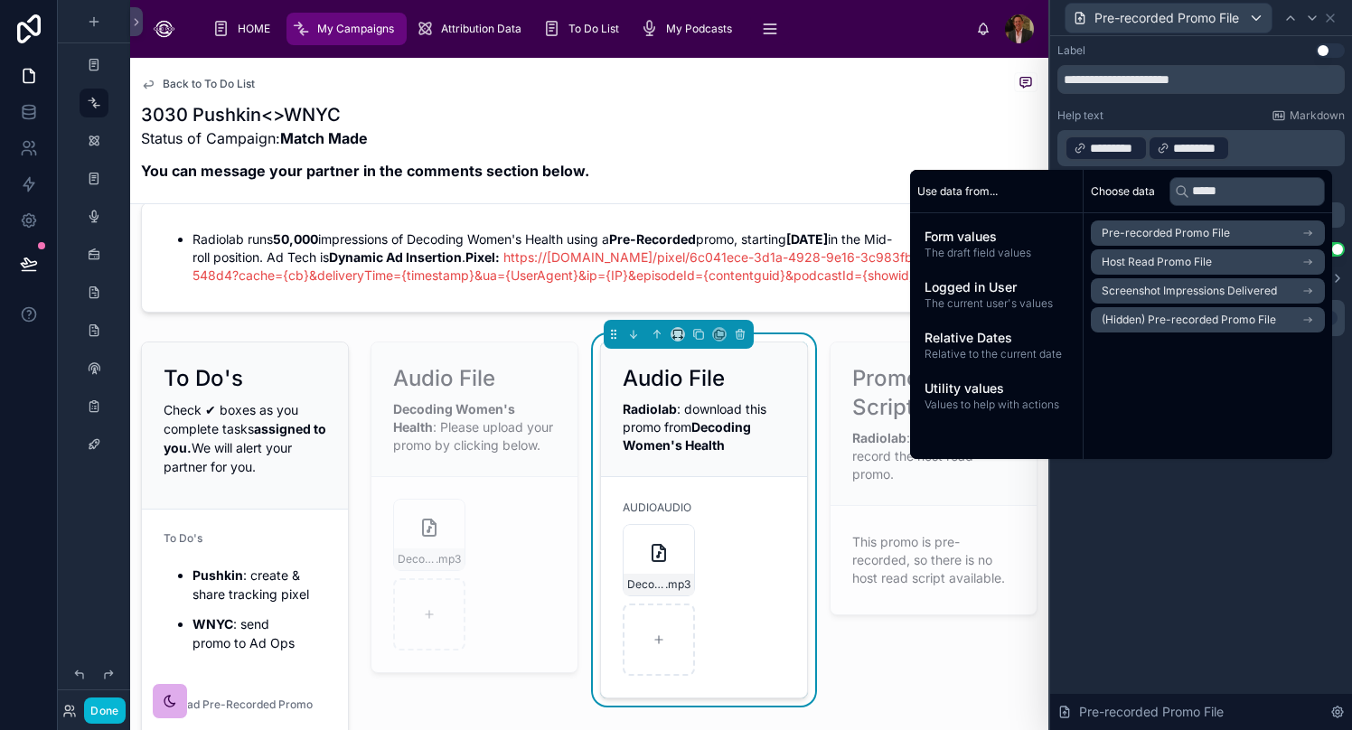
click at [1062, 230] on icon "scrollable content" at bounding box center [1307, 233] width 13 height 13
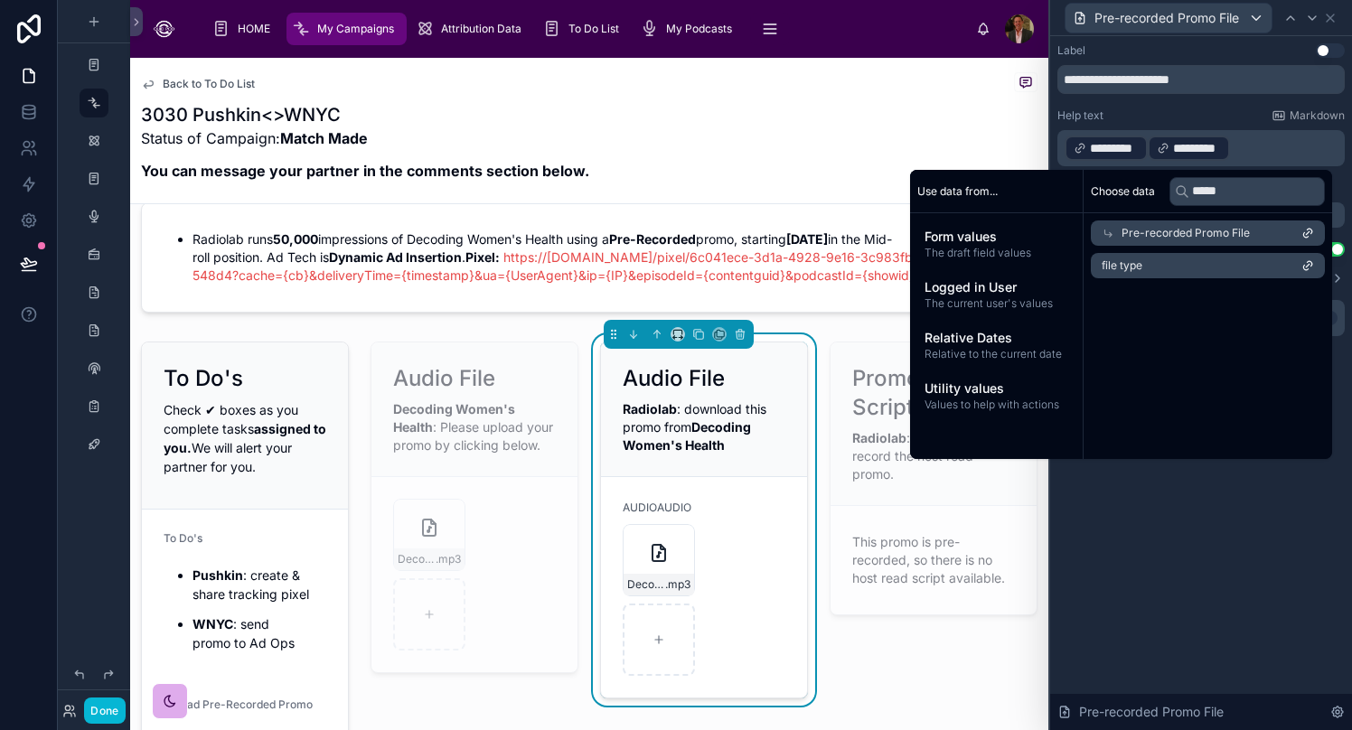
click at [1062, 232] on span "Pre-recorded Promo File" at bounding box center [1185, 233] width 128 height 14
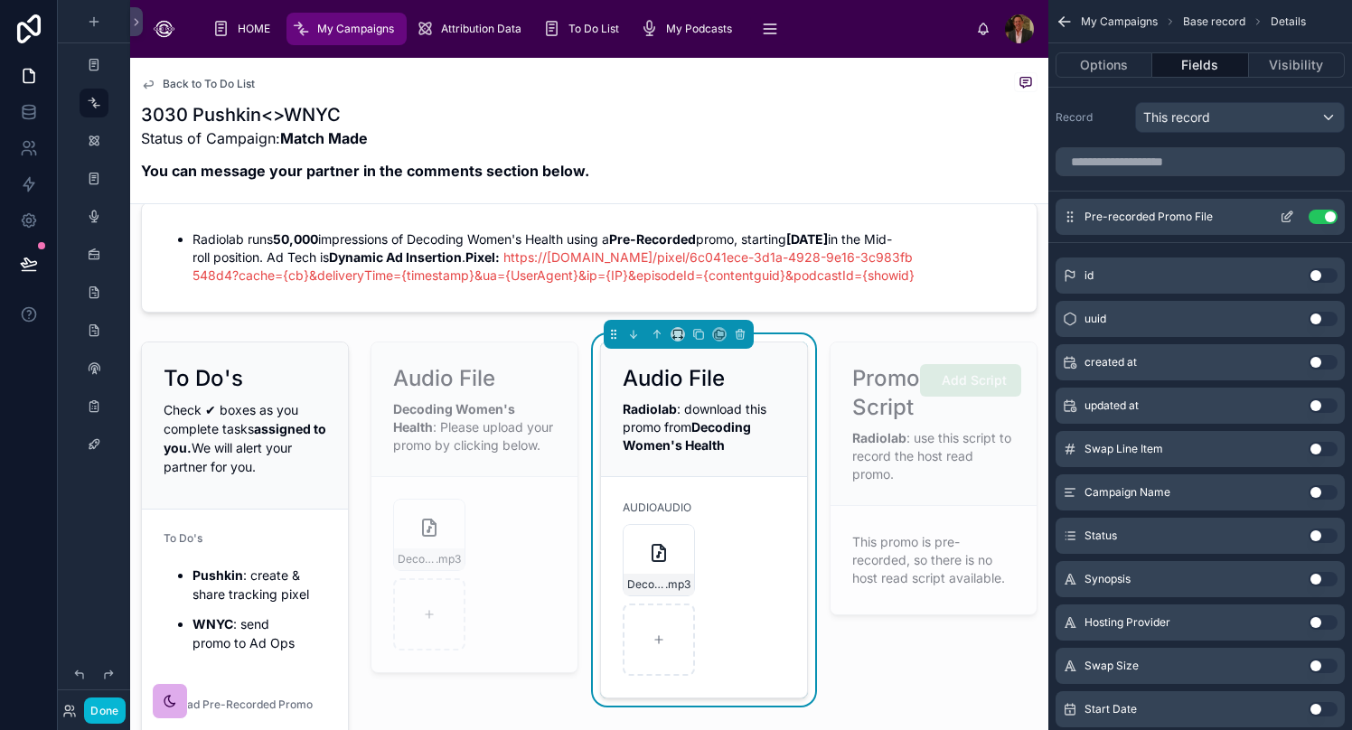
click at [1062, 221] on icon "scrollable content" at bounding box center [1286, 218] width 8 height 8
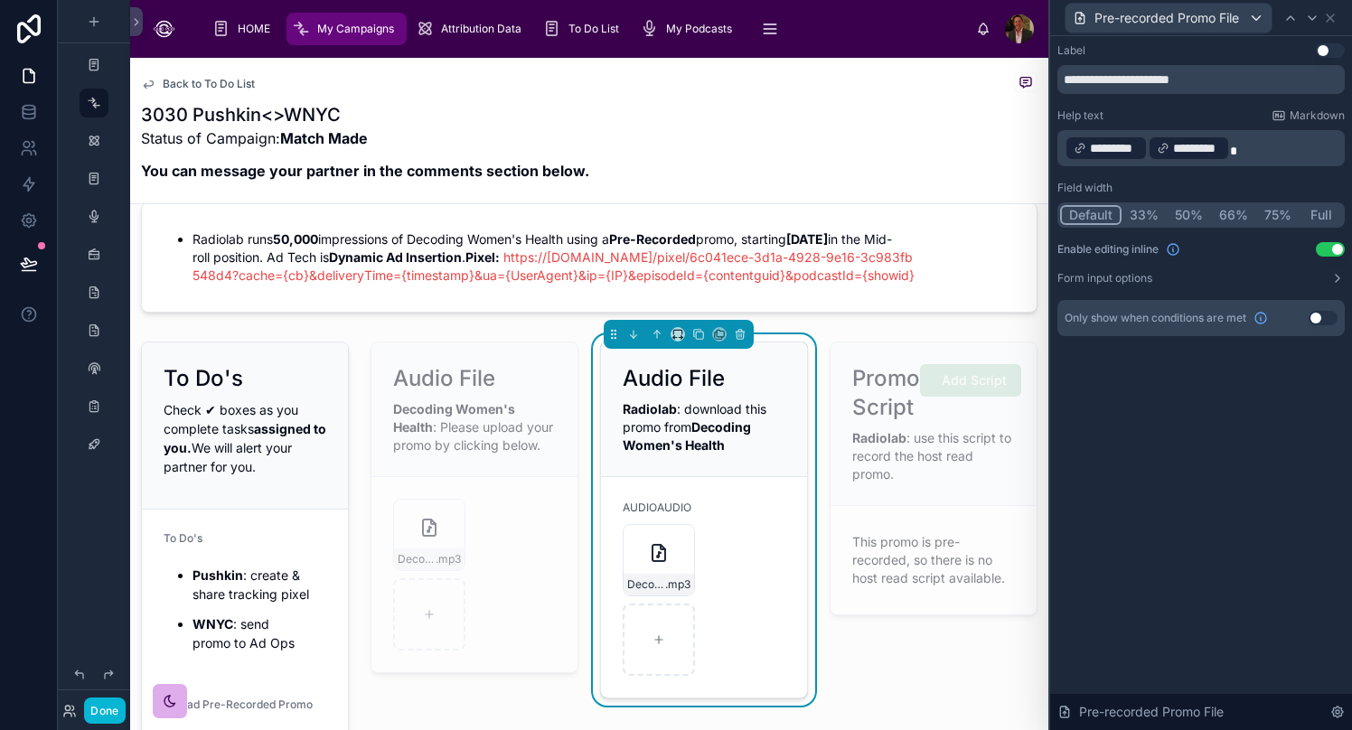
click at [1062, 146] on p "﻿ ********* ﻿ ********* ﻿" at bounding box center [1202, 148] width 277 height 29
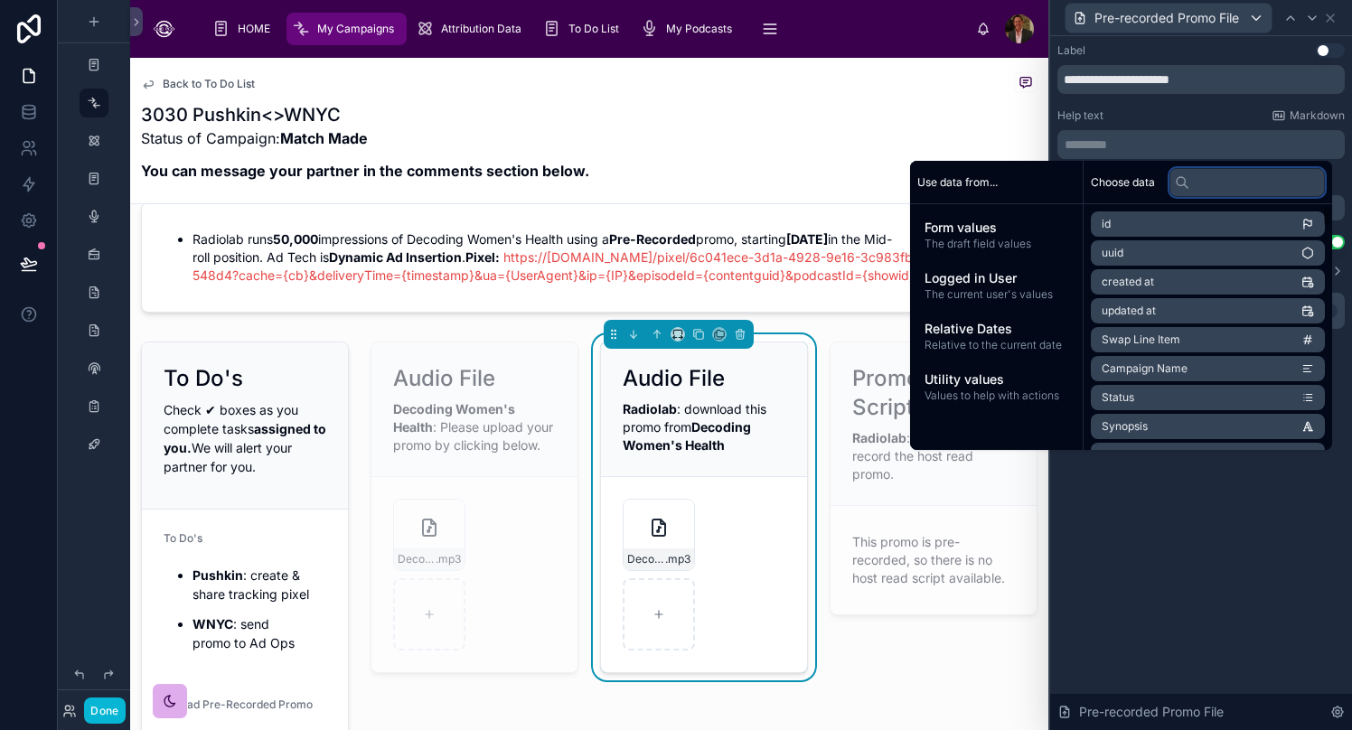
click at [1062, 184] on input "text" at bounding box center [1246, 182] width 155 height 29
type input "*******"
click at [1062, 318] on li "Guest Podcast" at bounding box center [1208, 310] width 234 height 25
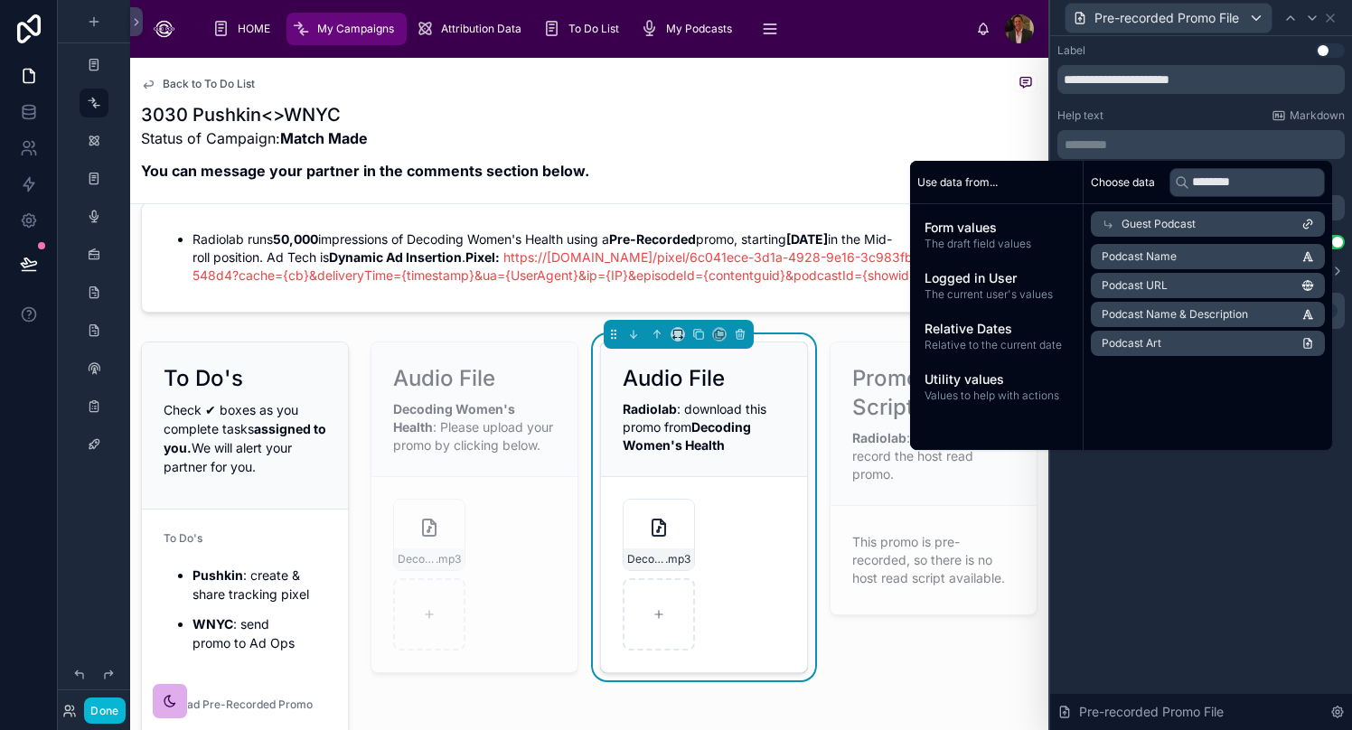
click at [1062, 314] on span "Podcast Name & Description" at bounding box center [1175, 314] width 146 height 14
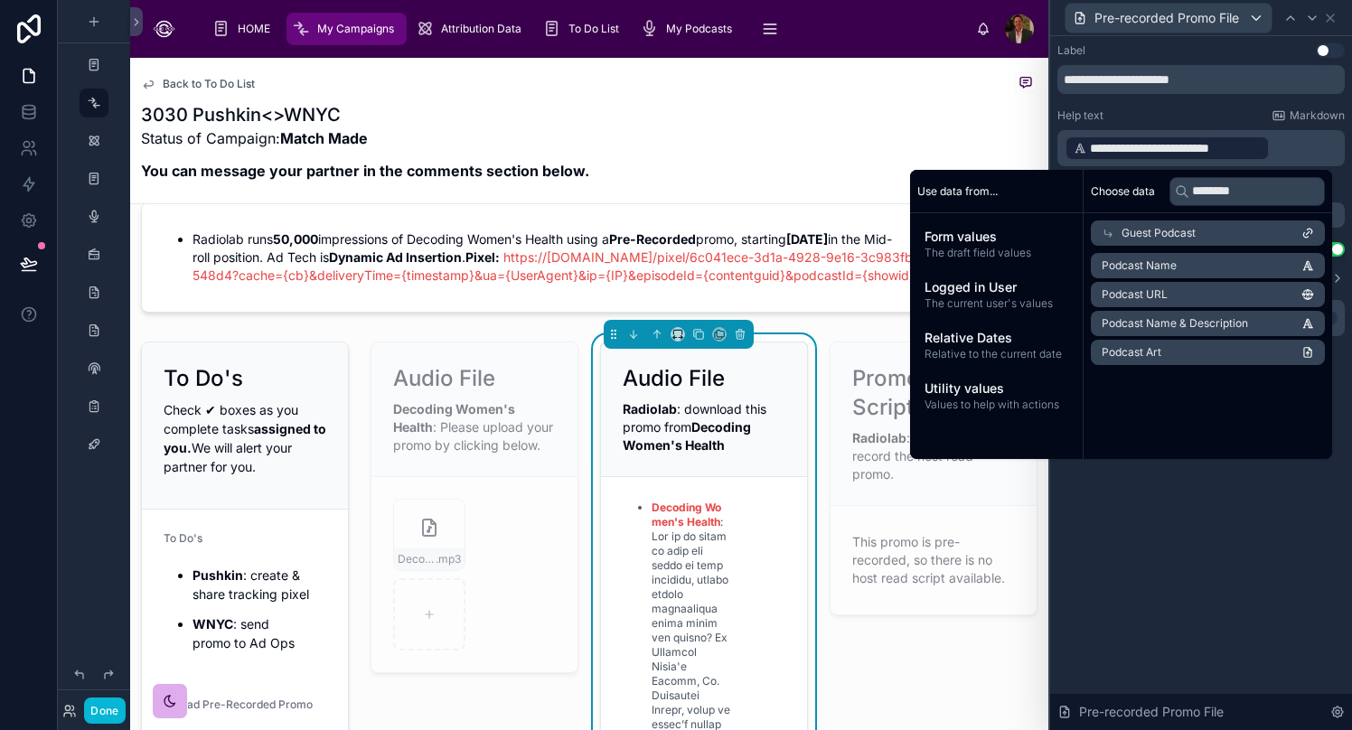
scroll to position [34, 0]
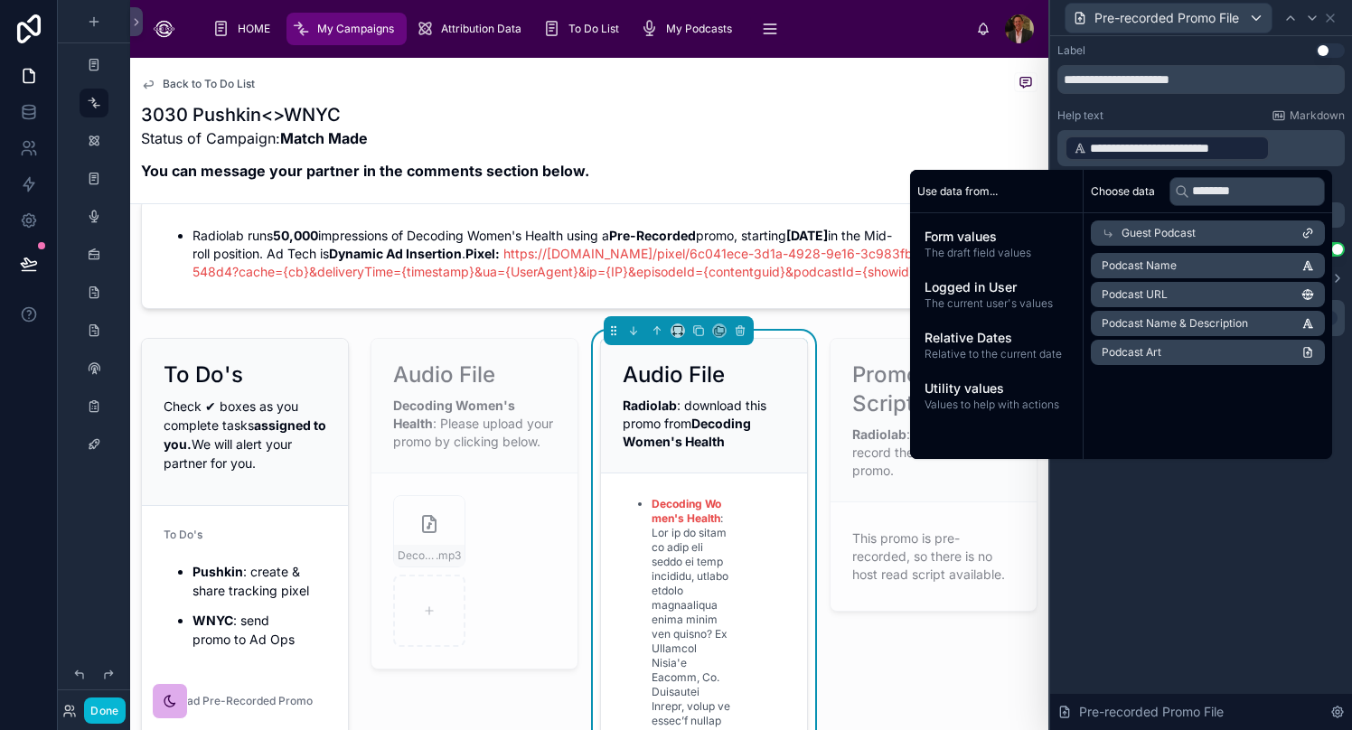
click at [1062, 264] on li "Podcast Name" at bounding box center [1208, 265] width 234 height 25
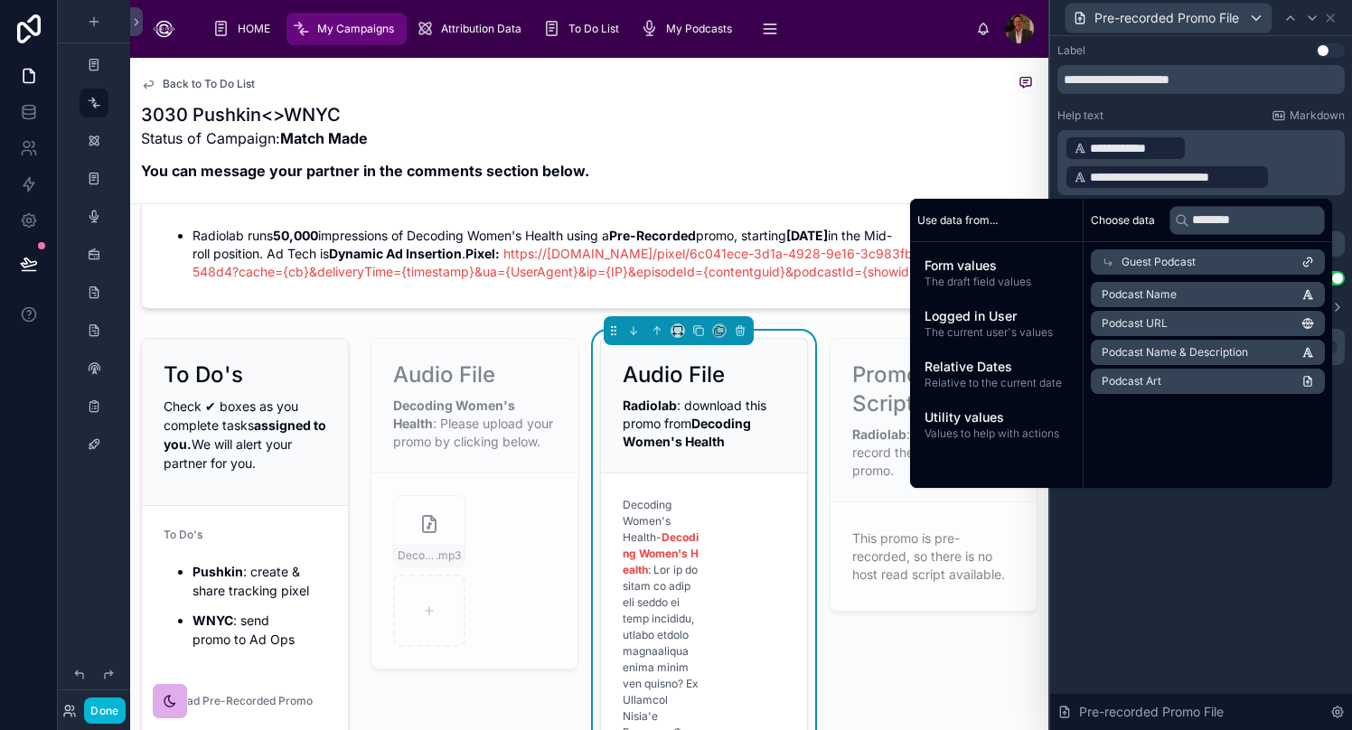
click at [1062, 173] on p "**********" at bounding box center [1202, 163] width 277 height 58
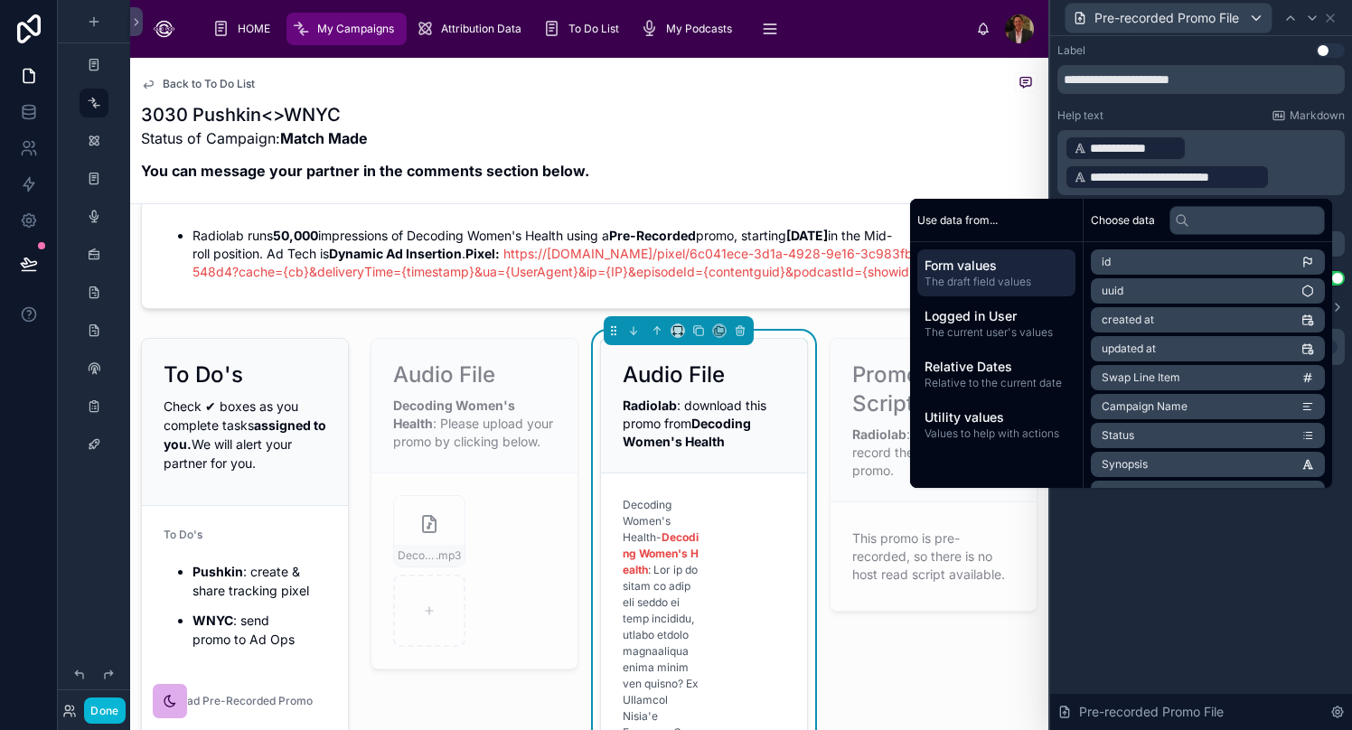
click at [1062, 180] on span "**********" at bounding box center [1175, 177] width 171 height 18
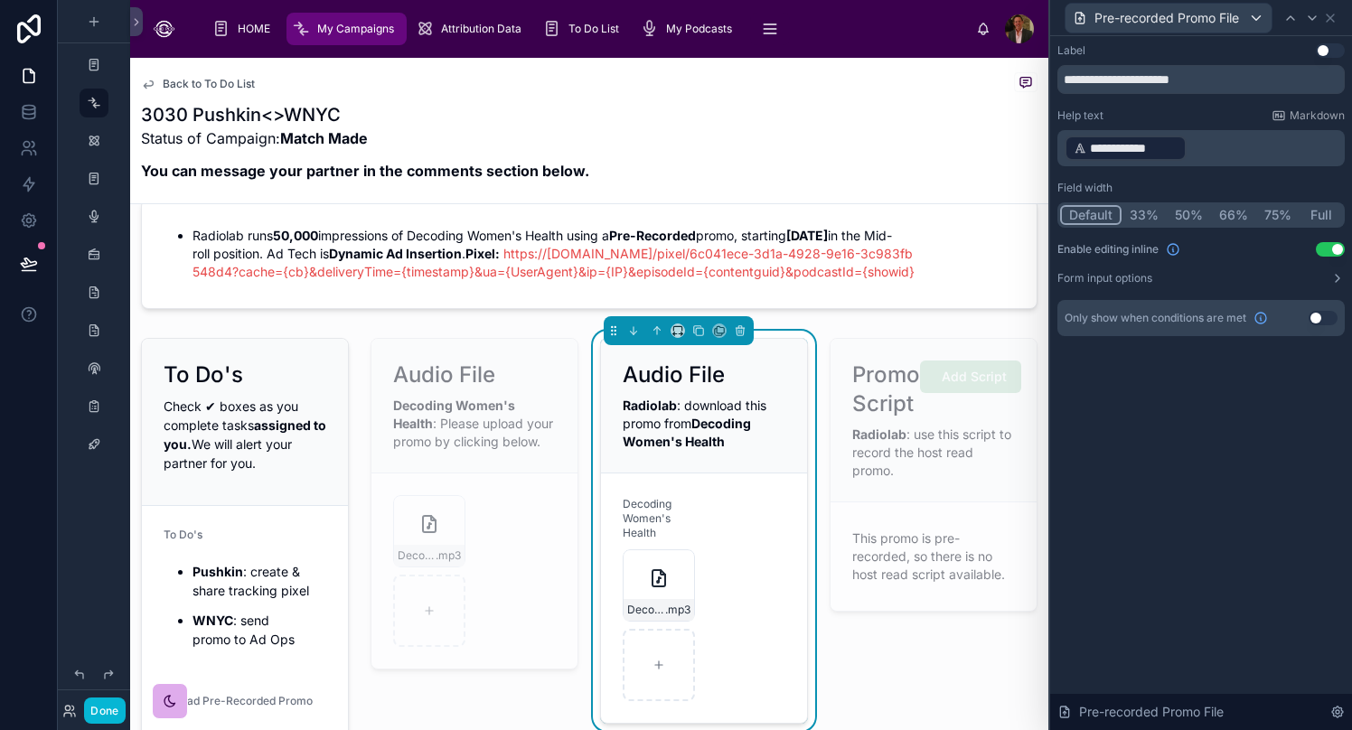
click at [1062, 626] on div "**********" at bounding box center [1201, 383] width 302 height 694
click at [1062, 151] on p "**********" at bounding box center [1202, 148] width 277 height 29
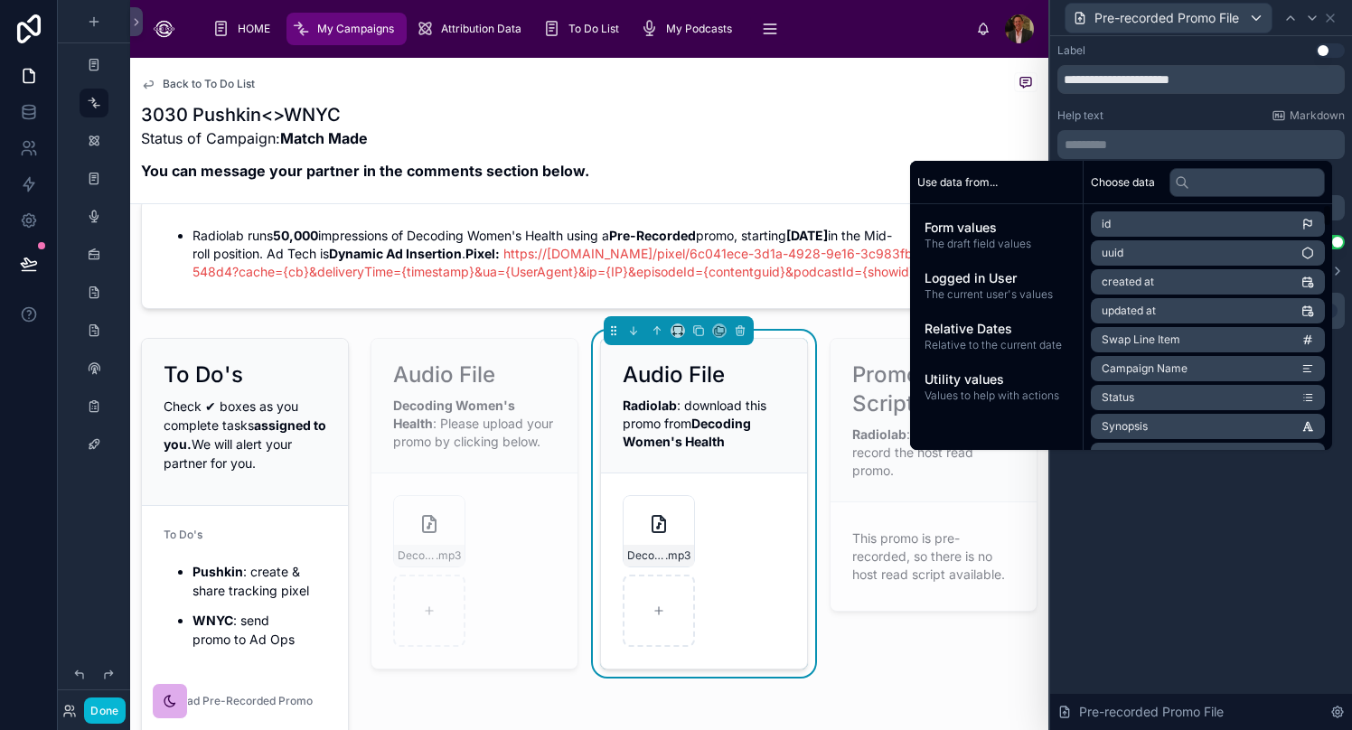
click at [1062, 499] on div "**********" at bounding box center [1201, 383] width 302 height 694
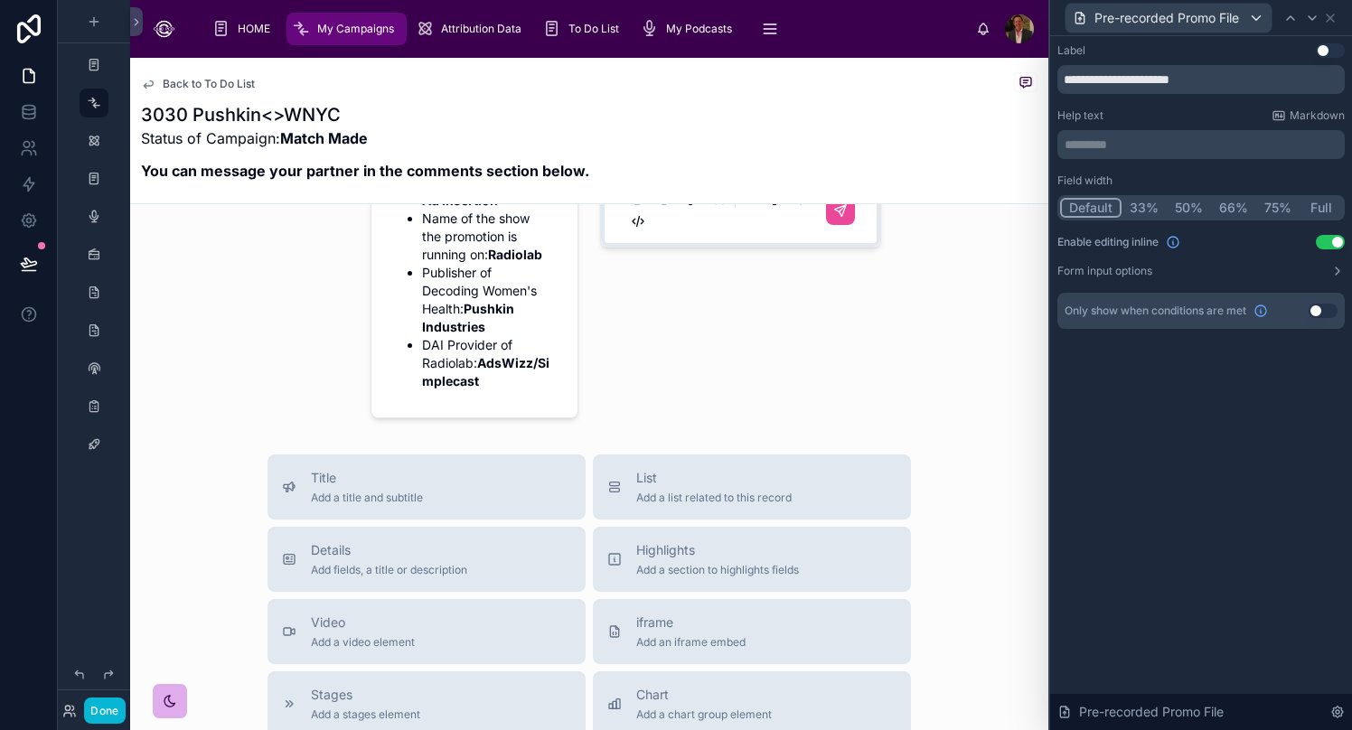
scroll to position [0, 0]
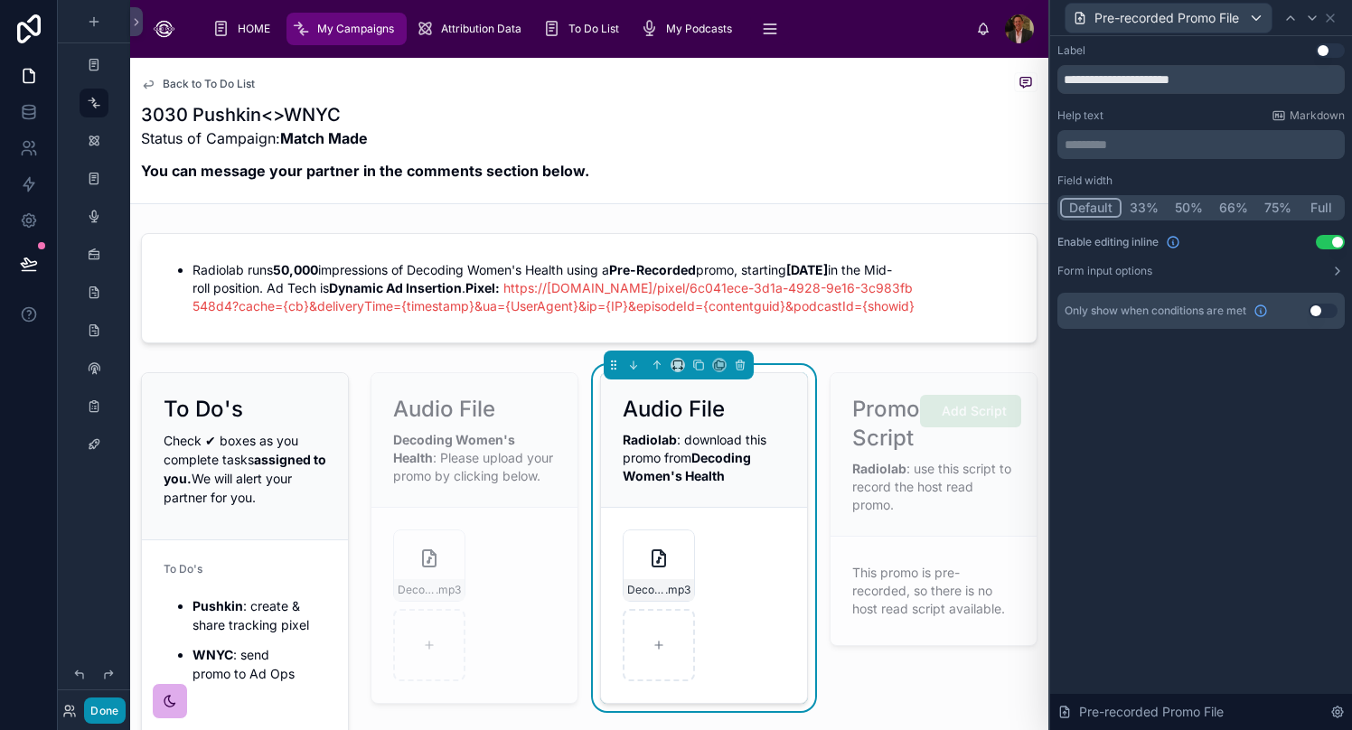
click at [100, 709] on button "Done" at bounding box center [104, 711] width 41 height 26
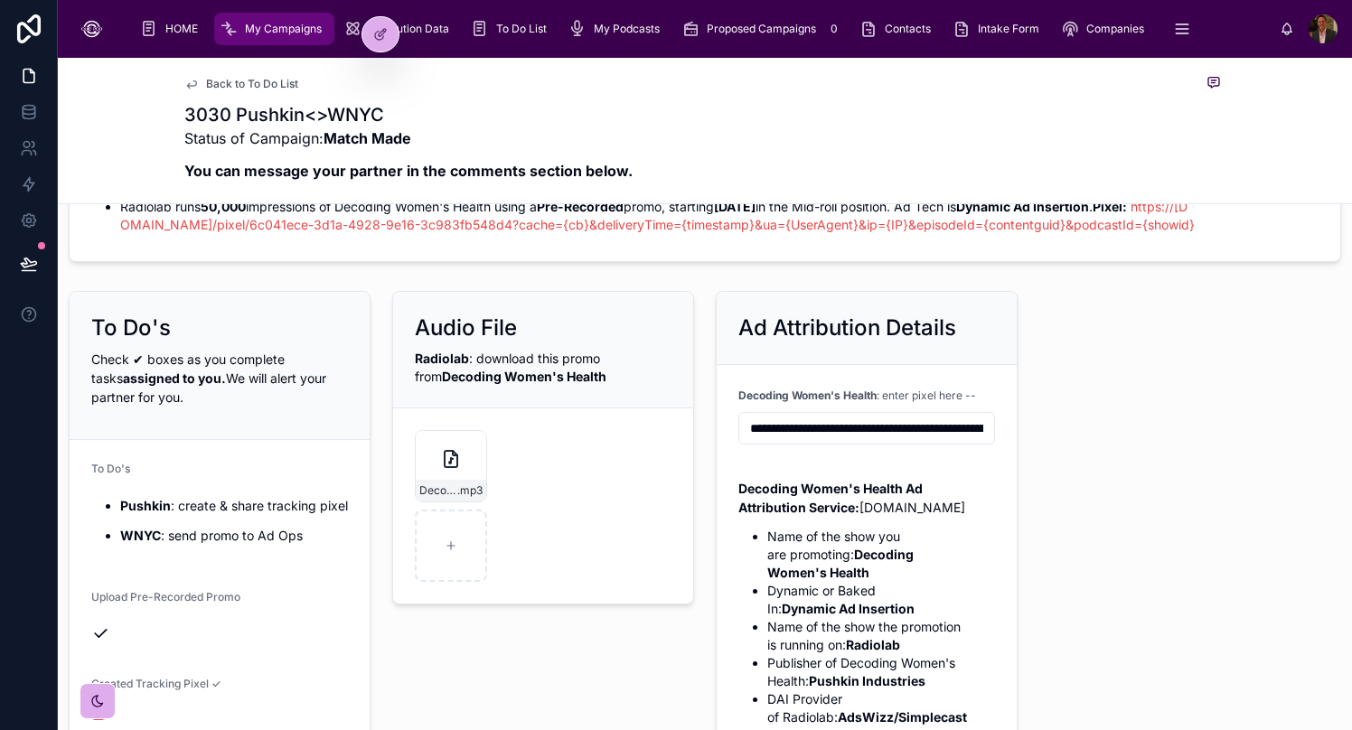
scroll to position [70, 0]
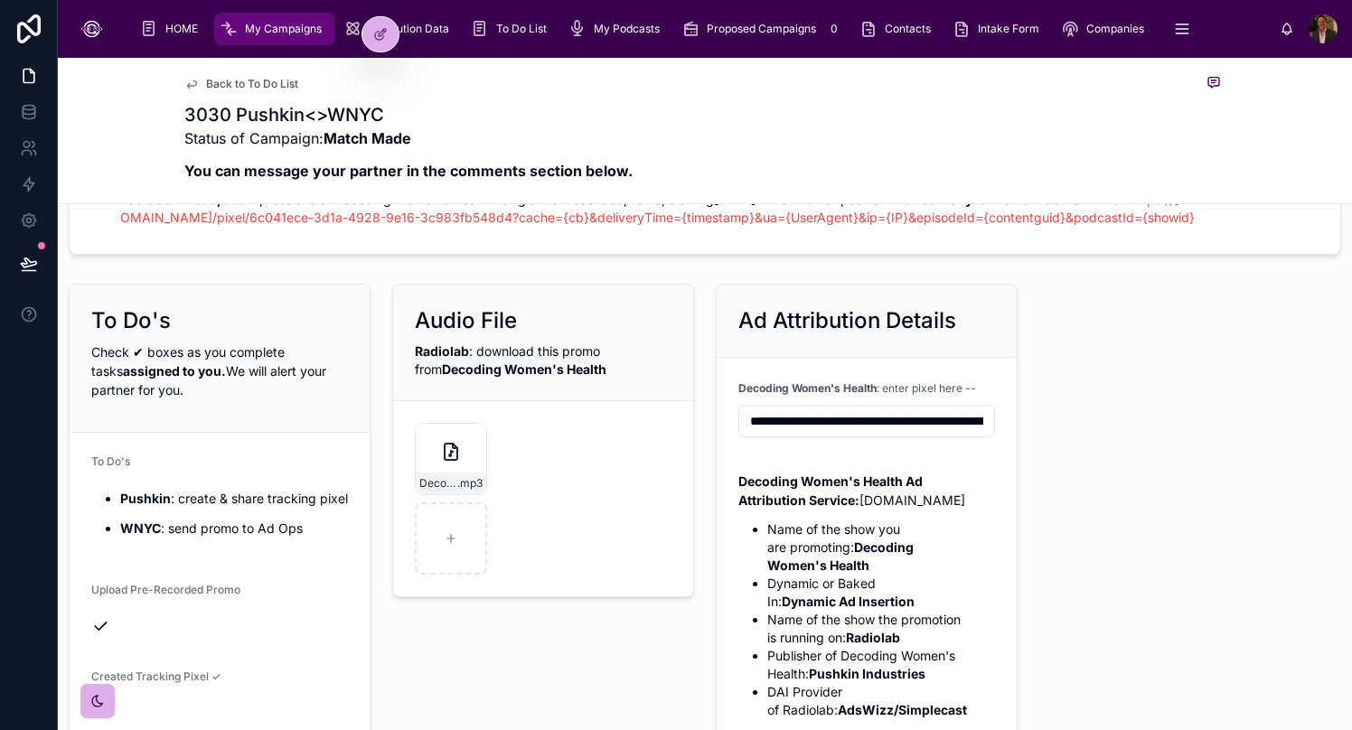
click at [907, 418] on input "**********" at bounding box center [866, 420] width 255 height 25
click at [1062, 434] on div "**********" at bounding box center [705, 724] width 1294 height 1138
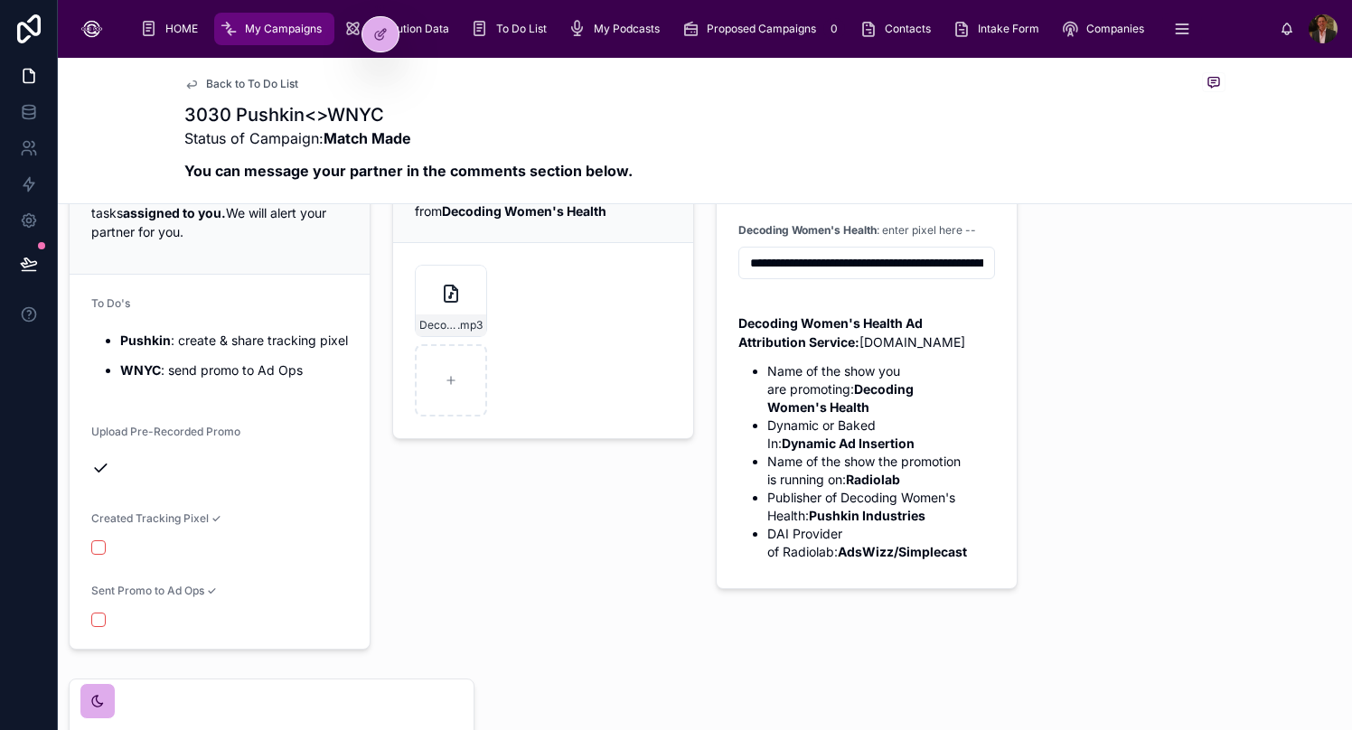
scroll to position [370, 0]
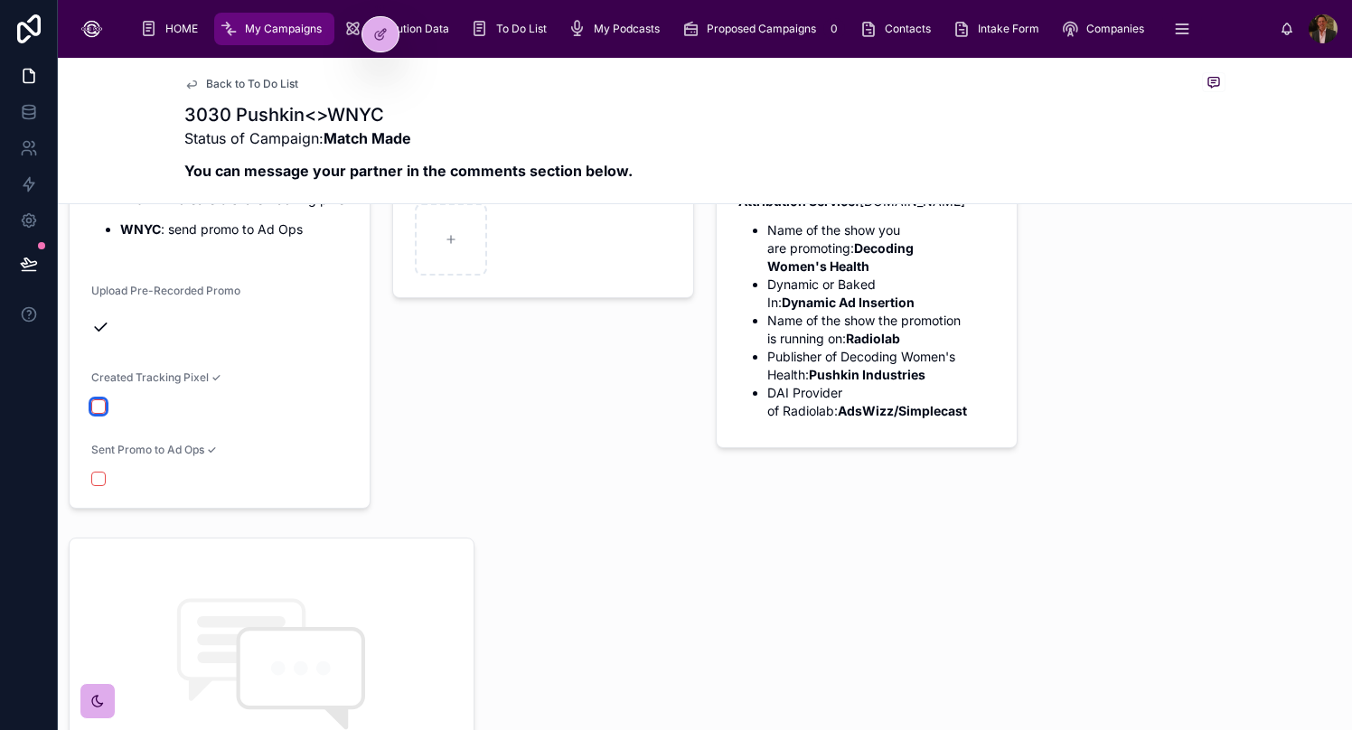
click at [95, 411] on button "button" at bounding box center [98, 406] width 14 height 14
click at [101, 479] on button "button" at bounding box center [98, 479] width 14 height 14
click at [530, 507] on div "Audio File Radiolab : download this promo from Decoding Women's Health Decoding…" at bounding box center [542, 246] width 323 height 539
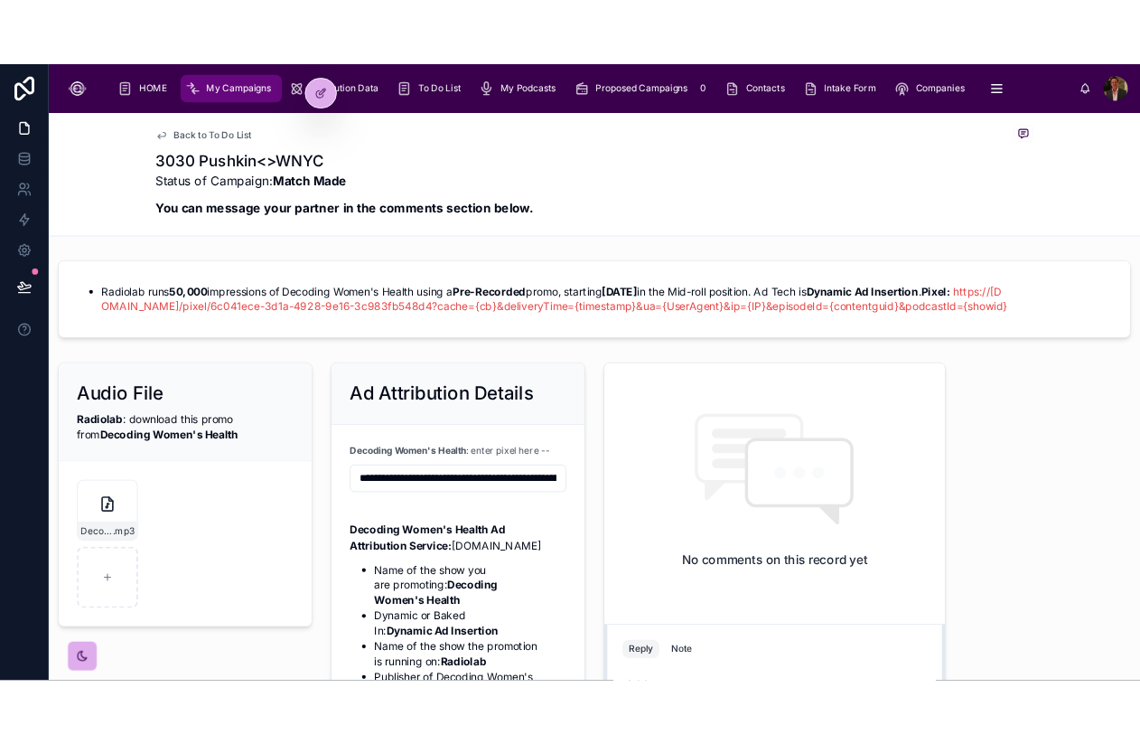
scroll to position [0, 0]
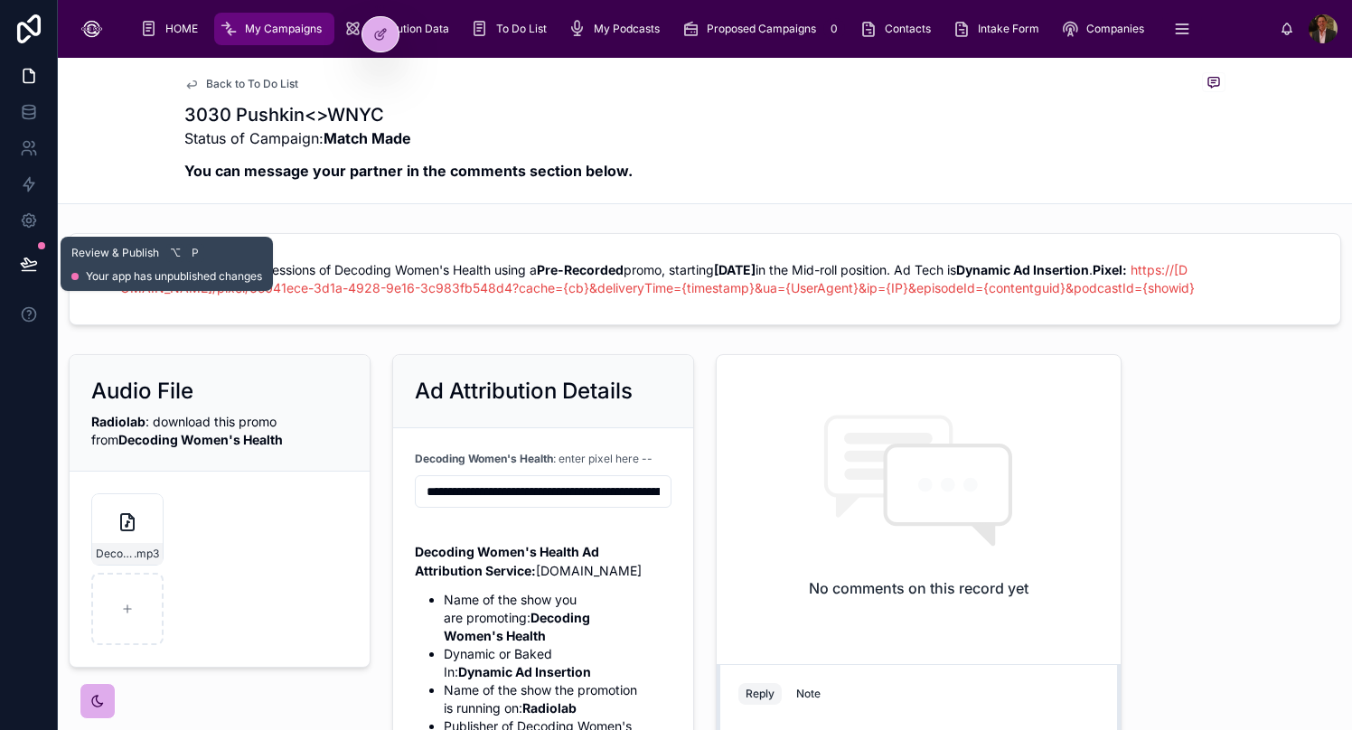
click at [40, 258] on button at bounding box center [29, 264] width 40 height 51
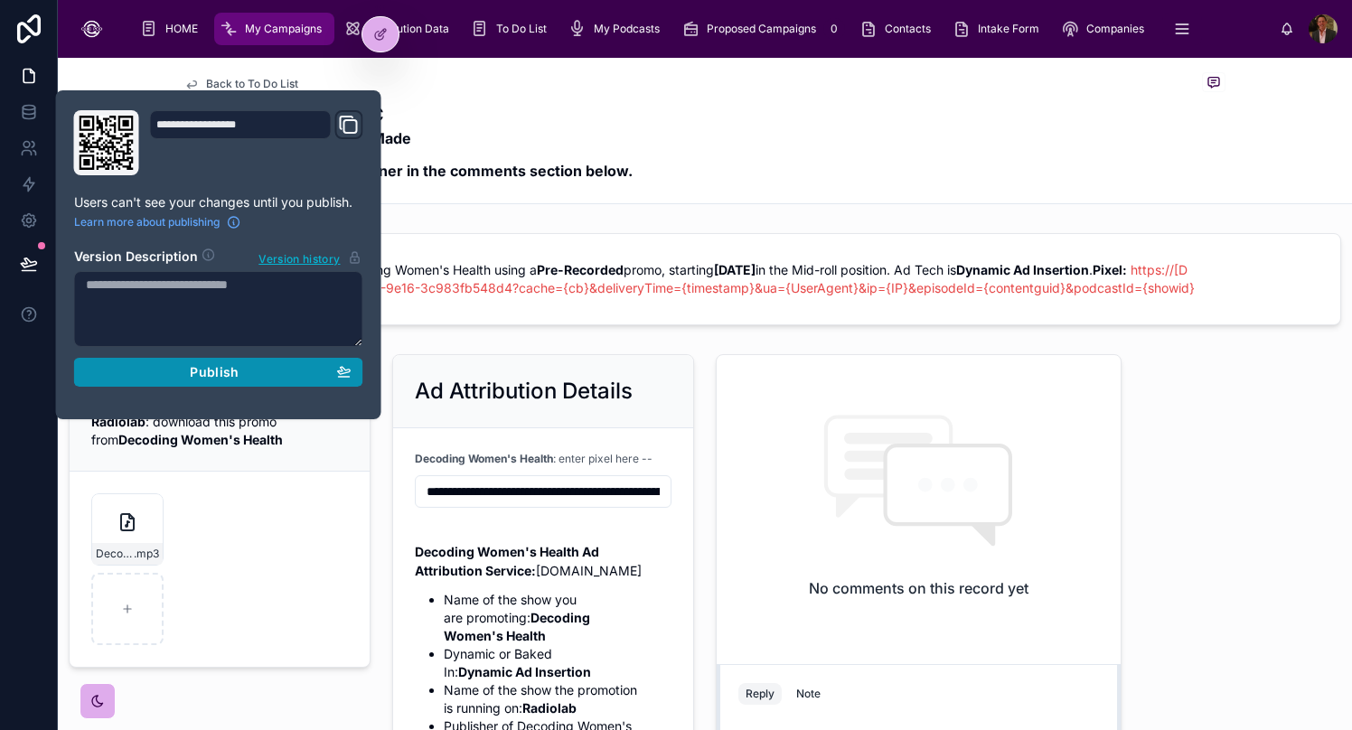
click at [205, 376] on span "Publish" at bounding box center [214, 372] width 49 height 16
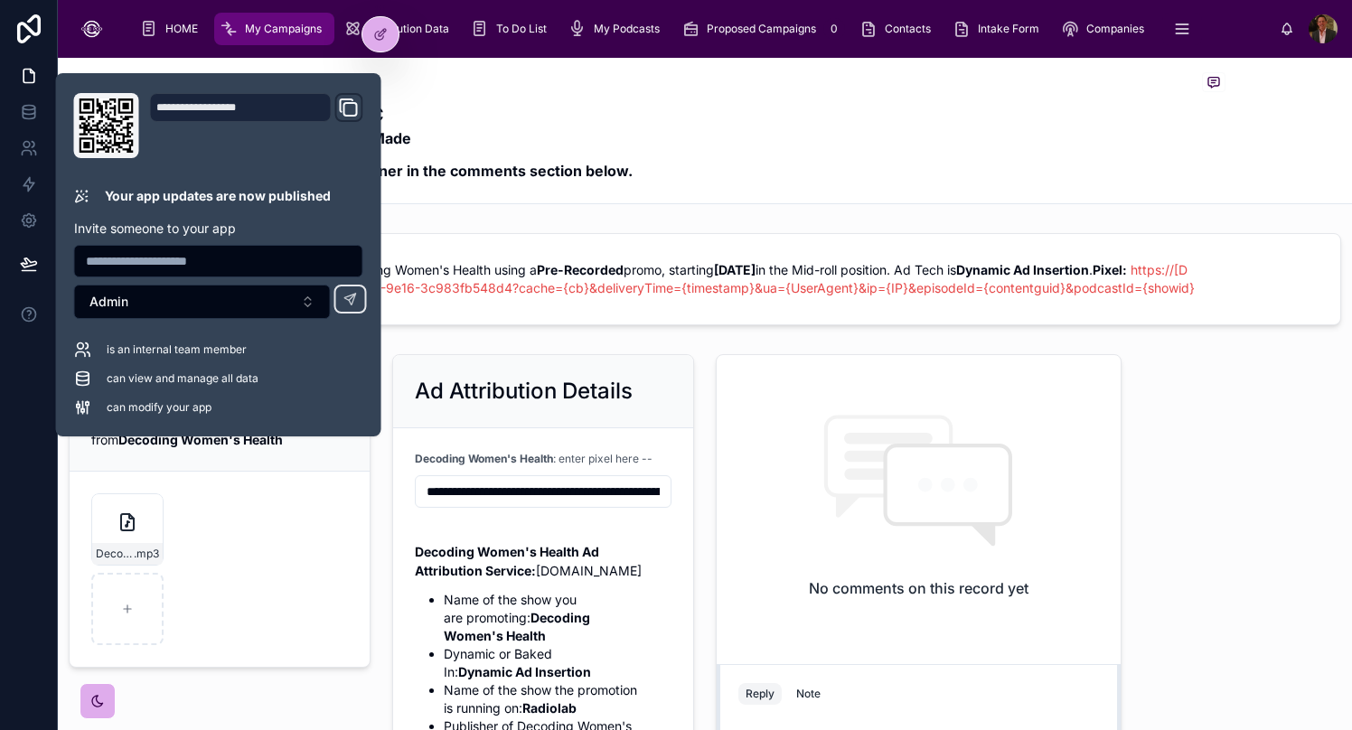
click at [1062, 452] on div "**********" at bounding box center [705, 525] width 1294 height 599
